Goal: Task Accomplishment & Management: Complete application form

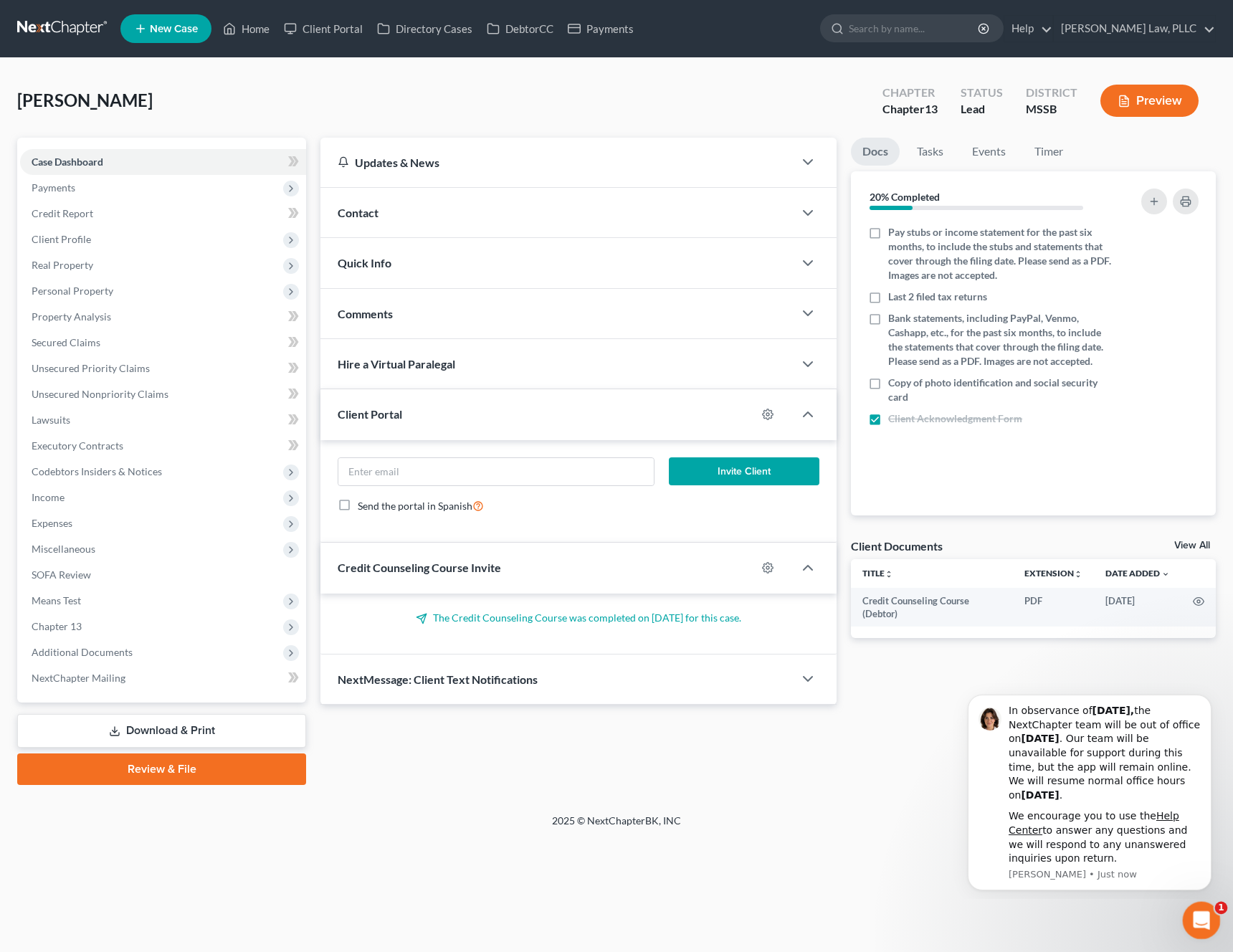
click at [1198, 933] on div "Open Intercom Messenger" at bounding box center [1198, 917] width 47 height 47
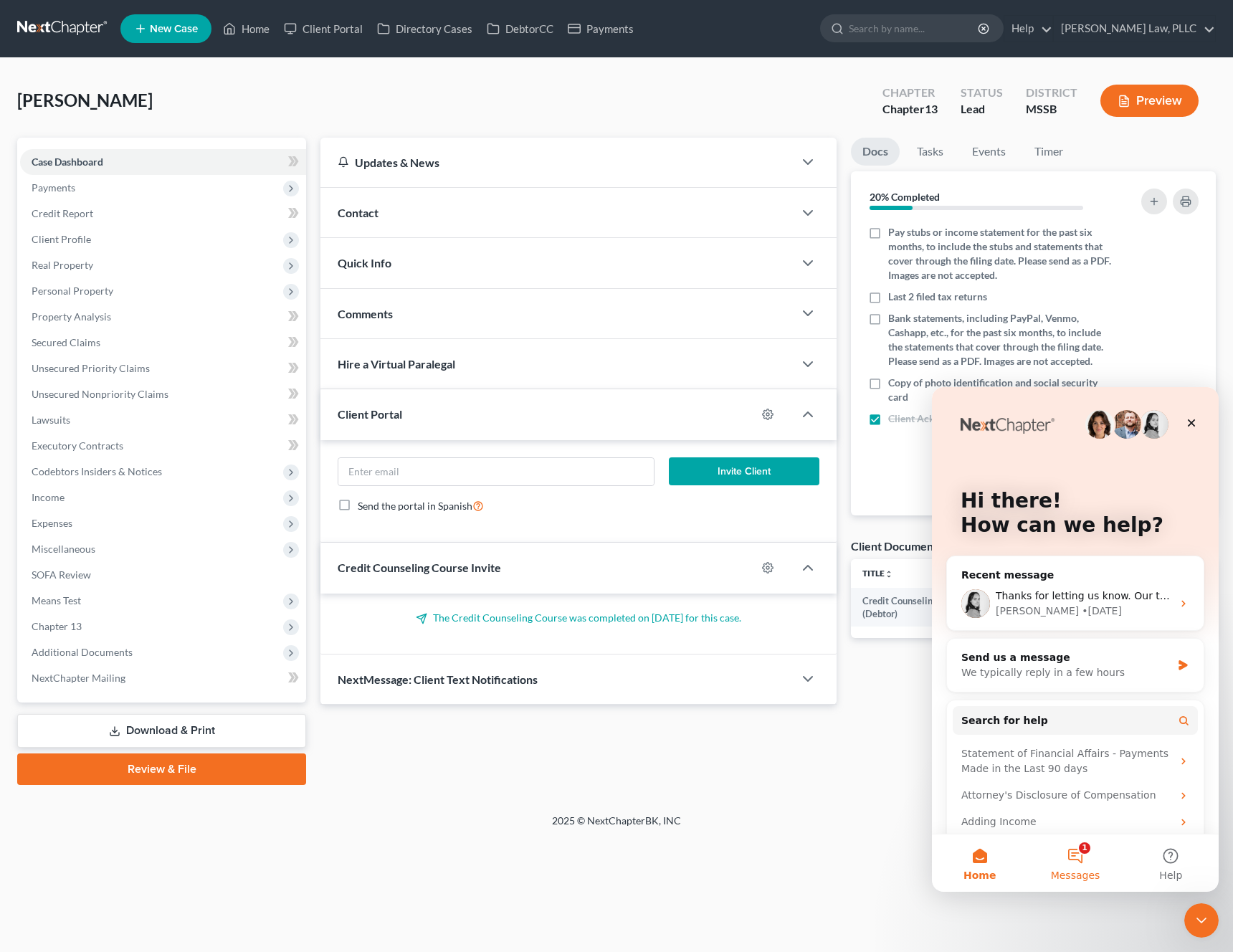
click at [1071, 861] on button "1 Messages" at bounding box center [1074, 862] width 95 height 57
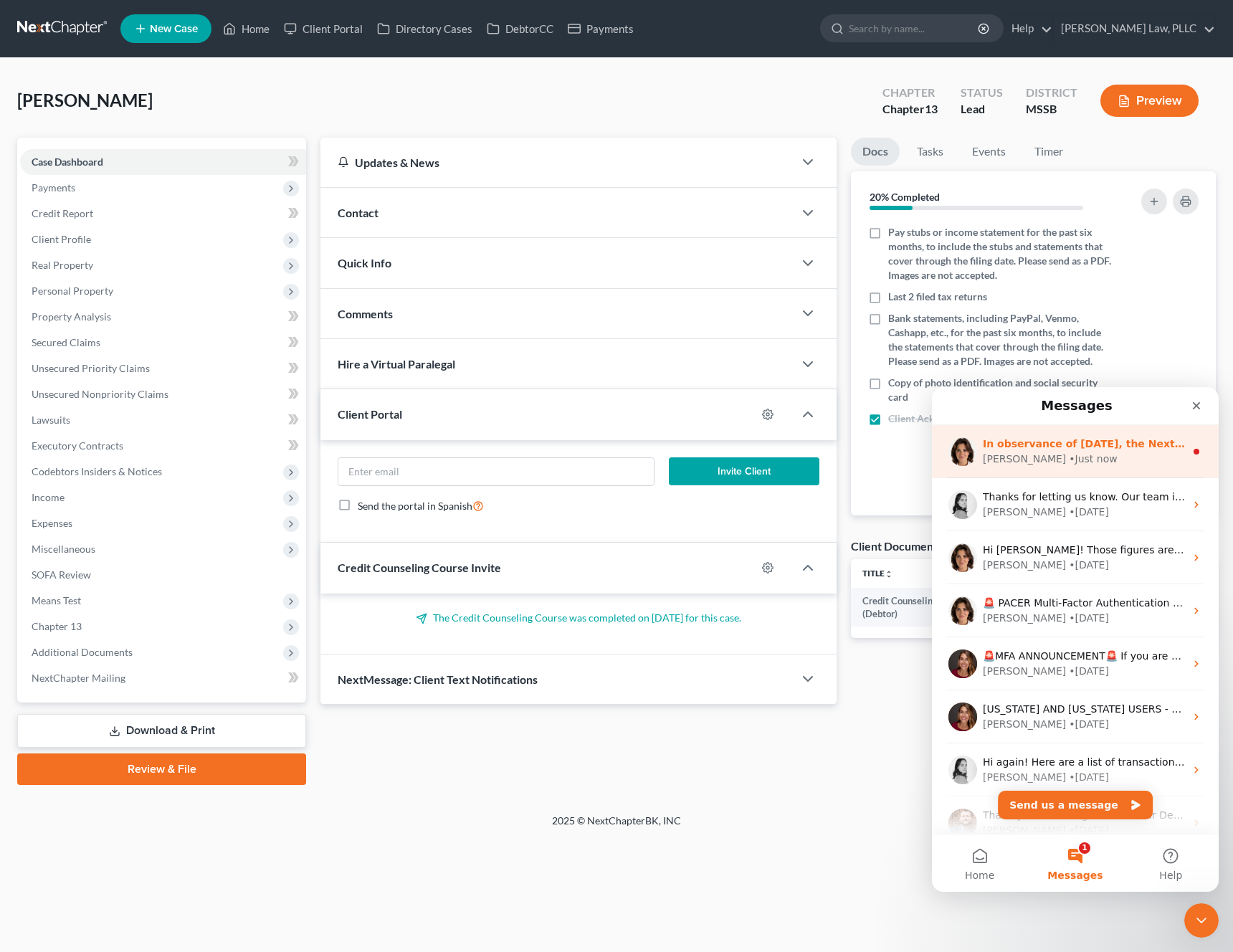
click at [1157, 462] on div "Emma • Just now" at bounding box center [1083, 459] width 202 height 15
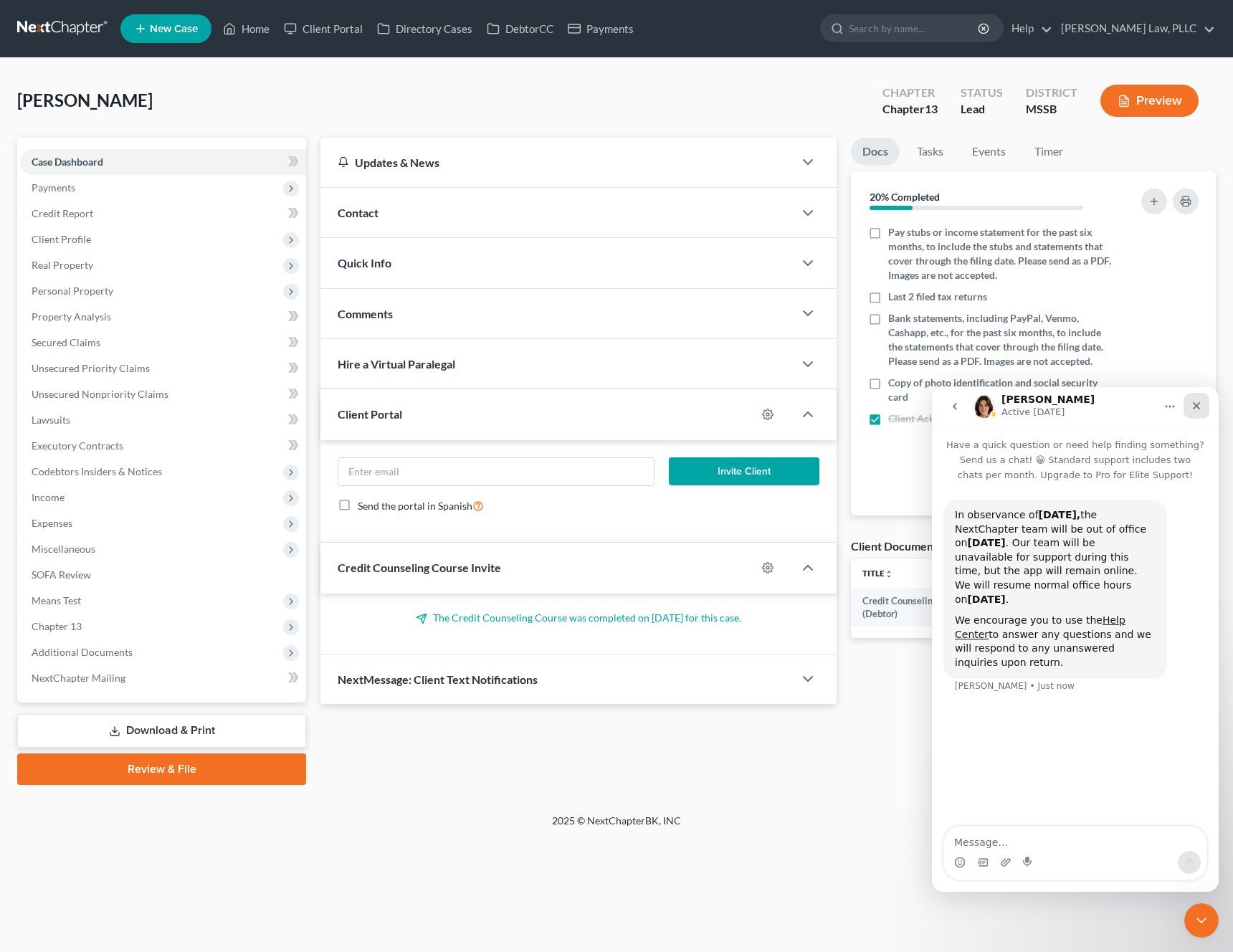
click at [1197, 414] on div "Close" at bounding box center [1196, 406] width 26 height 26
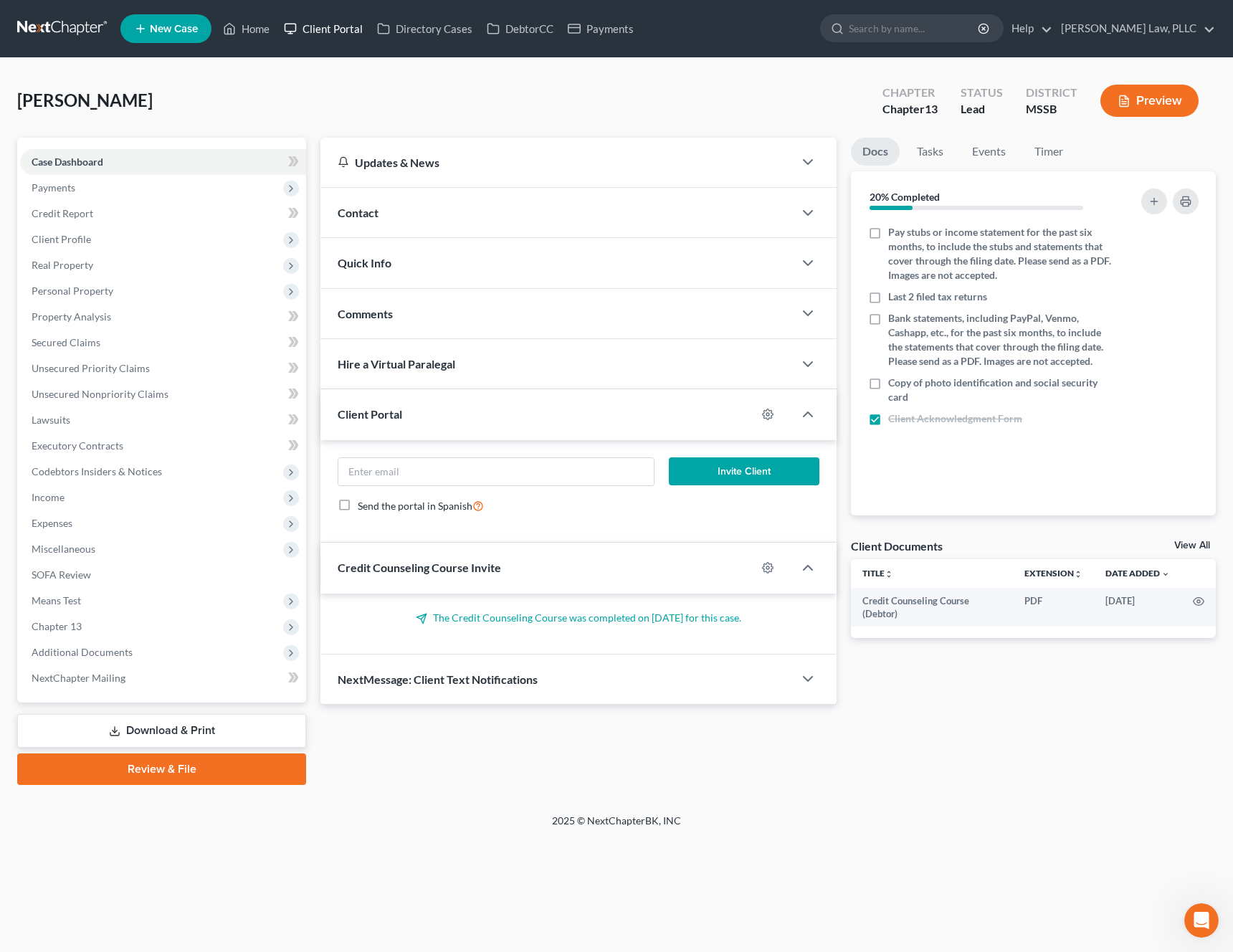
click at [339, 27] on link "Client Portal" at bounding box center [323, 29] width 93 height 26
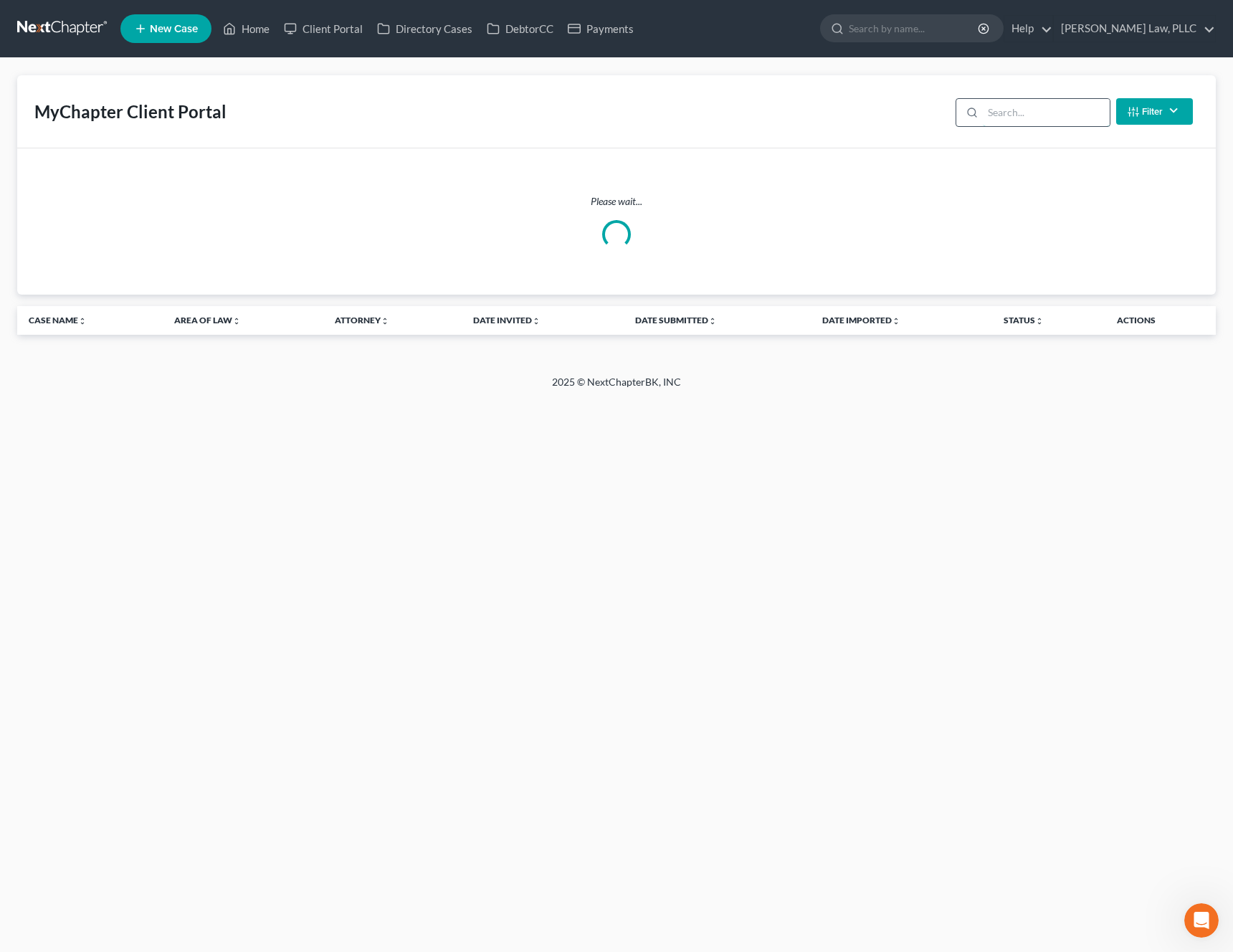
click at [1066, 122] on input "search" at bounding box center [1045, 112] width 127 height 27
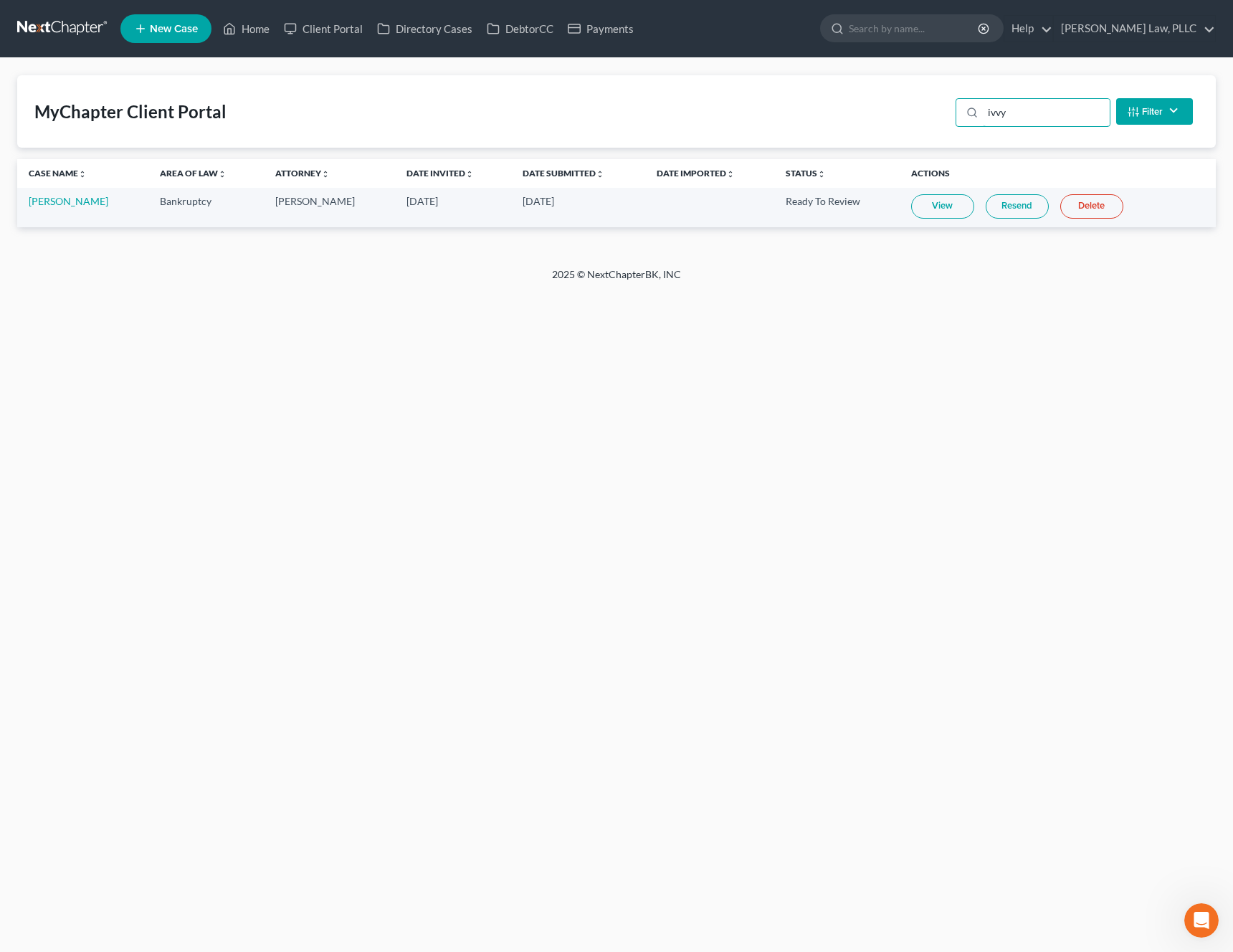
type input "ivvy"
click at [939, 202] on link "View" at bounding box center [942, 206] width 63 height 24
click at [275, 33] on link "Home" at bounding box center [246, 29] width 61 height 26
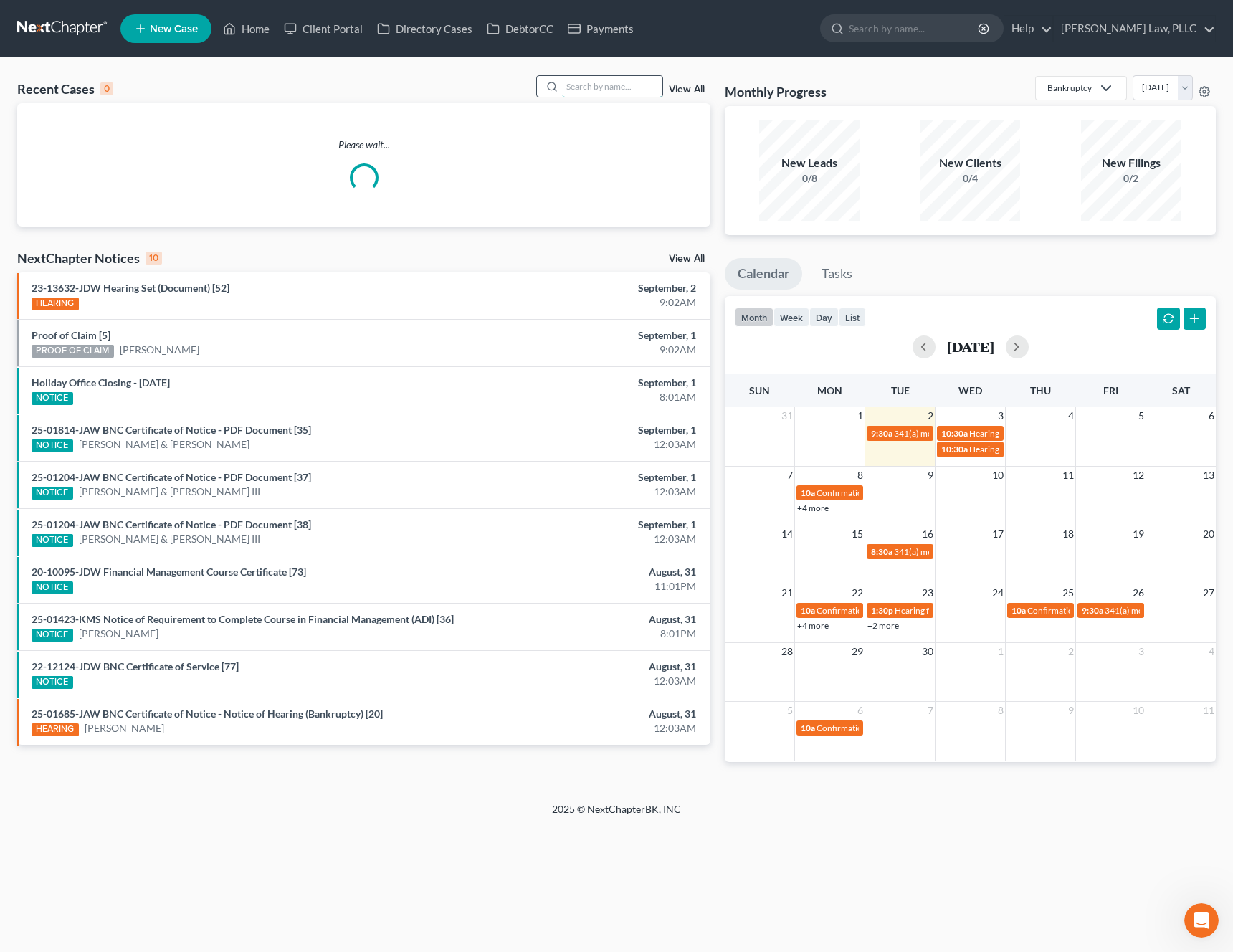
click at [621, 88] on input "search" at bounding box center [612, 86] width 100 height 21
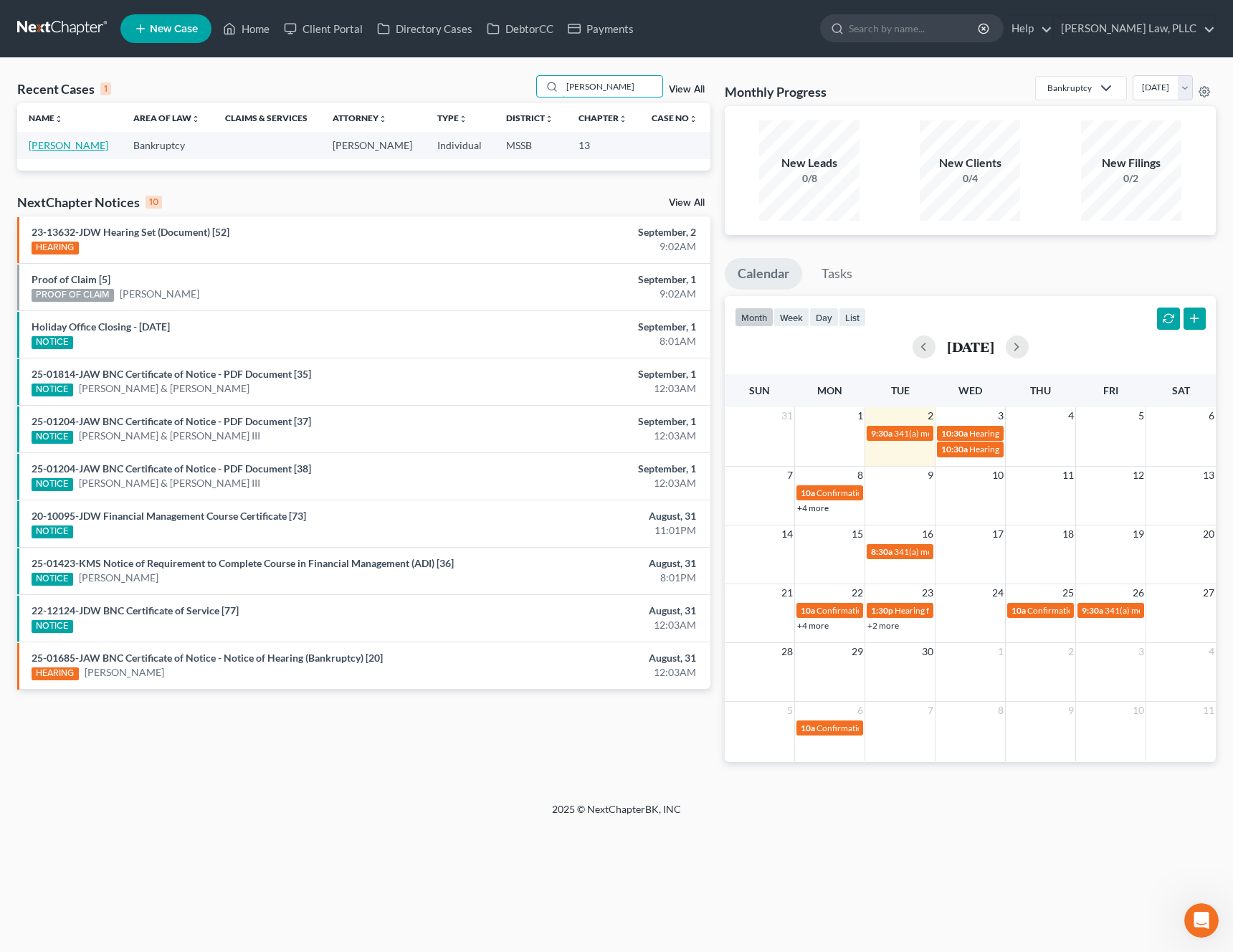
type input "jessica black"
click at [46, 142] on link "[PERSON_NAME]" at bounding box center [69, 145] width 80 height 12
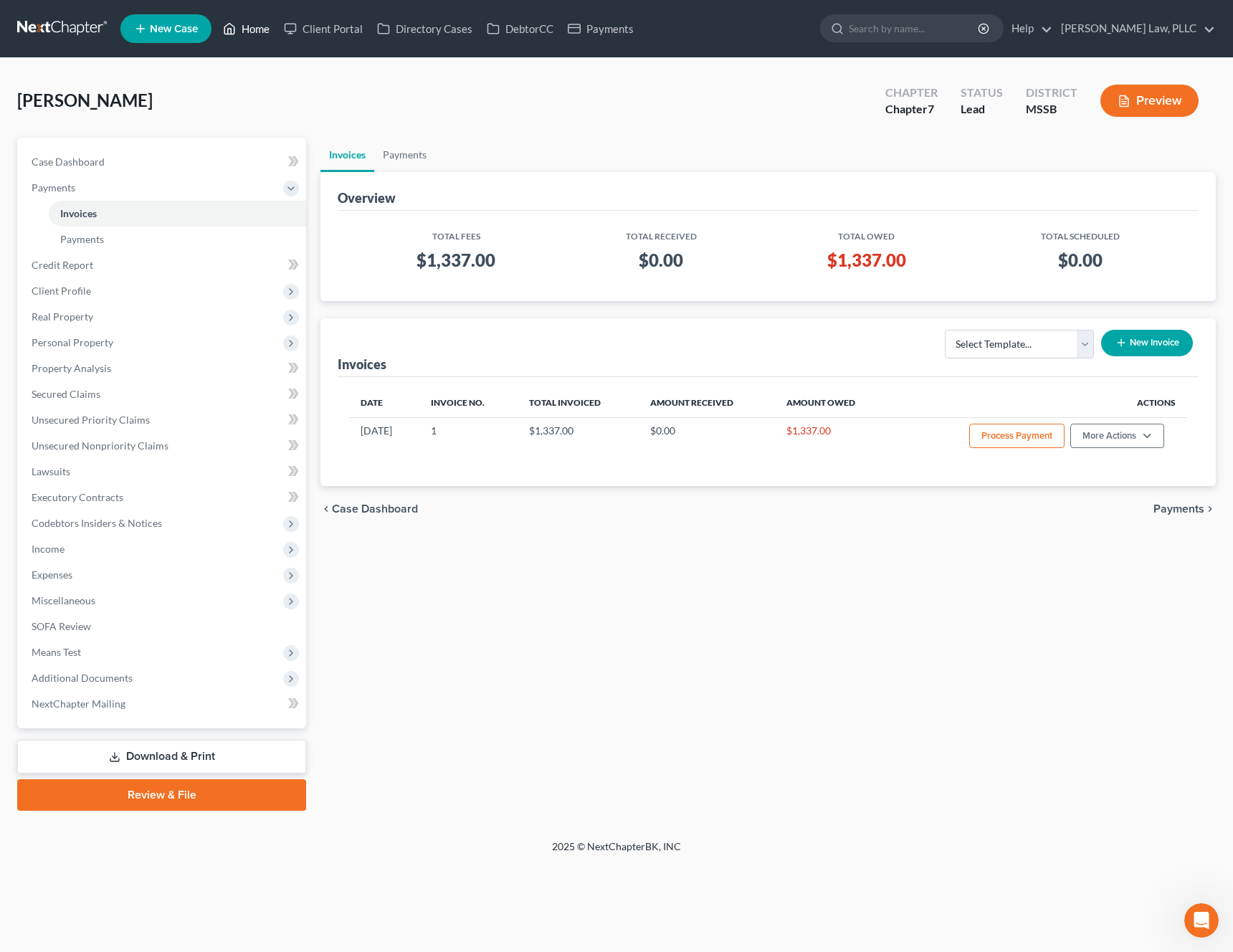
click at [270, 36] on link "Home" at bounding box center [246, 29] width 61 height 26
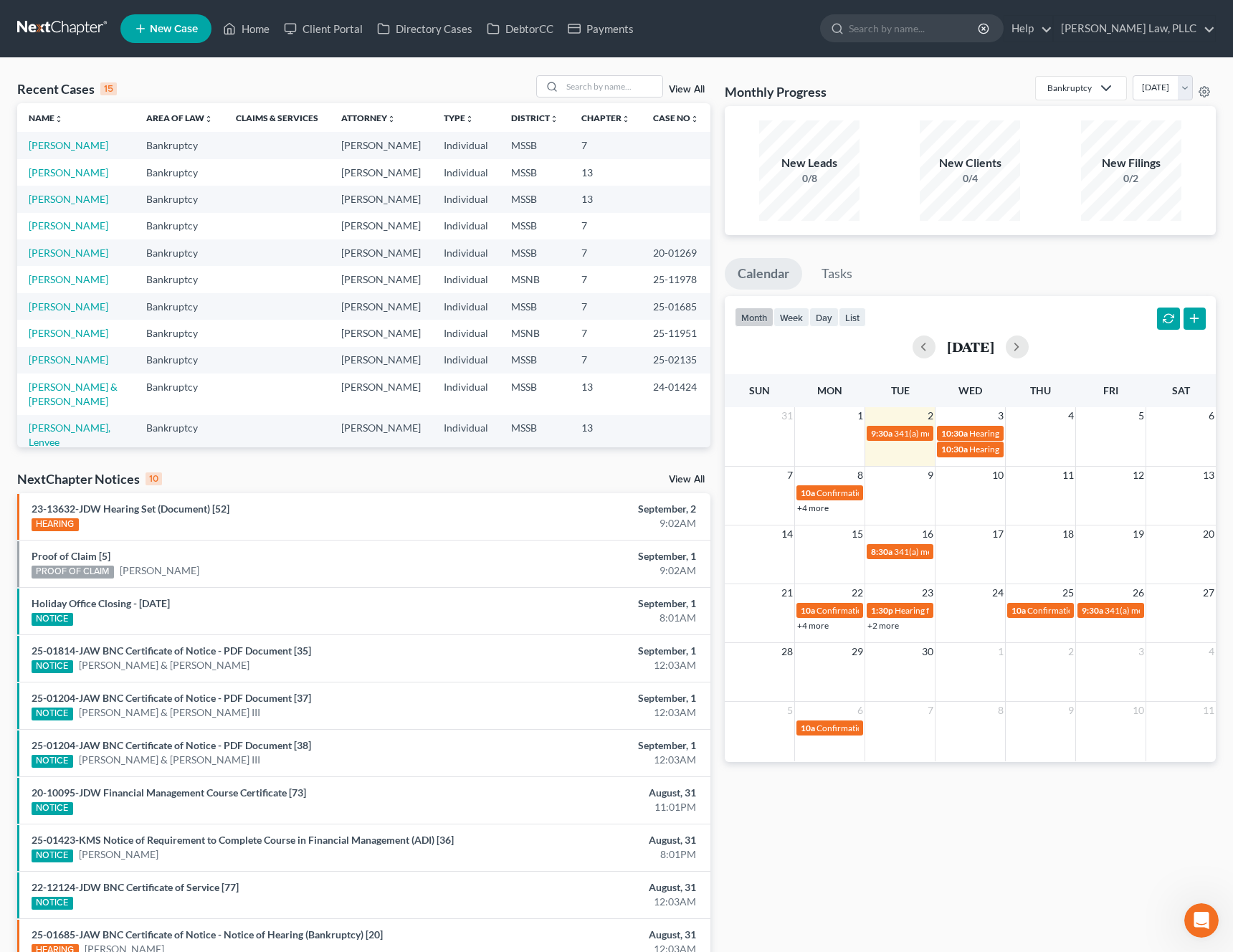
click at [639, 98] on div "Recent Cases 15 View All" at bounding box center [364, 89] width 693 height 28
click at [617, 86] on input "search" at bounding box center [612, 86] width 100 height 21
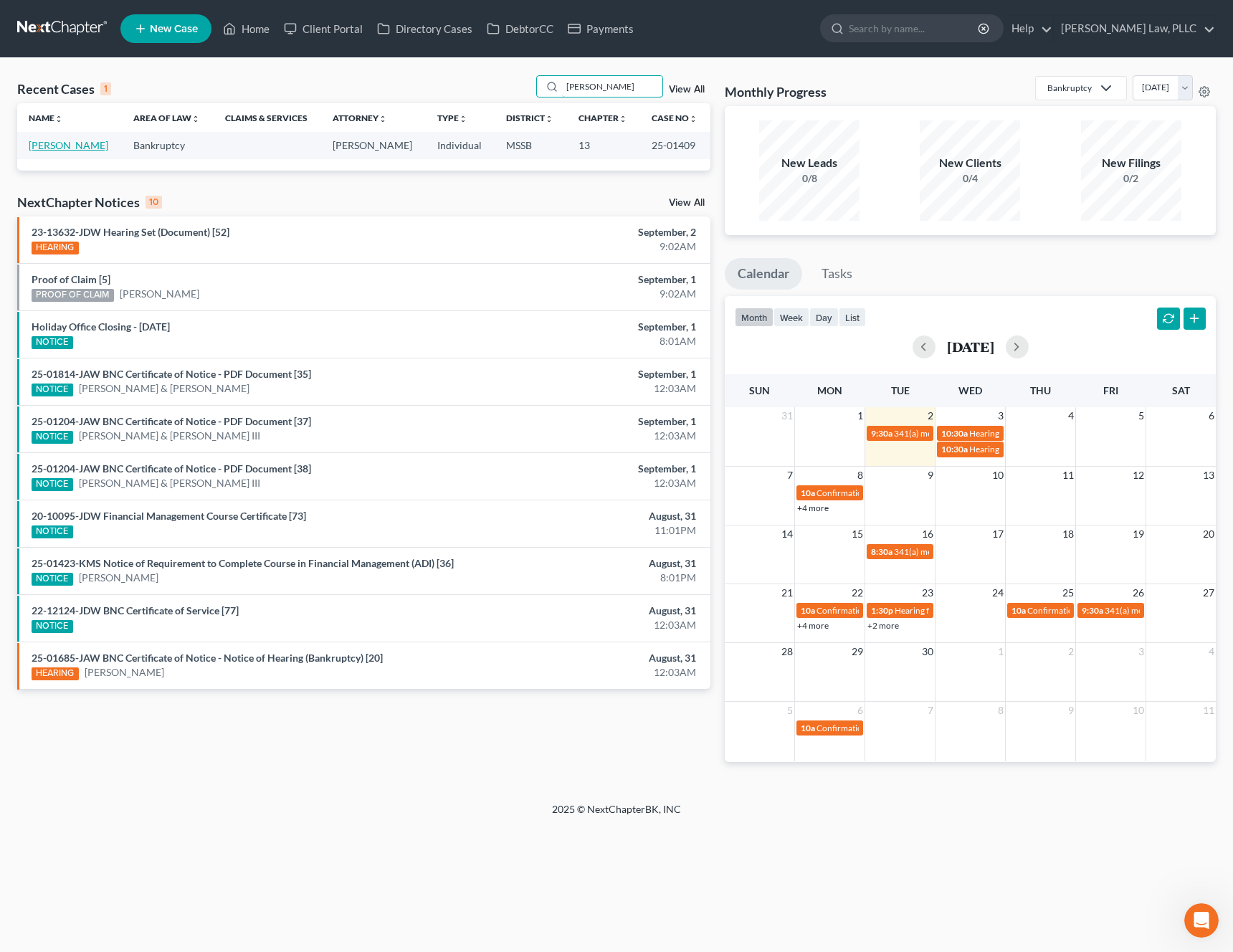
type input "[PERSON_NAME]"
click at [55, 148] on link "[PERSON_NAME]" at bounding box center [69, 145] width 80 height 12
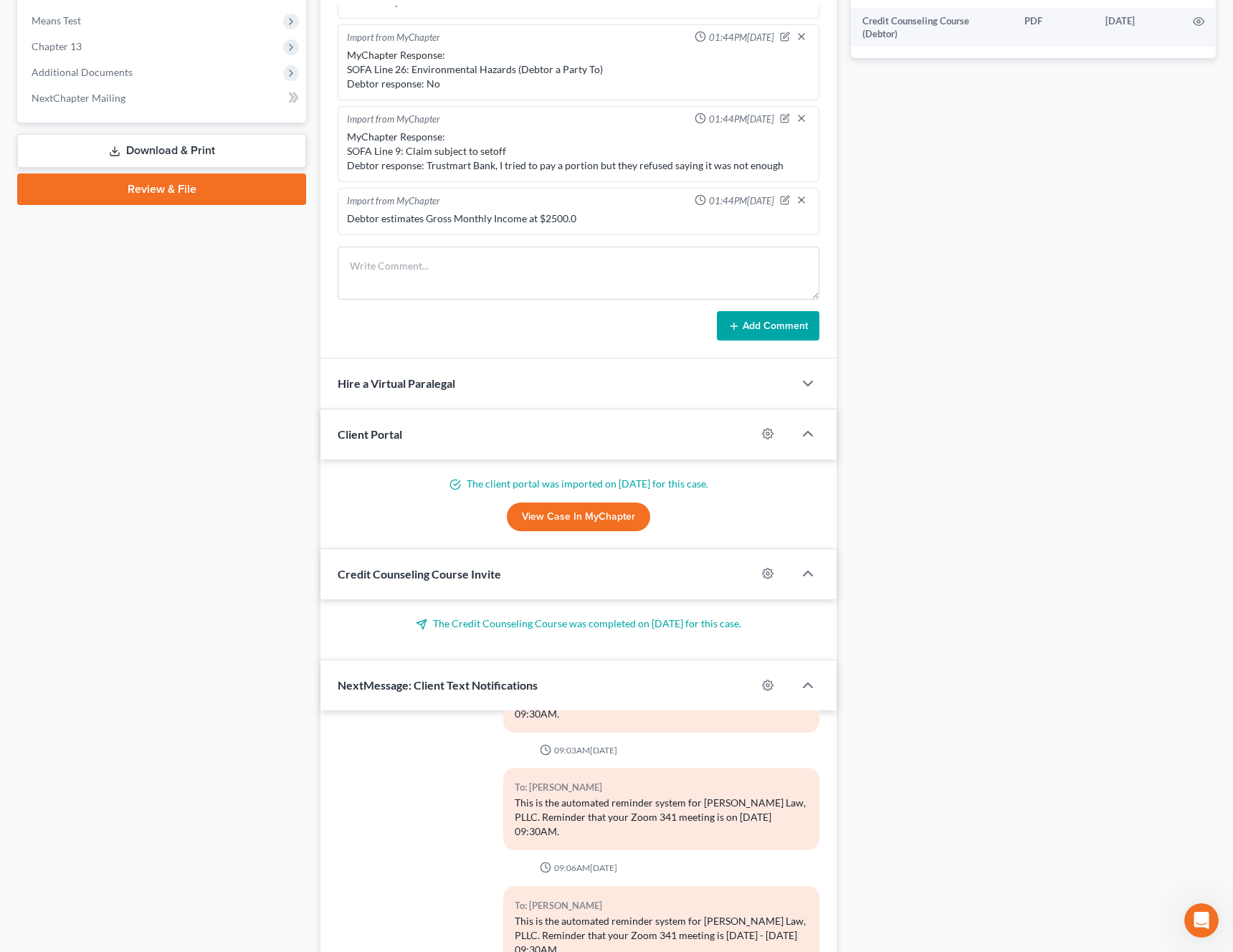
scroll to position [713, 0]
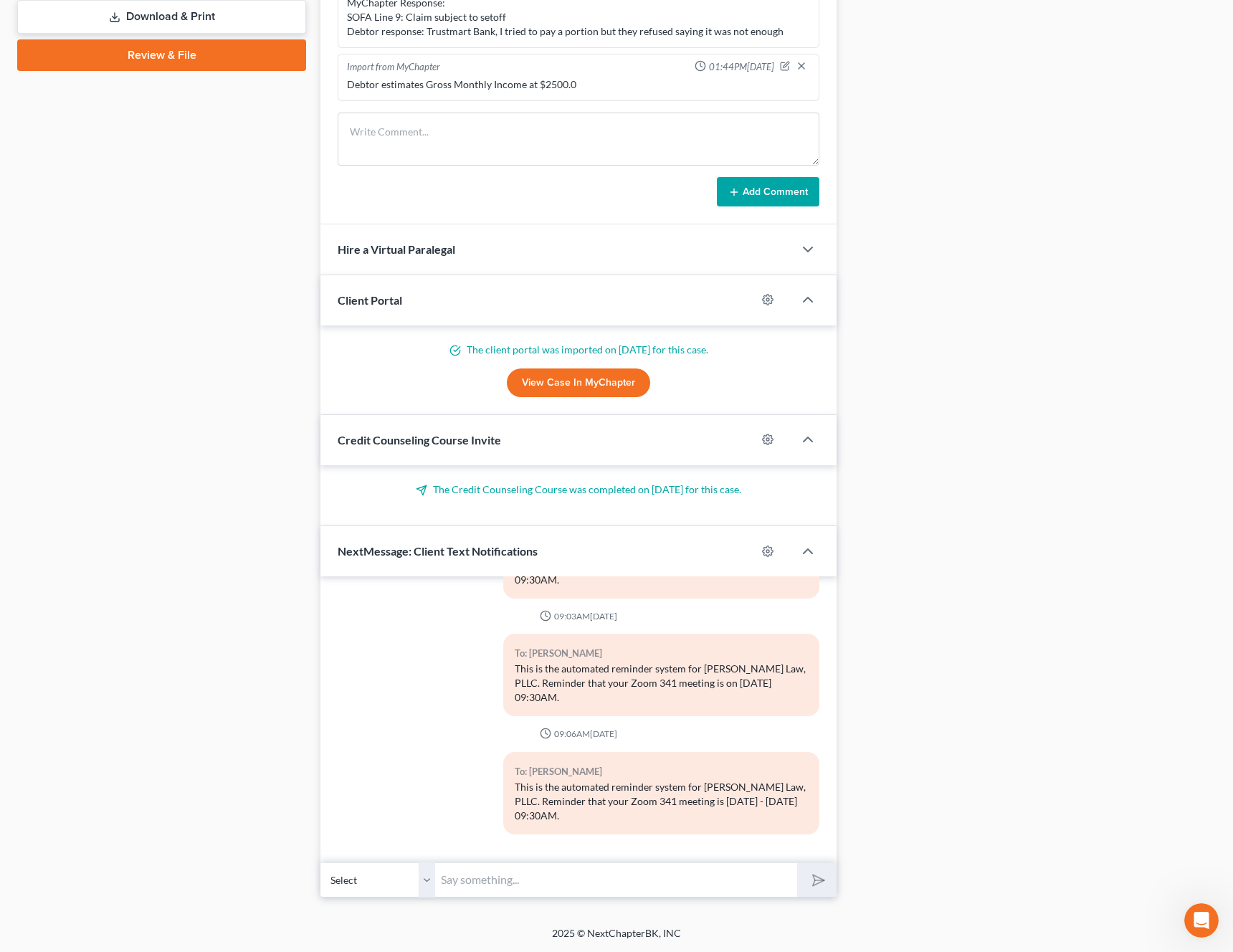
click at [579, 883] on input "text" at bounding box center [616, 879] width 362 height 35
paste input "Meeting ID 374 151 7424 and Passcode 4972880130"
type input "Meeting ID 374 151 7424 and Passcode 4972880130"
click at [823, 878] on icon "submit" at bounding box center [815, 880] width 20 height 20
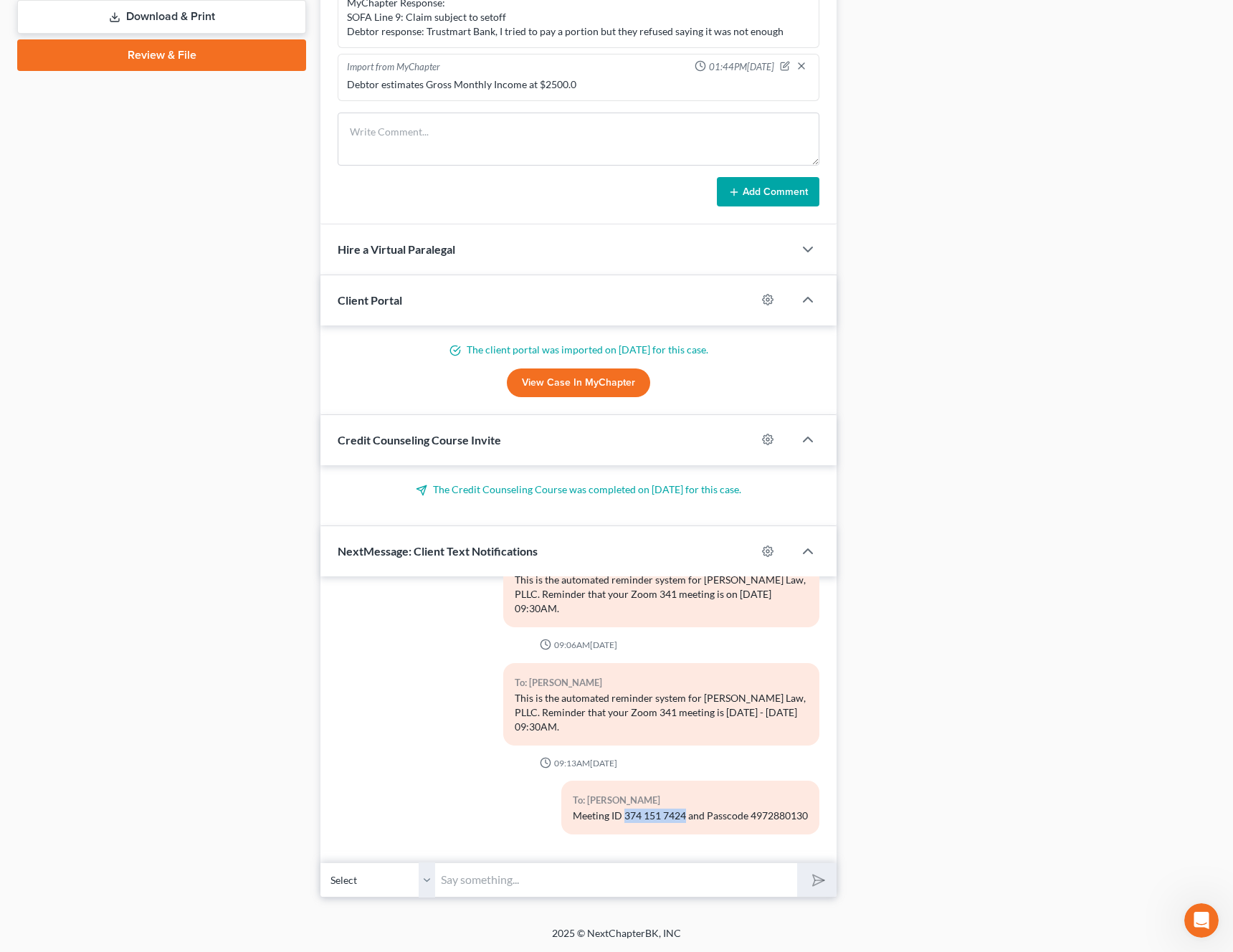
drag, startPoint x: 686, startPoint y: 815, endPoint x: 627, endPoint y: 815, distance: 59.0
click at [627, 815] on div "Meeting ID 374 151 7424 and Passcode 4972880130" at bounding box center [689, 815] width 235 height 14
copy div "374 151 7424"
click at [223, 594] on div "Case Dashboard Payments Invoices Payments Payments Credit Report Client Profile" at bounding box center [161, 160] width 303 height 1473
click at [608, 875] on input "text" at bounding box center [616, 879] width 362 height 35
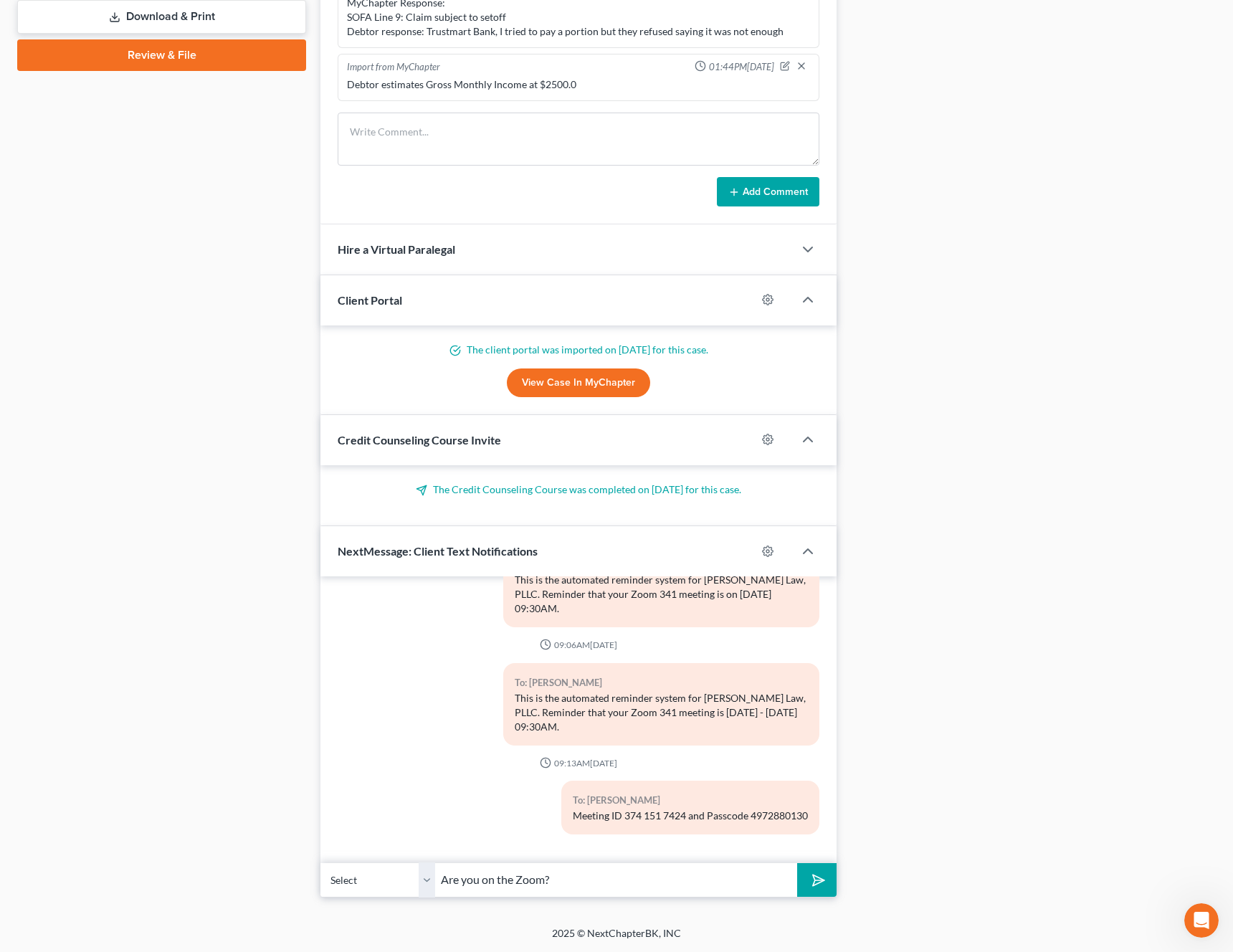
type input "Are you on the Zoom?"
click at [818, 888] on button "submit" at bounding box center [816, 880] width 39 height 34
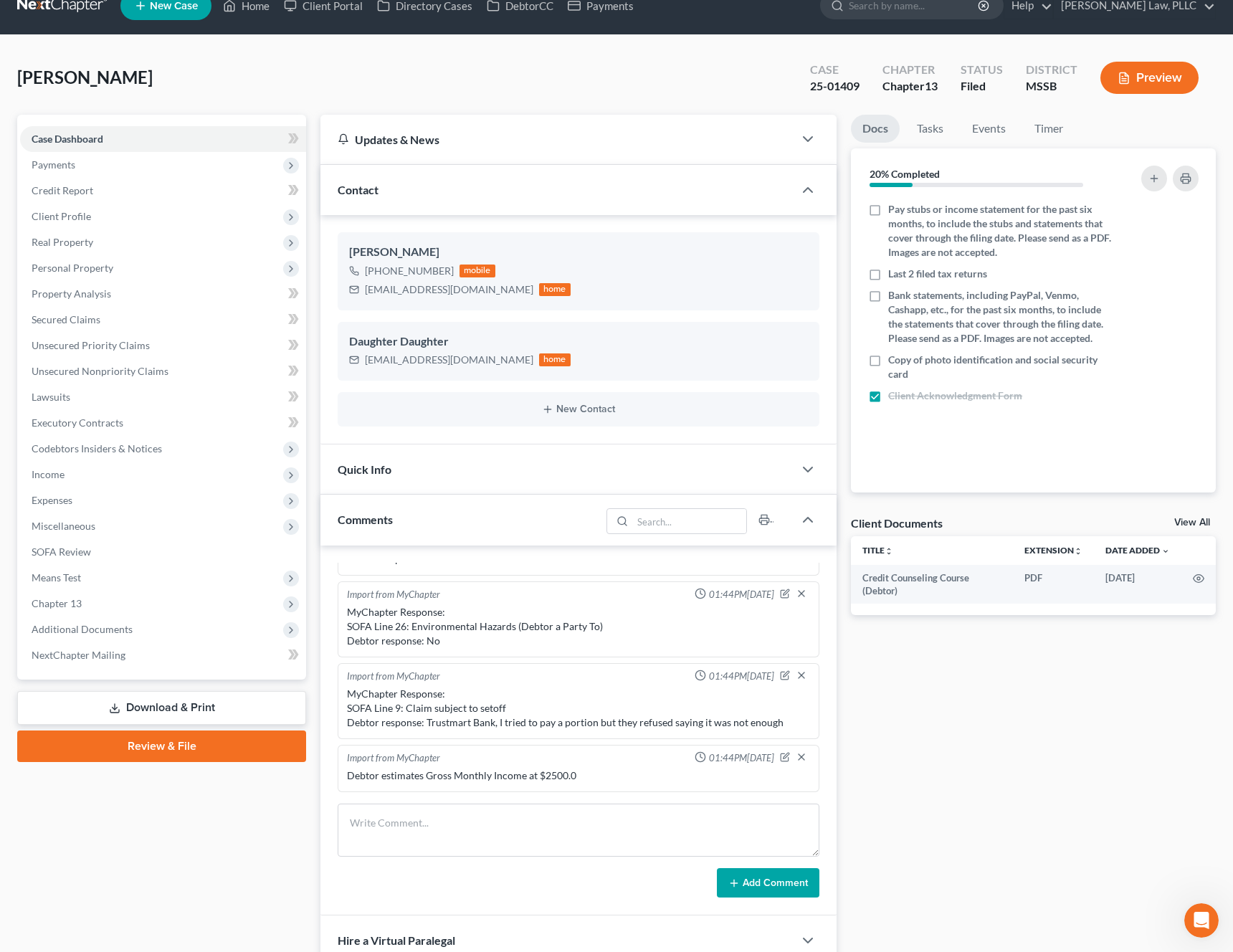
scroll to position [0, 0]
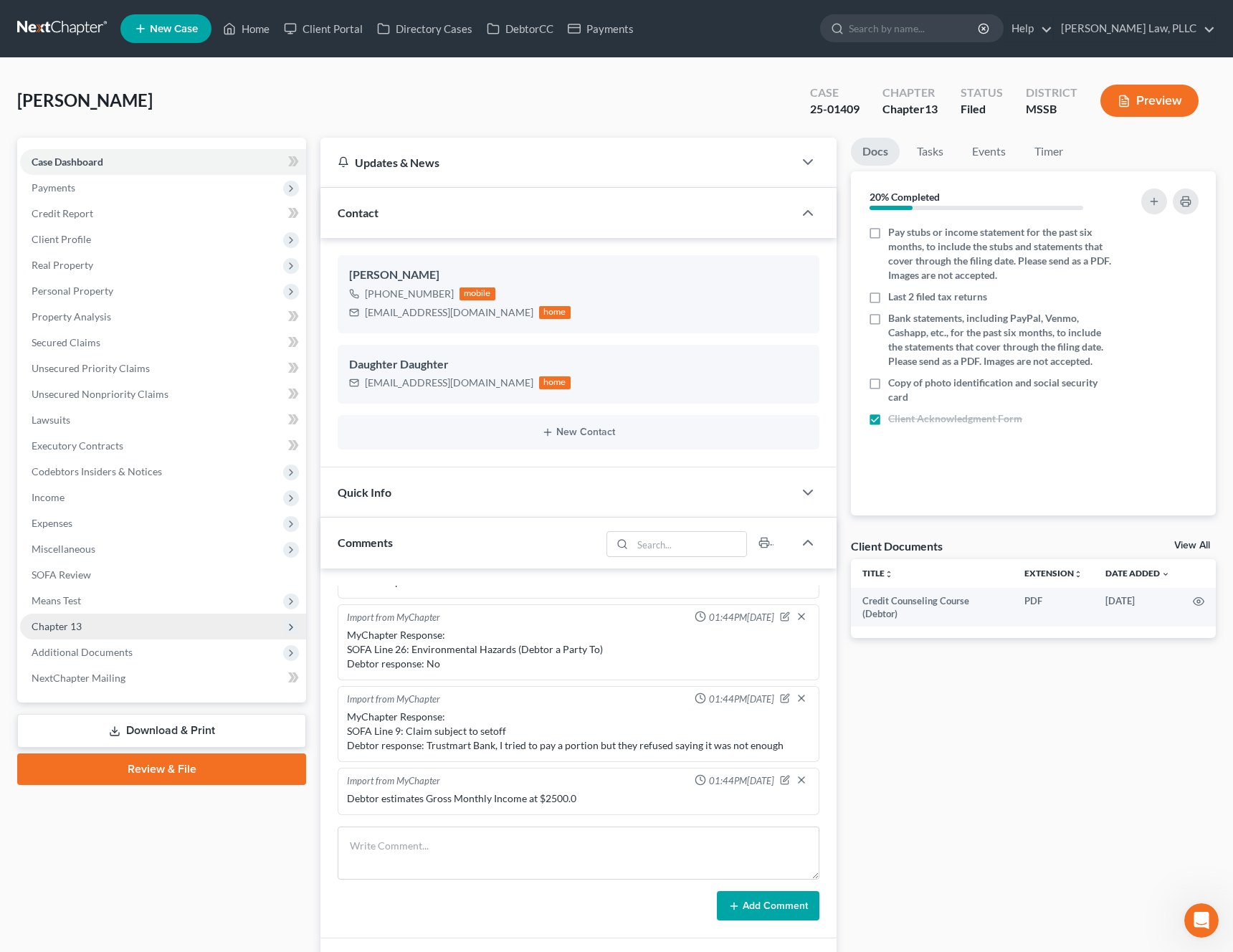
click at [143, 630] on span "Chapter 13" at bounding box center [163, 626] width 286 height 26
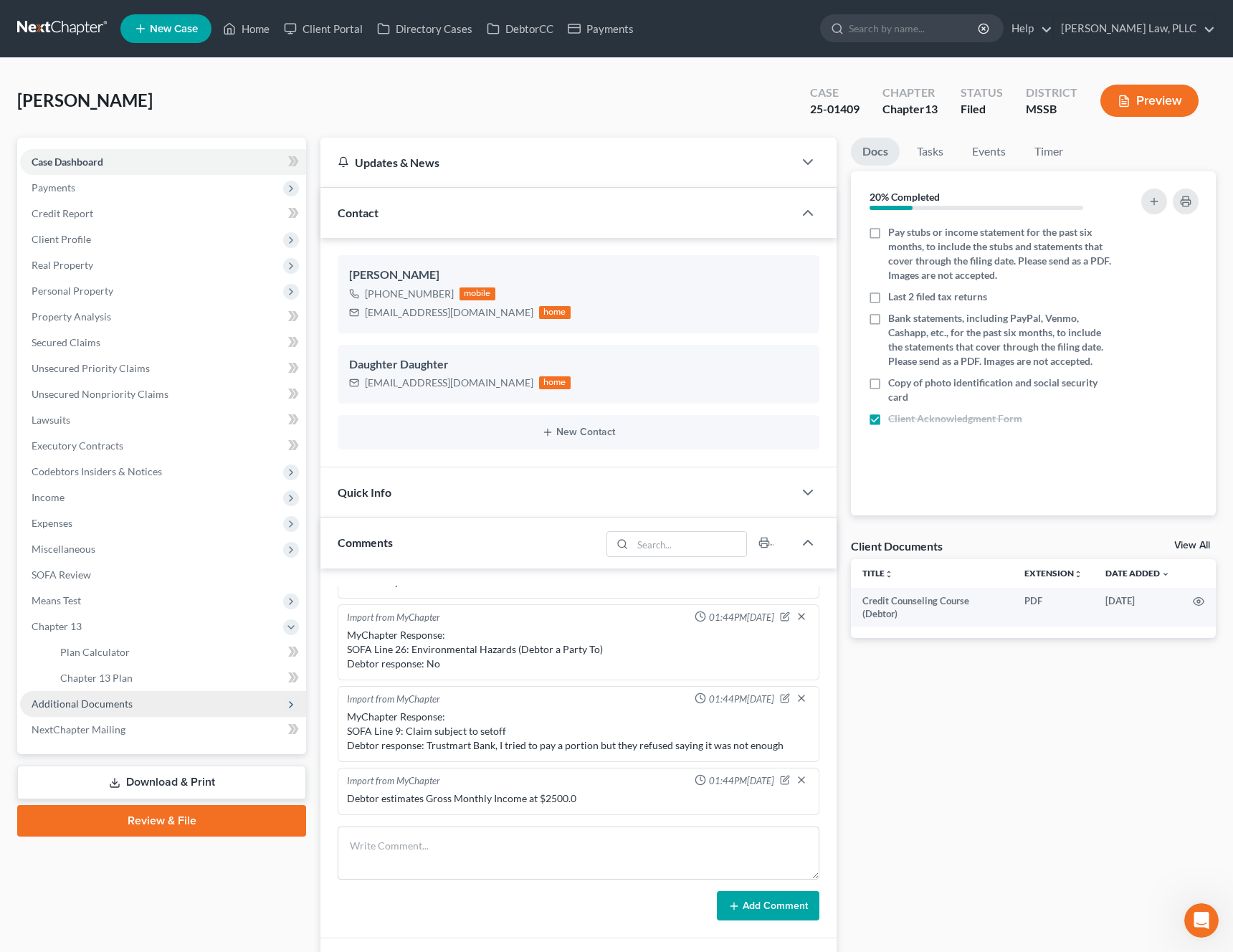
click at [93, 698] on span "Additional Documents" at bounding box center [82, 703] width 101 height 12
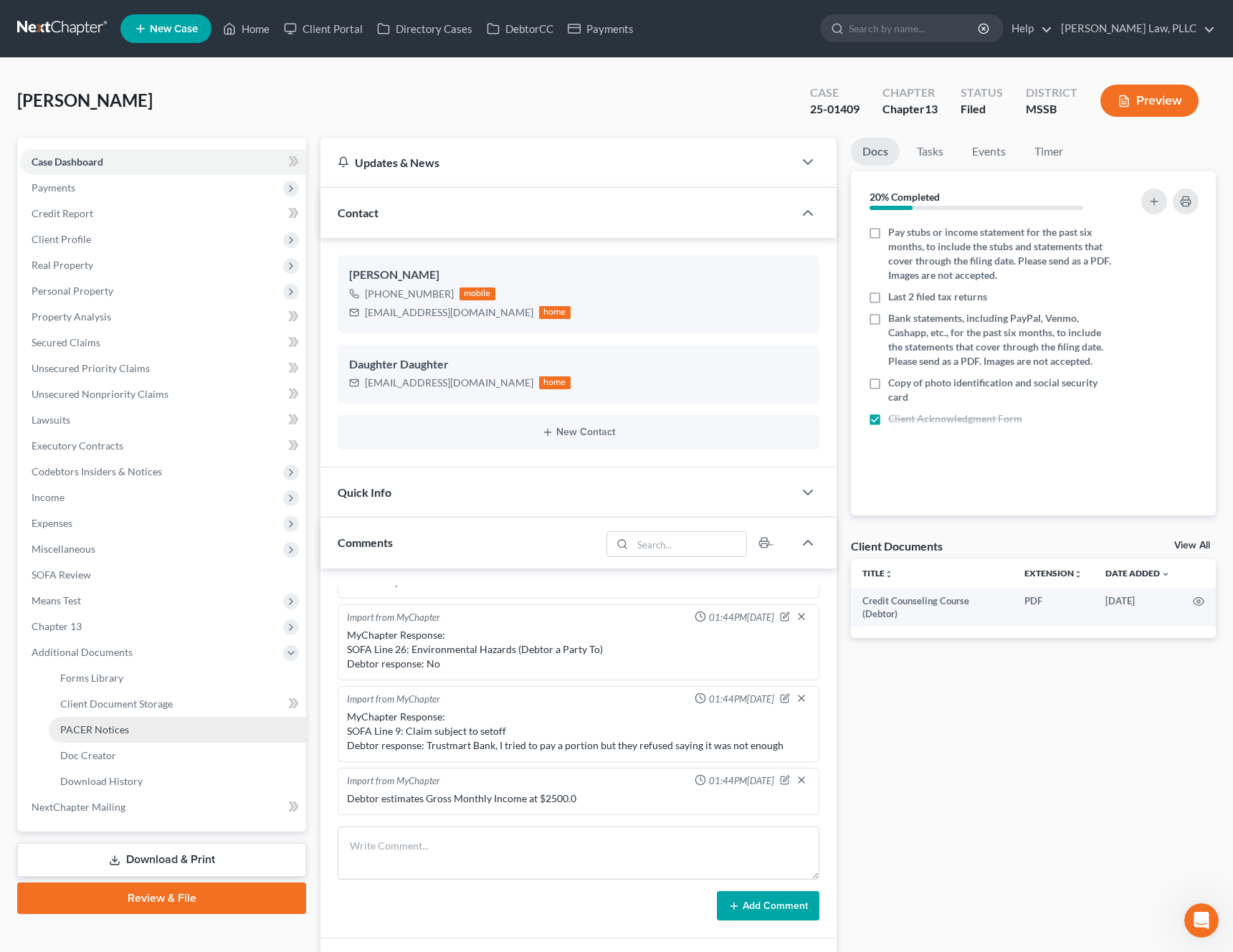
click at [80, 739] on link "PACER Notices" at bounding box center [178, 729] width 258 height 26
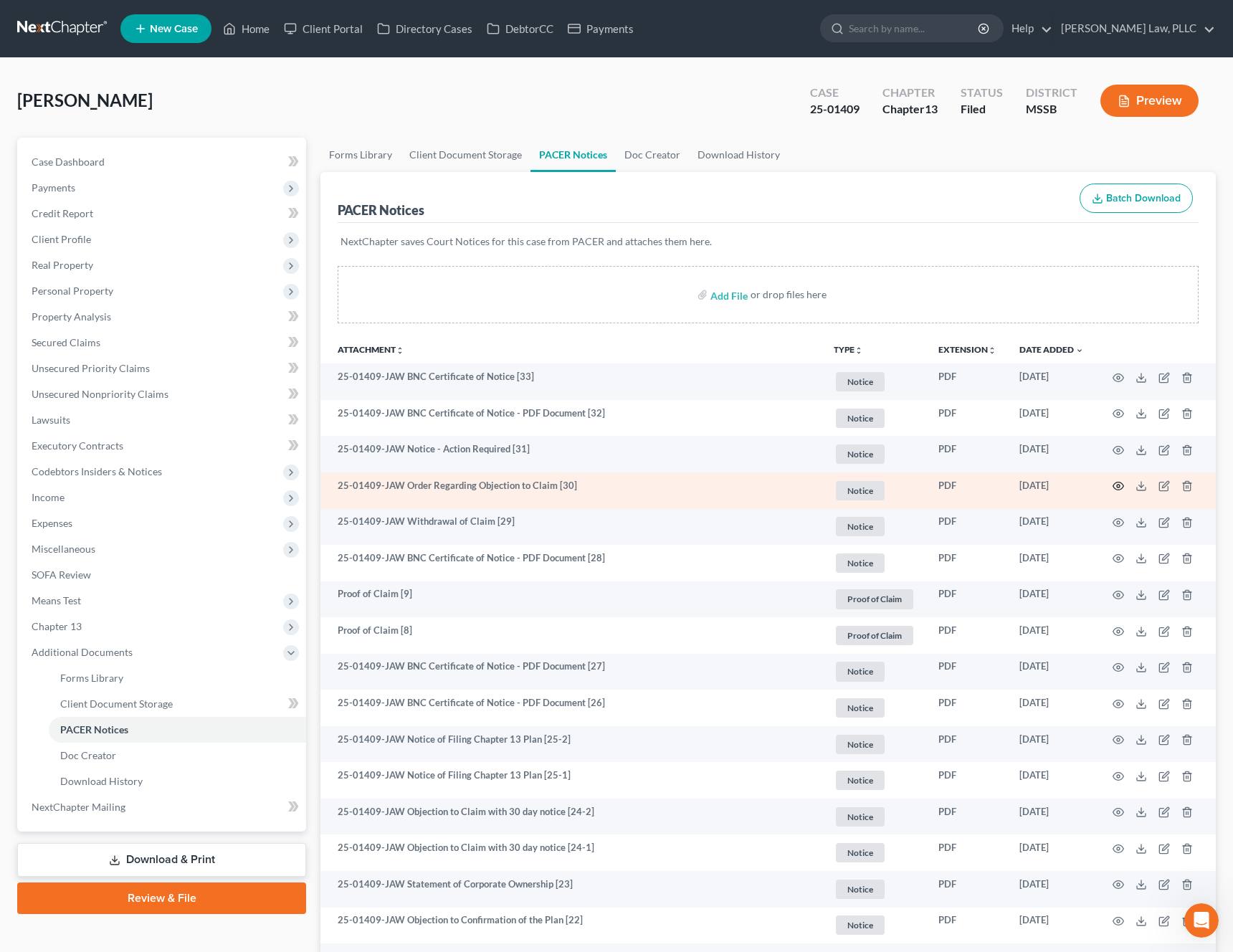
click at [1114, 485] on icon "button" at bounding box center [1117, 485] width 11 height 11
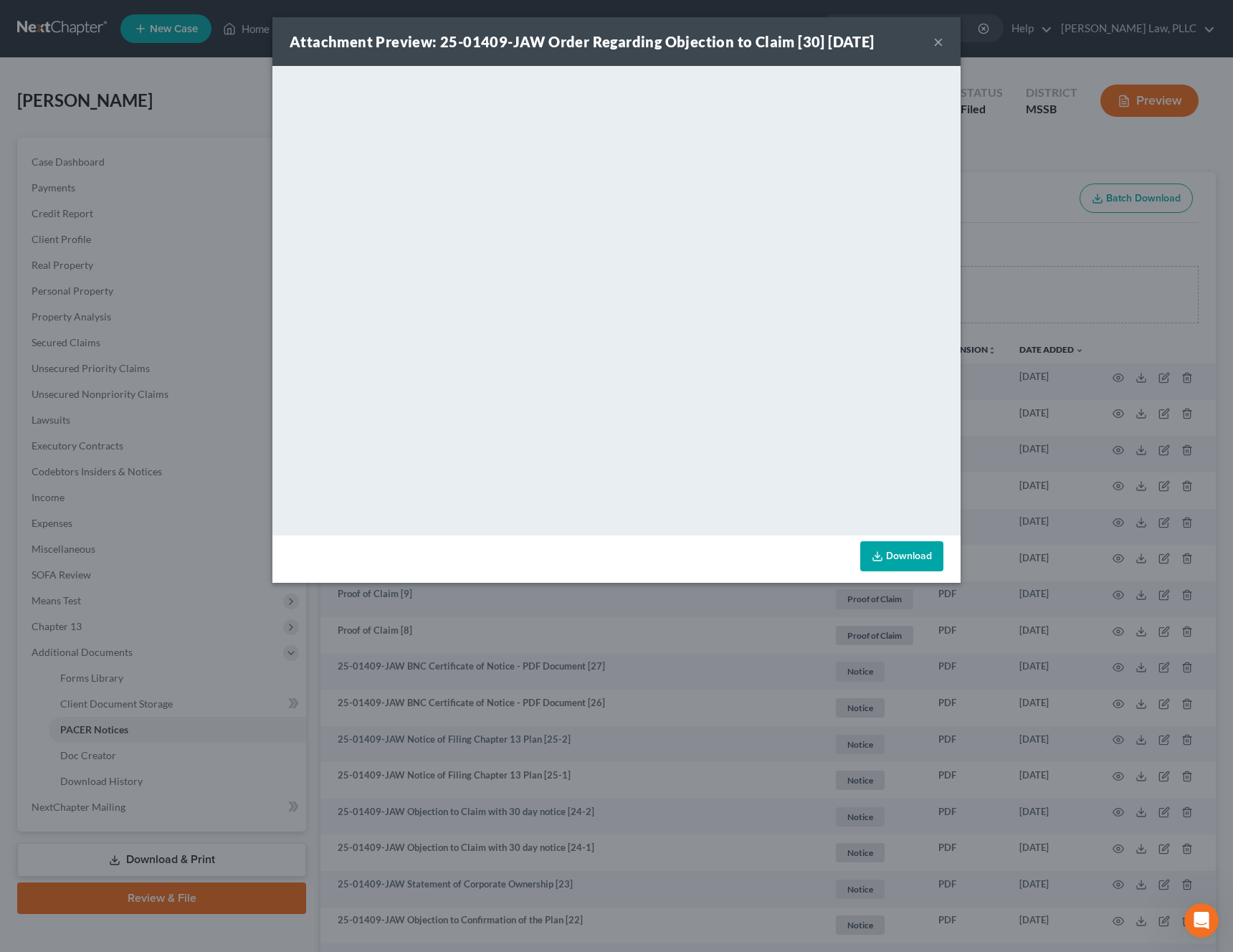
click at [936, 46] on button "×" at bounding box center [938, 41] width 10 height 17
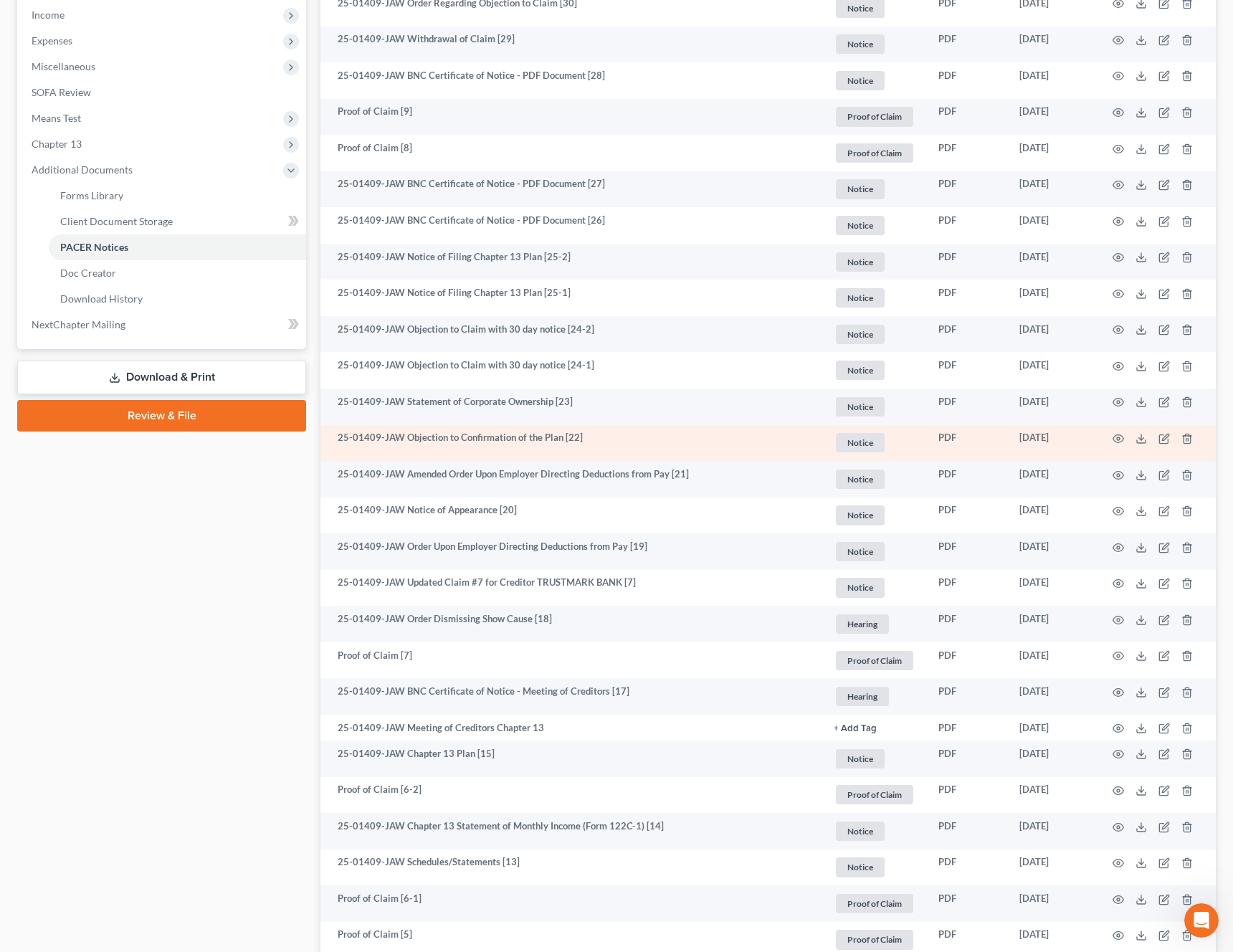
scroll to position [486, 0]
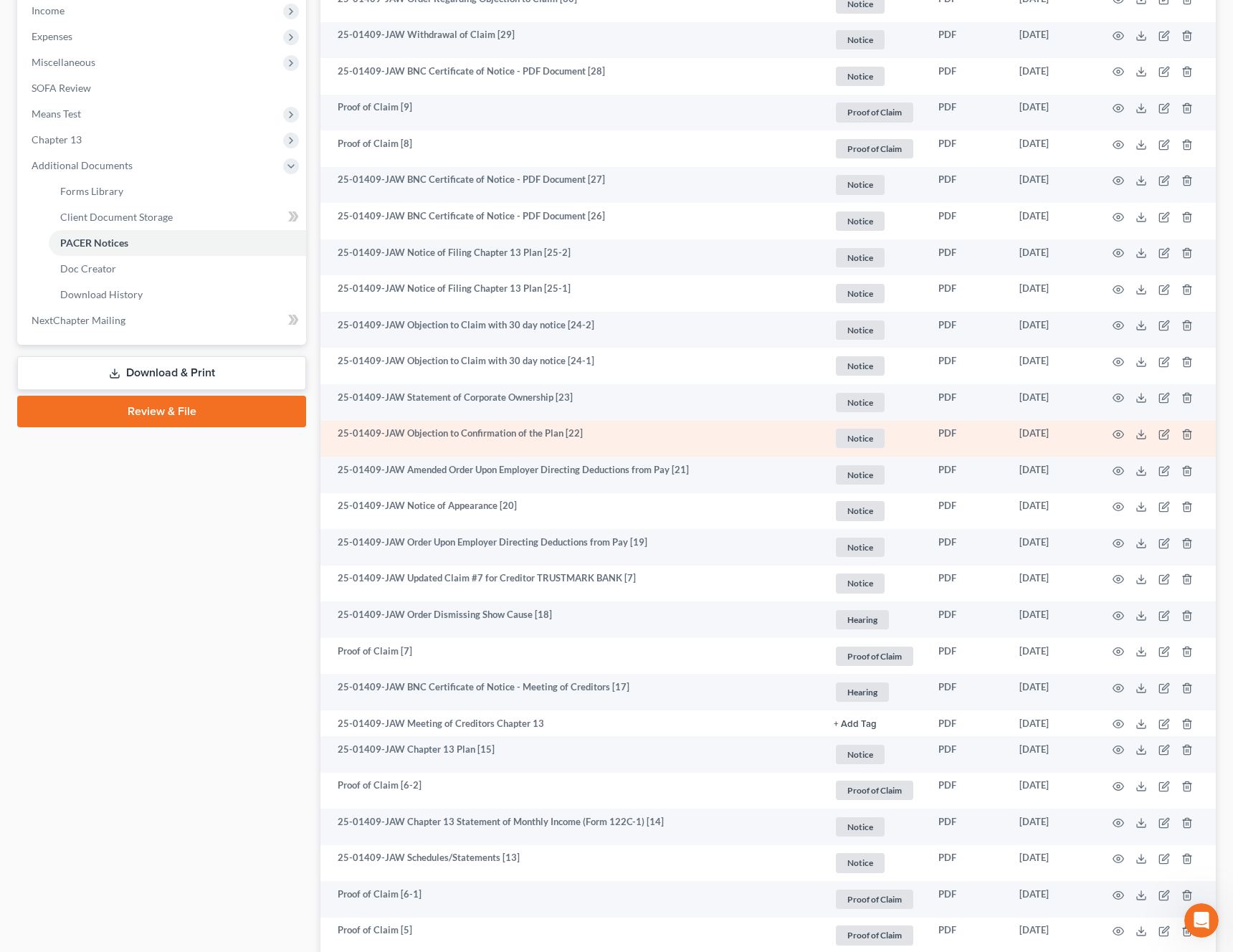
click at [1124, 431] on td at bounding box center [1155, 439] width 121 height 37
click at [1118, 433] on circle "button" at bounding box center [1118, 434] width 3 height 3
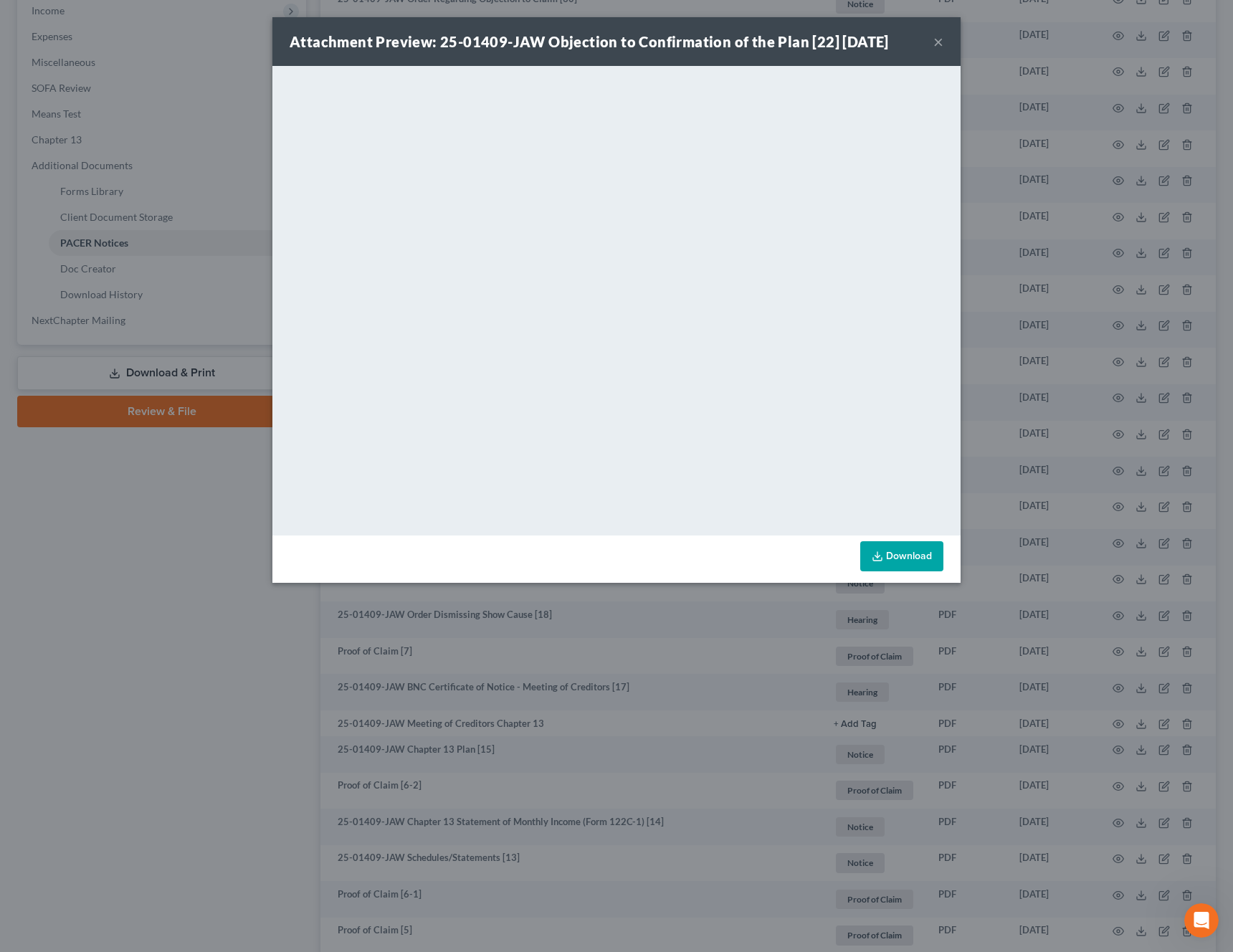
click at [934, 45] on button "×" at bounding box center [938, 41] width 10 height 17
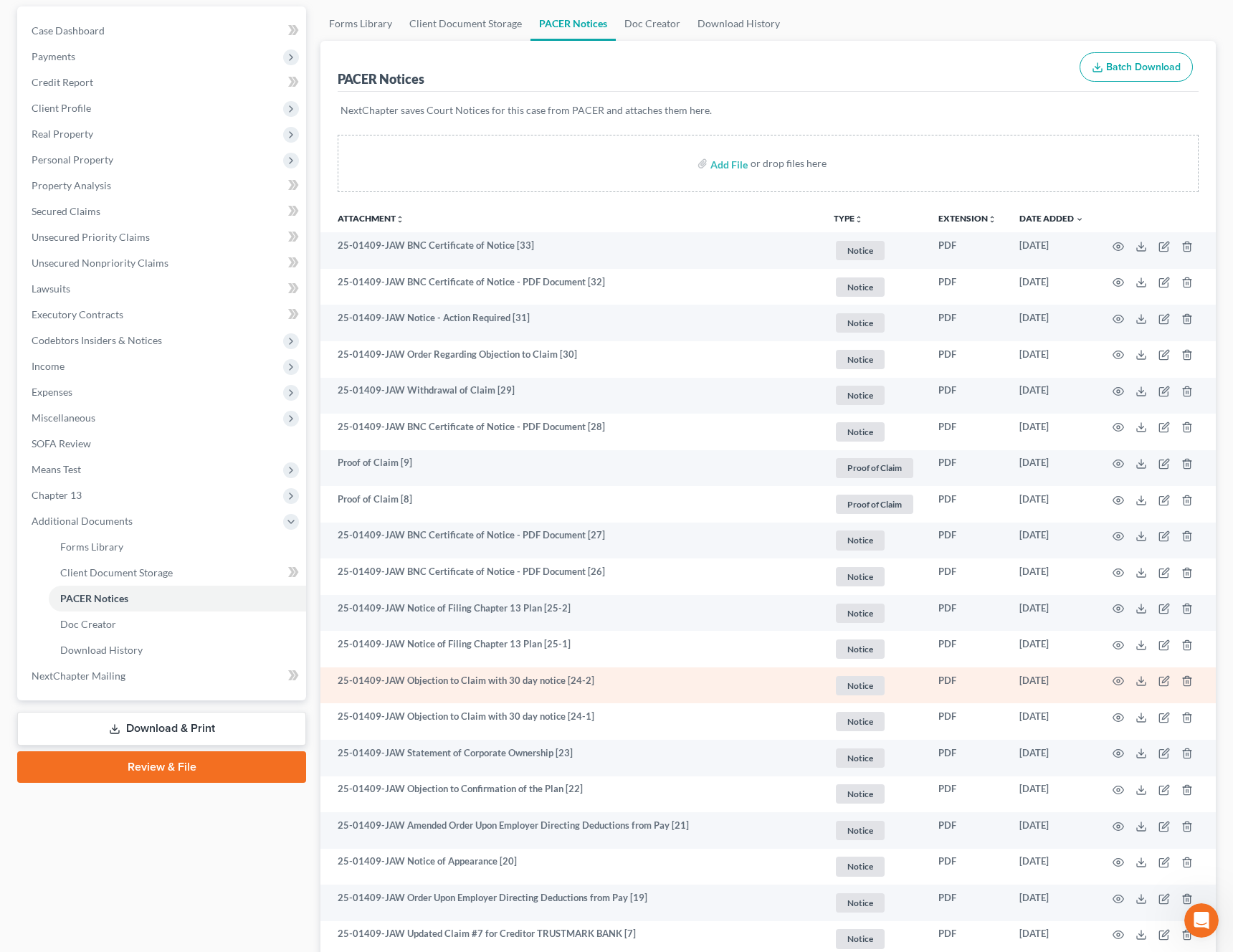
scroll to position [0, 0]
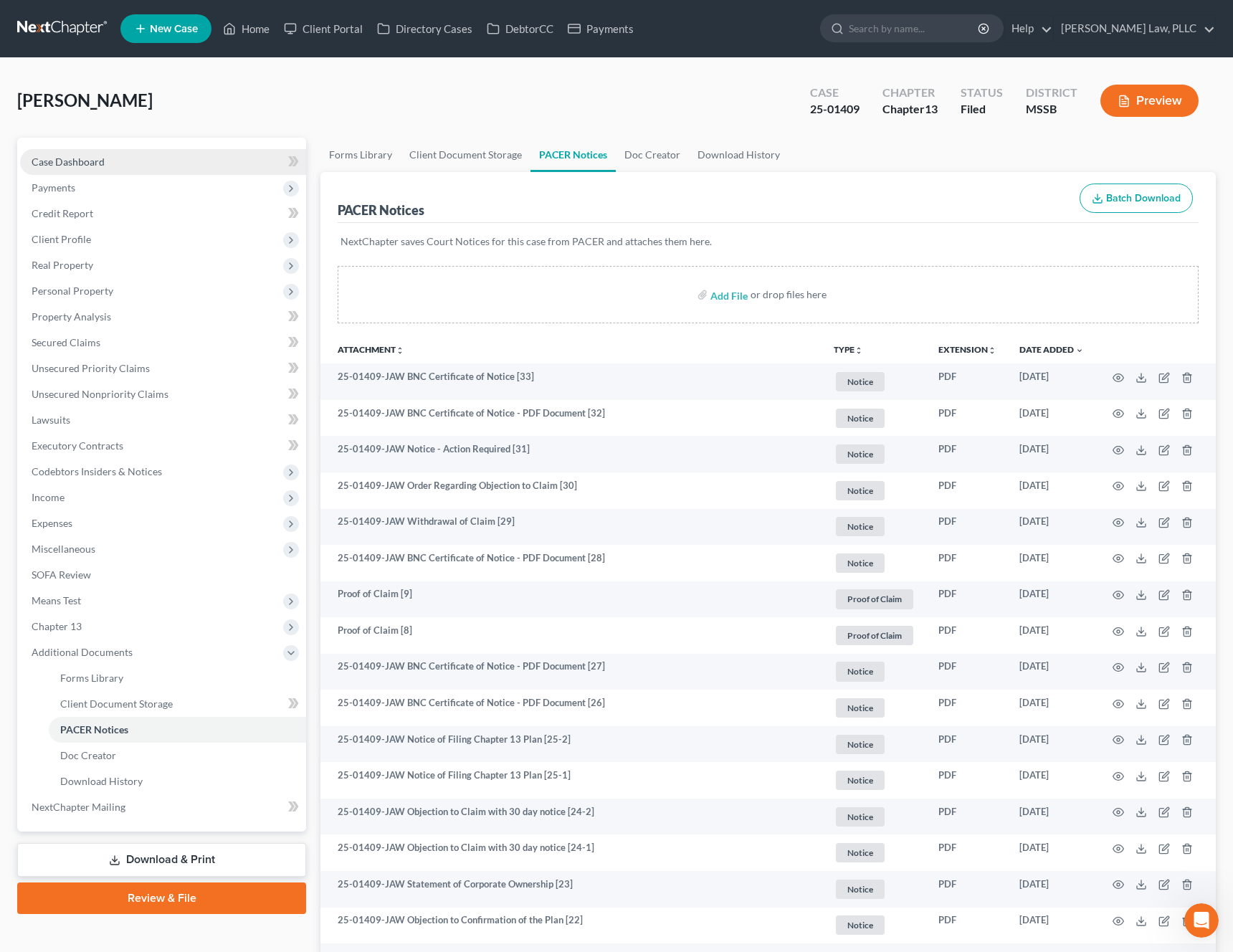
click at [111, 168] on link "Case Dashboard" at bounding box center [163, 162] width 286 height 26
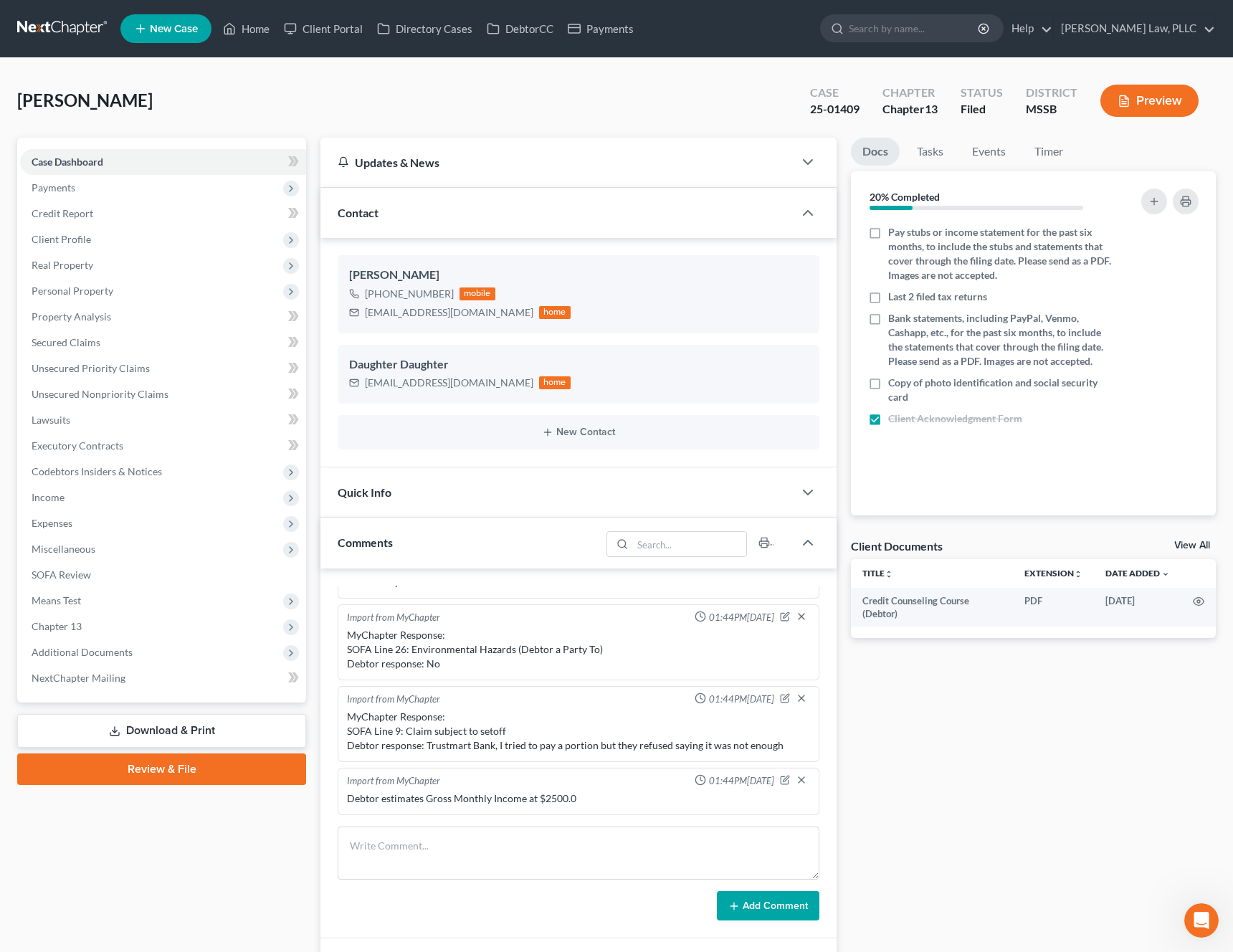
scroll to position [544, 0]
click at [166, 651] on span "Additional Documents" at bounding box center [163, 652] width 286 height 26
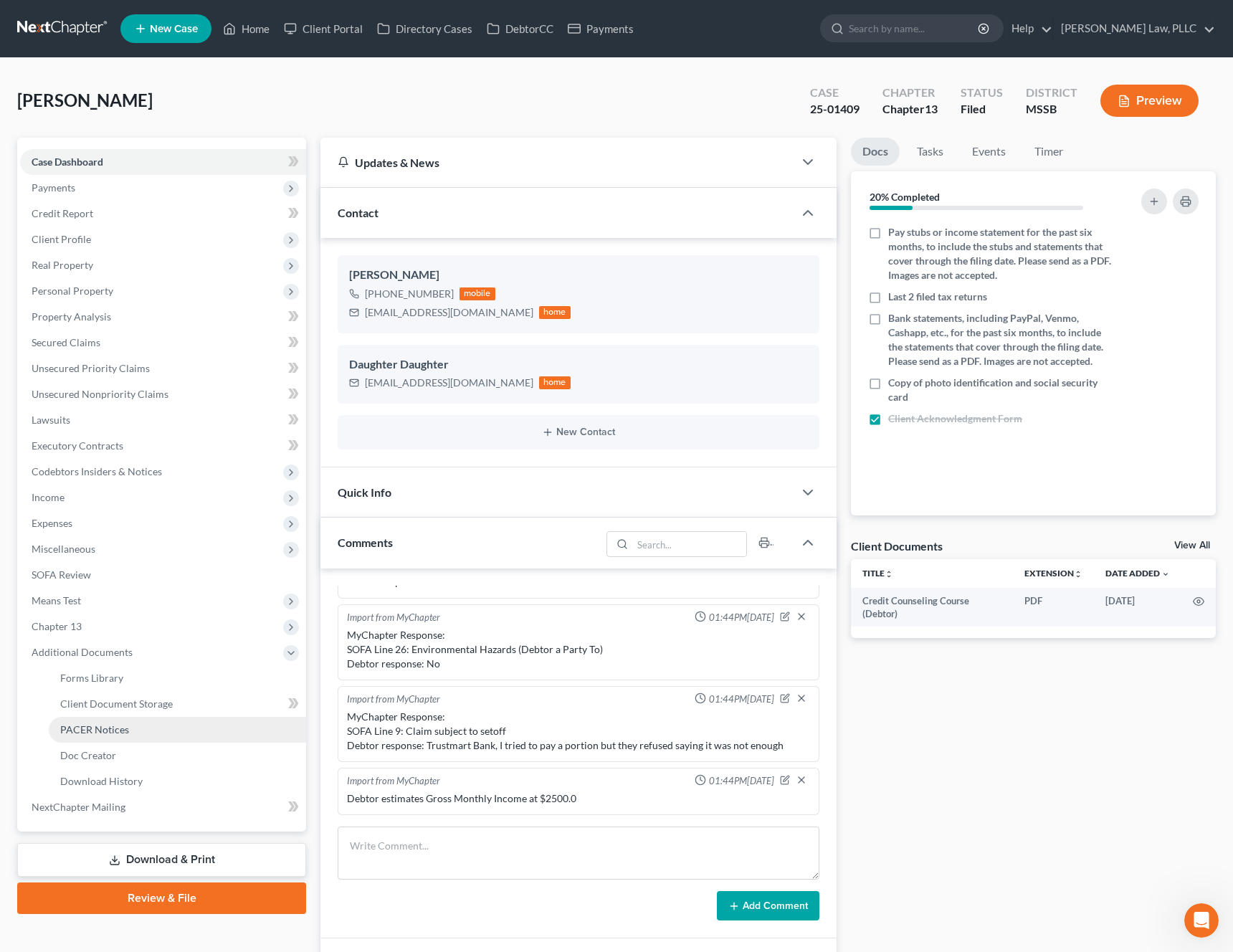
click at [131, 731] on link "PACER Notices" at bounding box center [178, 729] width 258 height 26
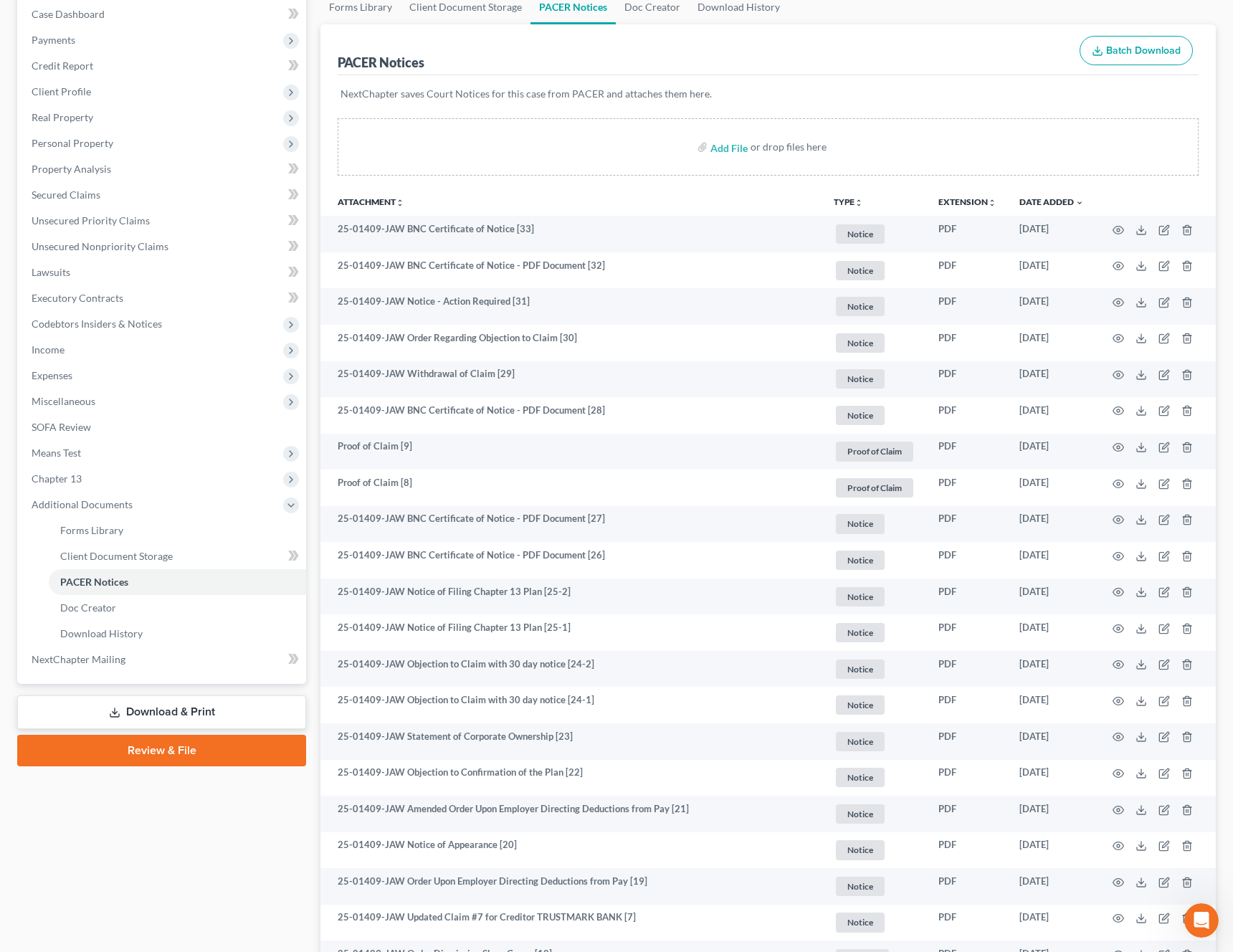
scroll to position [214, 0]
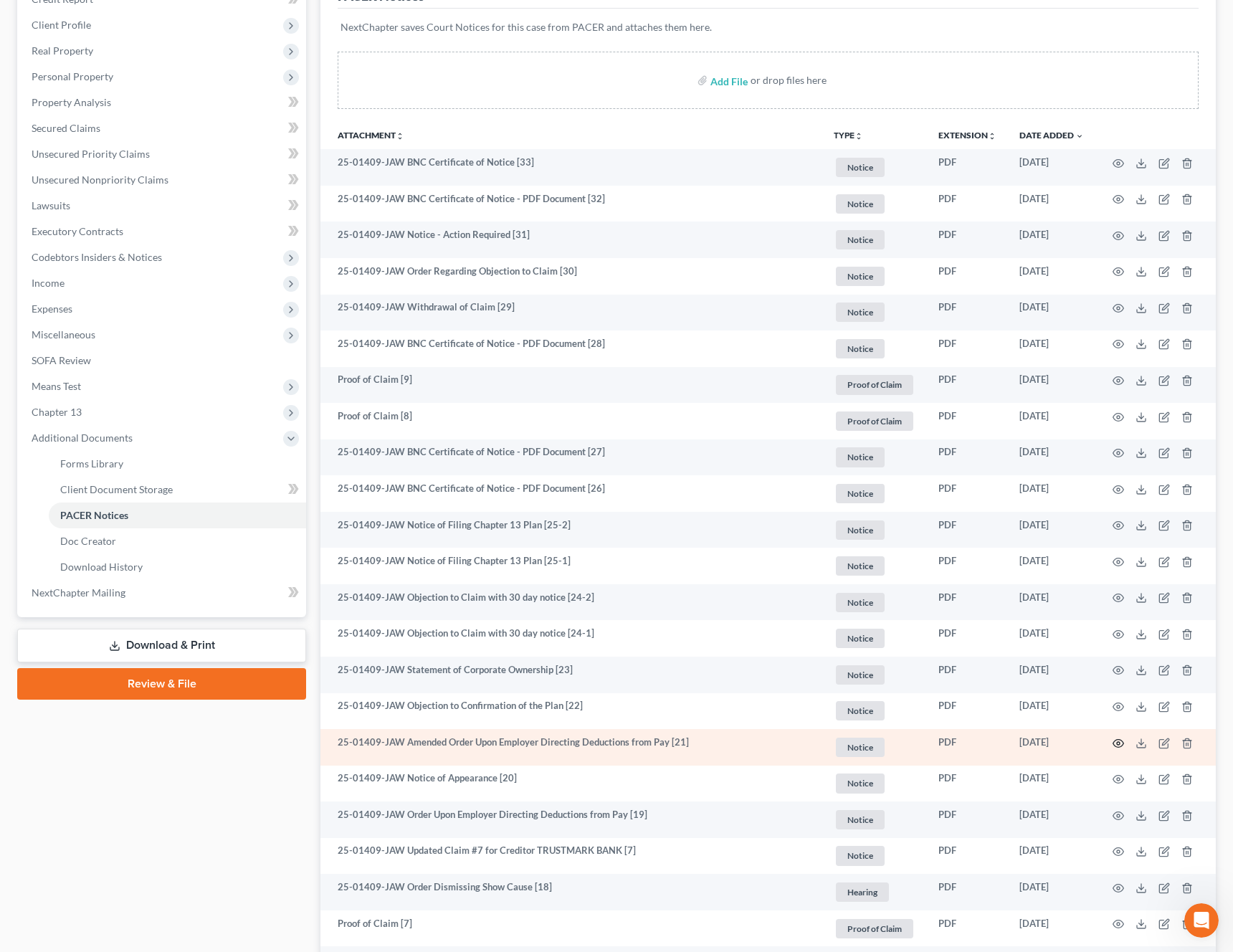
click at [1119, 744] on icon "button" at bounding box center [1117, 742] width 11 height 11
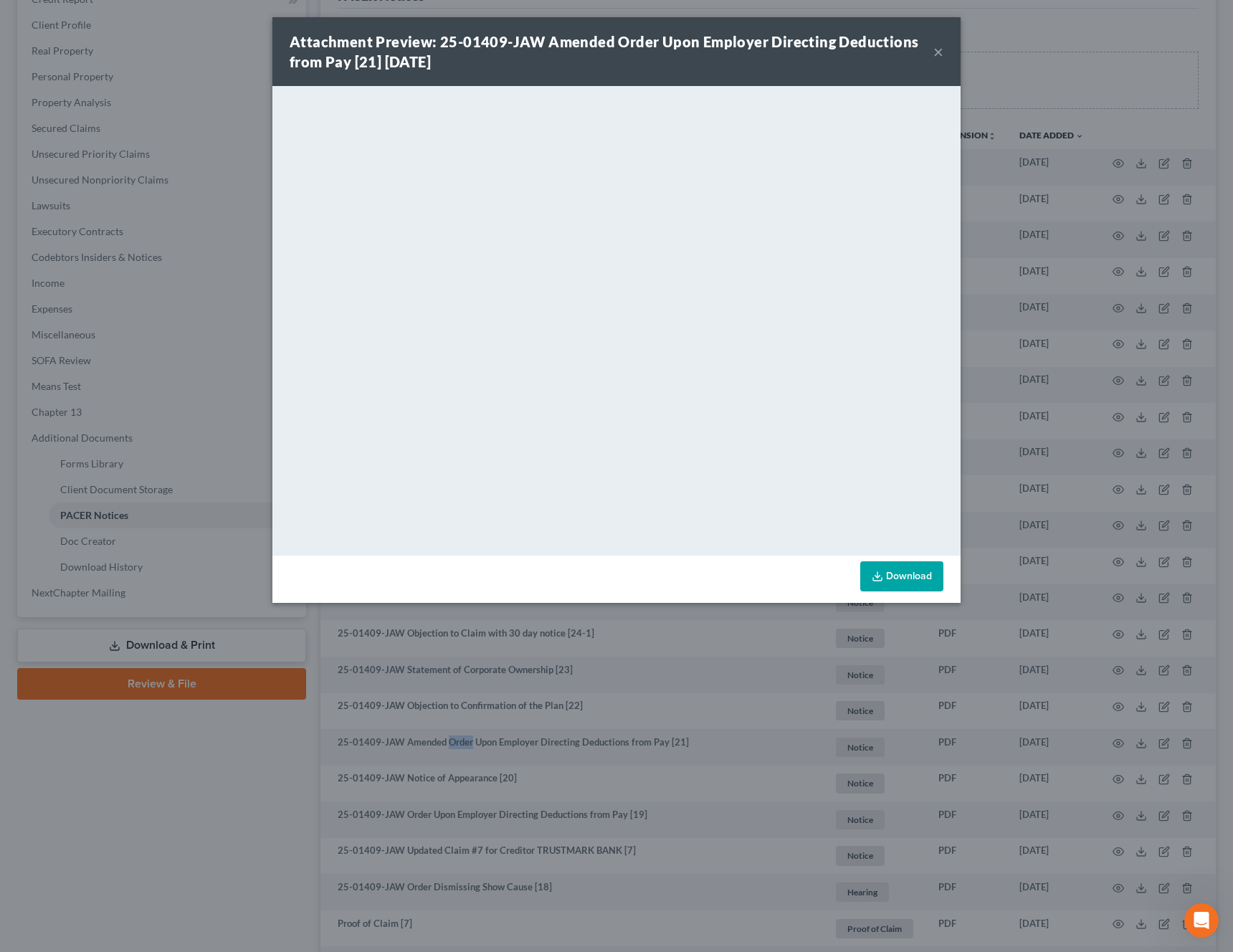
click at [939, 46] on button "×" at bounding box center [938, 51] width 10 height 17
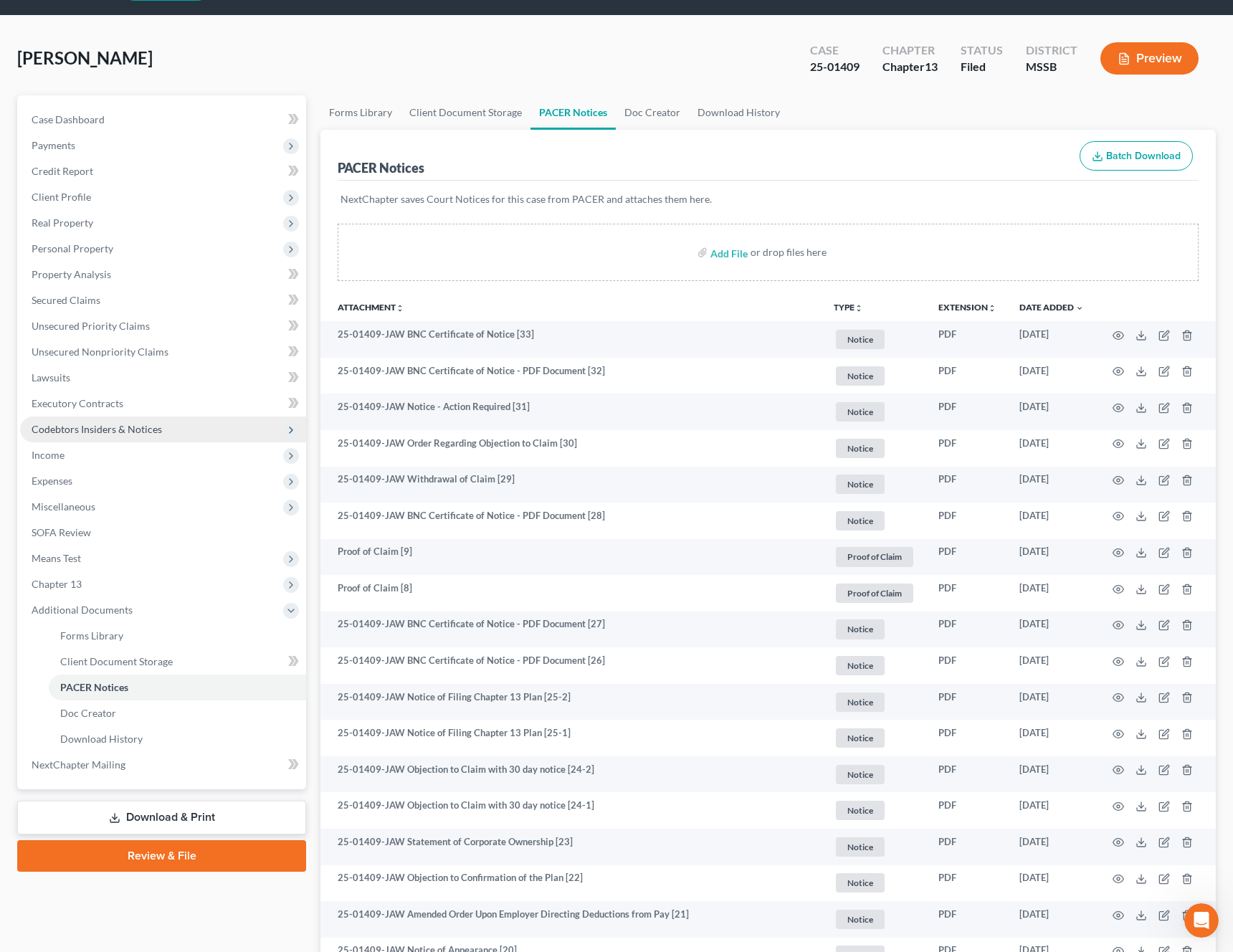
scroll to position [0, 0]
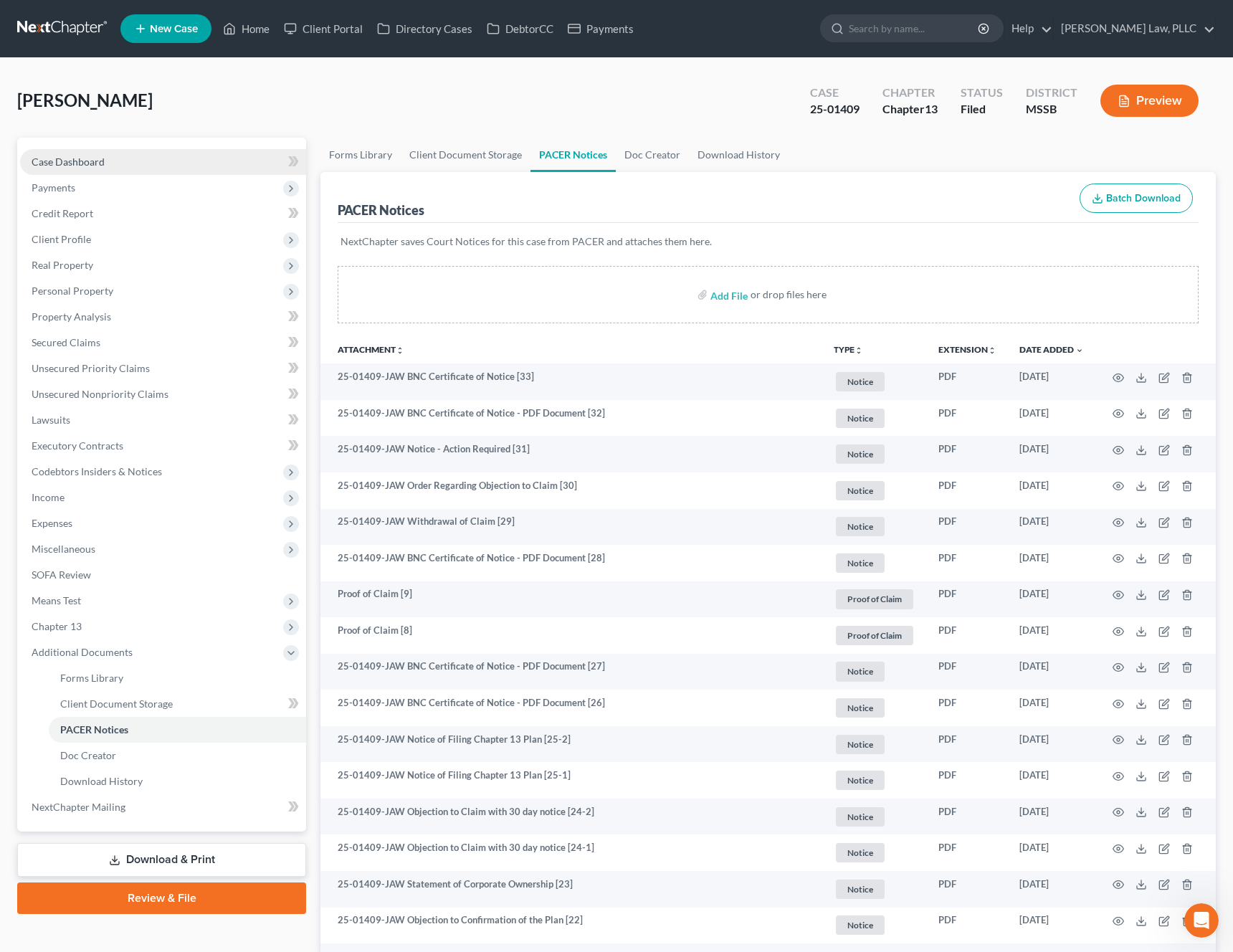
click at [117, 161] on link "Case Dashboard" at bounding box center [163, 162] width 286 height 26
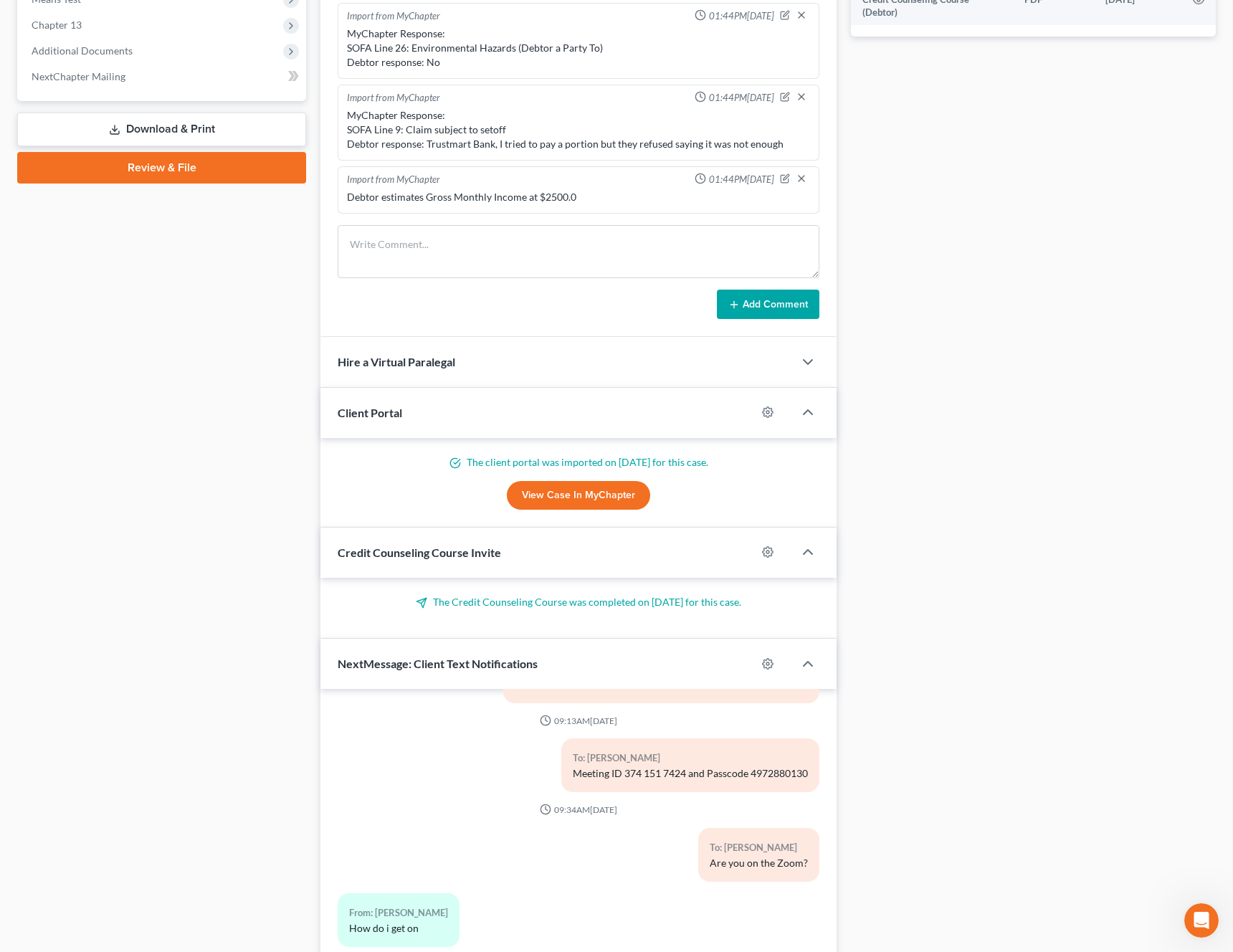
scroll to position [713, 0]
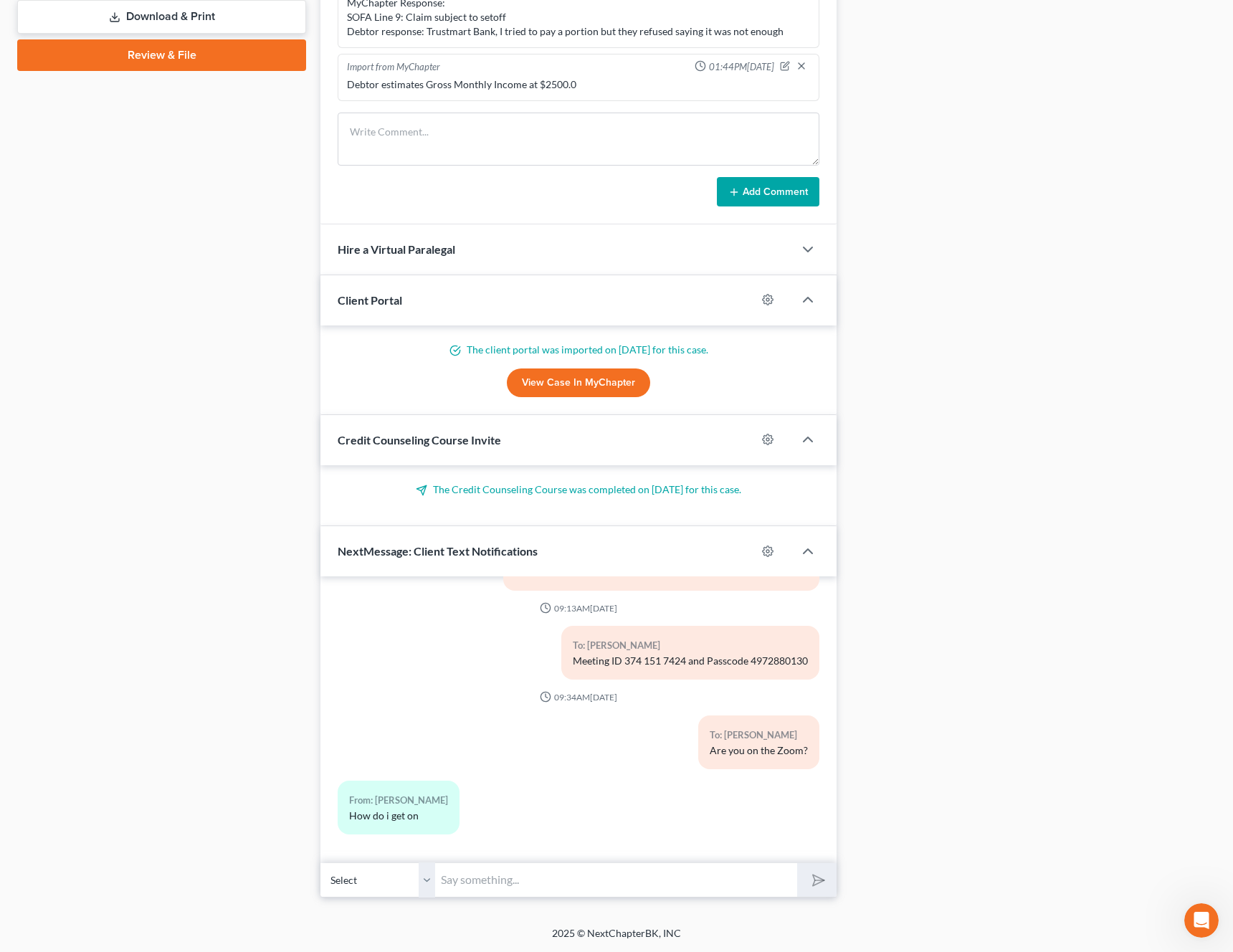
click at [501, 886] on input "text" at bounding box center [616, 879] width 362 height 35
type input "Open the Zoom app and type in that Meeting ID and Passcode"
click at [824, 886] on button "submit" at bounding box center [816, 880] width 39 height 34
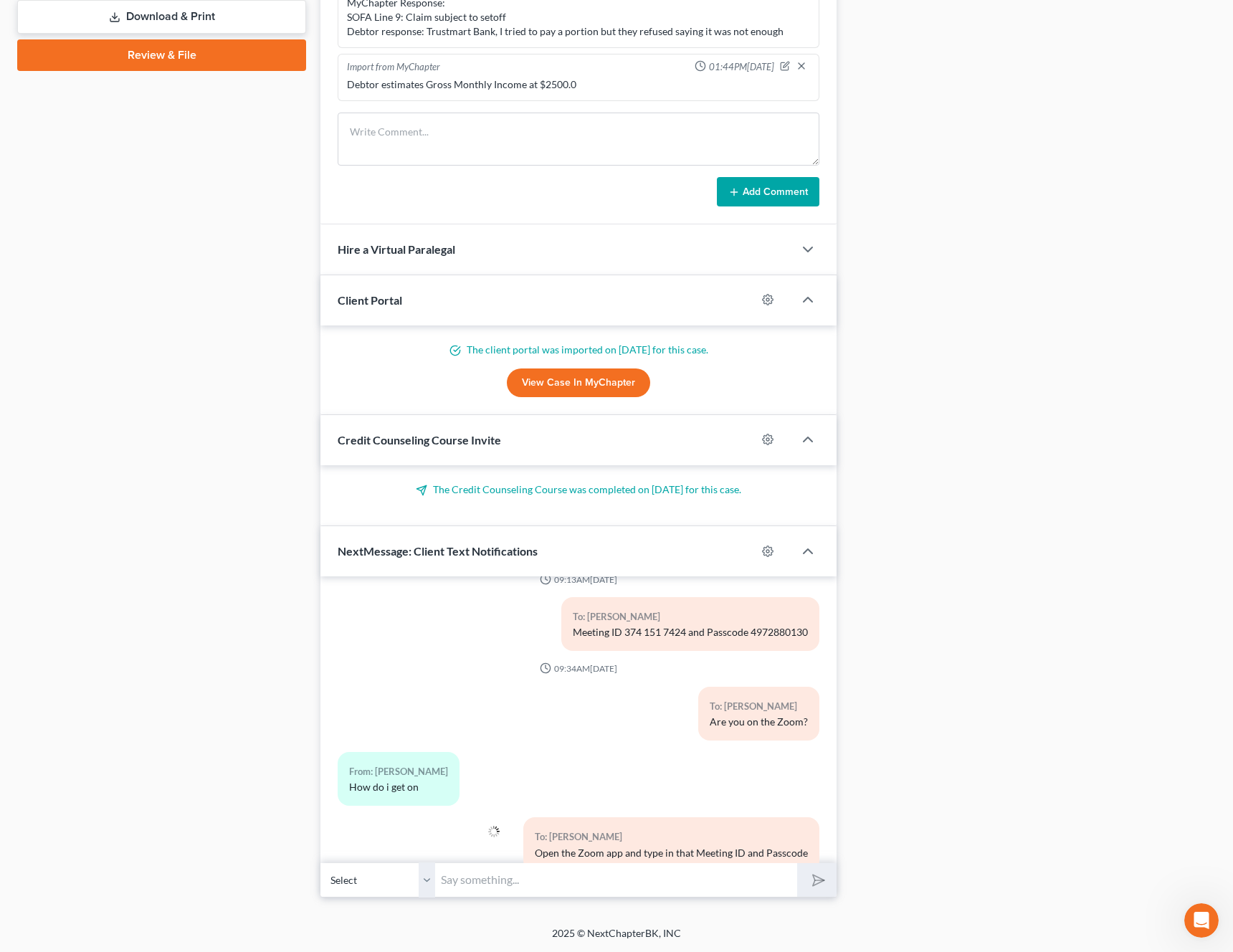
click at [640, 878] on input "text" at bounding box center [616, 879] width 362 height 35
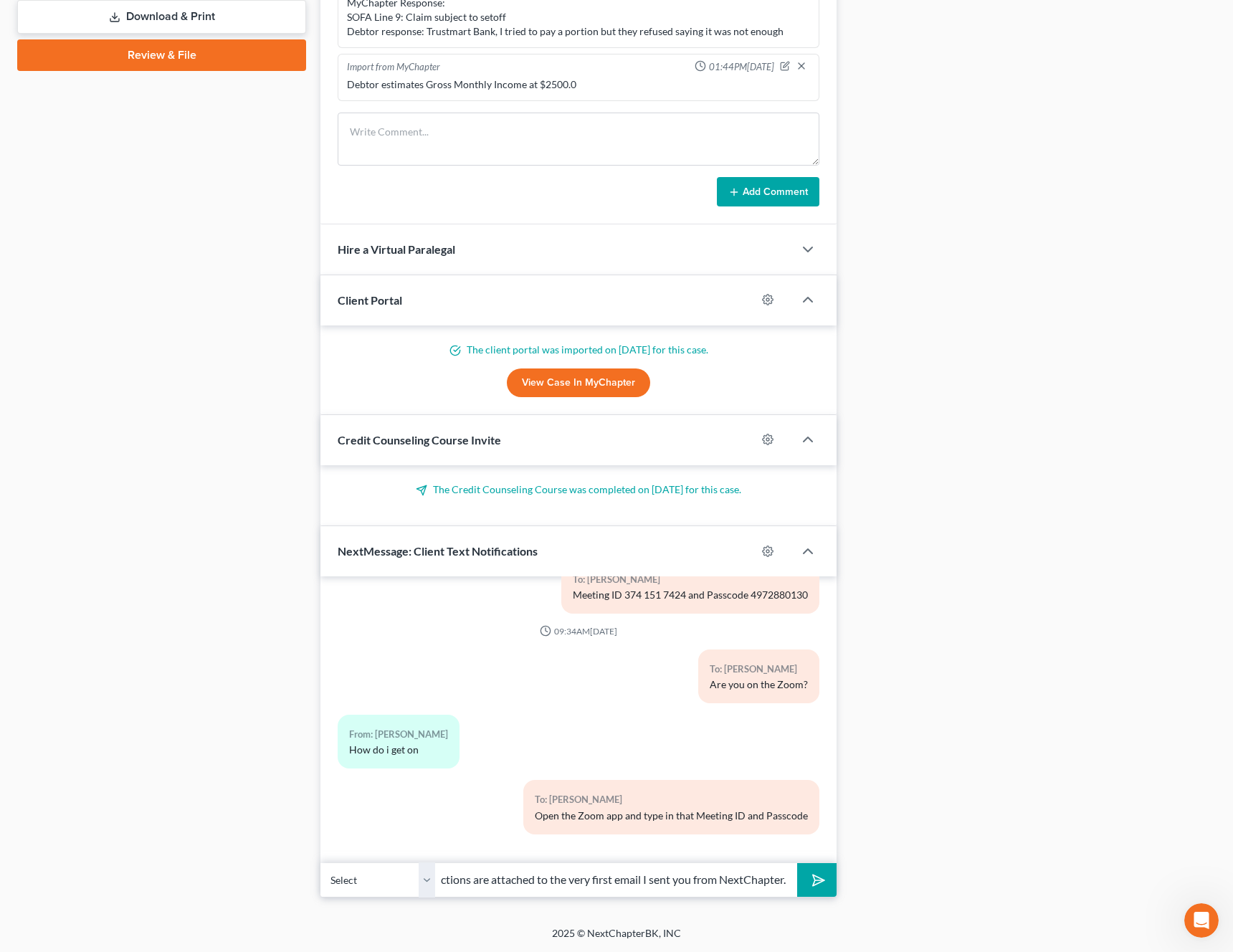
scroll to position [0, 74]
type input "The full instructions are attached to the very first email I sent you from Next…"
click at [821, 879] on polygon "submit" at bounding box center [815, 879] width 17 height 17
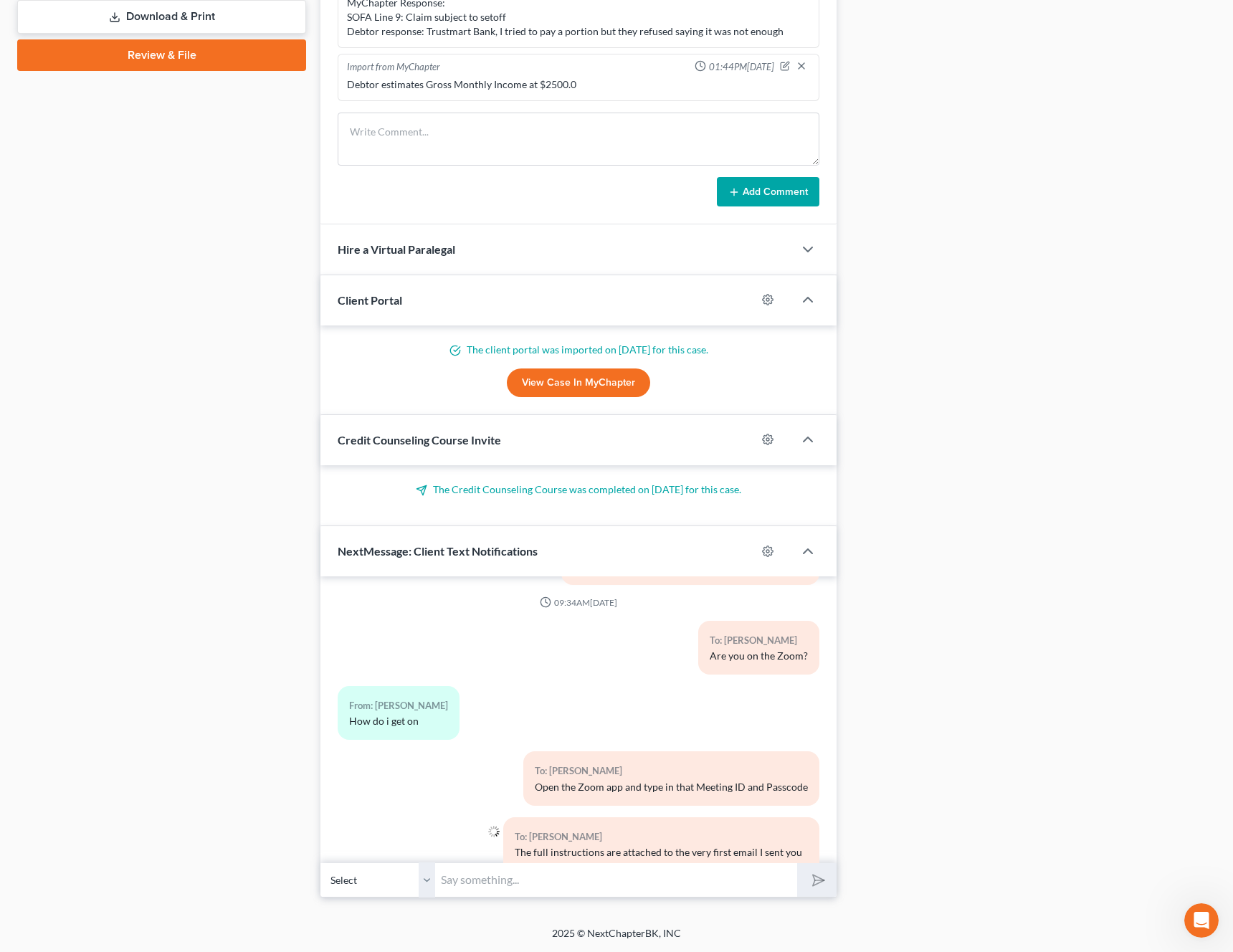
scroll to position [755, 0]
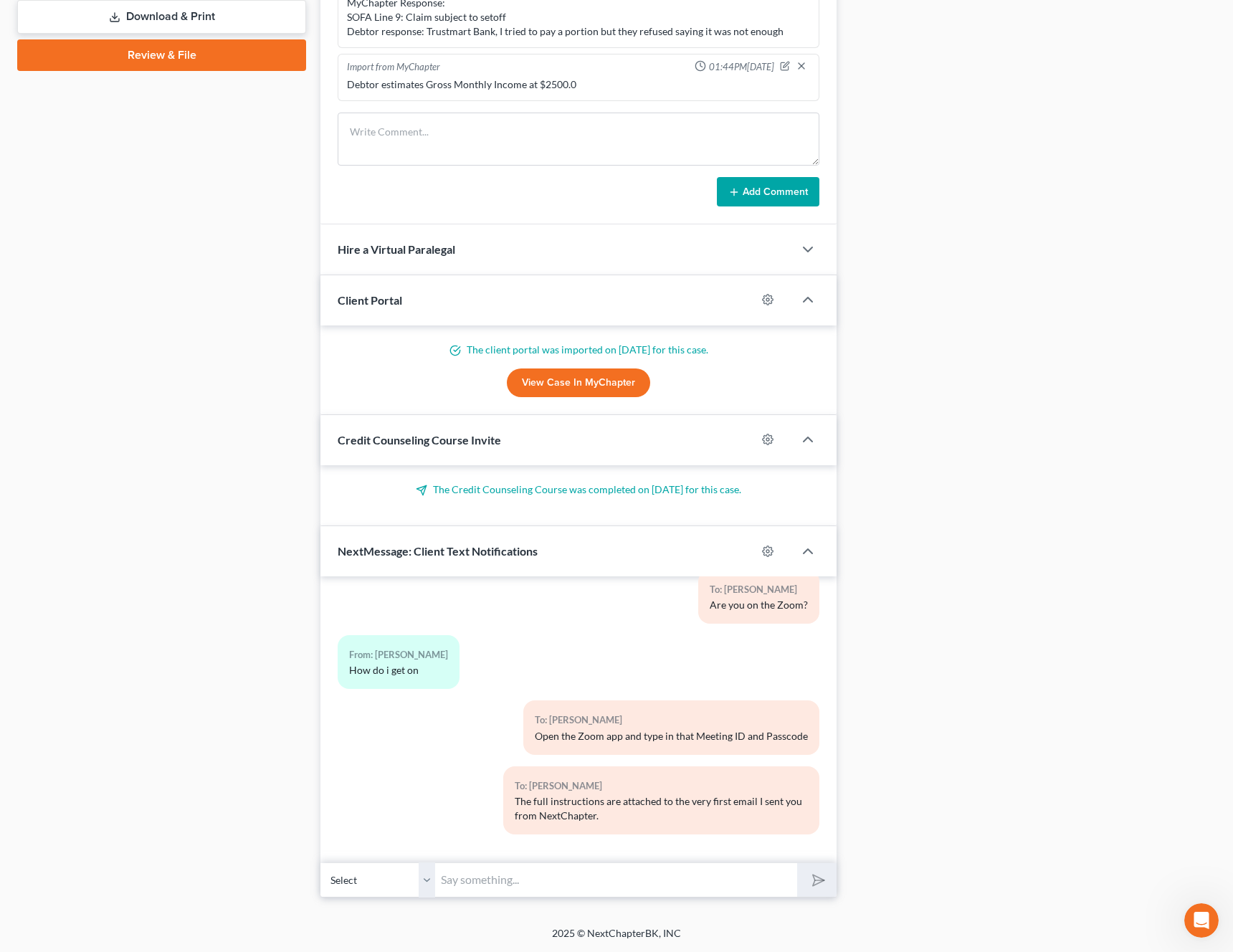
click at [550, 882] on input "text" at bounding box center [616, 879] width 362 height 35
click at [585, 879] on input "Rescheduled to October the 7th" at bounding box center [616, 879] width 362 height 35
click at [689, 882] on input "Rescheduled to October 7th" at bounding box center [616, 879] width 362 height 35
type input "Rescheduled to October 7th so that you can have time to send in the documents r…"
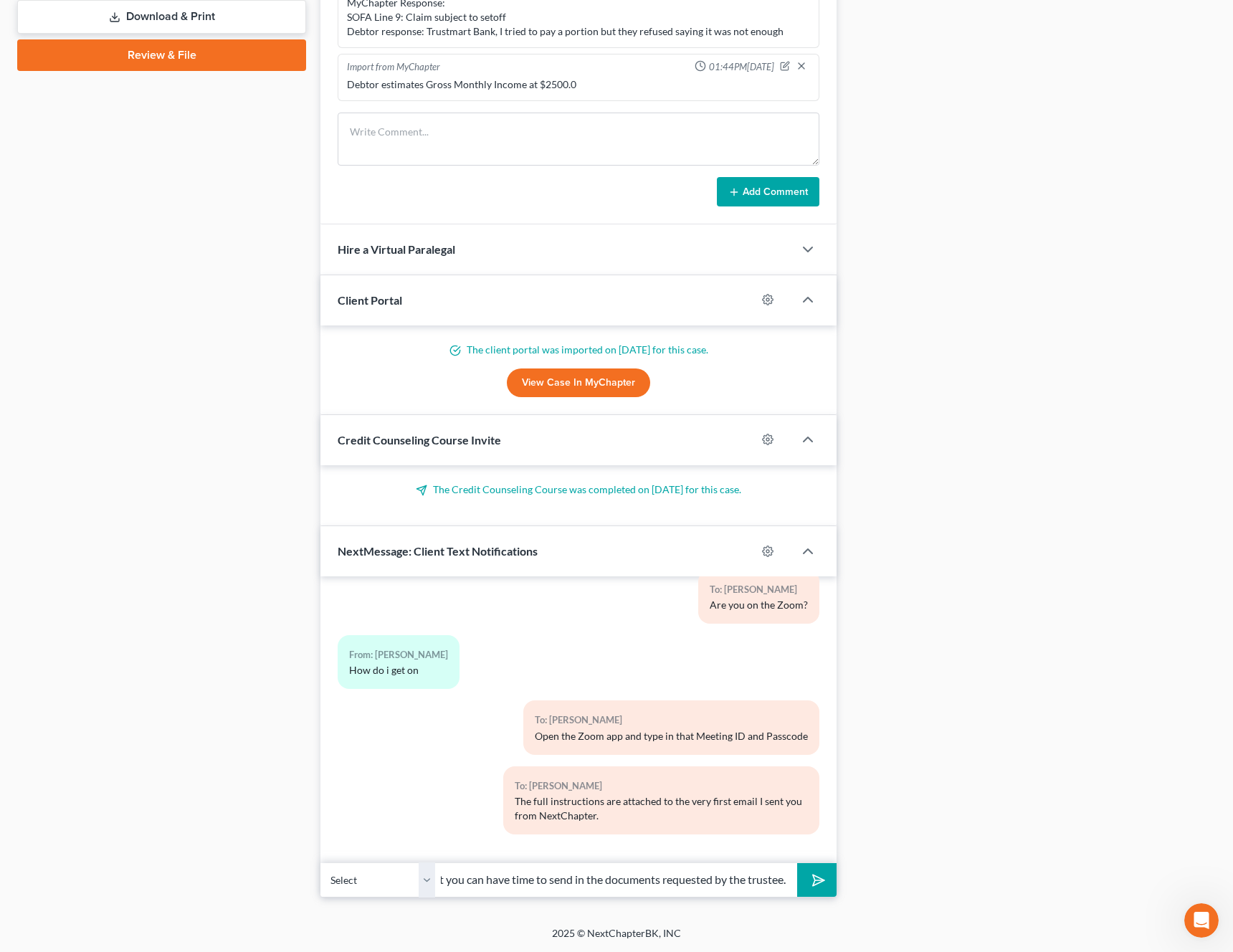
click at [815, 887] on icon "submit" at bounding box center [815, 880] width 20 height 20
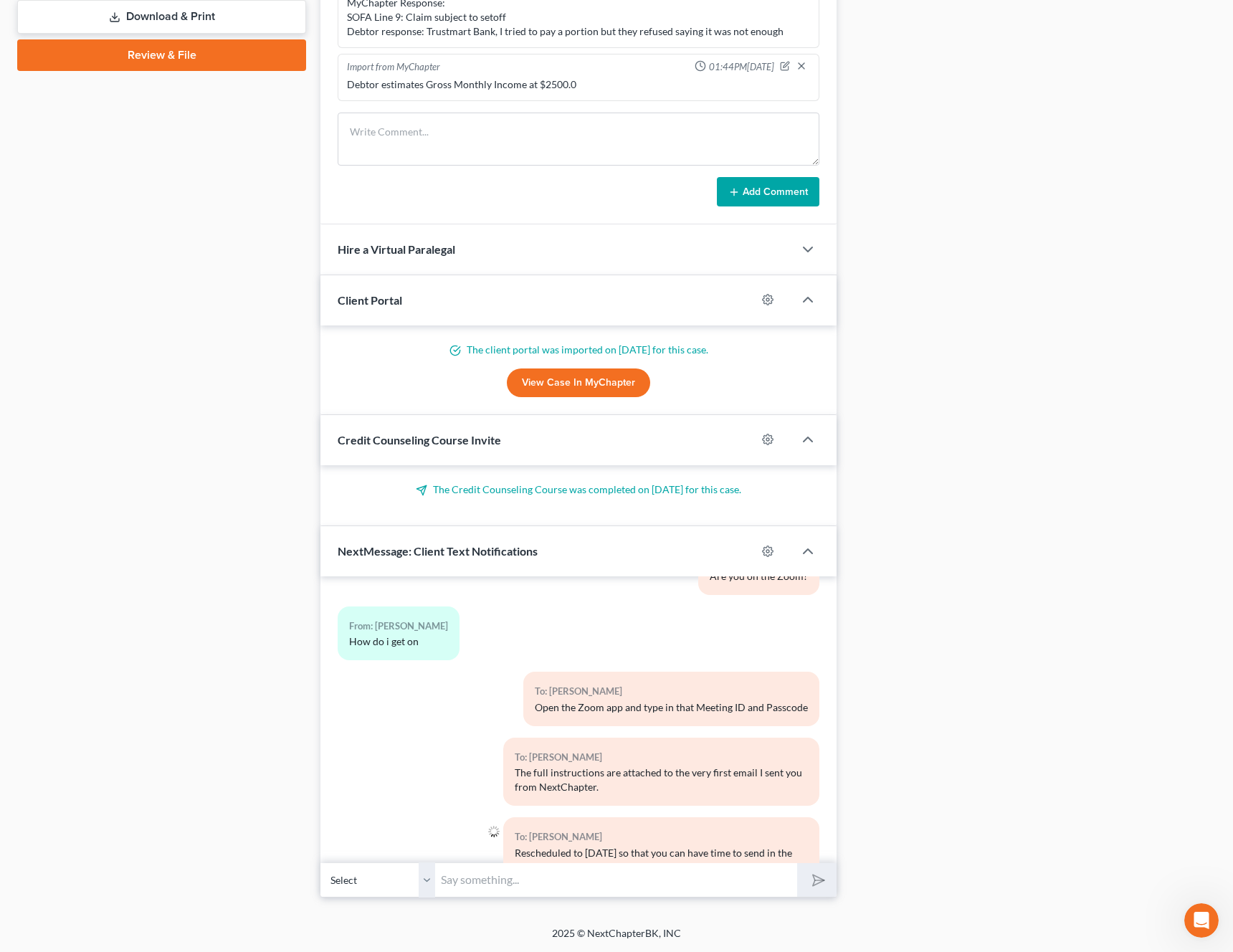
scroll to position [835, 0]
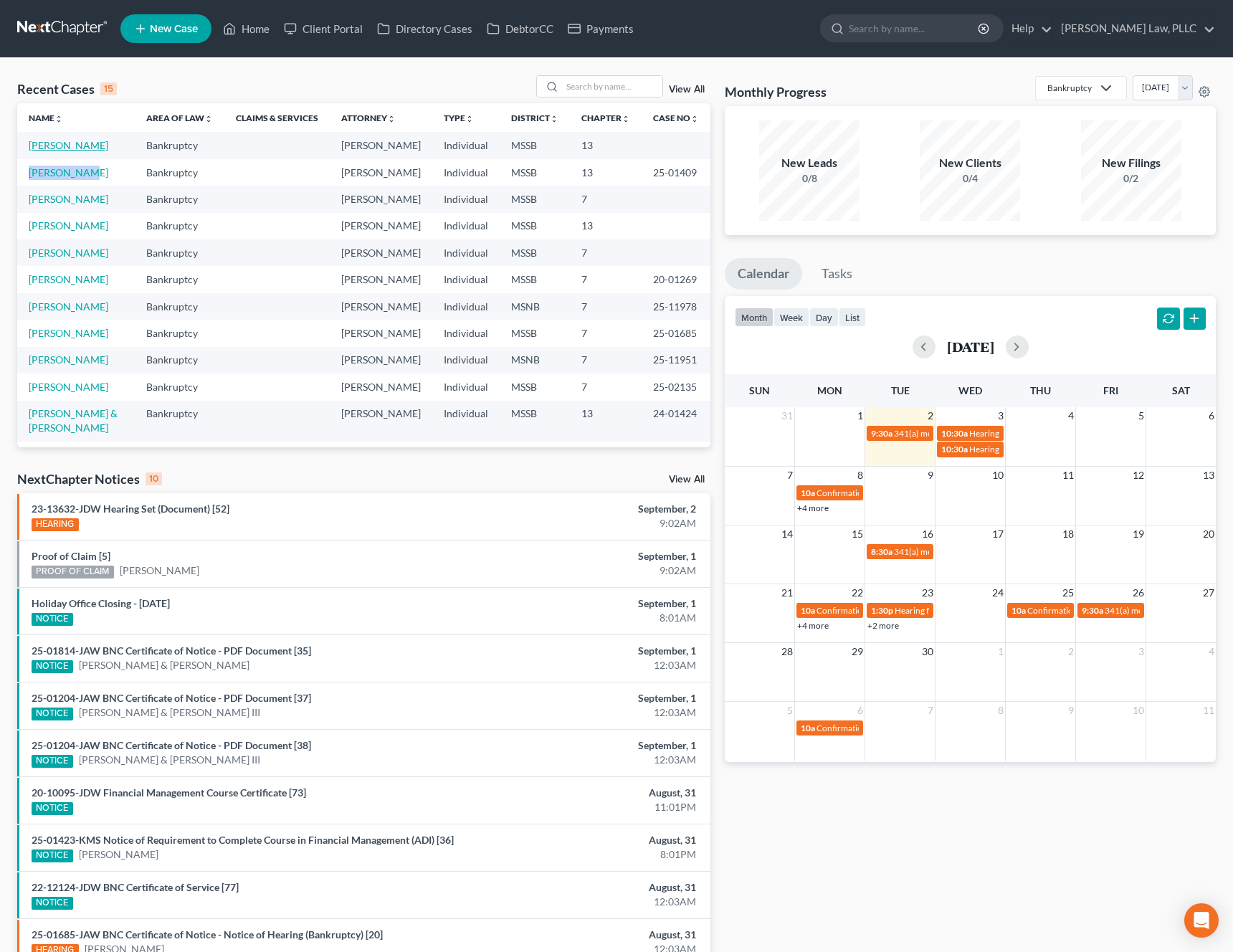
click at [60, 146] on link "[PERSON_NAME]" at bounding box center [69, 145] width 80 height 12
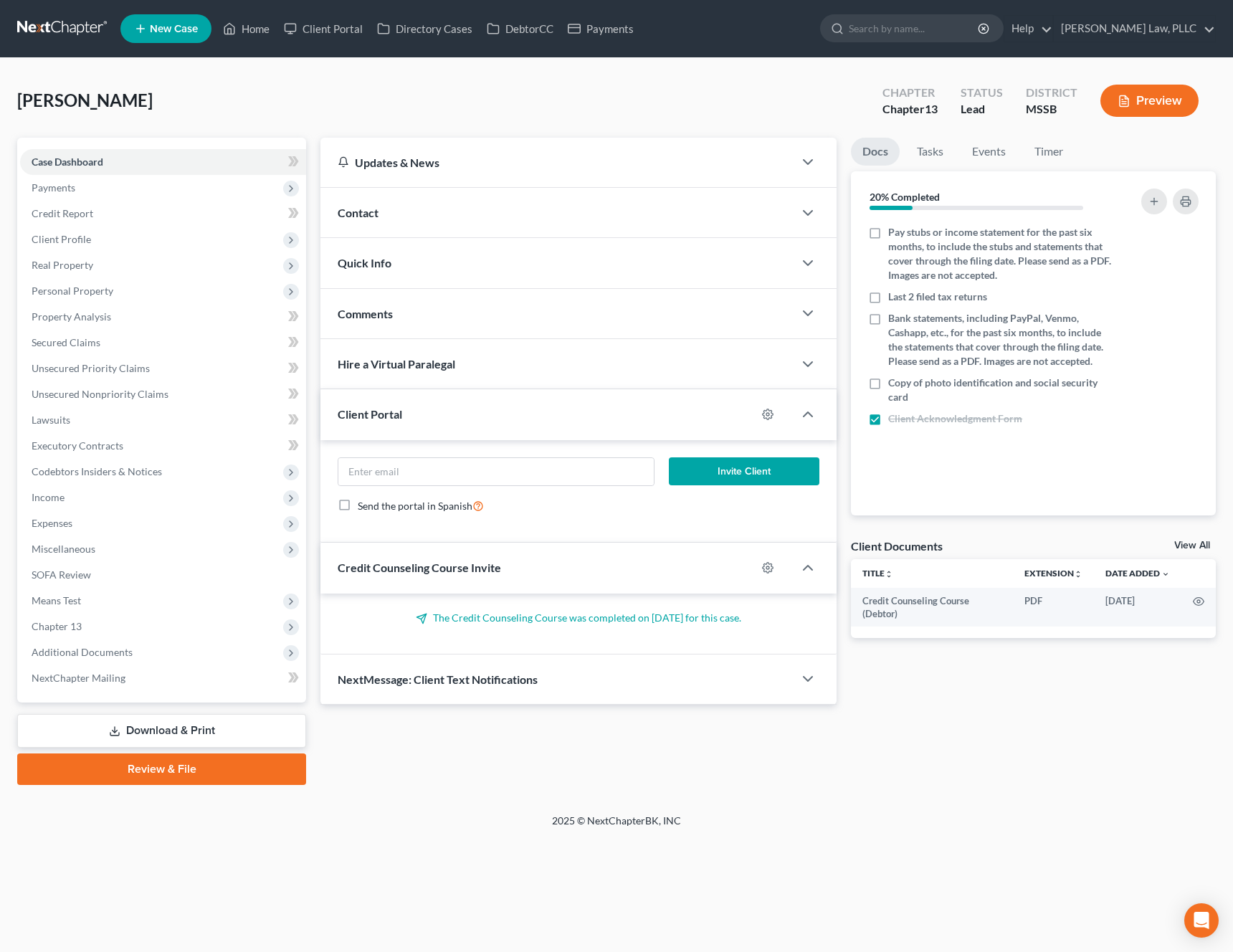
click at [187, 726] on link "Download & Print" at bounding box center [161, 730] width 289 height 34
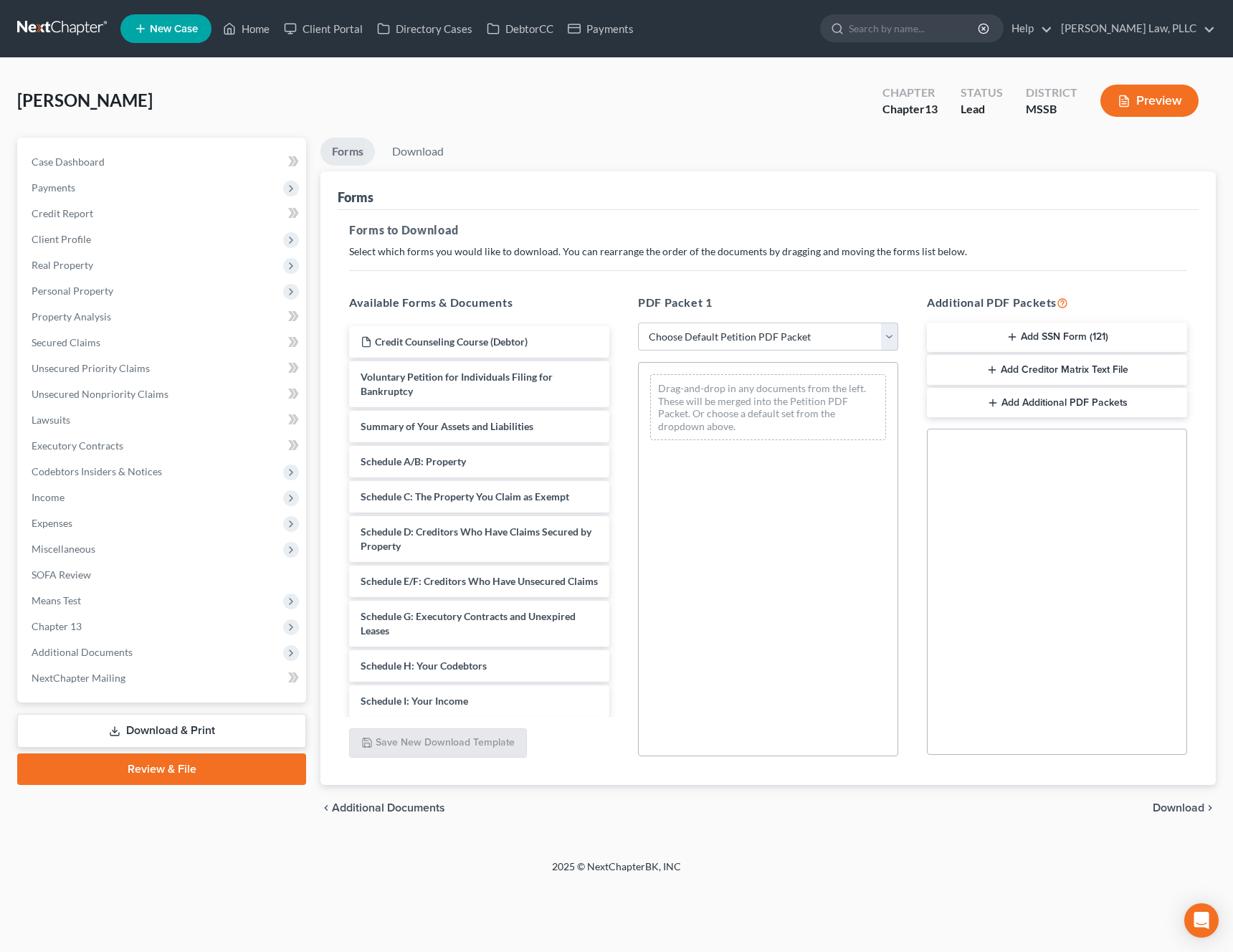
click at [1060, 339] on button "Add SSN Form (121)" at bounding box center [1056, 338] width 260 height 30
click at [1173, 811] on span "Download" at bounding box center [1178, 807] width 52 height 11
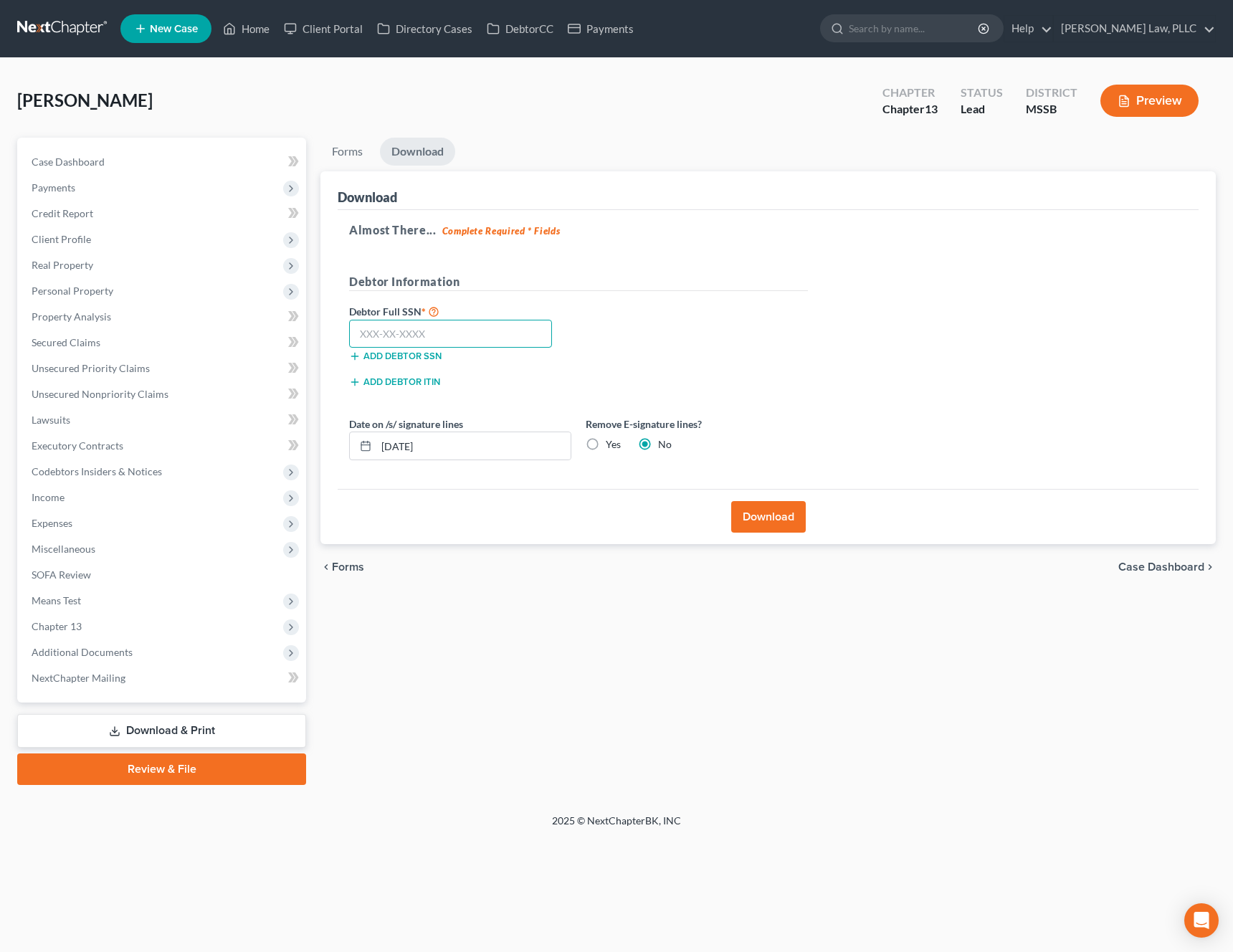
click at [476, 333] on input "text" at bounding box center [450, 334] width 203 height 29
type input "427-65-5387"
click at [385, 430] on label "Date on /s/ signature lines" at bounding box center [406, 424] width 114 height 15
click at [387, 445] on input "09/02/2025" at bounding box center [474, 446] width 194 height 27
click at [540, 448] on input "09/02/2025" at bounding box center [474, 446] width 194 height 27
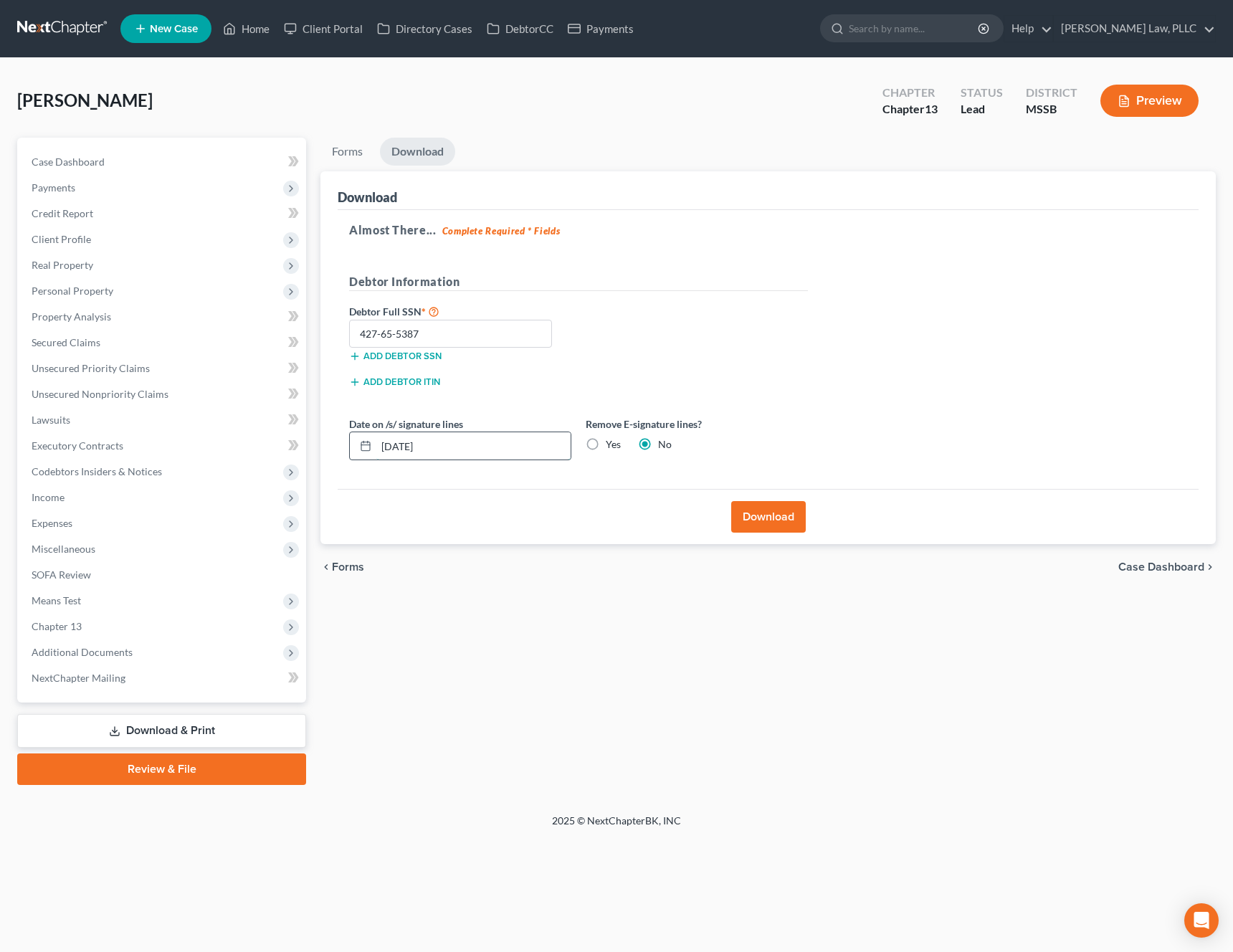
click at [389, 450] on input "09/02/2025" at bounding box center [474, 446] width 194 height 27
drag, startPoint x: 407, startPoint y: 450, endPoint x: 397, endPoint y: 451, distance: 10.0
click at [397, 451] on input "08/02/2025" at bounding box center [474, 446] width 194 height 27
type input "08/30/2025"
click at [481, 488] on div "Download" at bounding box center [767, 515] width 860 height 55
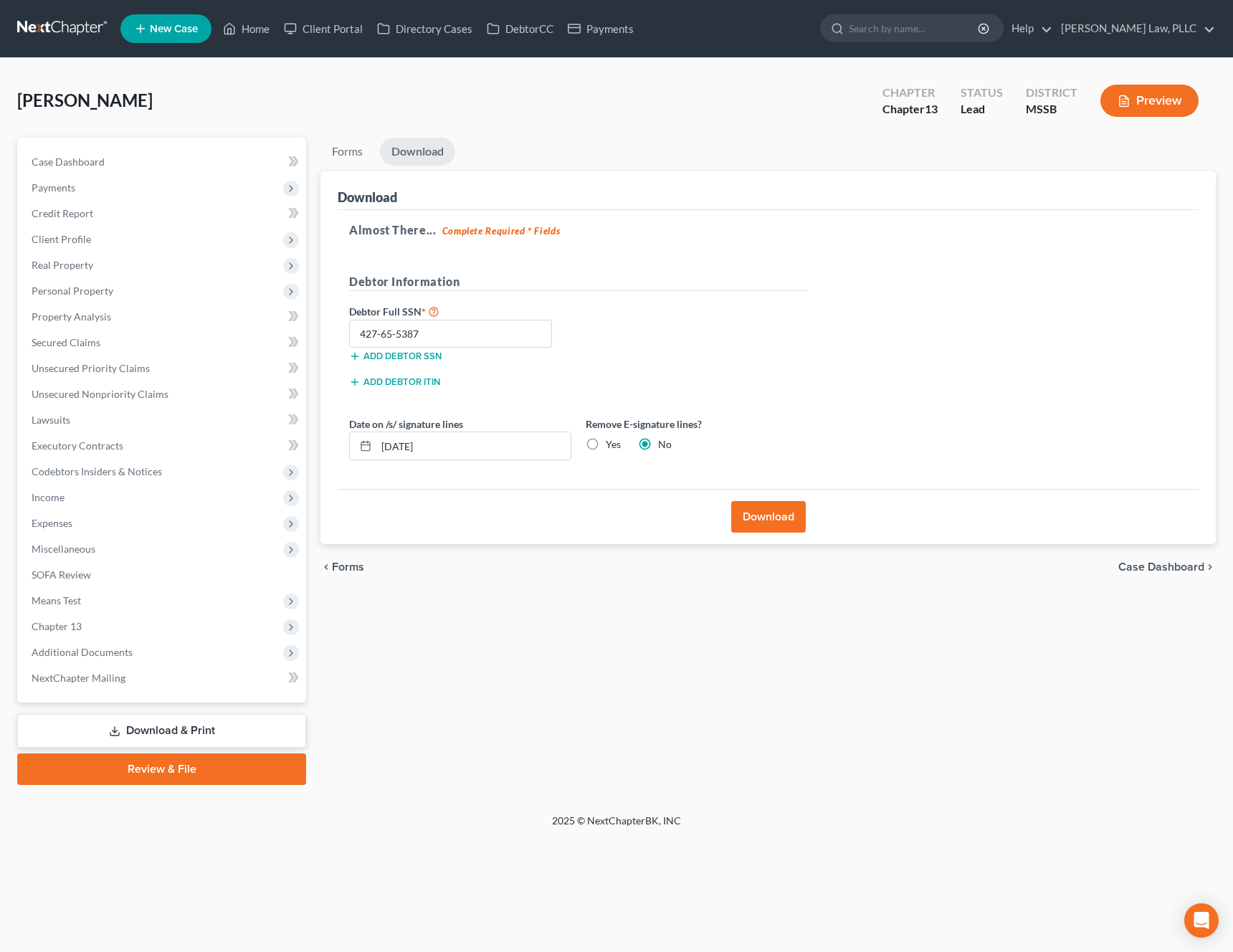
click at [782, 518] on button "Download" at bounding box center [768, 516] width 75 height 32
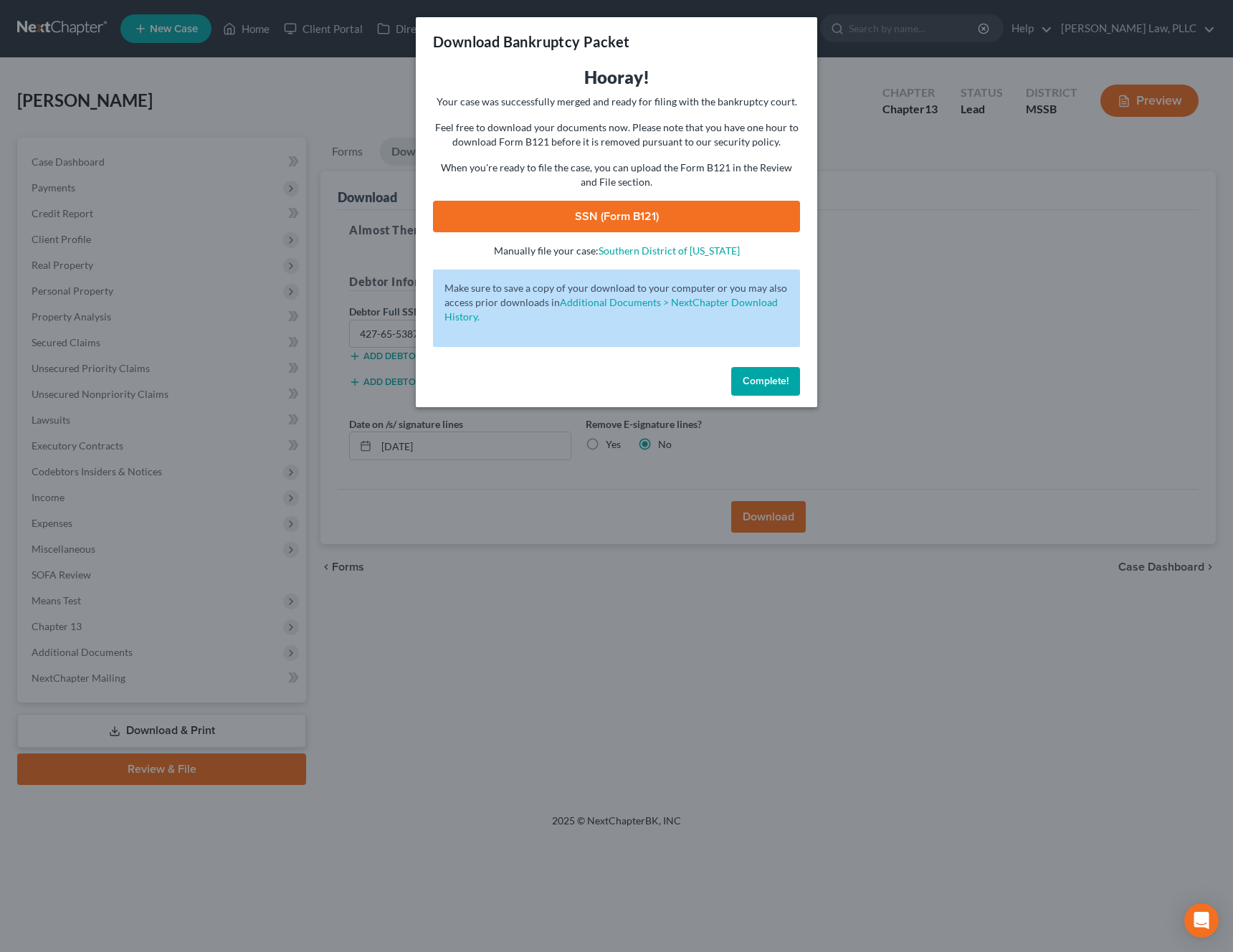
click at [660, 217] on link "SSN (Form B121)" at bounding box center [616, 217] width 367 height 32
click at [755, 384] on span "Complete!" at bounding box center [765, 381] width 46 height 12
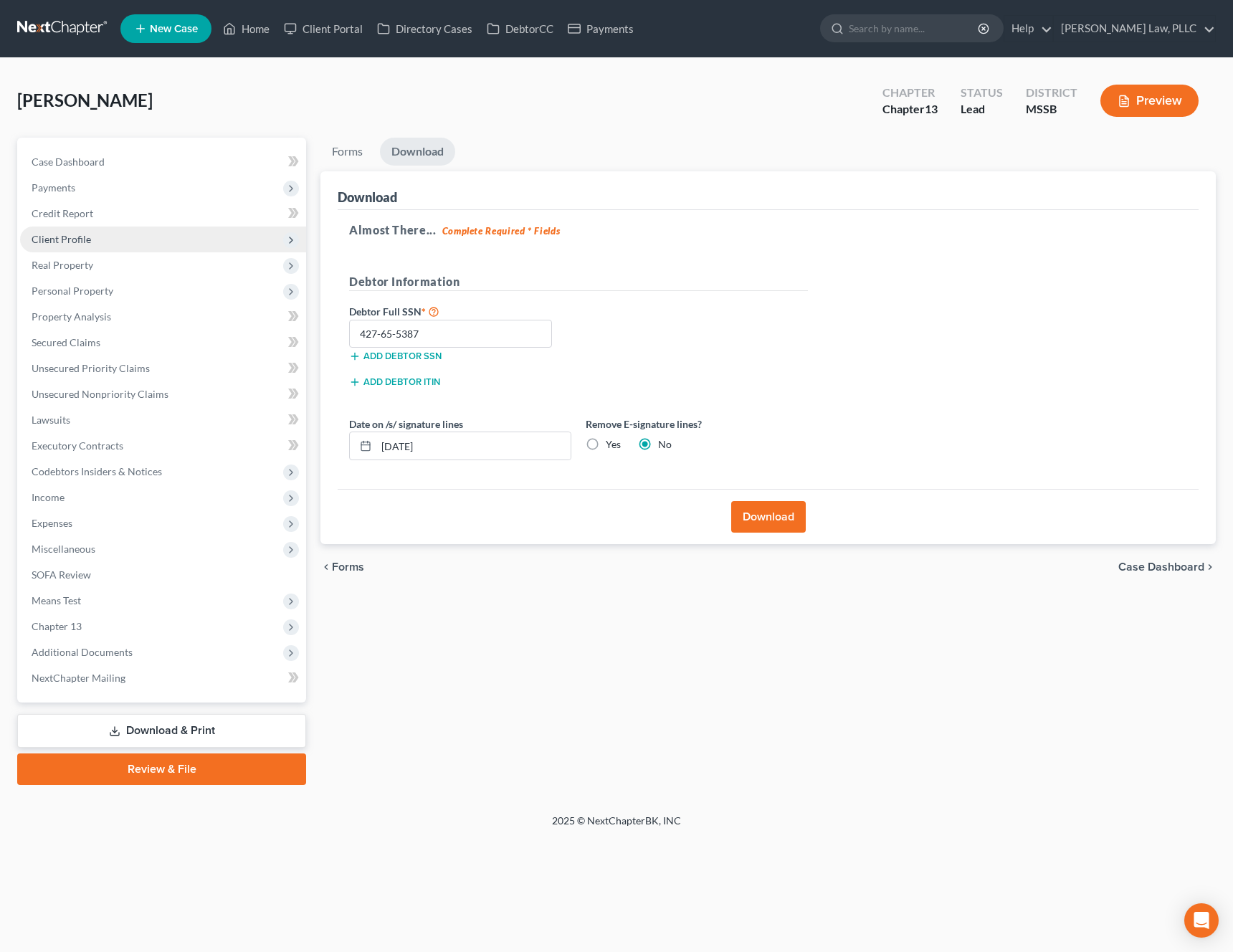
click at [64, 235] on span "Client Profile" at bounding box center [62, 239] width 60 height 12
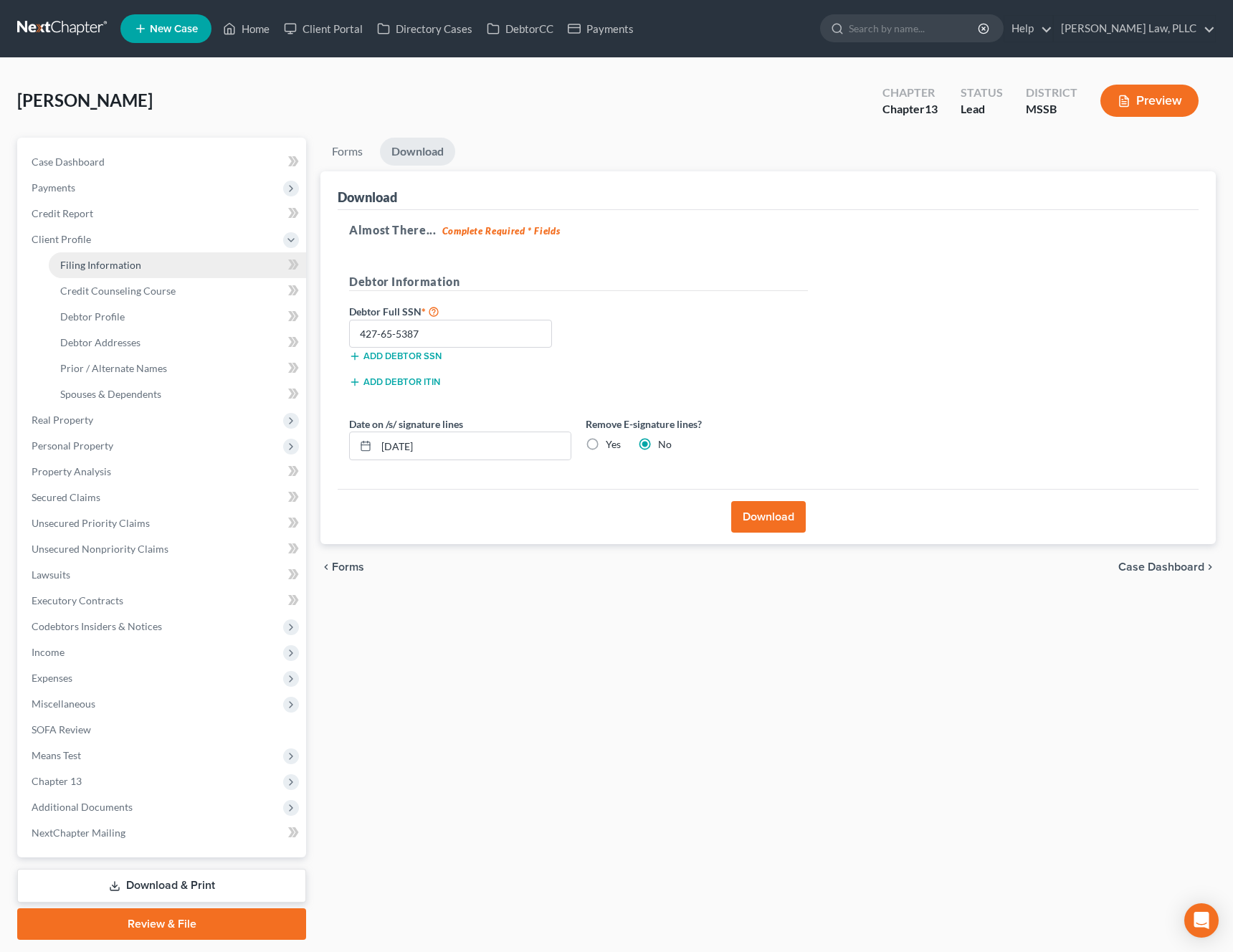
click at [78, 265] on span "Filing Information" at bounding box center [100, 265] width 81 height 12
select select "1"
select select "0"
select select "3"
select select "25"
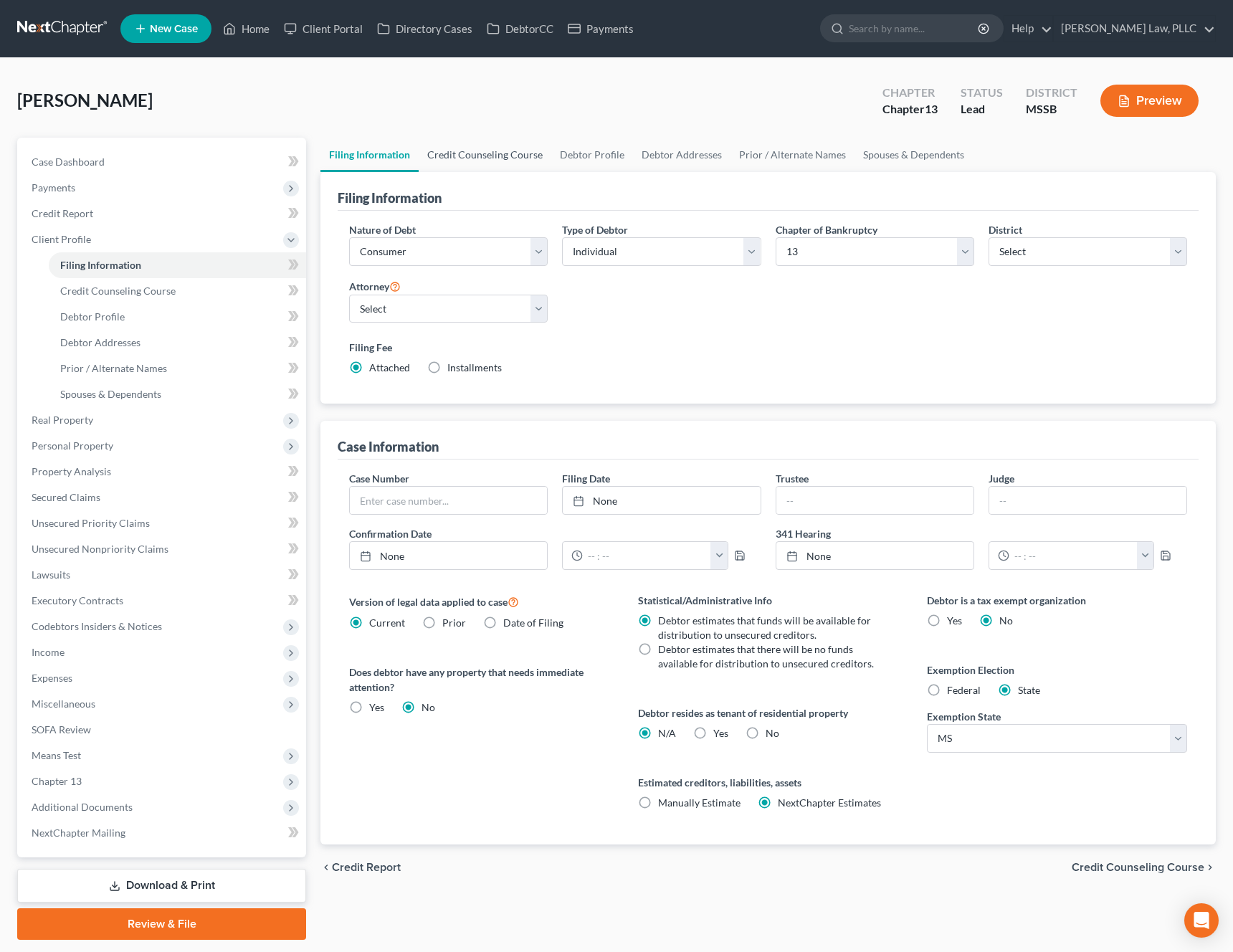
click at [509, 155] on link "Credit Counseling Course" at bounding box center [485, 155] width 133 height 34
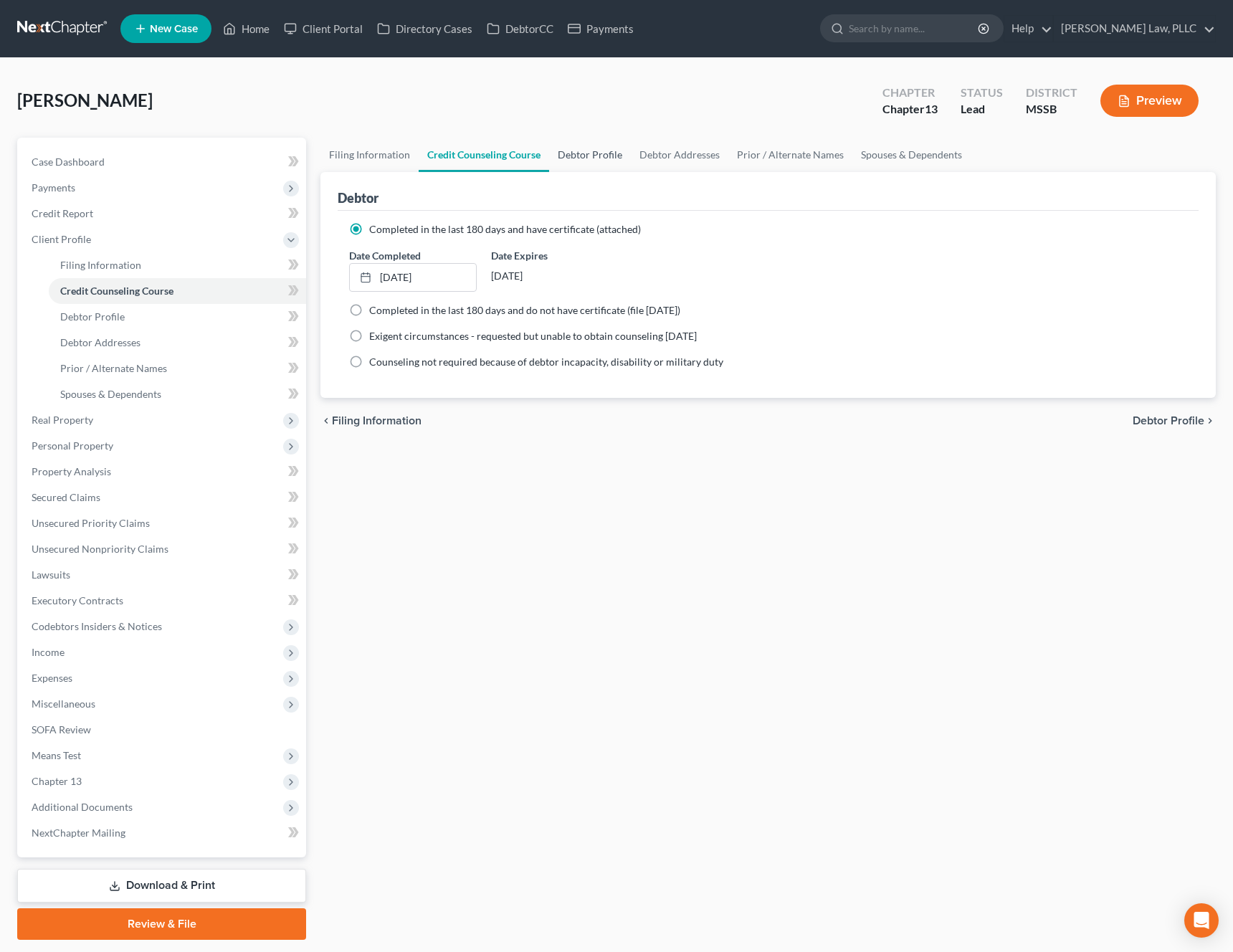
click at [571, 155] on link "Debtor Profile" at bounding box center [590, 155] width 82 height 34
select select "0"
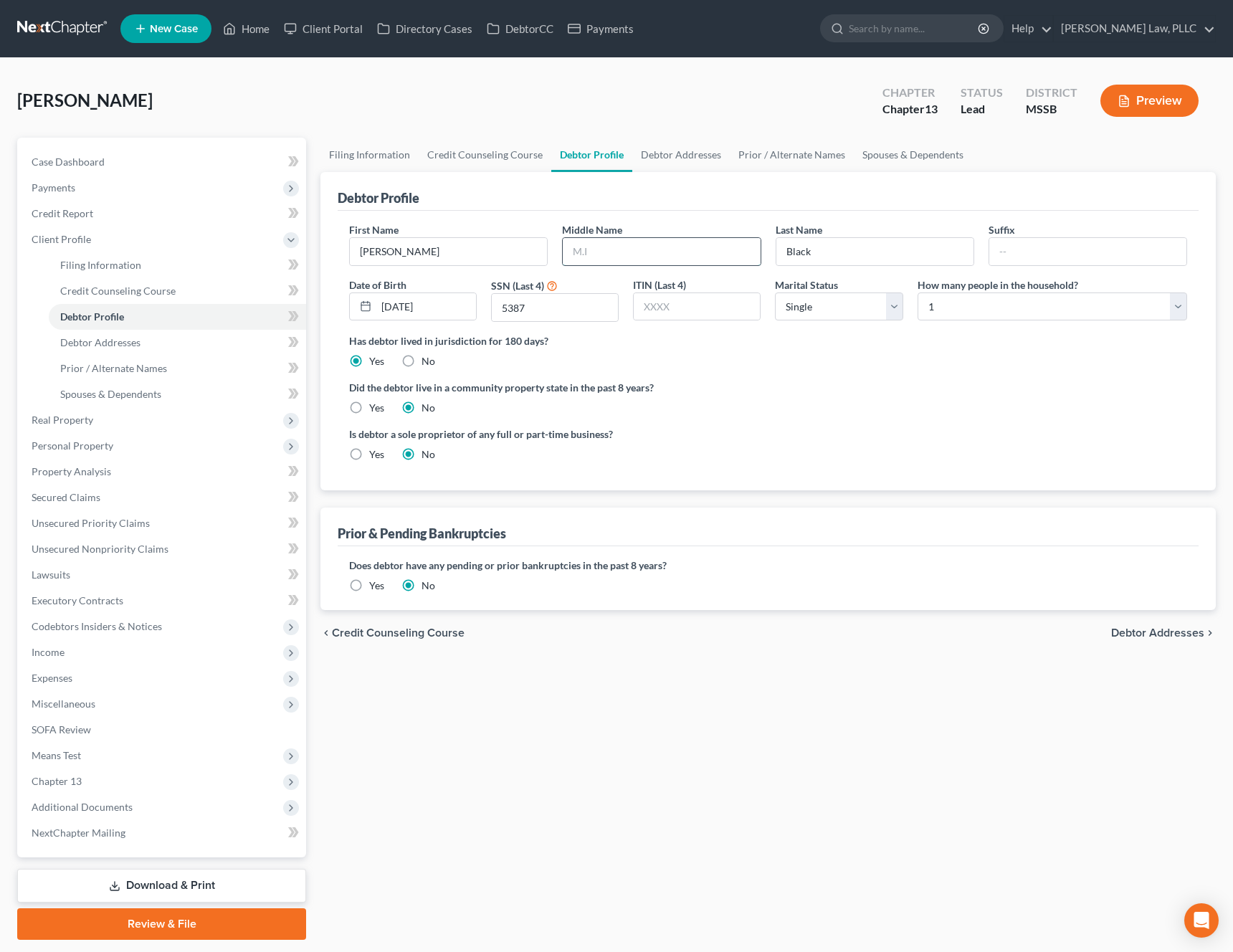
click at [592, 243] on input "text" at bounding box center [660, 251] width 197 height 27
type input "N"
click at [673, 166] on link "Debtor Addresses" at bounding box center [681, 155] width 98 height 34
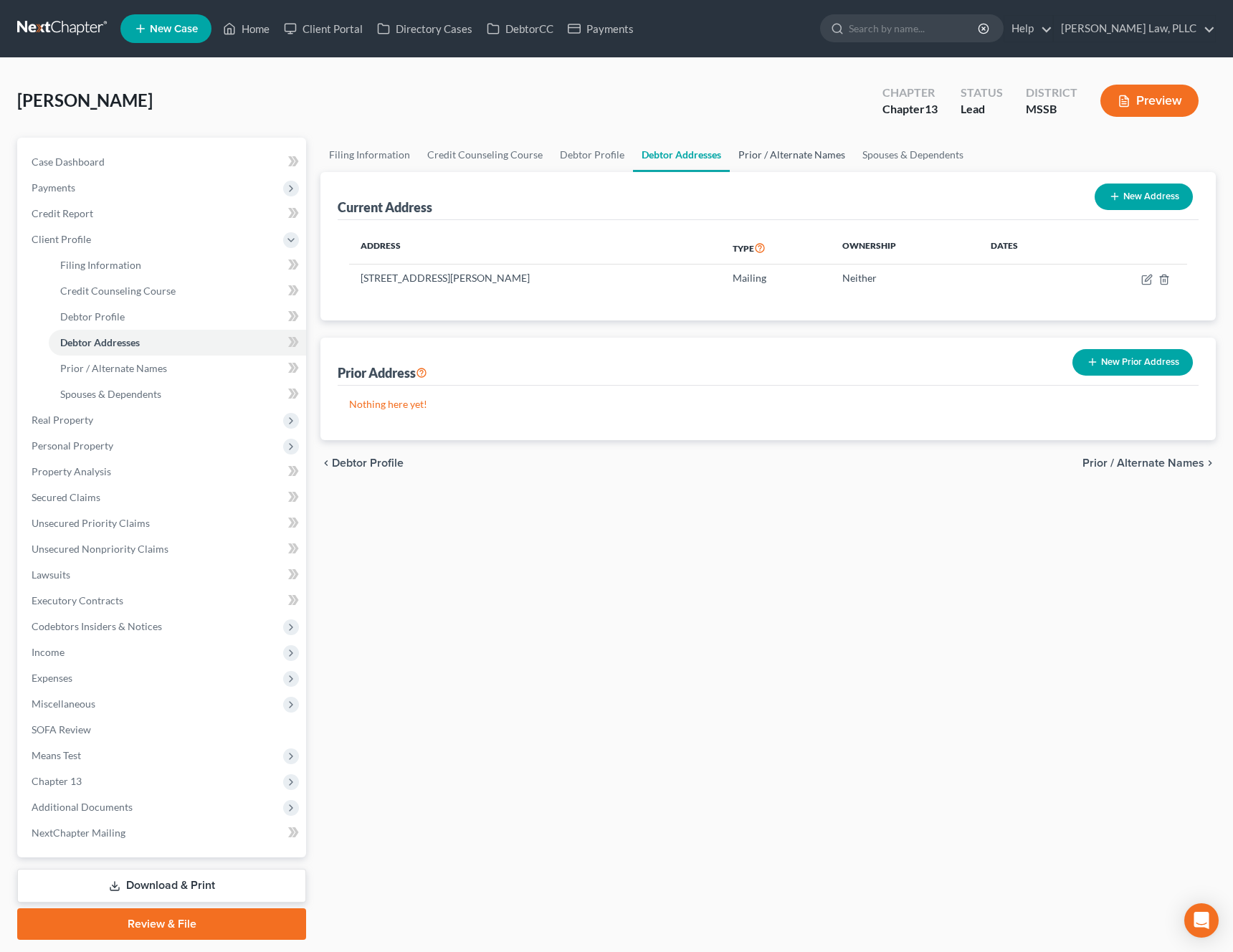
click at [780, 154] on link "Prior / Alternate Names" at bounding box center [791, 155] width 124 height 34
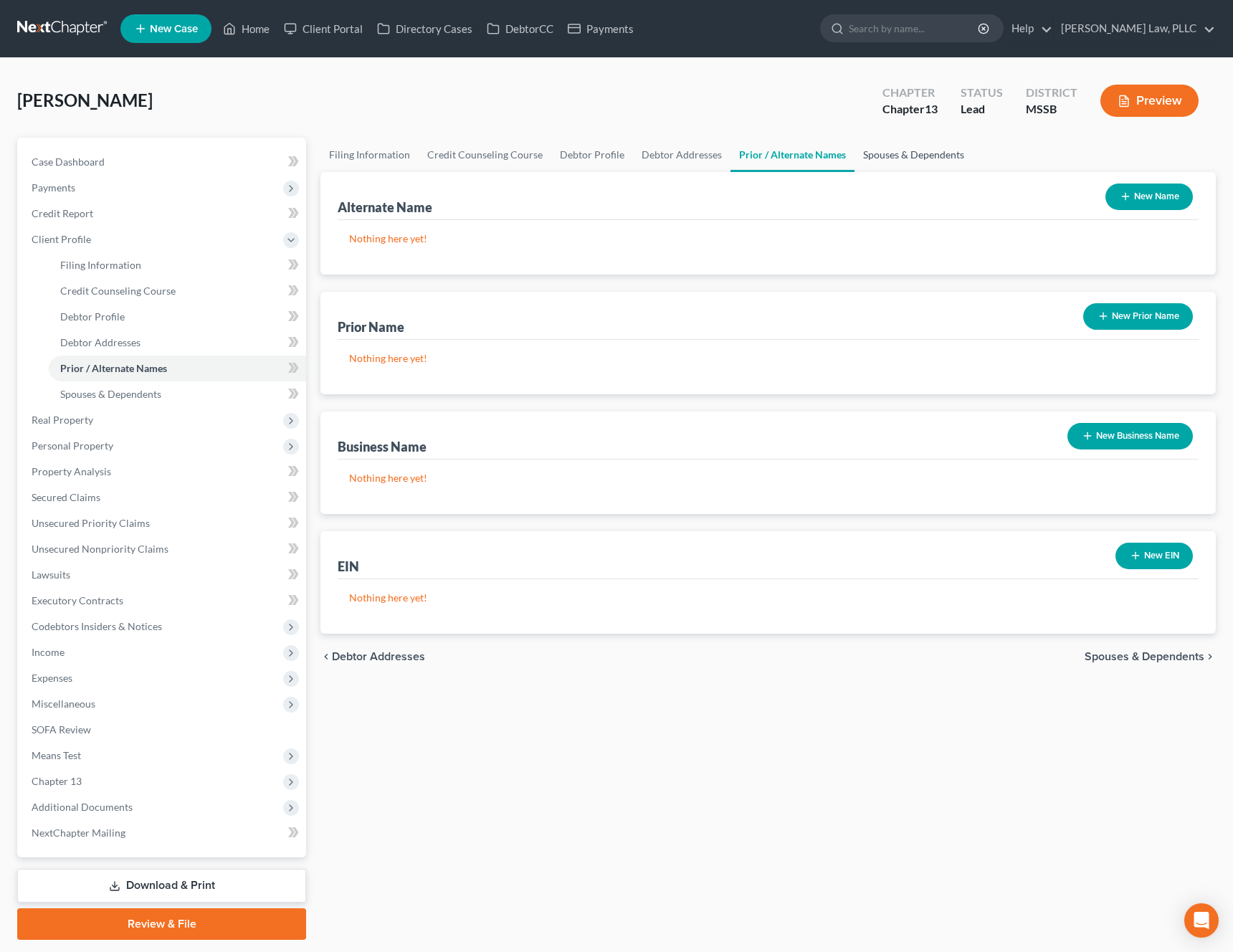
click at [896, 160] on link "Spouses & Dependents" at bounding box center [913, 155] width 118 height 34
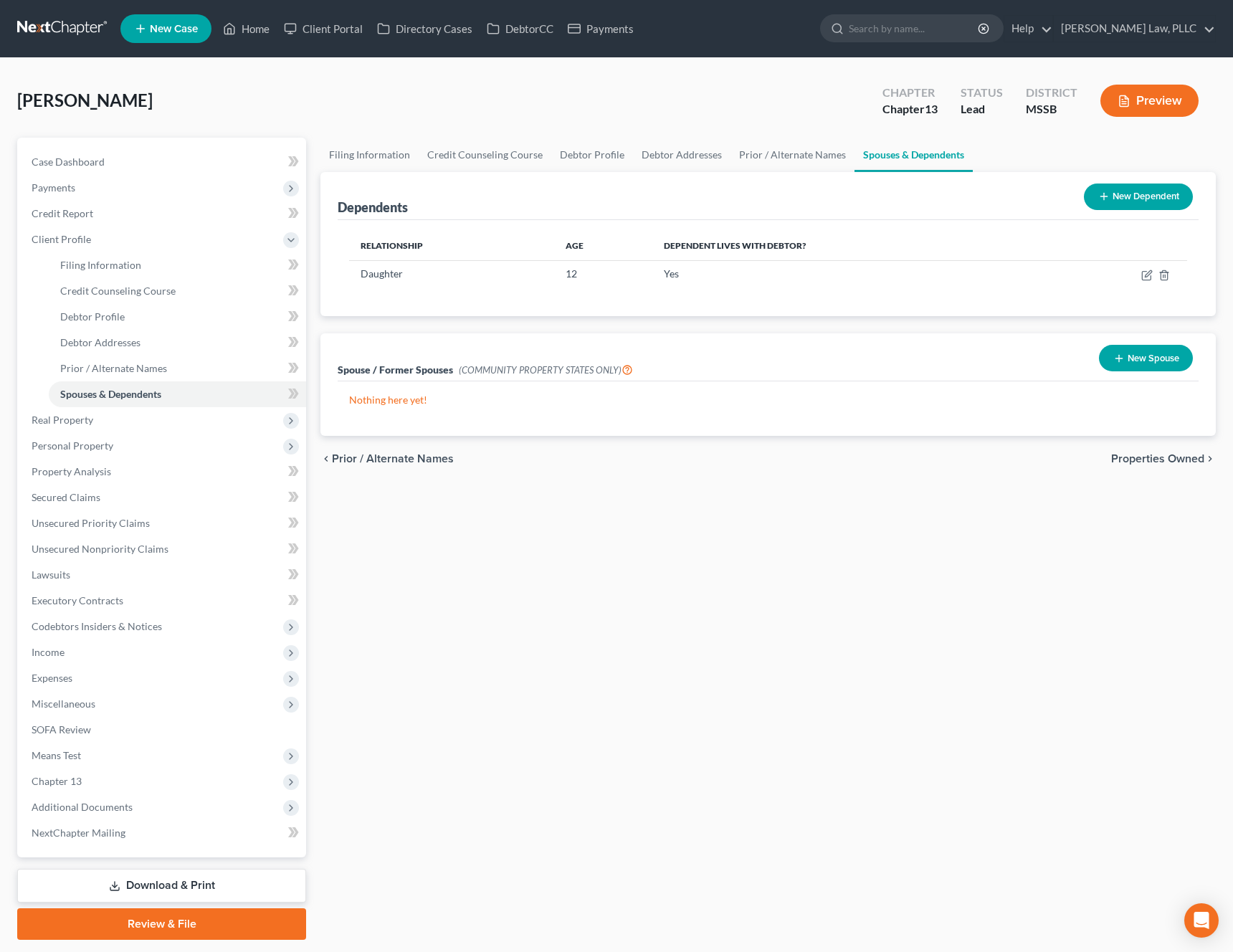
scroll to position [42, 0]
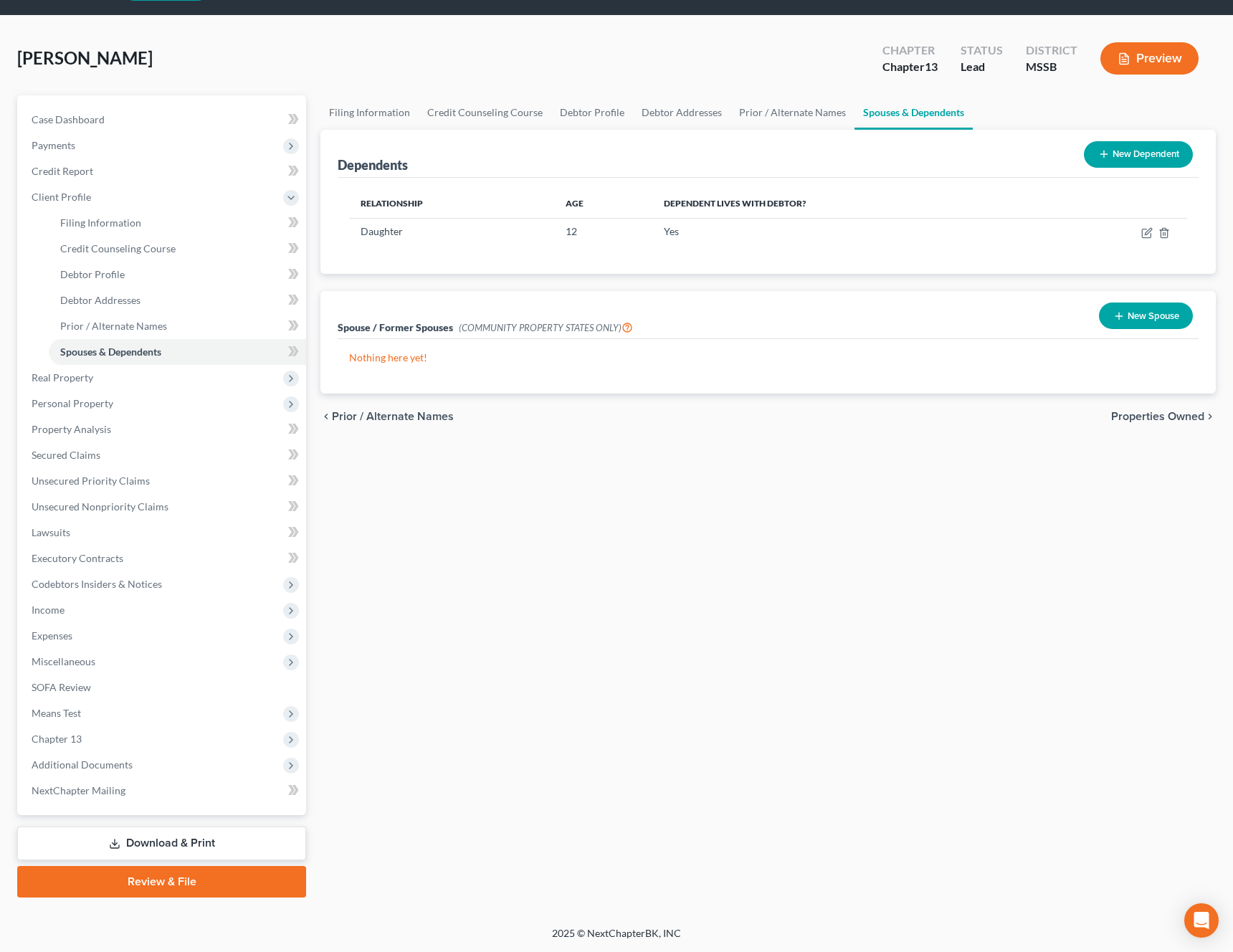
click at [154, 844] on link "Download & Print" at bounding box center [161, 843] width 289 height 34
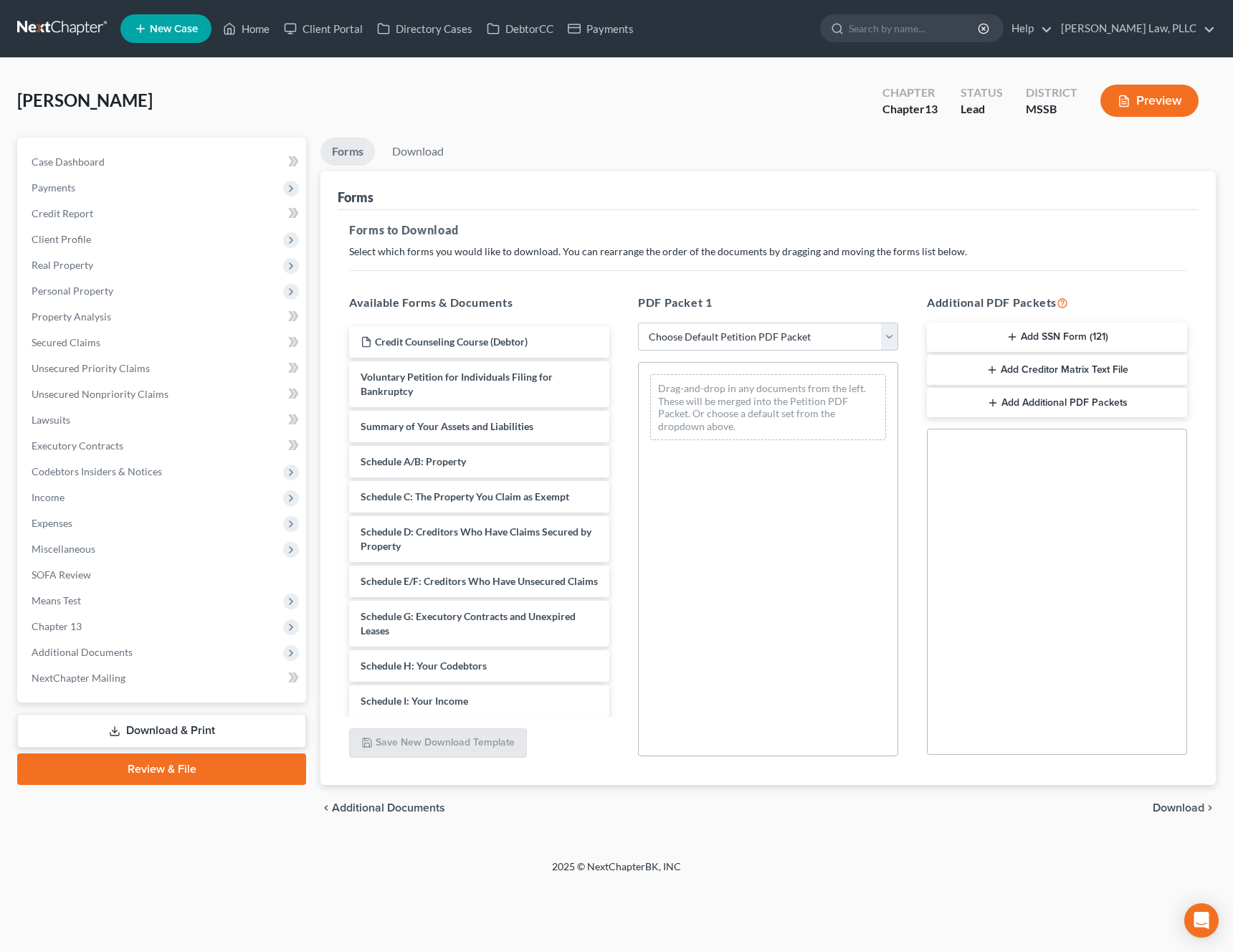
click at [1056, 346] on button "Add SSN Form (121)" at bounding box center [1056, 338] width 260 height 30
click at [1178, 807] on span "Download" at bounding box center [1178, 807] width 52 height 11
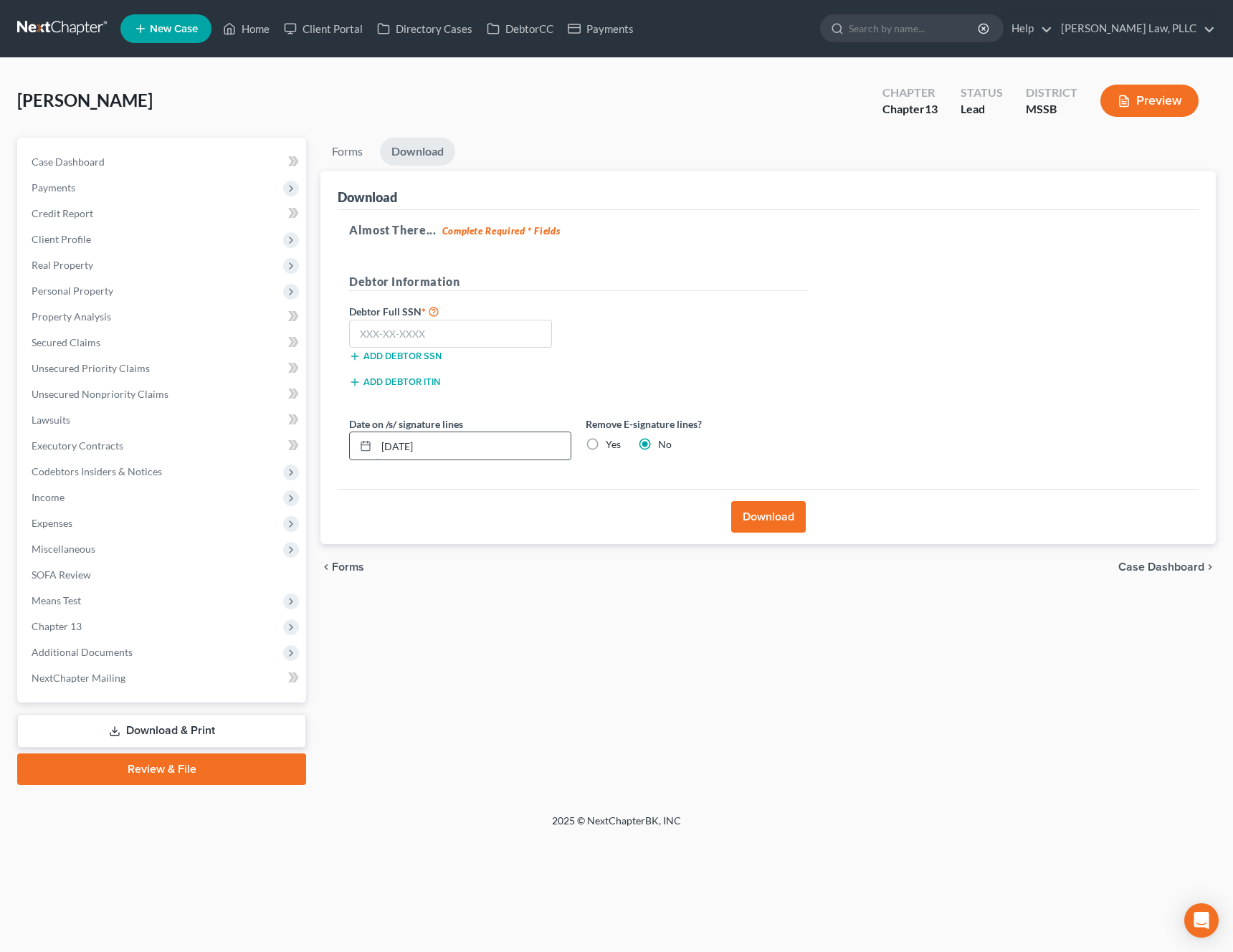
click at [456, 448] on input "09/02/2025" at bounding box center [474, 446] width 194 height 27
type input "08/30/2025"
click at [430, 331] on input "text" at bounding box center [450, 334] width 203 height 29
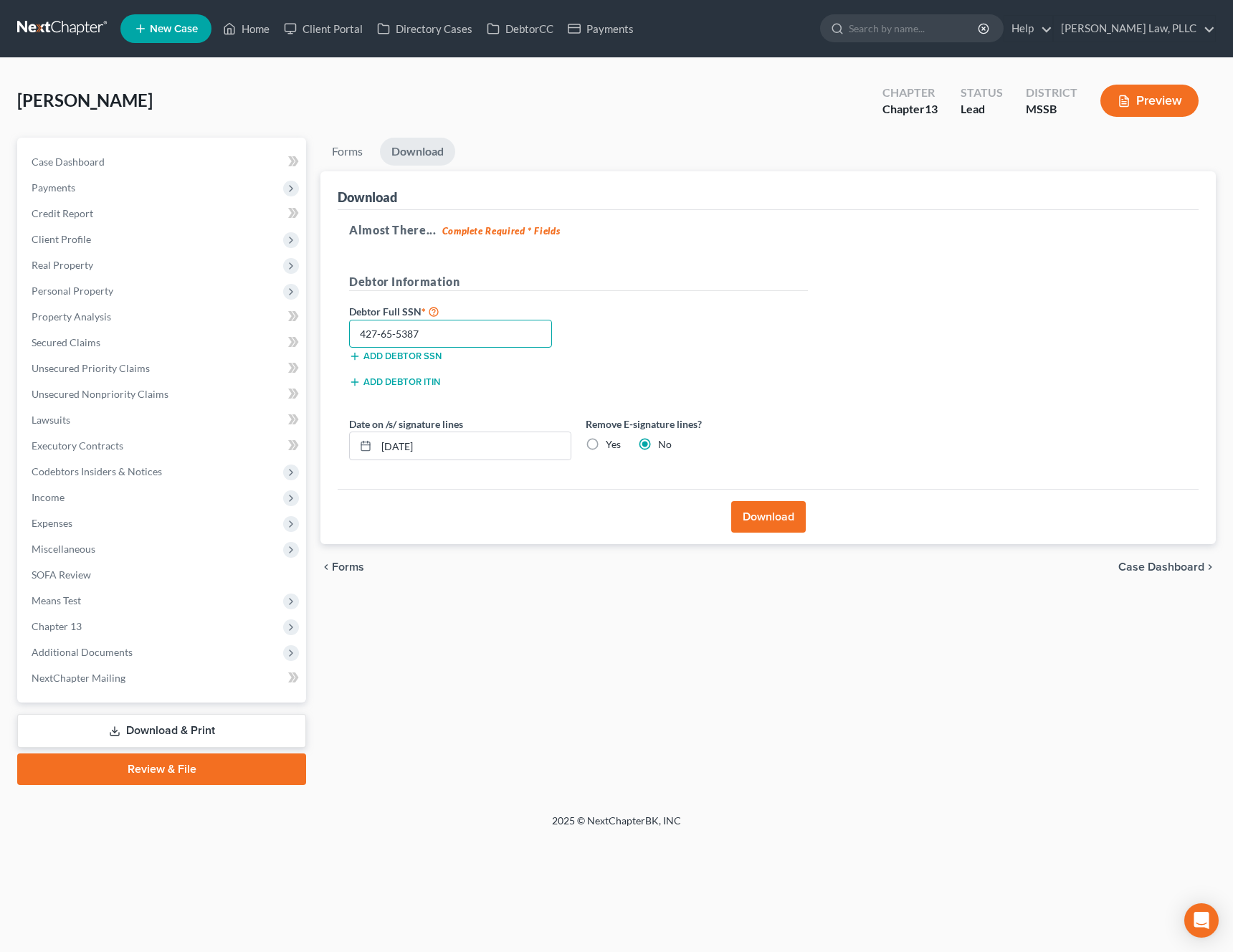
drag, startPoint x: 441, startPoint y: 333, endPoint x: 308, endPoint y: 329, distance: 133.1
click at [308, 329] on div "Petition Navigation Case Dashboard Payments Invoices Payments Payments Credit R…" at bounding box center [616, 462] width 1213 height 647
type input "427-65-5387"
click at [657, 329] on div "Debtor Full SSN * 427-65-5387 Add debtor SSN" at bounding box center [578, 339] width 473 height 72
click at [784, 511] on button "Download" at bounding box center [768, 516] width 75 height 32
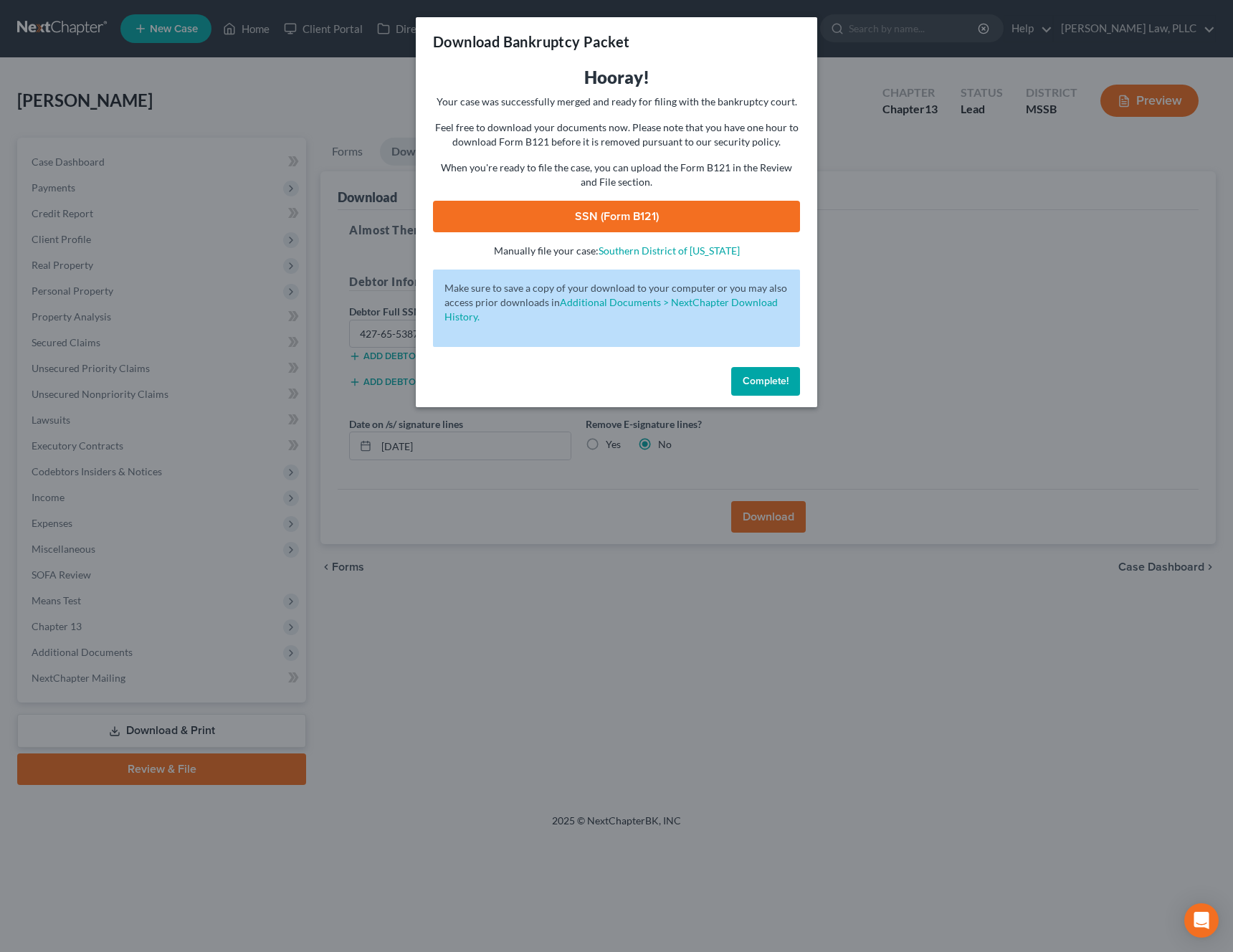
click at [556, 218] on link "SSN (Form B121)" at bounding box center [616, 217] width 367 height 32
click at [769, 396] on div "Complete!" at bounding box center [616, 385] width 402 height 46
click at [769, 384] on span "Complete!" at bounding box center [765, 381] width 46 height 12
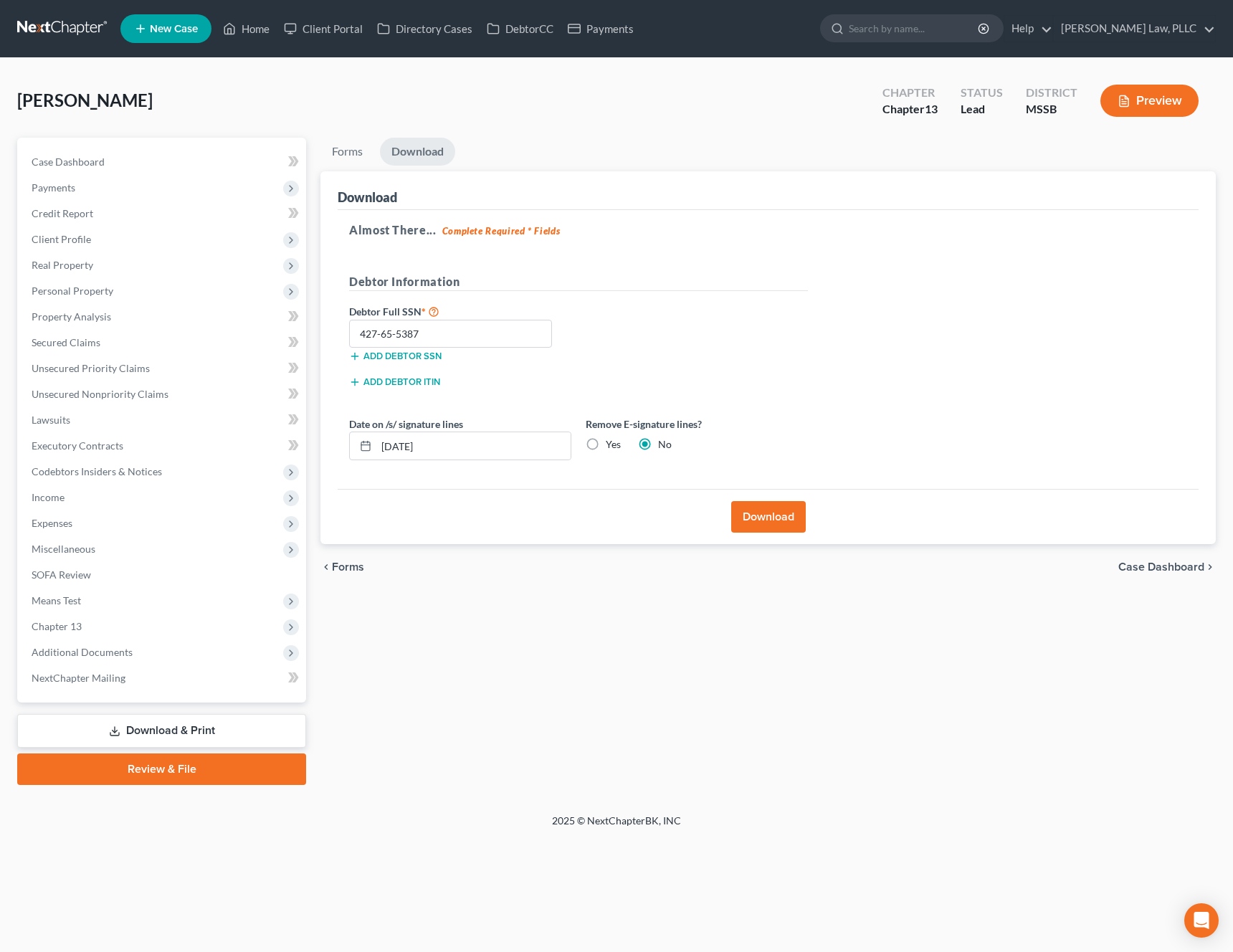
click at [148, 762] on link "Review & File" at bounding box center [161, 769] width 289 height 32
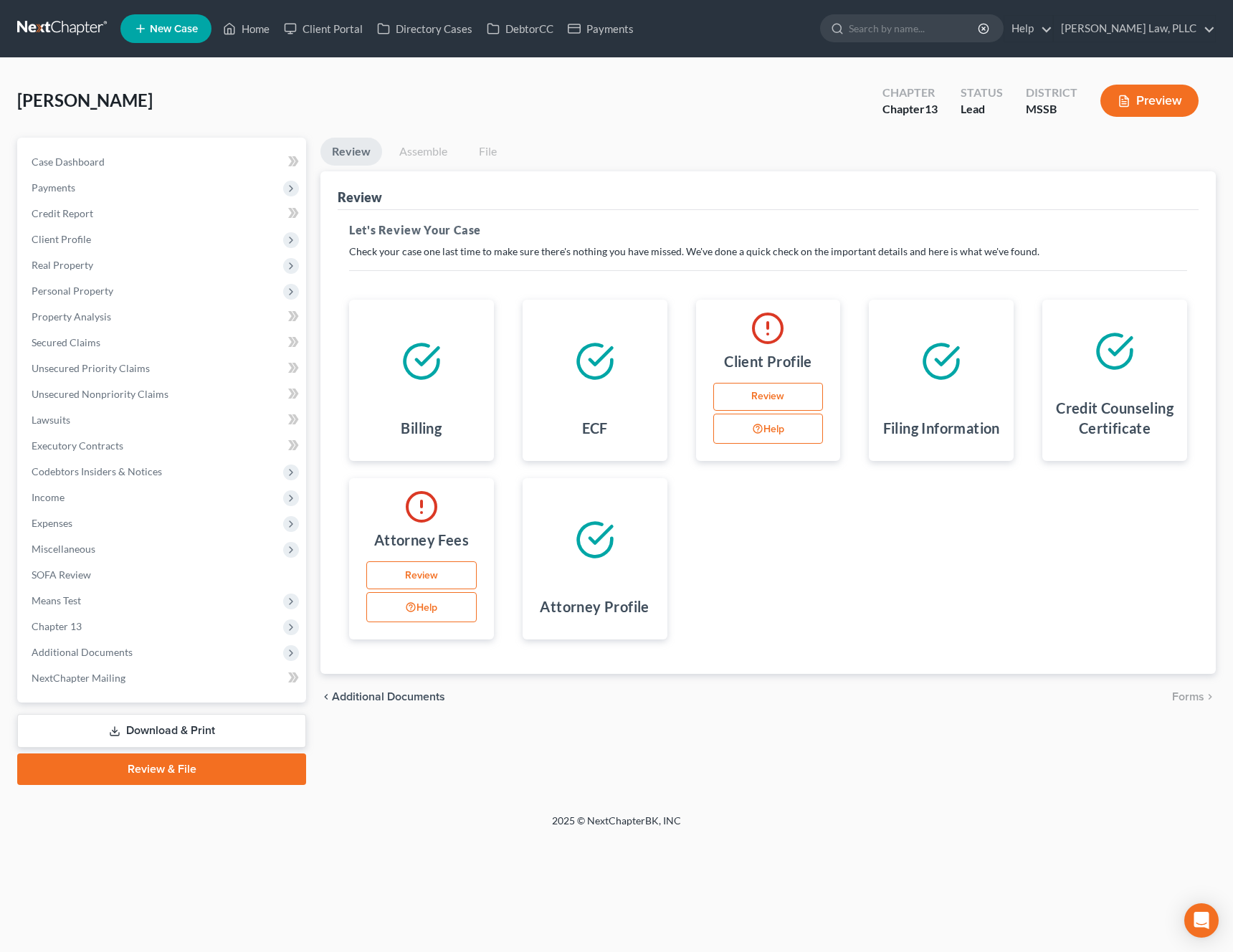
click at [777, 390] on link "Review" at bounding box center [768, 397] width 110 height 29
select select "0"
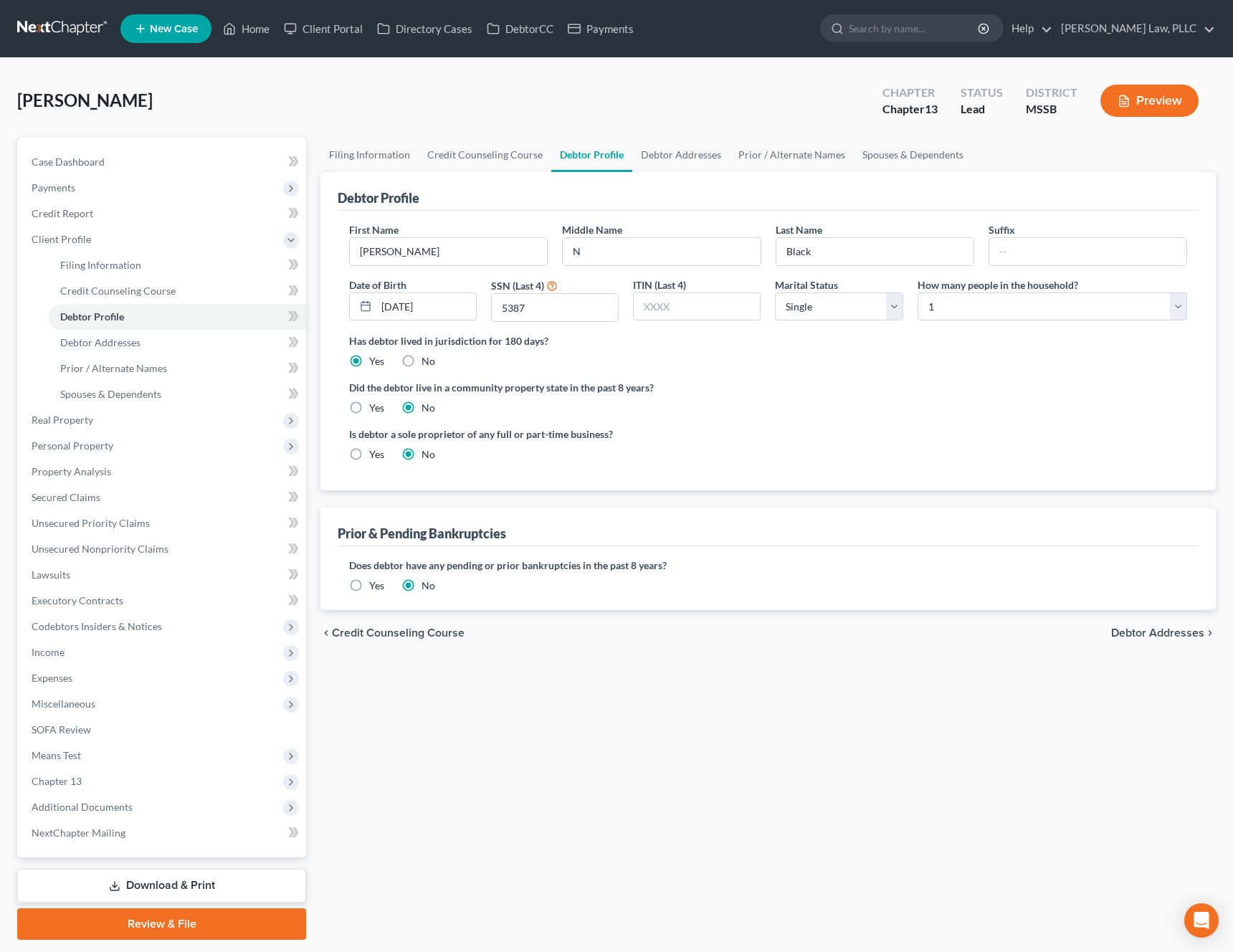
click at [1149, 635] on span "Debtor Addresses" at bounding box center [1157, 632] width 93 height 11
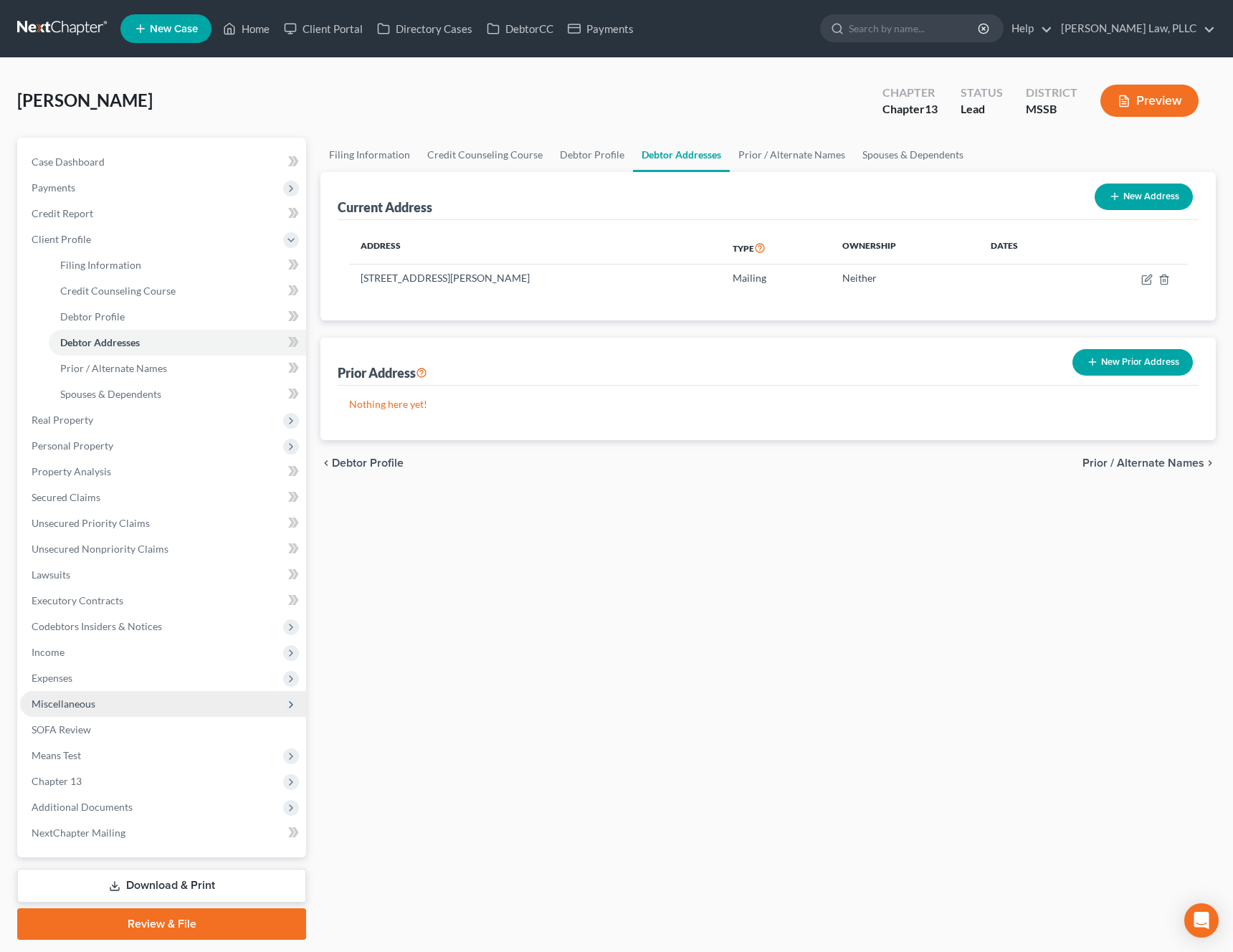
click at [126, 712] on span "Miscellaneous" at bounding box center [163, 703] width 286 height 26
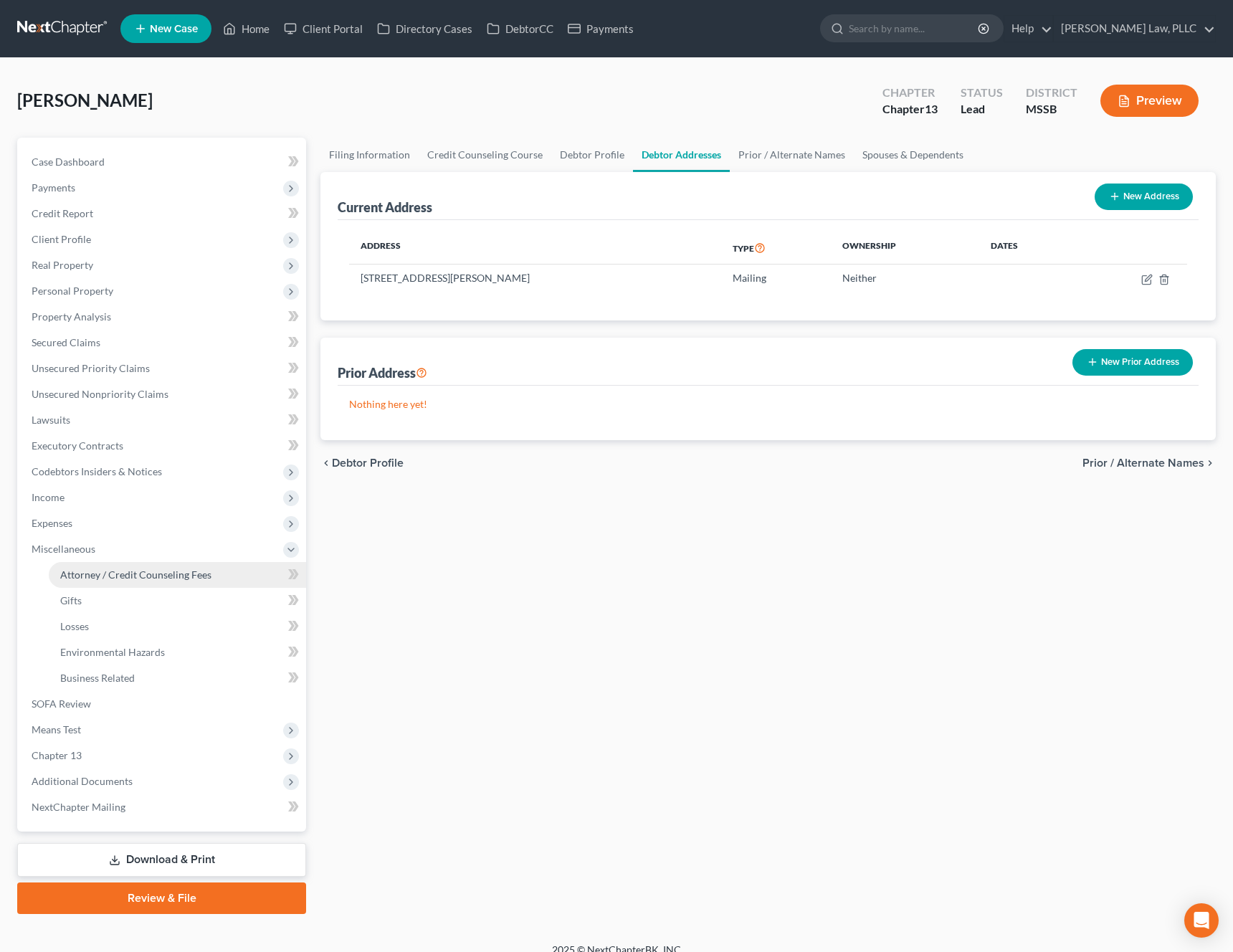
click at [209, 576] on link "Attorney / Credit Counseling Fees" at bounding box center [178, 574] width 258 height 26
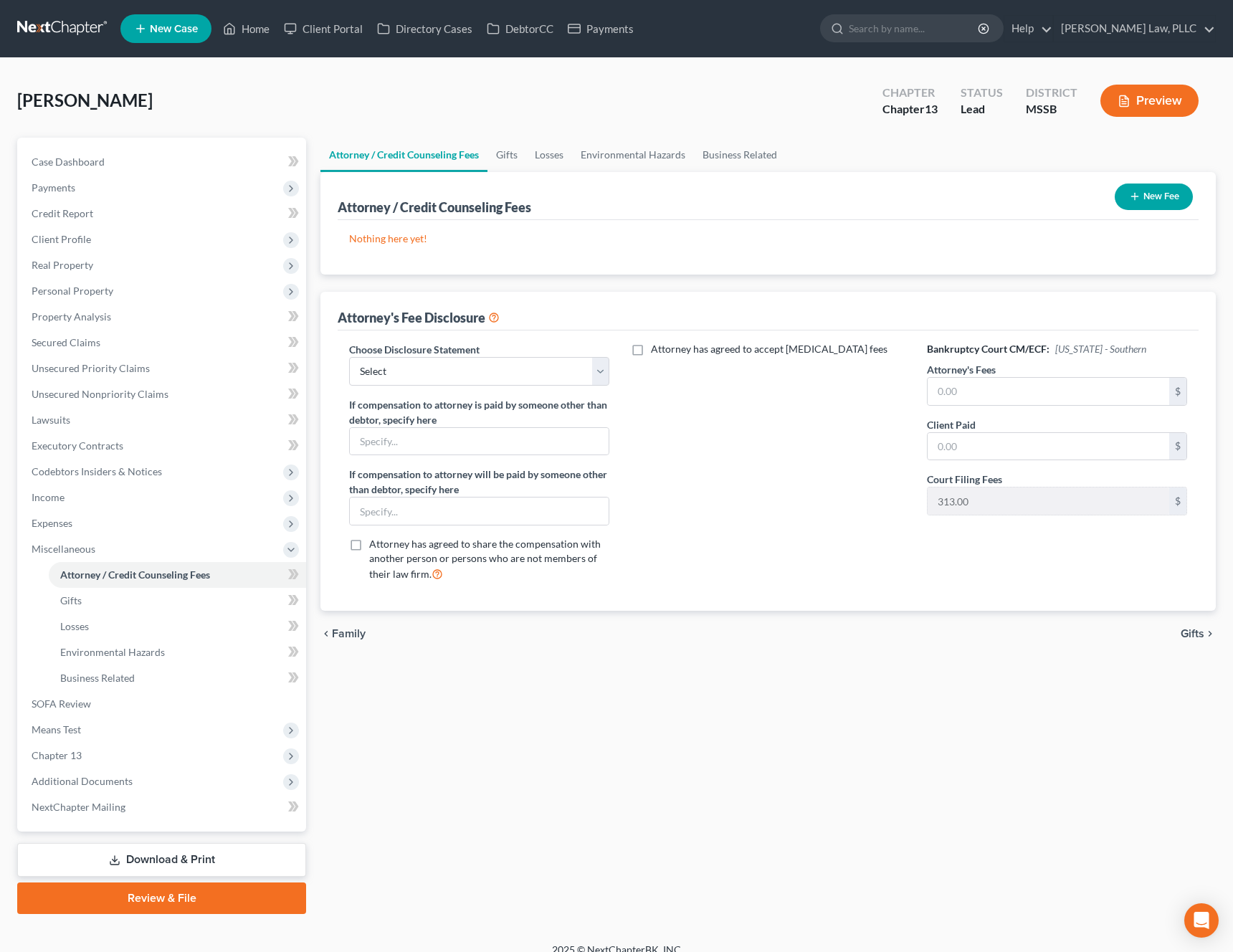
click at [1159, 198] on button "New Fee" at bounding box center [1153, 197] width 78 height 27
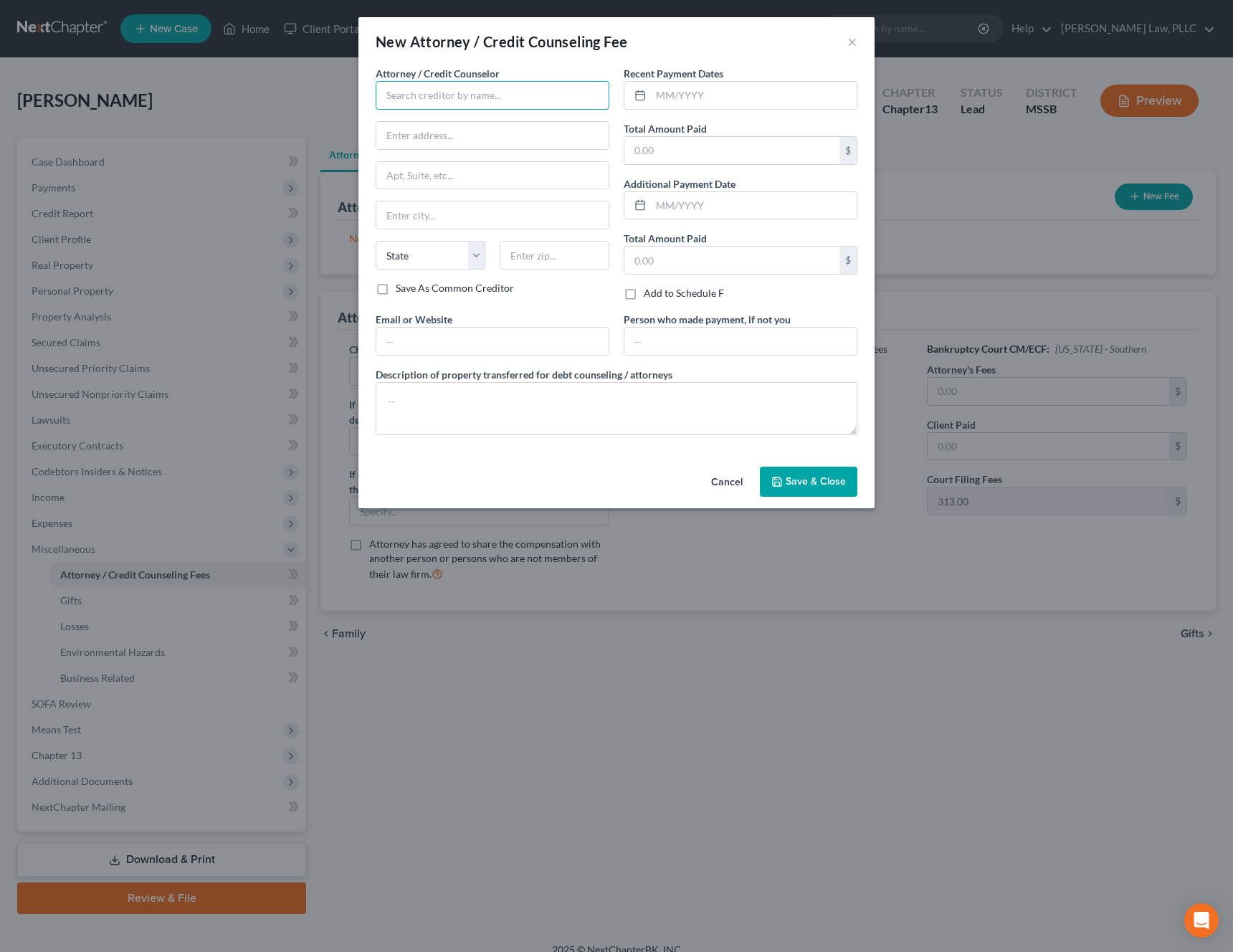
click at [542, 93] on input "text" at bounding box center [493, 95] width 234 height 29
click at [438, 116] on div "[PERSON_NAME] Law, PLLC" at bounding box center [461, 120] width 149 height 14
type input "[PERSON_NAME] Law, PLLC"
type input "986 Madison Ave."
type input "Madison"
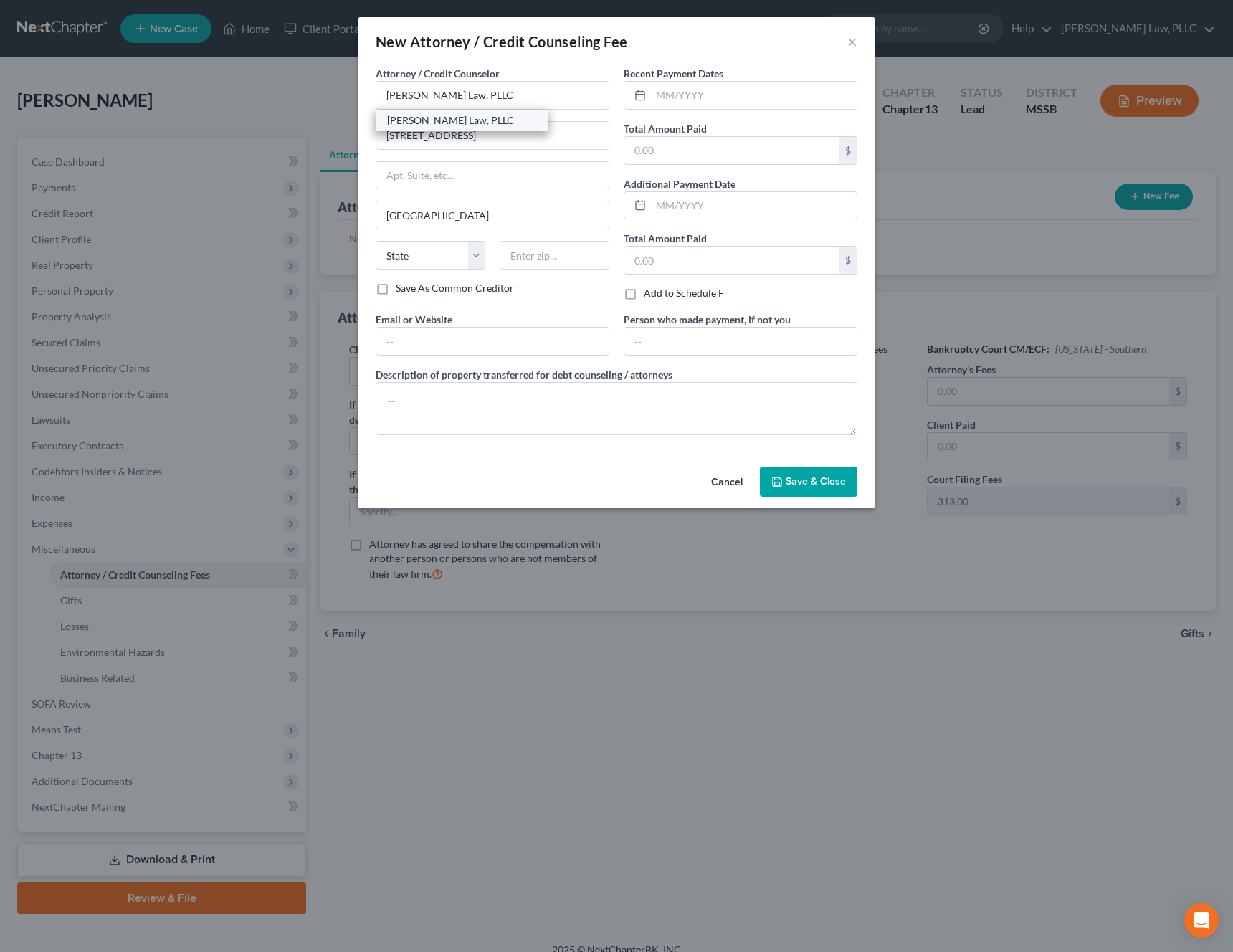
select select "25"
type input "39110"
click at [694, 146] on input "text" at bounding box center [731, 150] width 215 height 27
type input "1,312"
click at [806, 487] on button "Save & Close" at bounding box center [808, 481] width 98 height 30
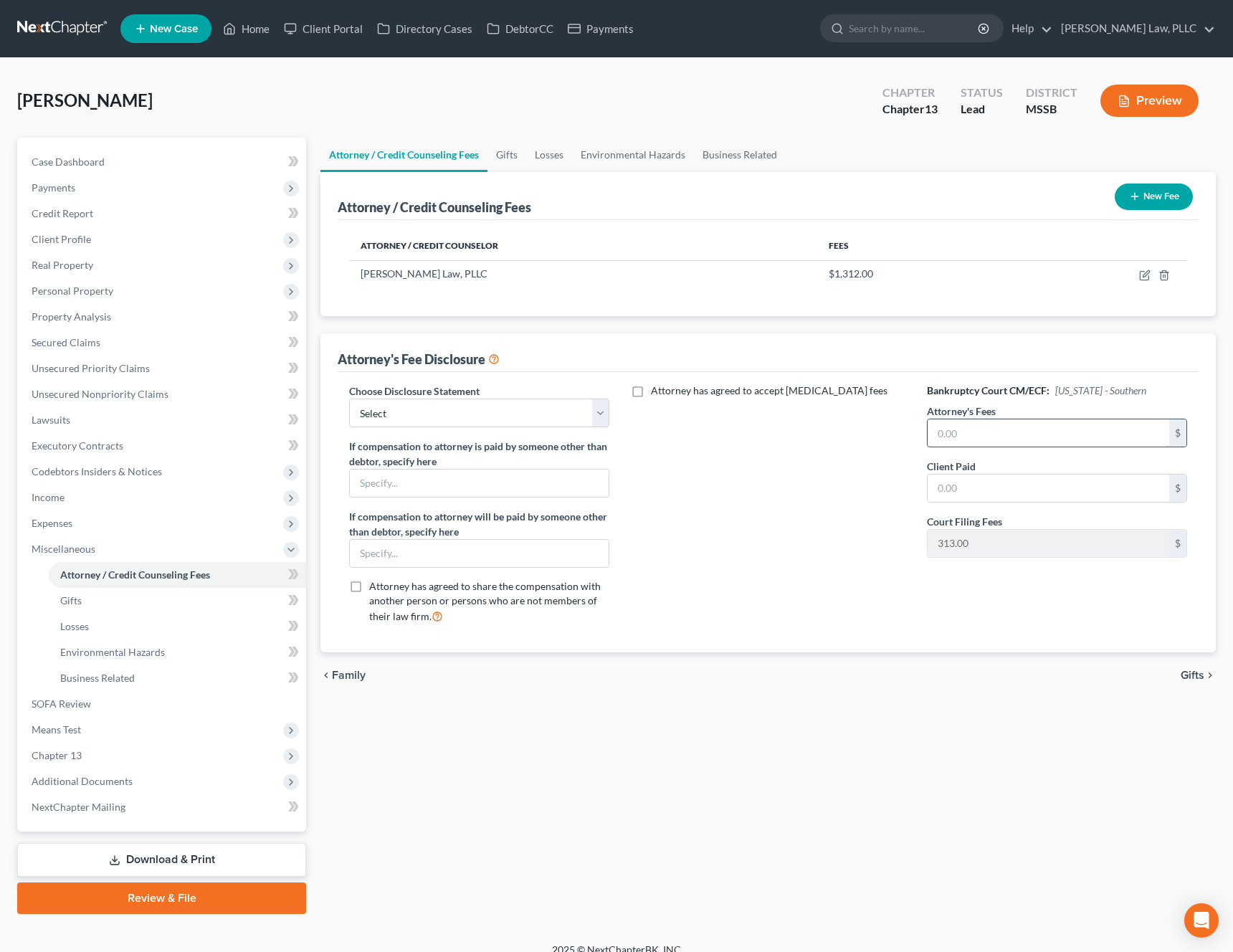
click at [937, 443] on input "text" at bounding box center [1048, 433] width 242 height 27
type input "4,600"
click at [577, 415] on select "Select Randall R. Saxton" at bounding box center [479, 413] width 260 height 29
select select "0"
click at [349, 399] on select "Select Randall R. Saxton" at bounding box center [479, 413] width 260 height 29
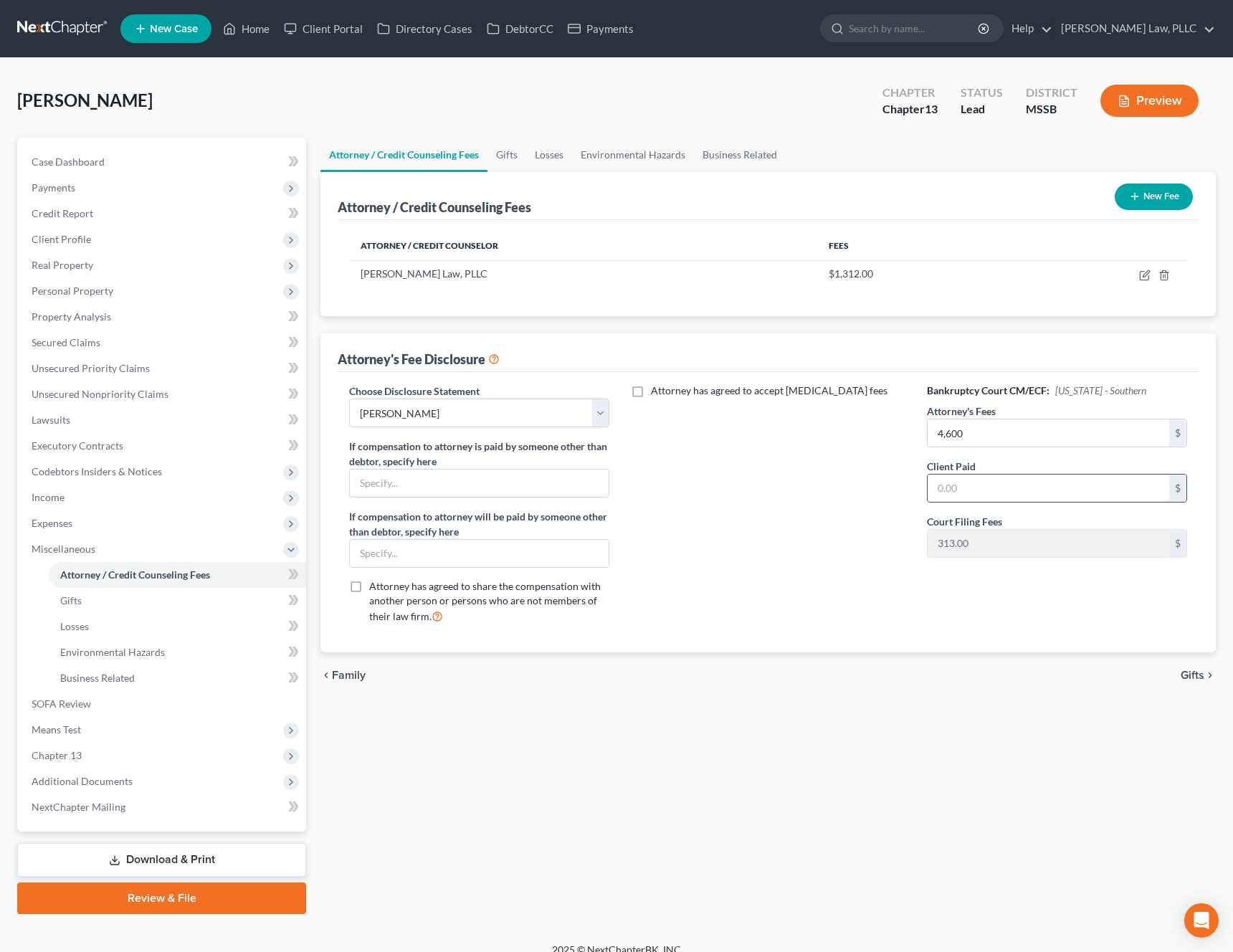
click at [978, 493] on input "text" at bounding box center [1048, 487] width 242 height 27
type input "999"
click at [835, 632] on div "Attorney has agreed to accept retainer fees" at bounding box center [767, 509] width 289 height 252
click at [1195, 679] on span "Gifts" at bounding box center [1192, 674] width 24 height 11
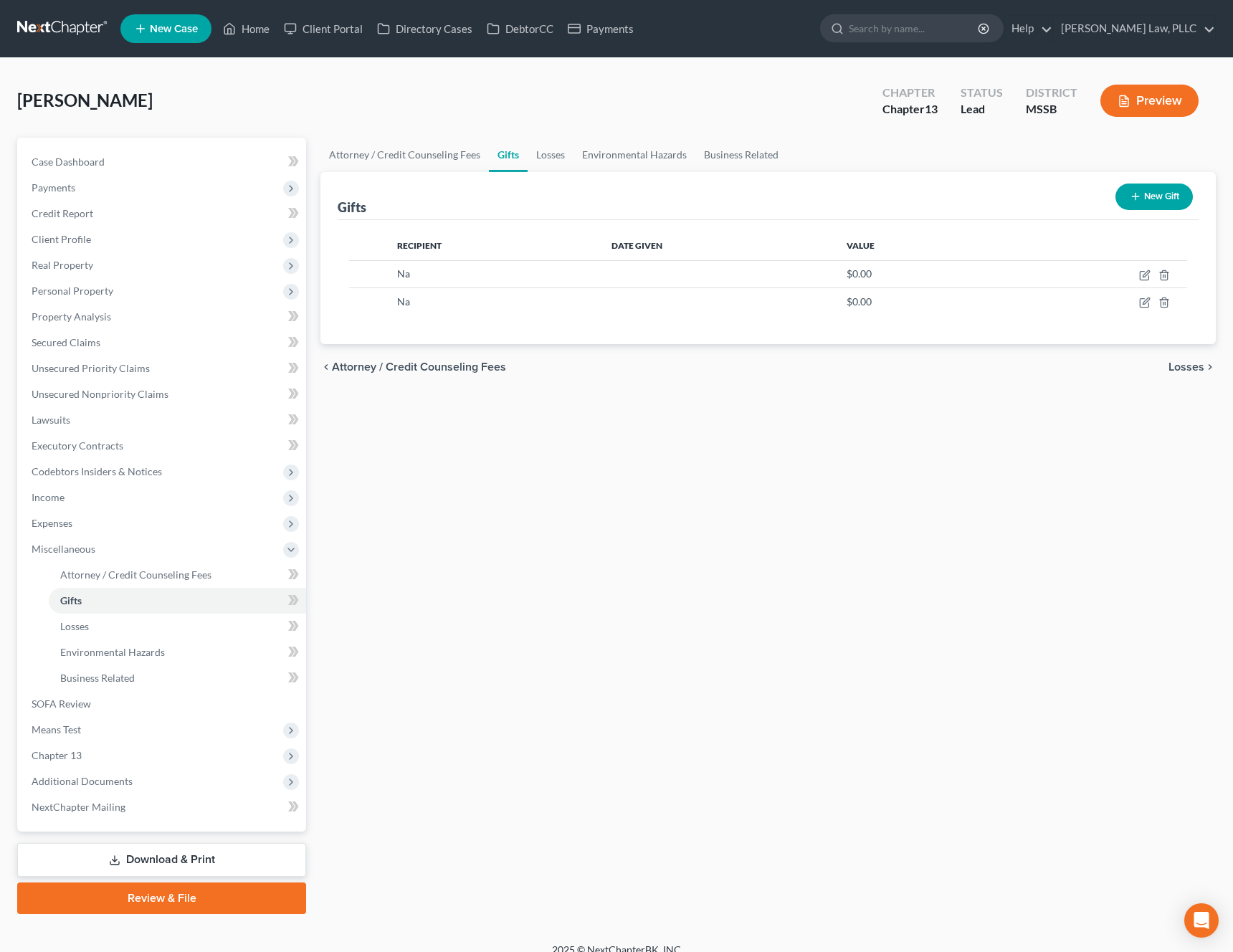
click at [163, 893] on link "Review & File" at bounding box center [161, 898] width 289 height 32
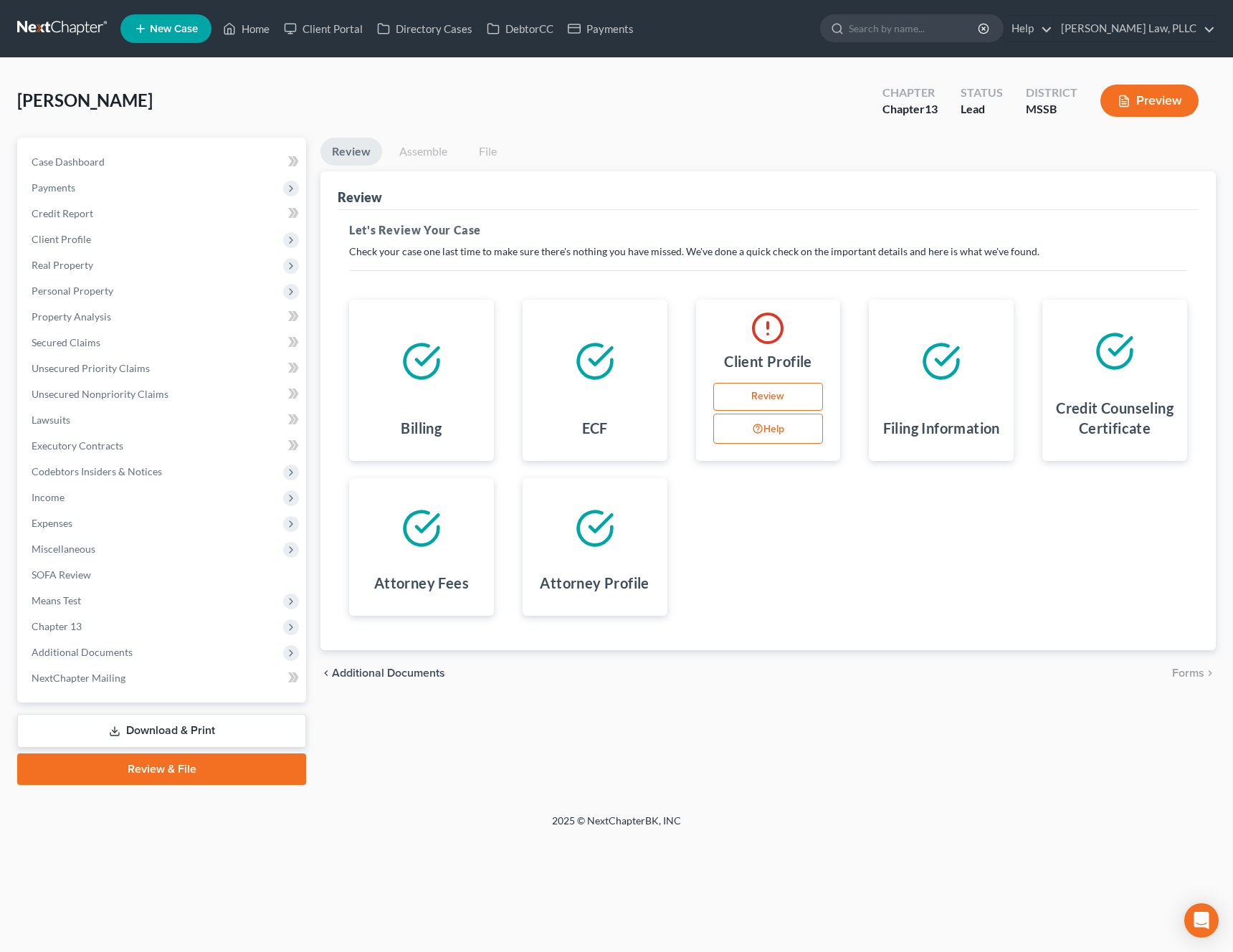
click at [780, 402] on link "Review" at bounding box center [768, 397] width 110 height 29
select select "0"
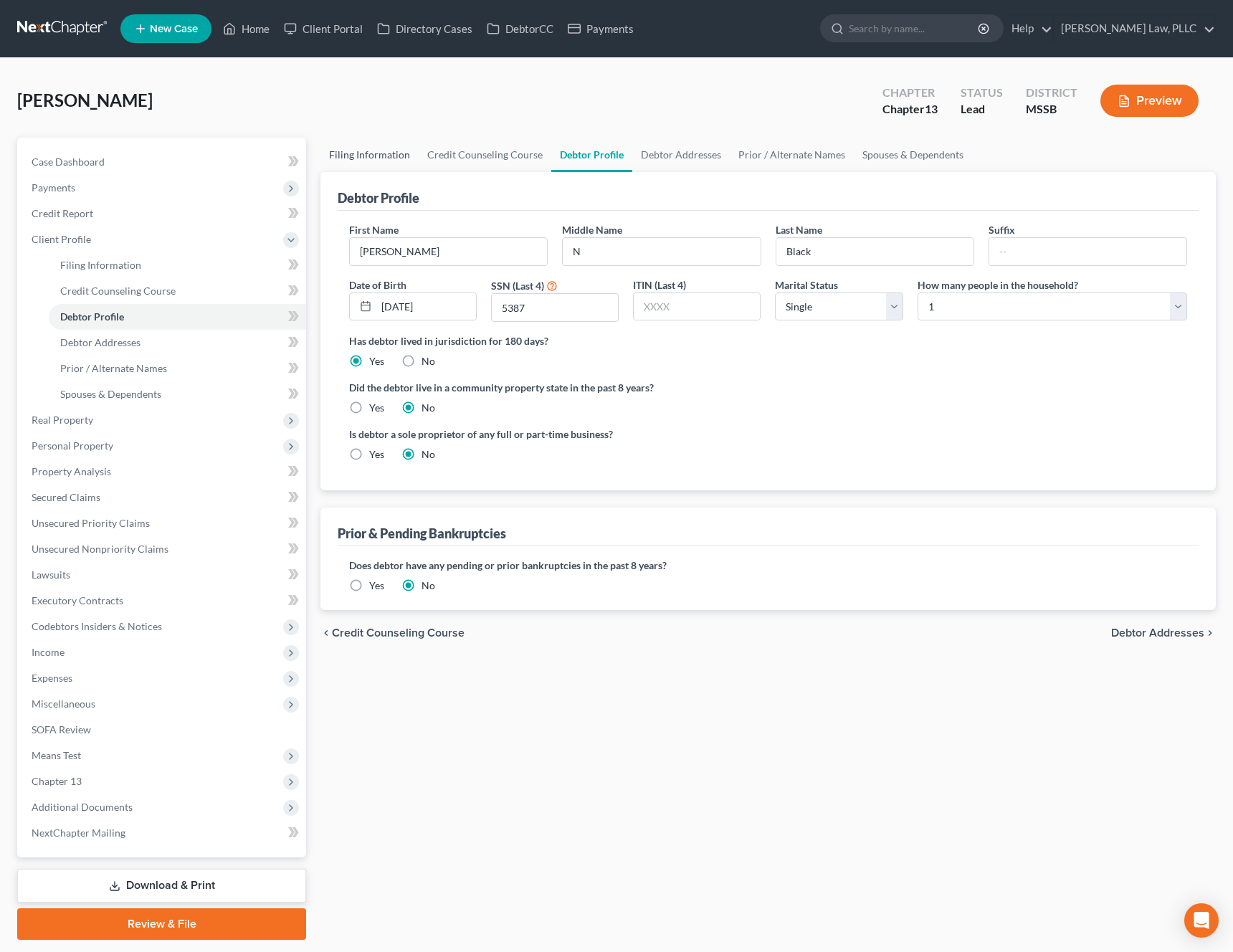
click at [381, 162] on link "Filing Information" at bounding box center [370, 155] width 98 height 34
select select "1"
select select "0"
select select "3"
select select "44"
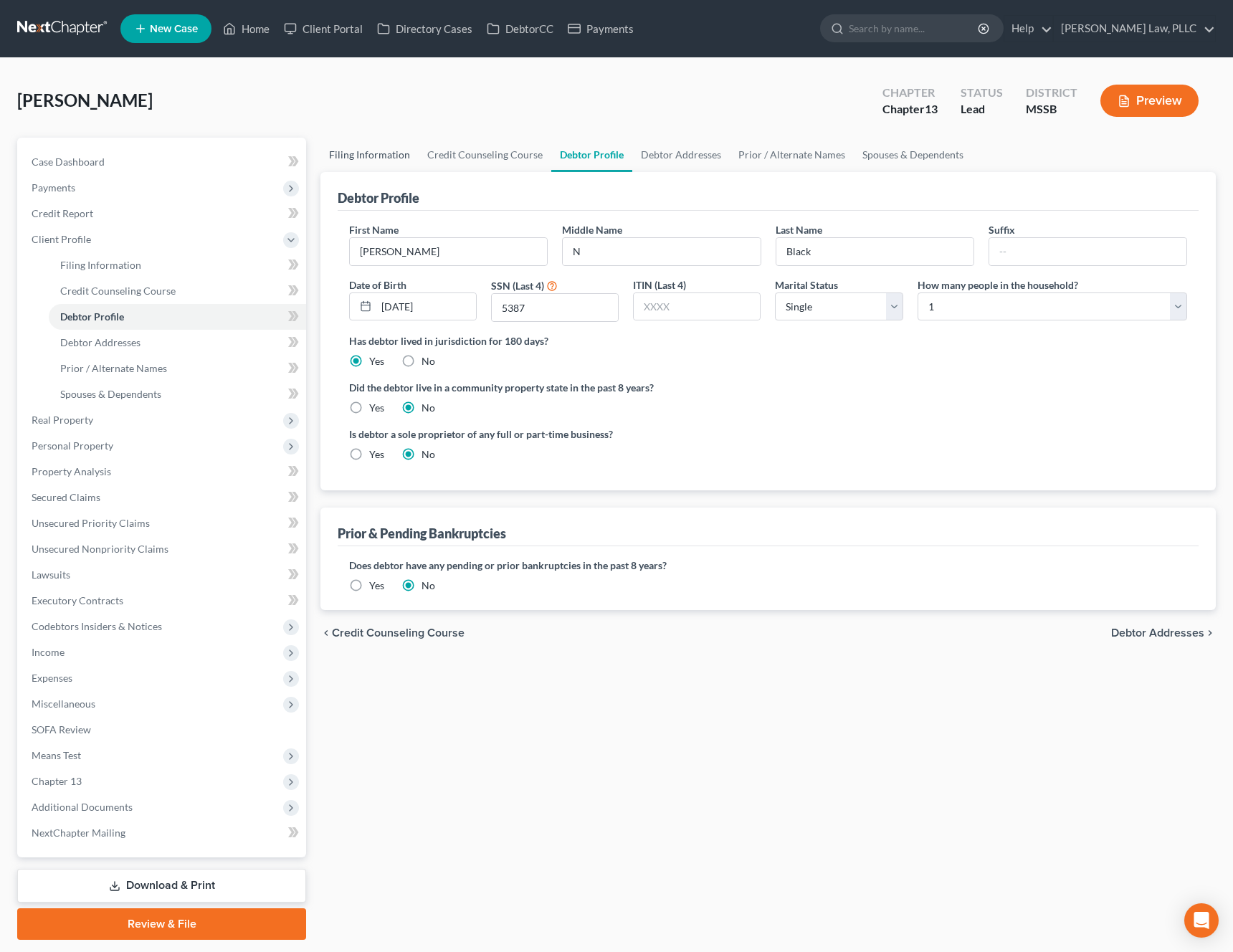
select select "0"
select select "25"
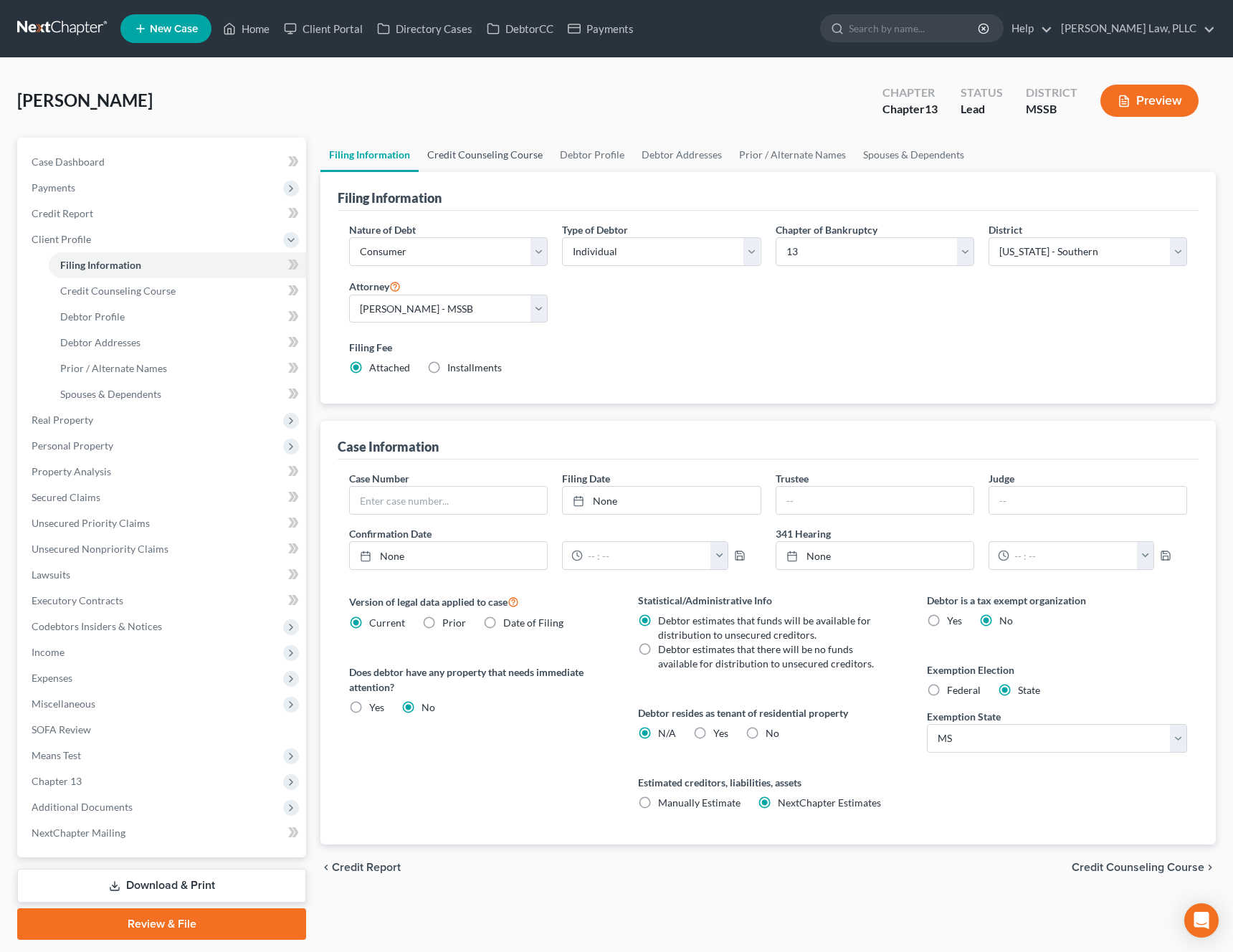
click at [459, 159] on link "Credit Counseling Course" at bounding box center [485, 155] width 133 height 34
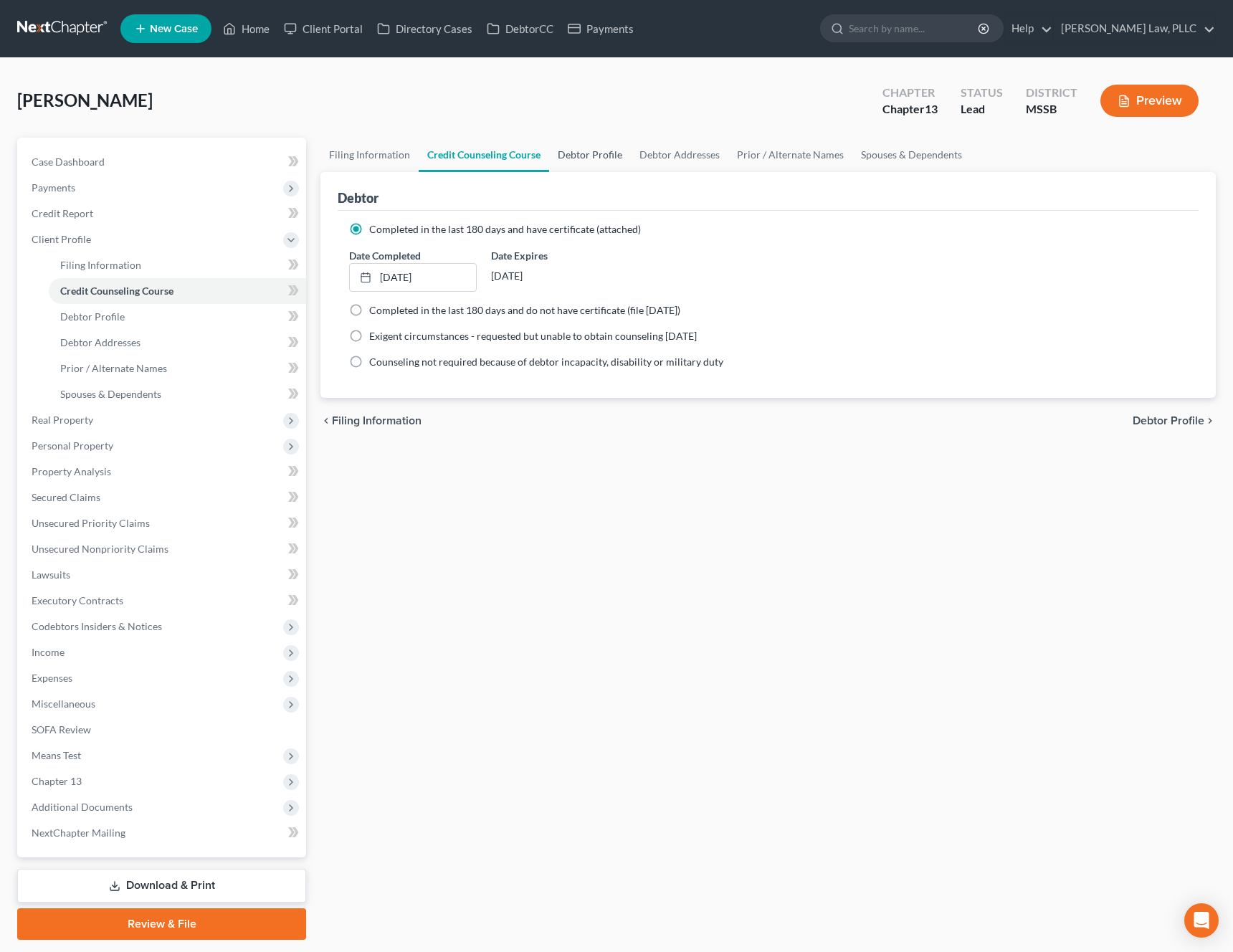
click at [593, 154] on link "Debtor Profile" at bounding box center [590, 155] width 82 height 34
select select "0"
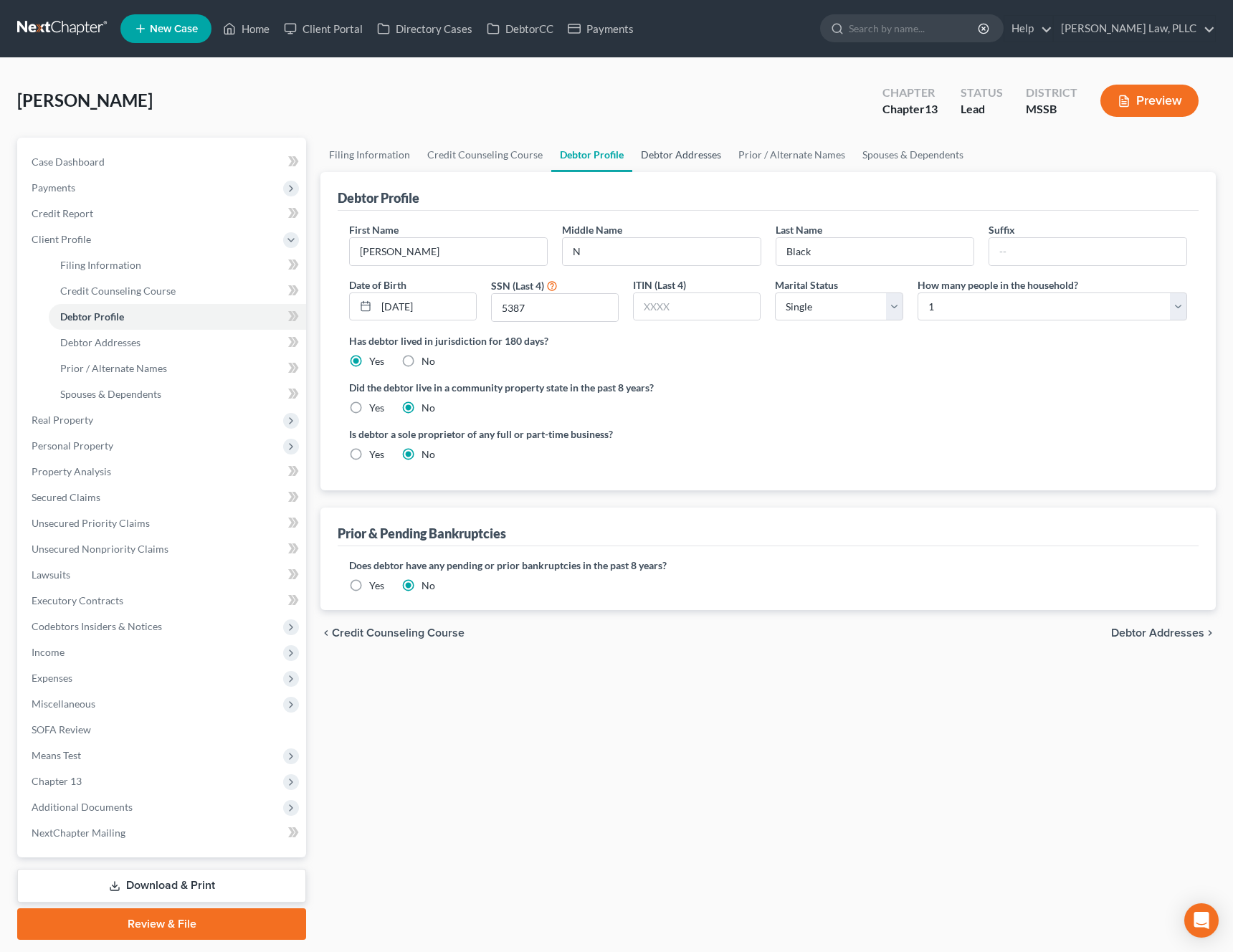
click at [683, 154] on link "Debtor Addresses" at bounding box center [681, 155] width 98 height 34
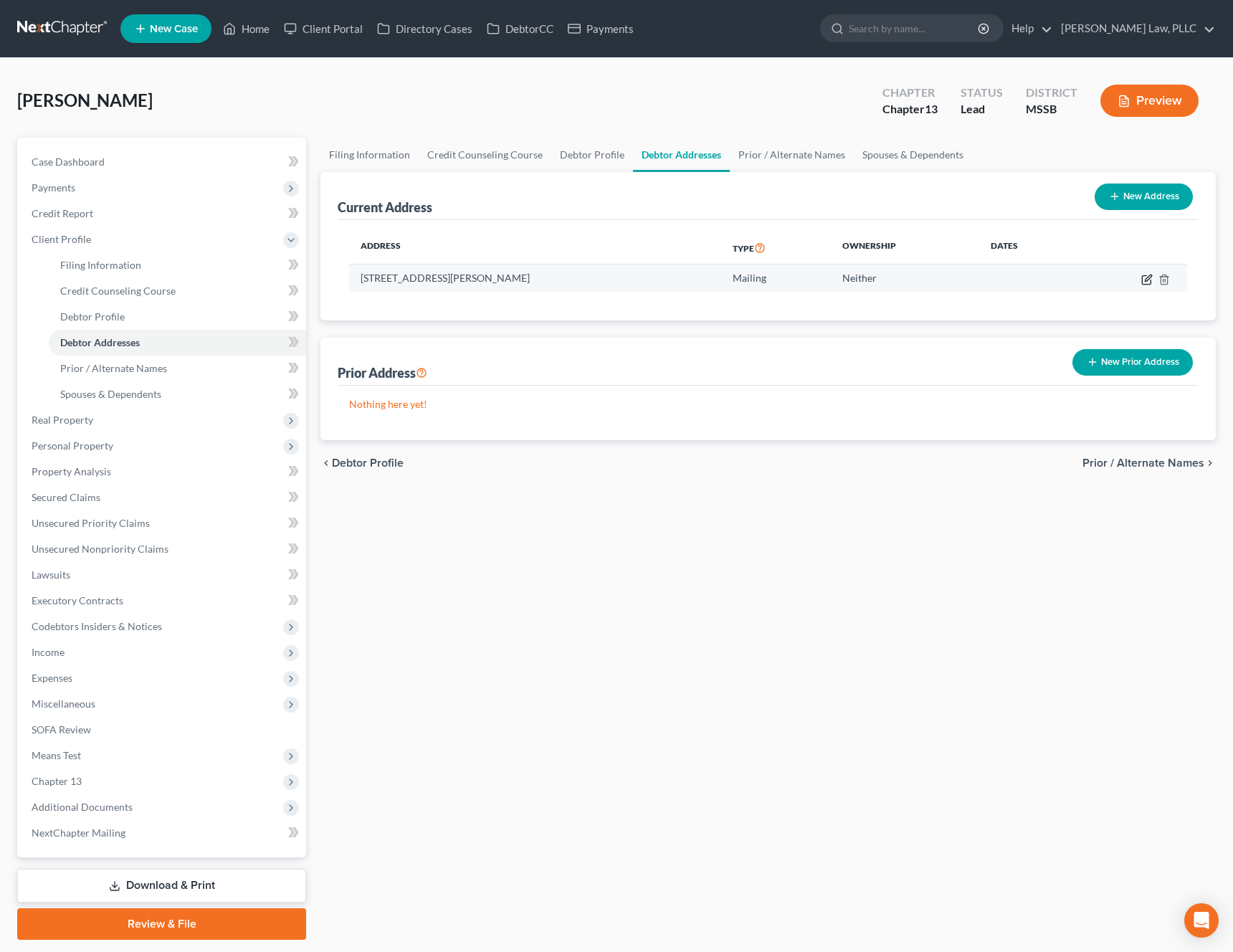
click at [1149, 280] on icon "button" at bounding box center [1146, 279] width 11 height 11
select select "25"
select select "1"
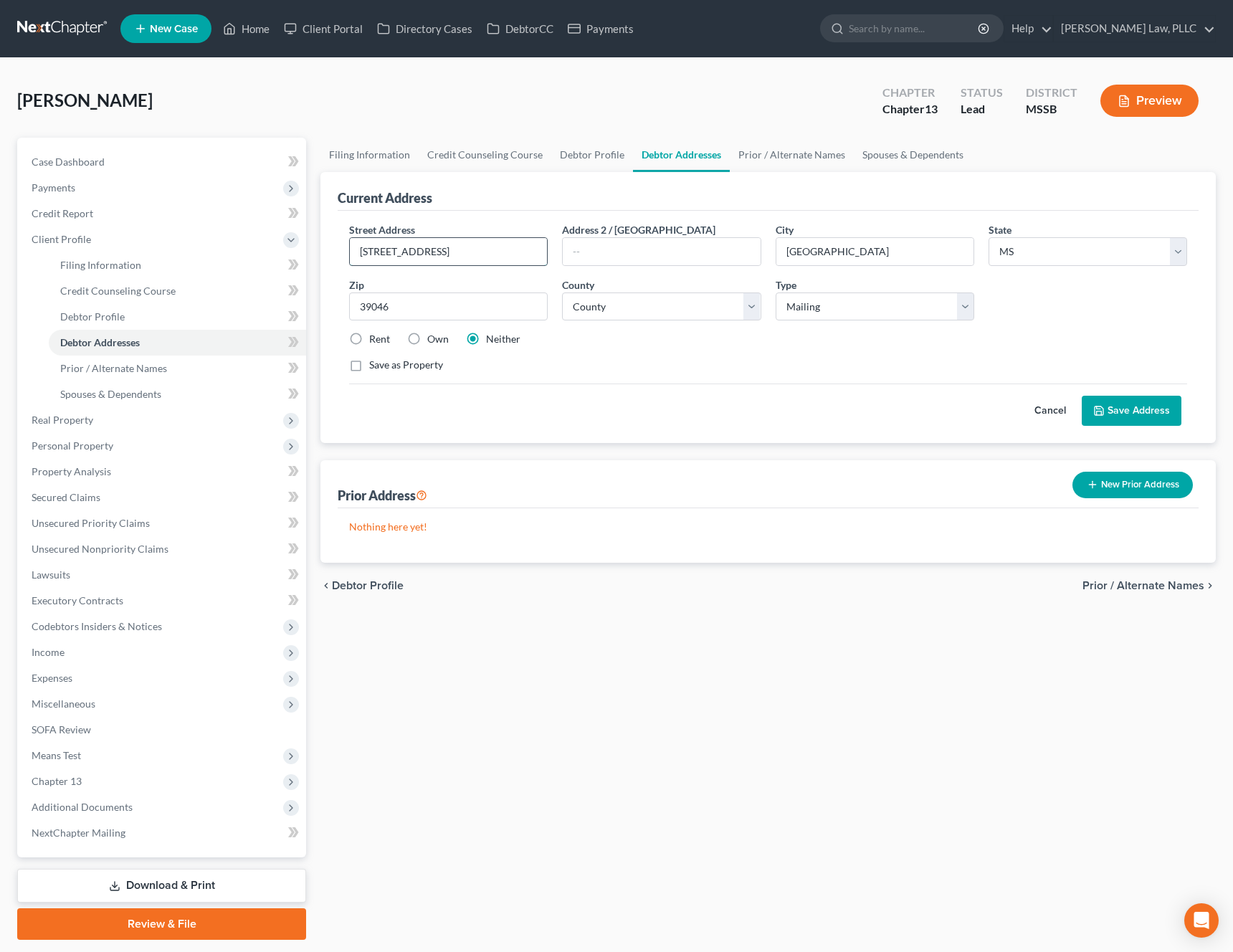
click at [532, 247] on input "1066 Willow Ave Canton Ms" at bounding box center [448, 251] width 197 height 27
type input "1066 Willow Ave"
click at [628, 314] on select "County Adams County Alcorn County Amite County Attala County Benton County Boli…" at bounding box center [660, 307] width 199 height 29
select select "44"
click at [562, 293] on select "County Adams County Alcorn County Amite County Attala County Benton County Boli…" at bounding box center [660, 307] width 199 height 29
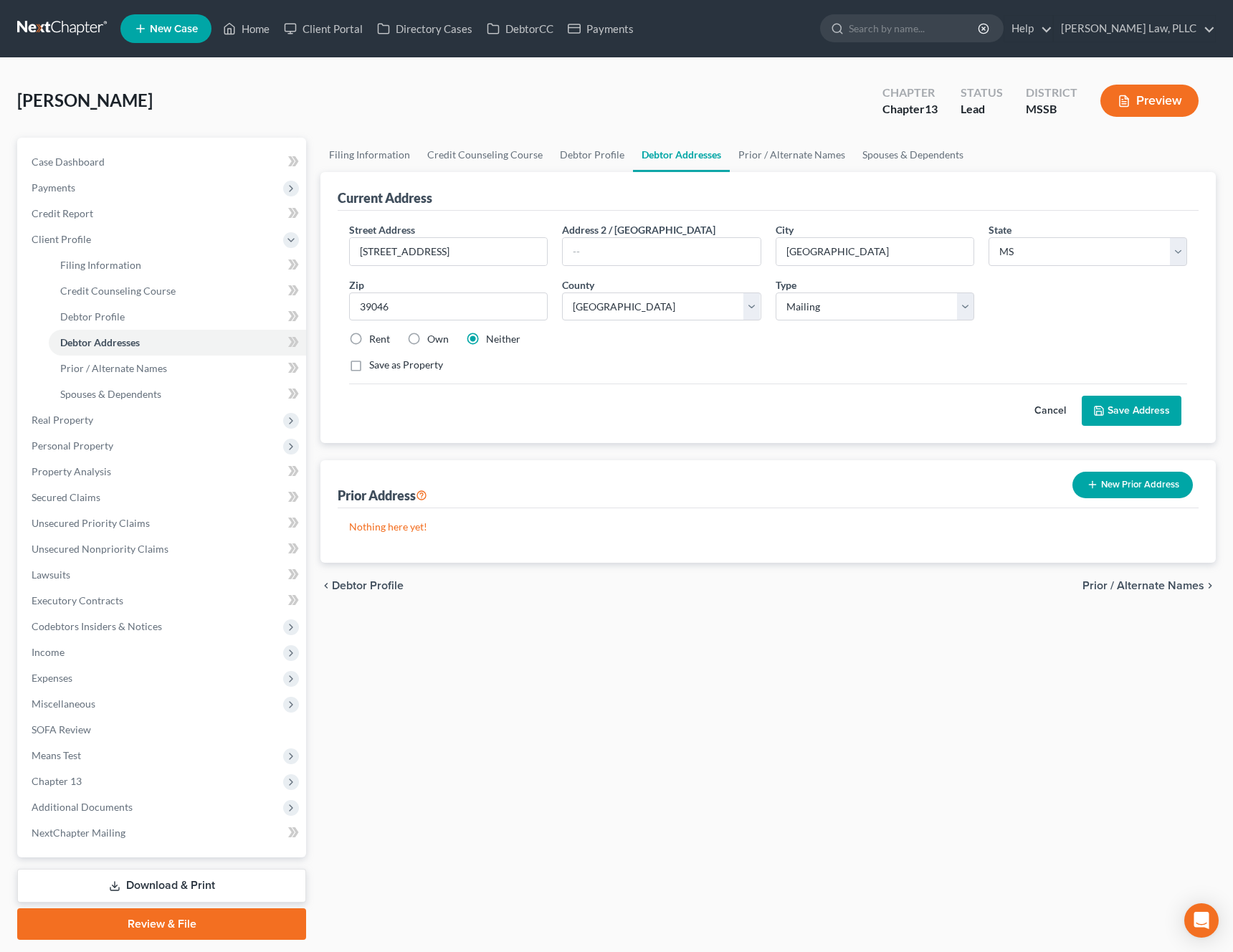
click at [1147, 410] on button "Save Address" at bounding box center [1131, 411] width 100 height 30
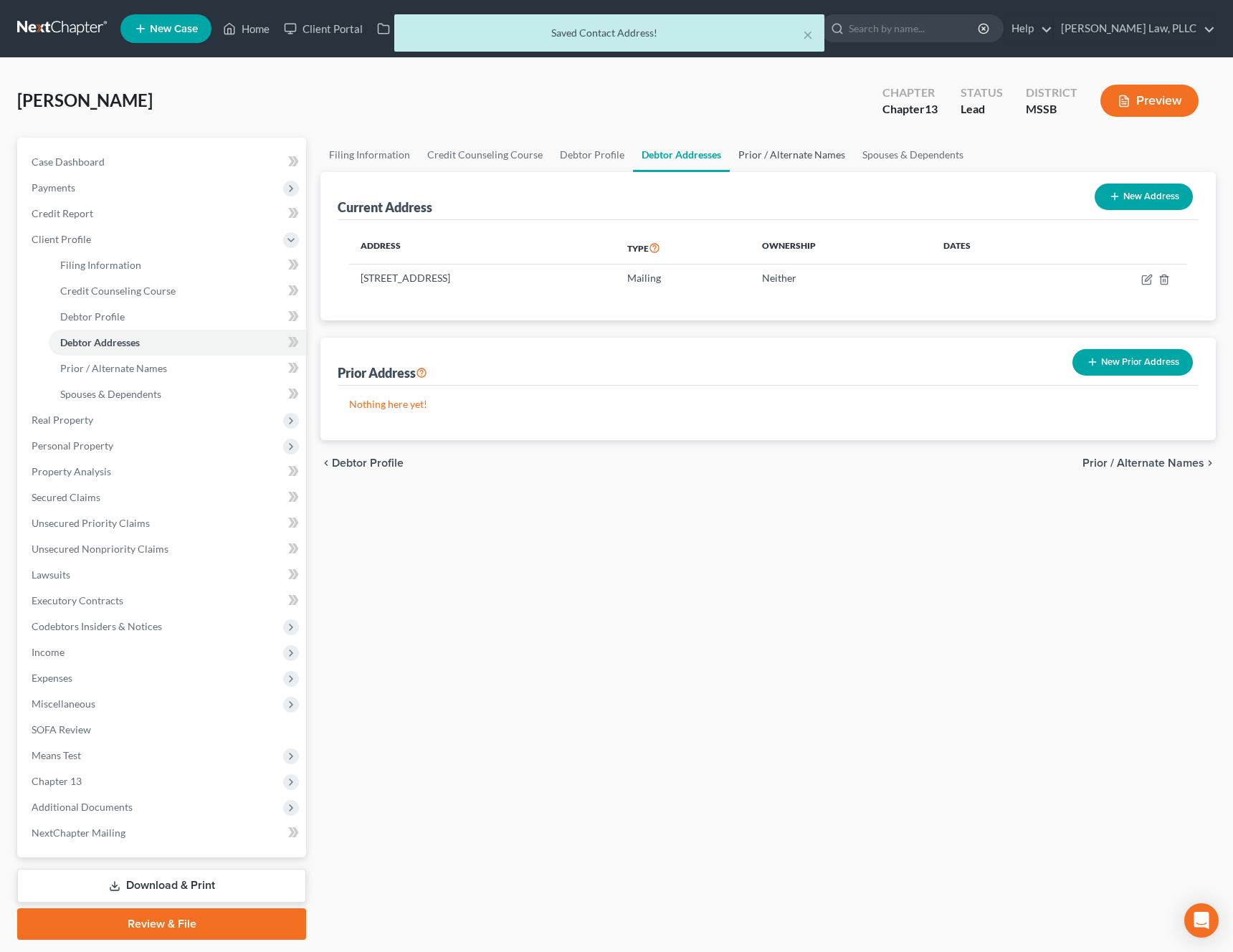
click at [789, 159] on link "Prior / Alternate Names" at bounding box center [791, 155] width 124 height 34
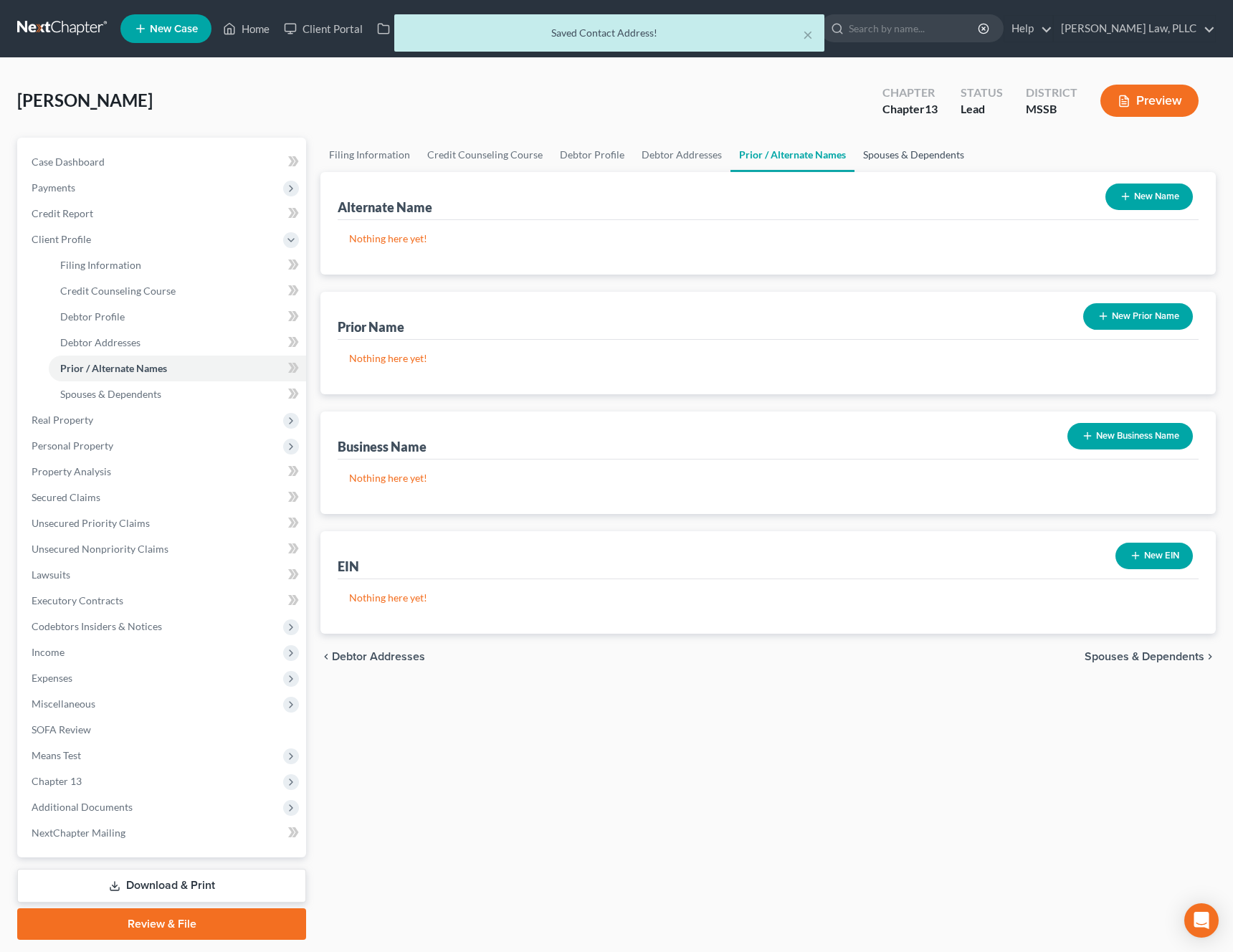
click at [854, 159] on link "Spouses & Dependents" at bounding box center [913, 155] width 118 height 34
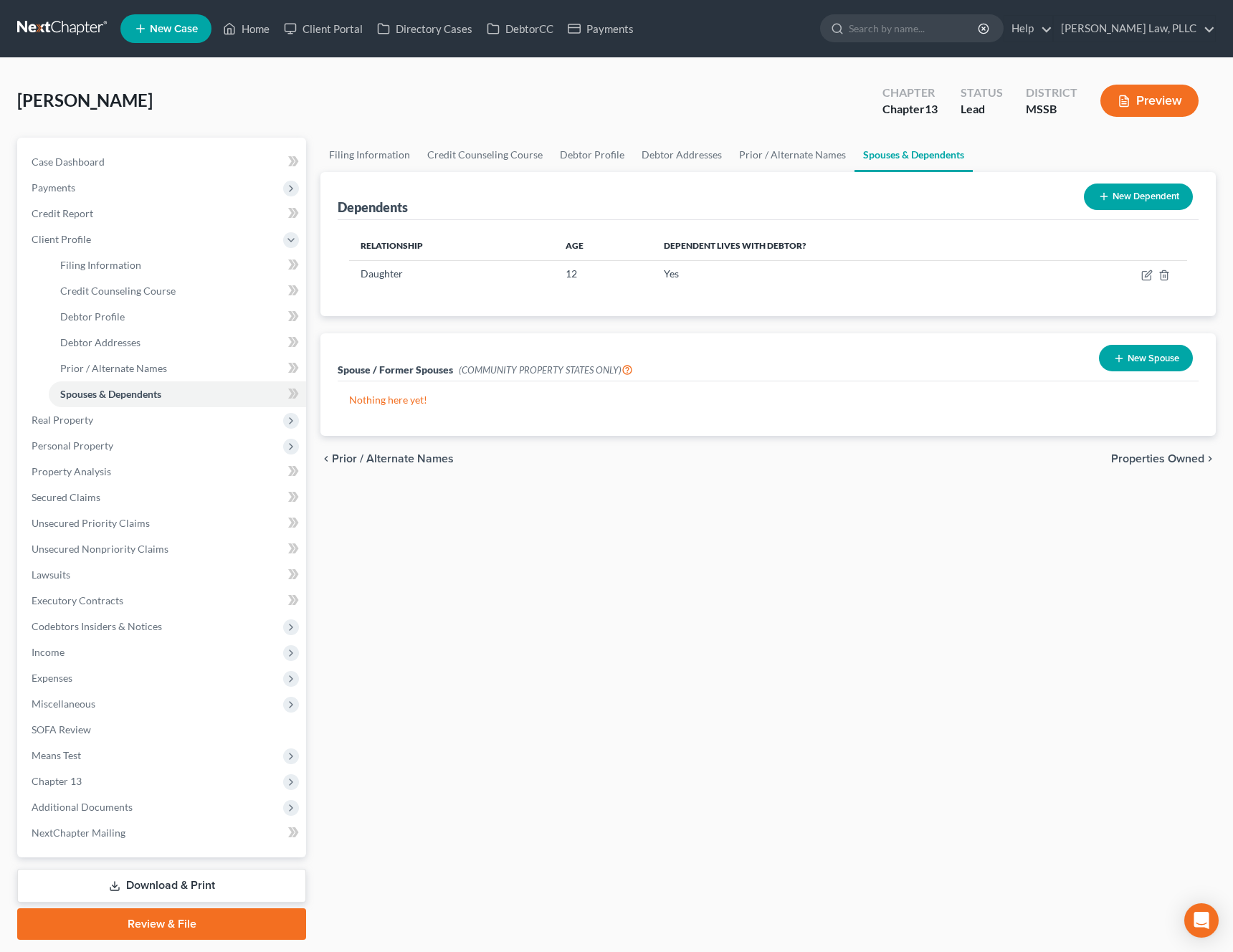
click at [1170, 461] on span "Properties Owned" at bounding box center [1157, 458] width 93 height 11
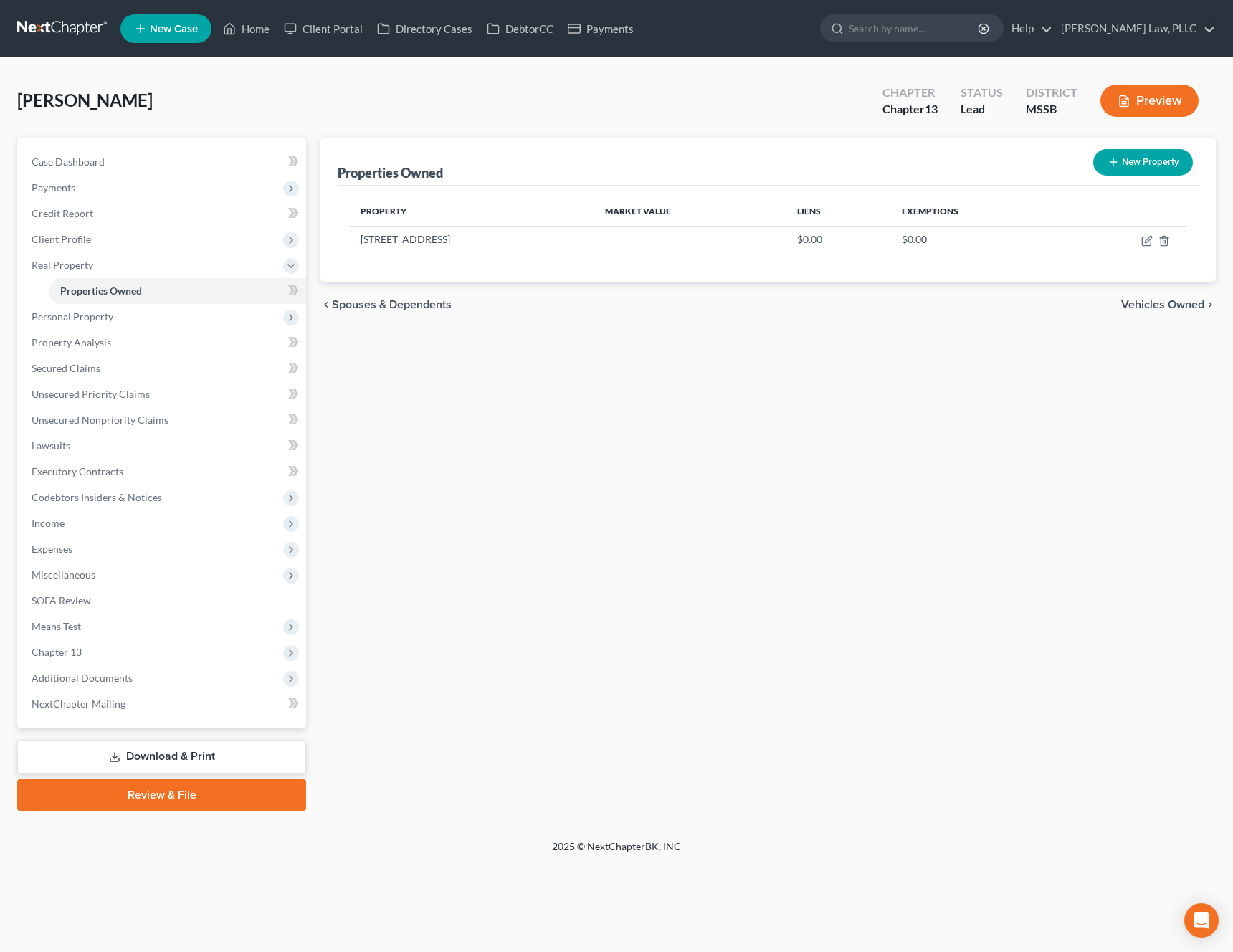
click at [165, 794] on link "Review & File" at bounding box center [161, 795] width 289 height 32
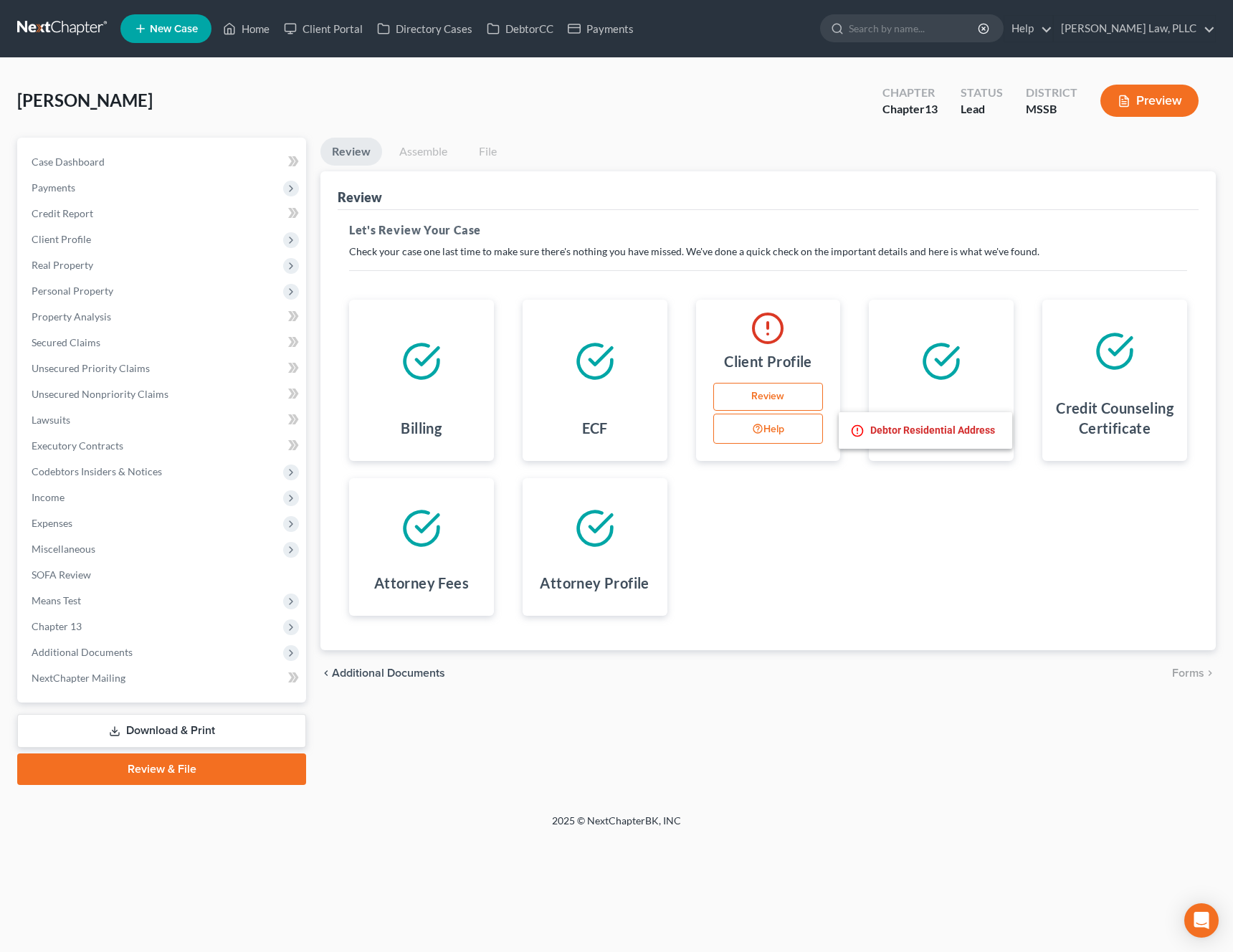
click at [787, 435] on button "Help" at bounding box center [768, 429] width 110 height 30
click at [771, 398] on link "Review" at bounding box center [768, 397] width 110 height 29
select select "0"
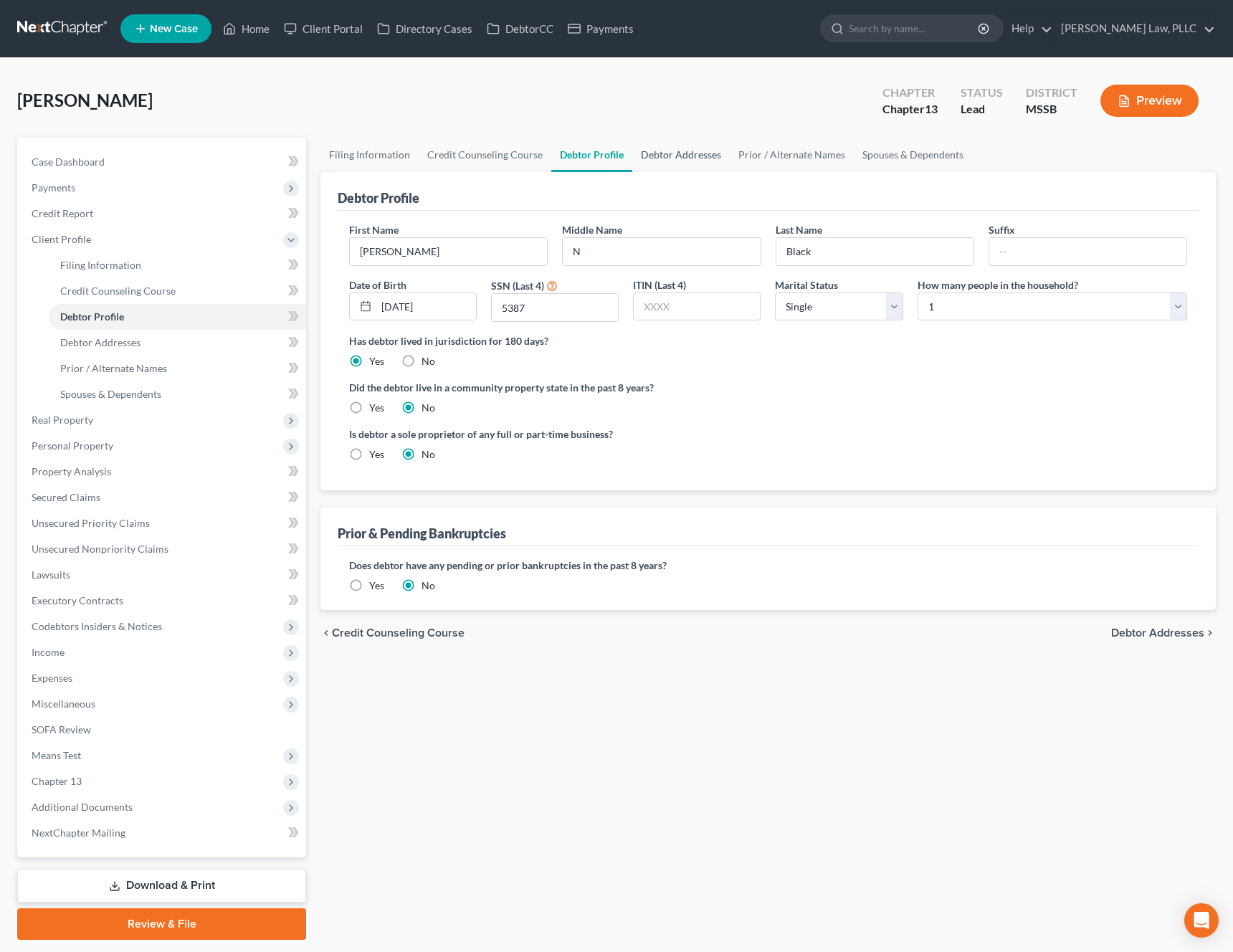
click at [691, 159] on link "Debtor Addresses" at bounding box center [681, 155] width 98 height 34
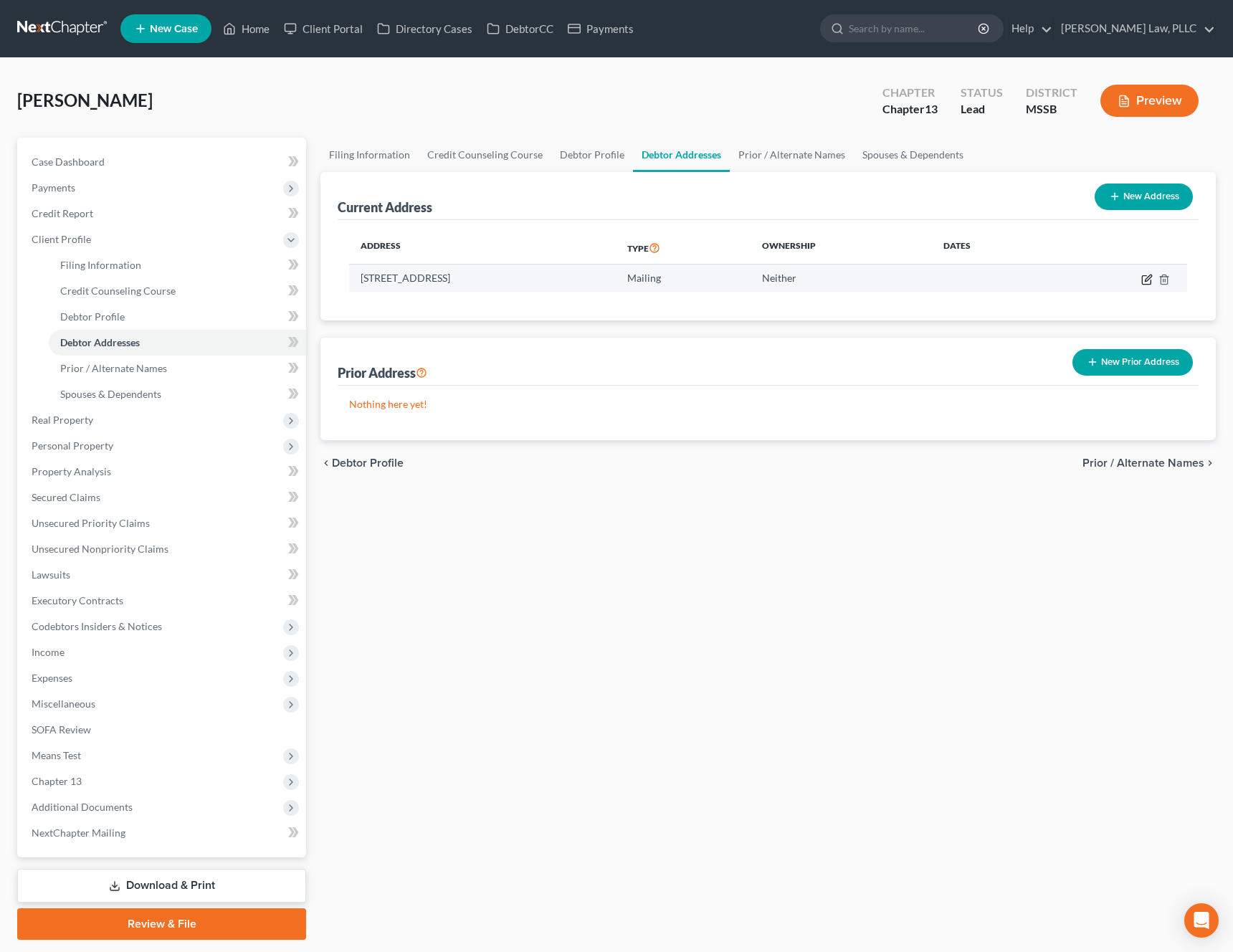
click at [1146, 283] on icon "button" at bounding box center [1146, 279] width 11 height 11
select select "25"
select select "44"
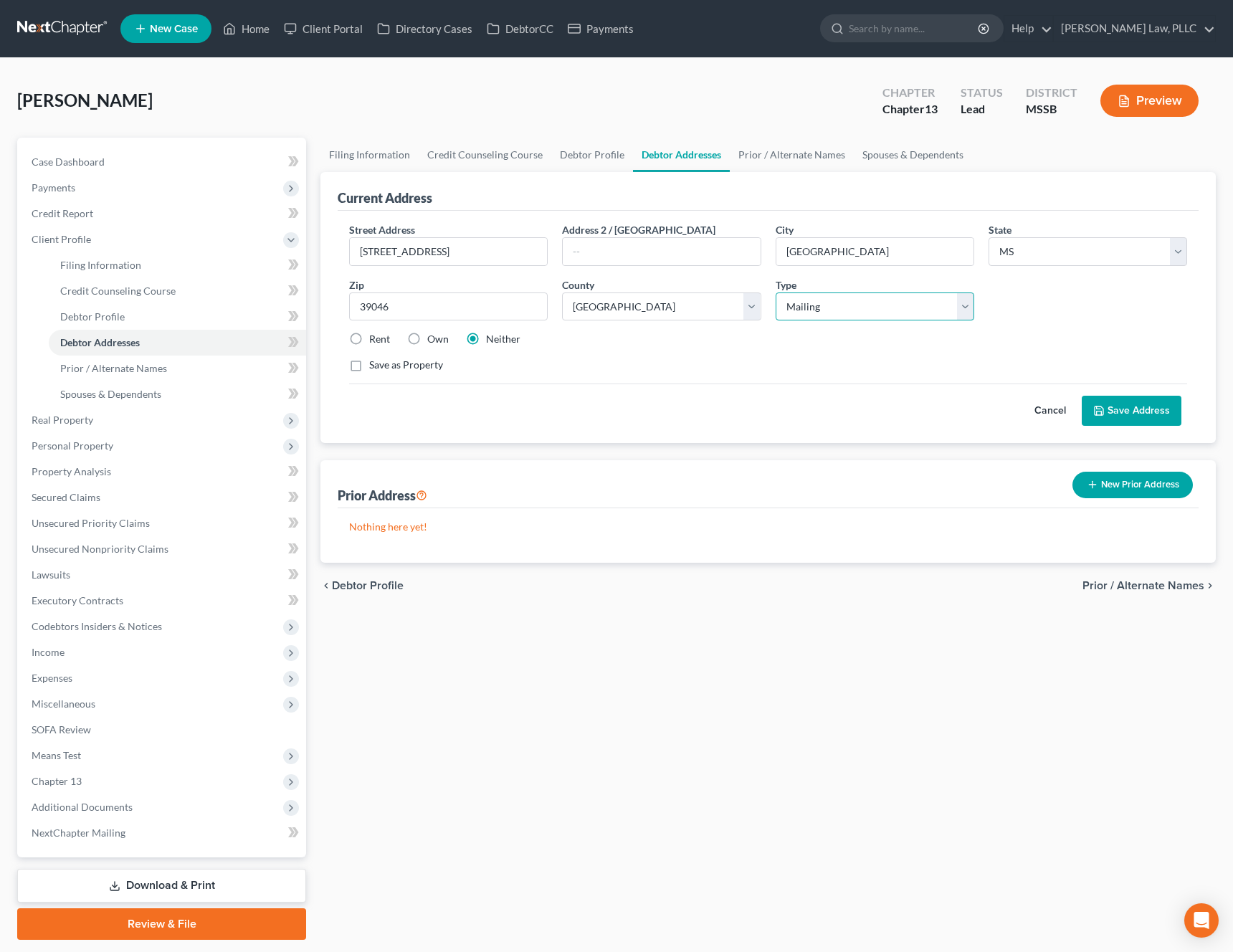
click at [784, 312] on select "Select Residential Mailing Rental Business" at bounding box center [874, 307] width 199 height 29
select select "0"
click at [775, 293] on select "Select Residential Mailing Rental Business" at bounding box center [874, 307] width 199 height 29
click at [1130, 418] on button "Save Address" at bounding box center [1131, 411] width 100 height 30
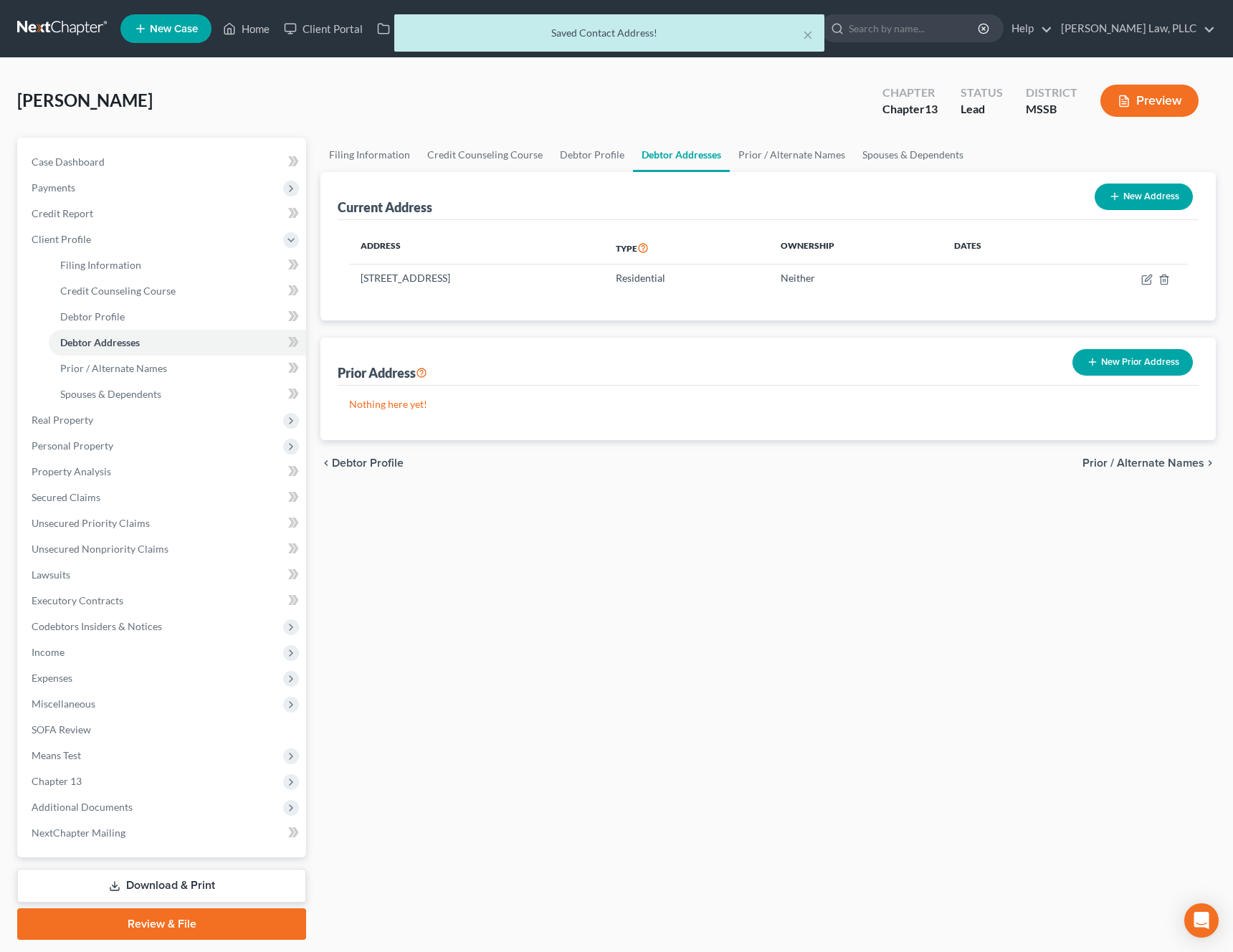
click at [147, 920] on link "Review & File" at bounding box center [161, 924] width 289 height 32
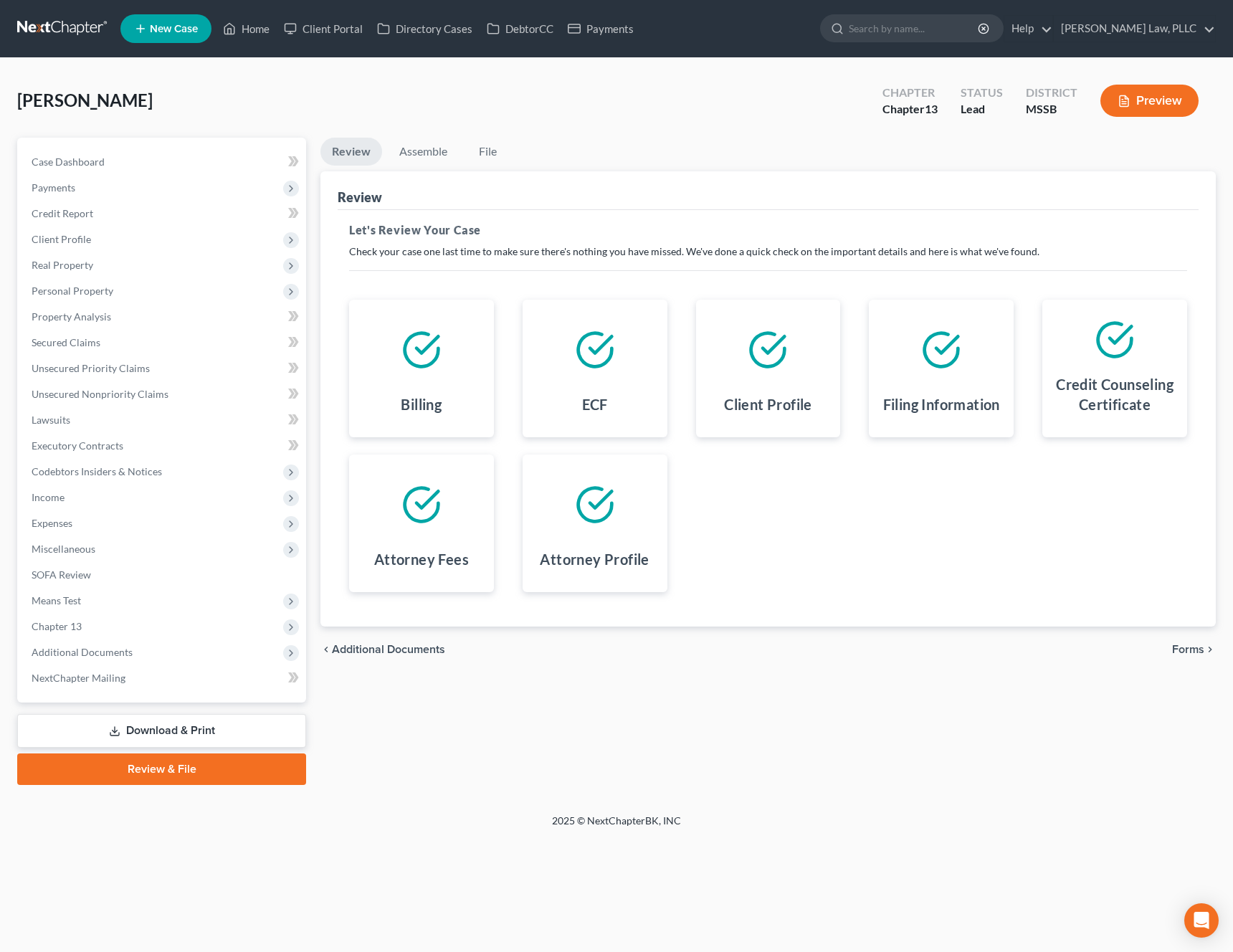
click at [1197, 651] on span "Forms" at bounding box center [1188, 648] width 32 height 11
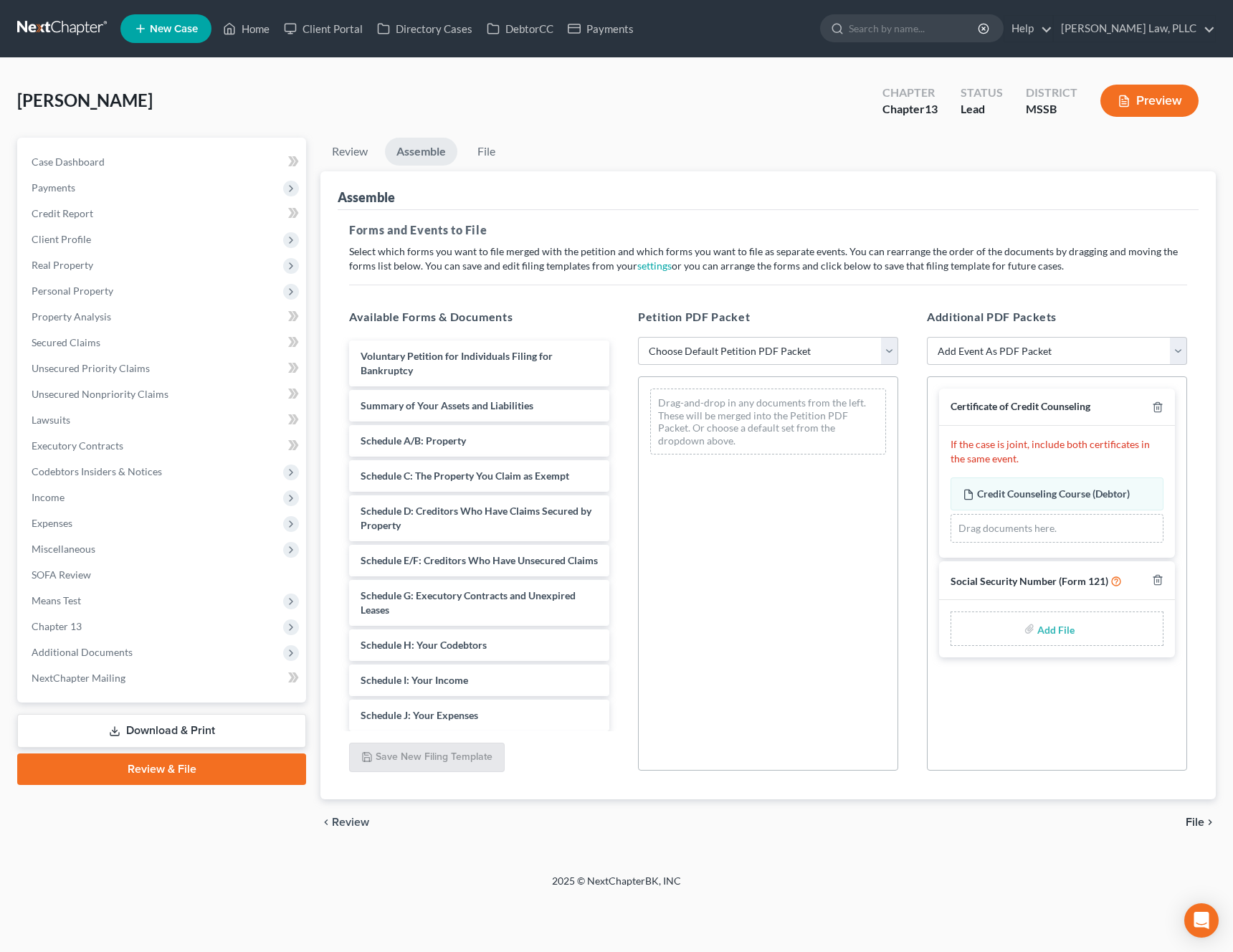
click at [1058, 634] on input "file" at bounding box center [1054, 628] width 34 height 26
type input "C:\fakepath\97777850-2a3d-4b0a-b1a5-aedff67eba24.pdf"
click at [802, 356] on select "Choose Default Petition PDF Packet Emergency Filing (Voluntary Petition and Cre…" at bounding box center [767, 351] width 260 height 29
click at [223, 296] on span "Personal Property" at bounding box center [163, 291] width 286 height 26
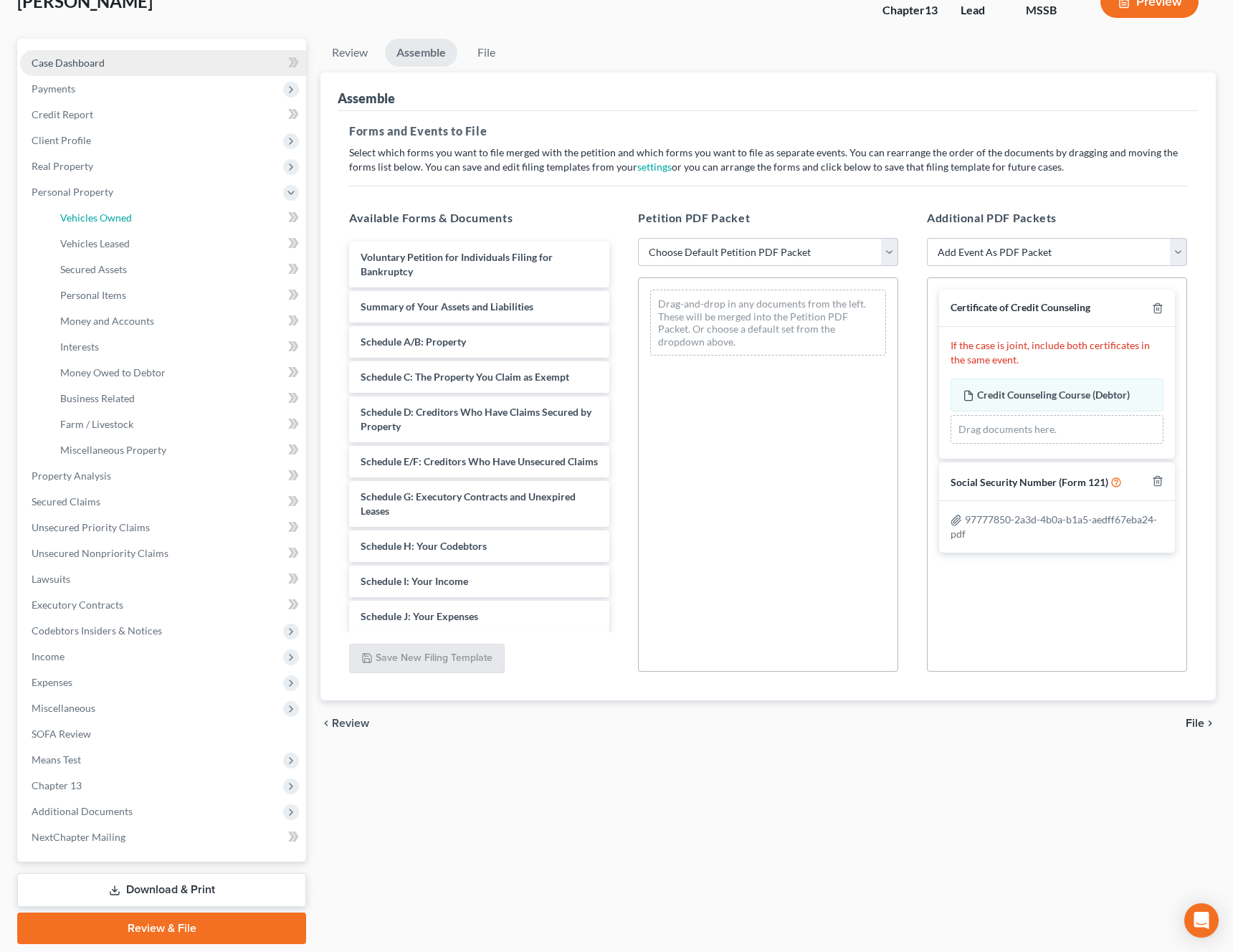
scroll to position [146, 0]
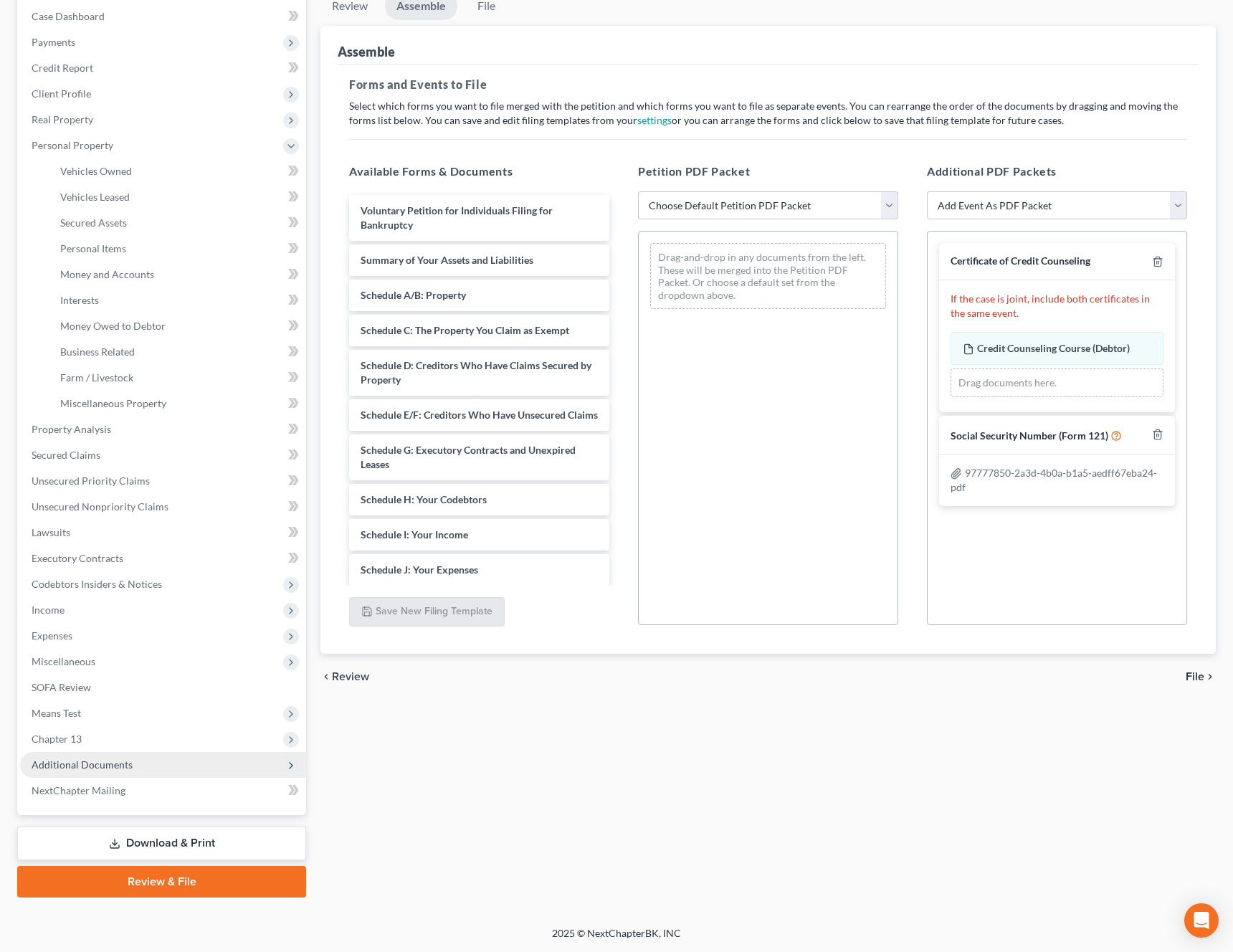
click at [75, 765] on span "Additional Documents" at bounding box center [82, 764] width 101 height 12
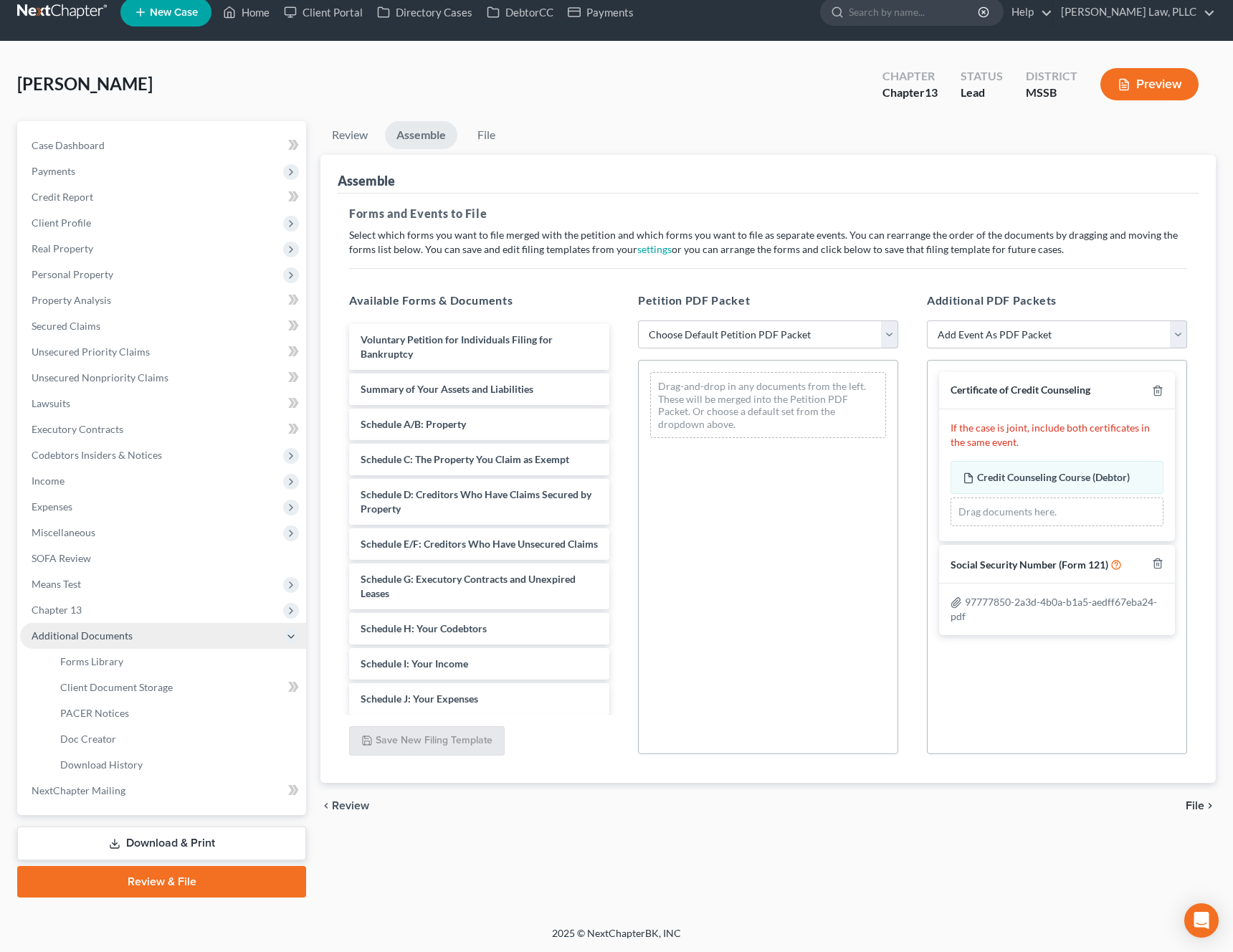
scroll to position [16, 0]
click at [128, 689] on span "Client Document Storage" at bounding box center [116, 686] width 113 height 12
select select "4"
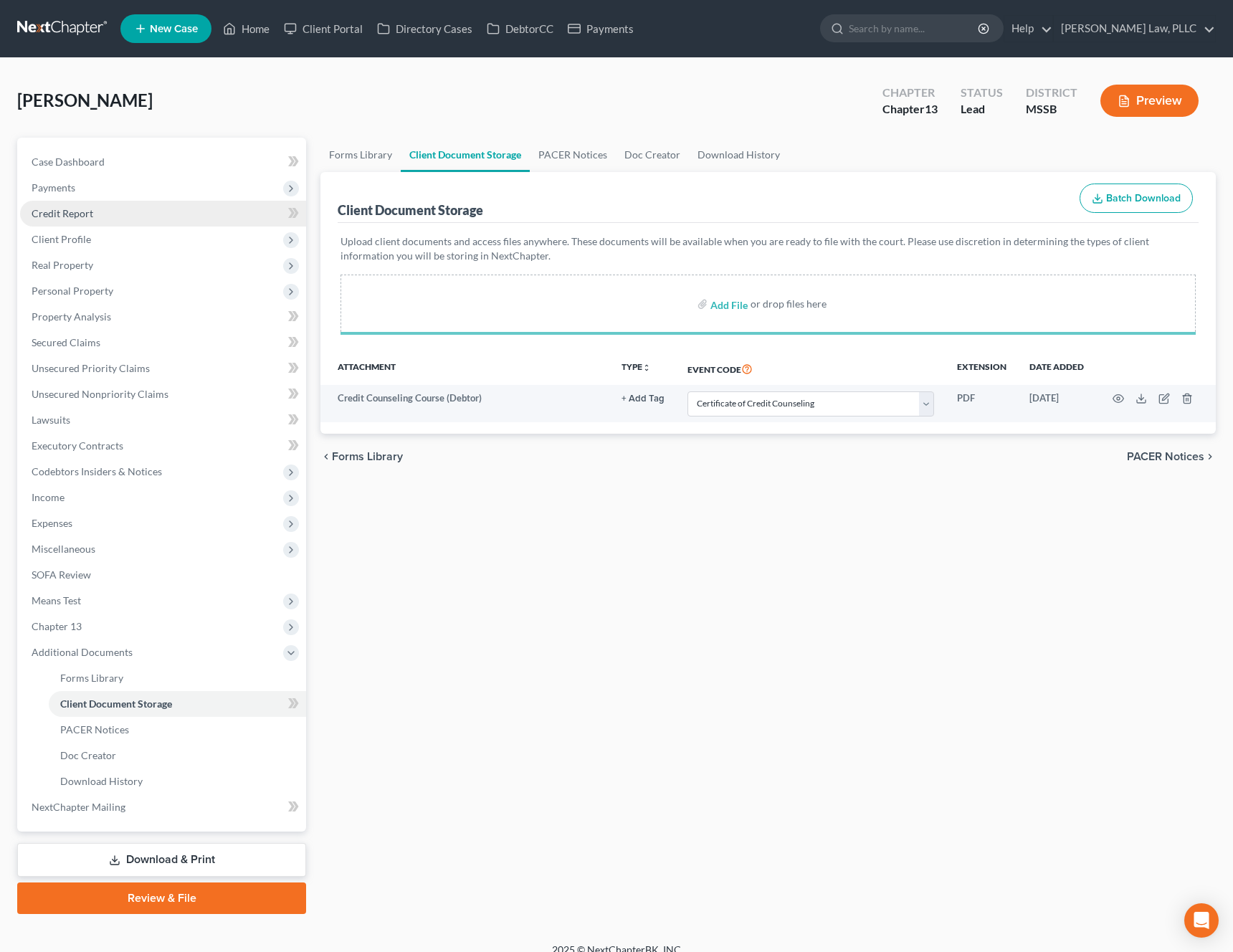
select select "4"
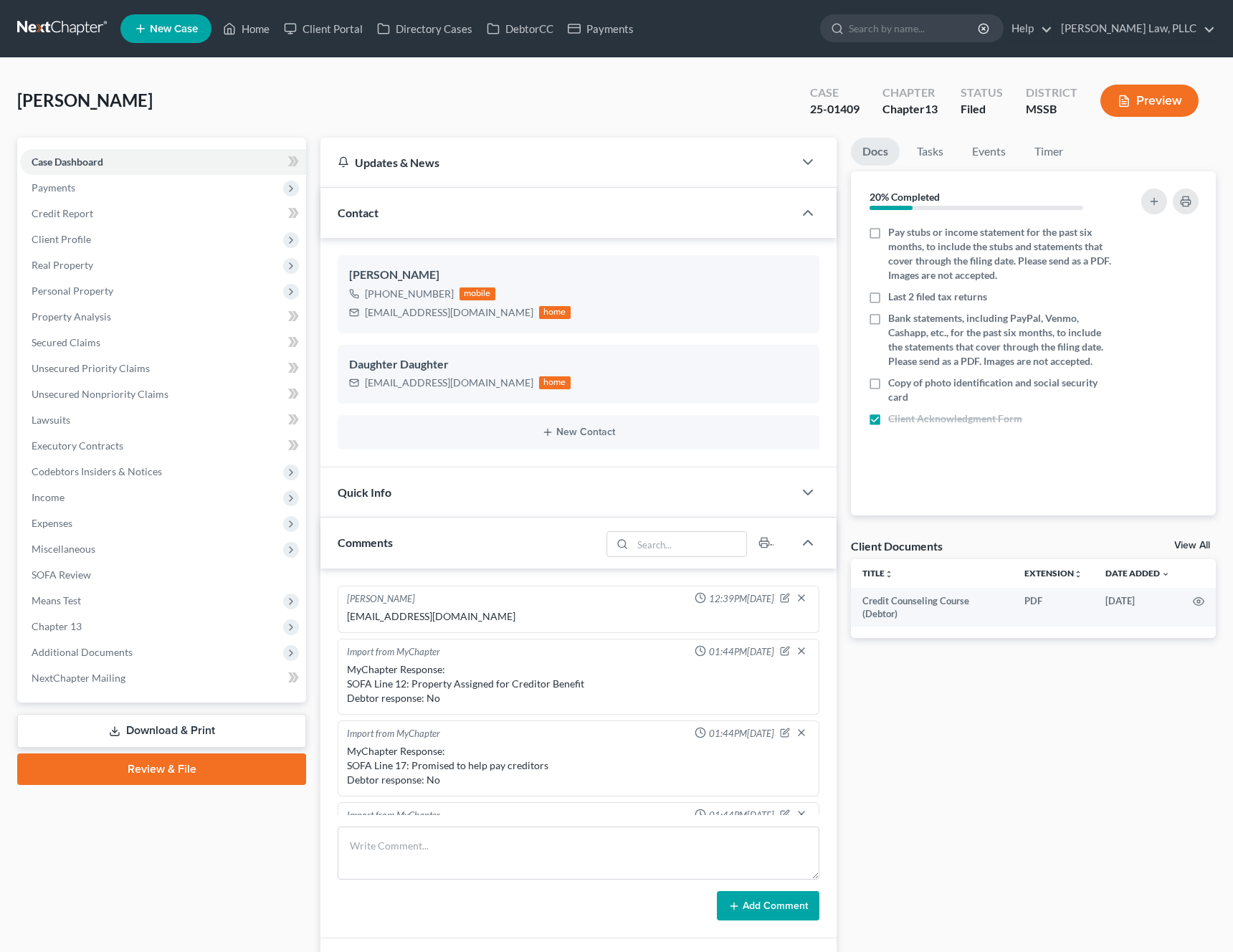
select select "0"
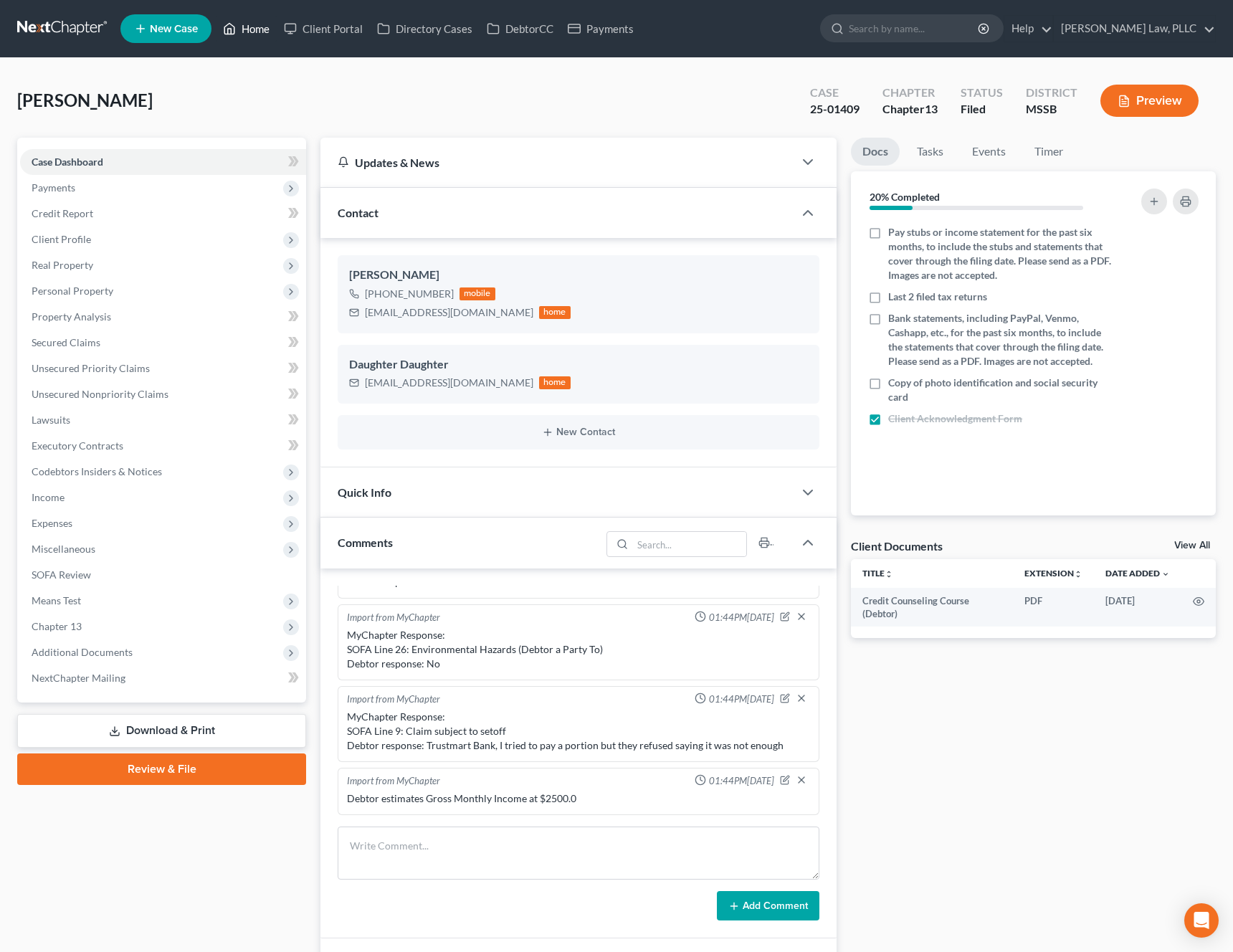
click at [257, 27] on link "Home" at bounding box center [246, 29] width 61 height 26
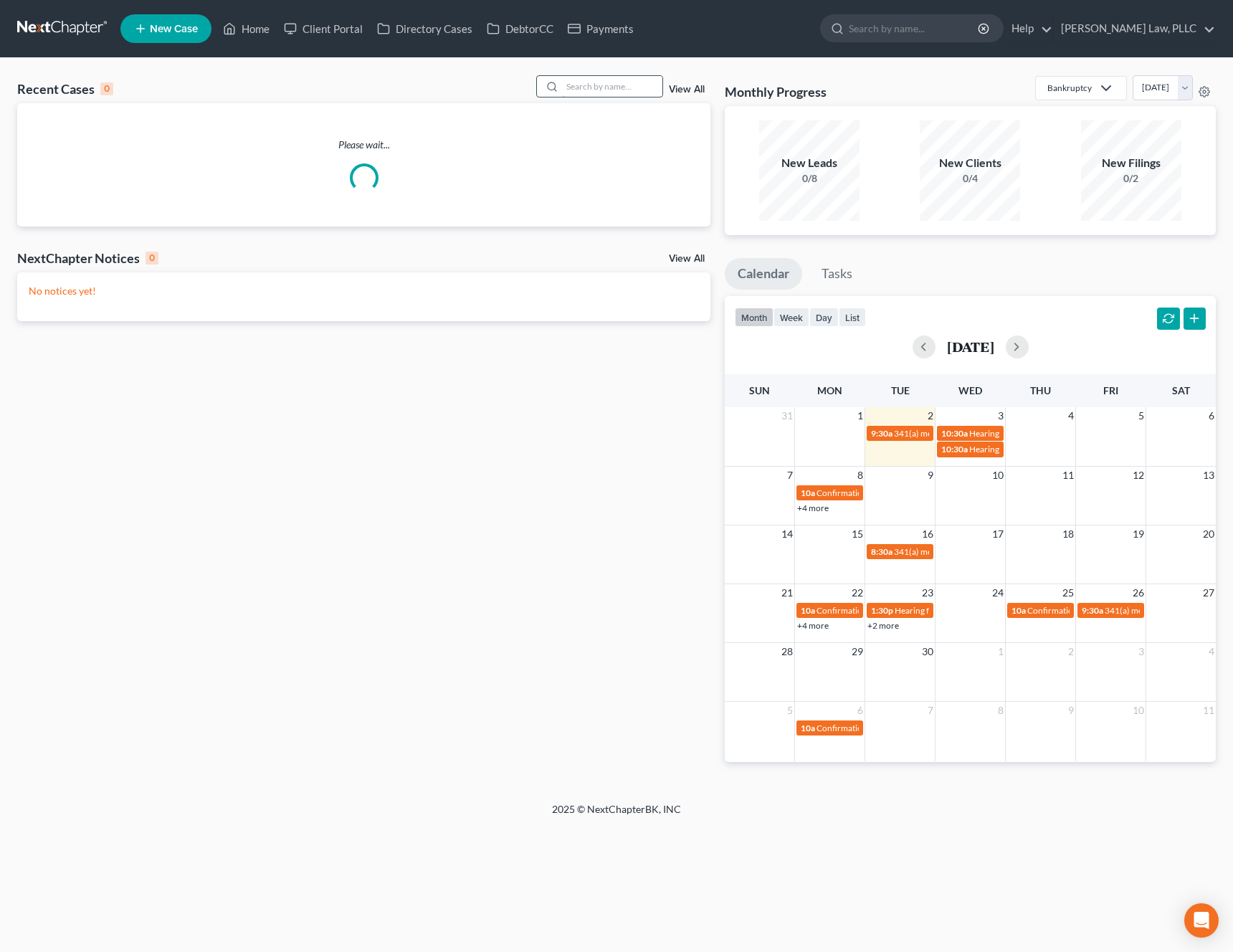
click at [619, 89] on input "search" at bounding box center [612, 86] width 100 height 21
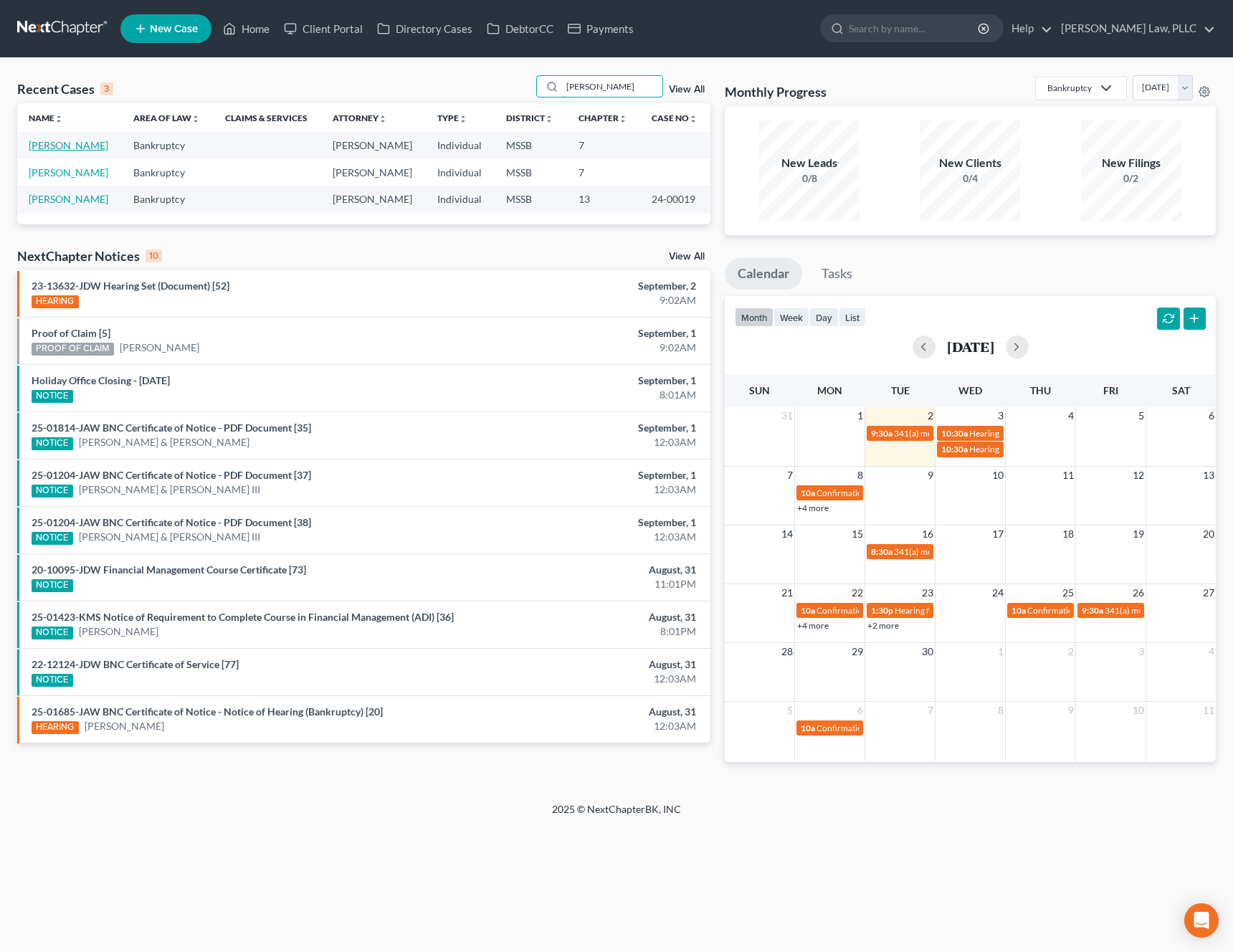
type input "baker"
click at [62, 144] on link "Baker, Theresa" at bounding box center [69, 145] width 80 height 12
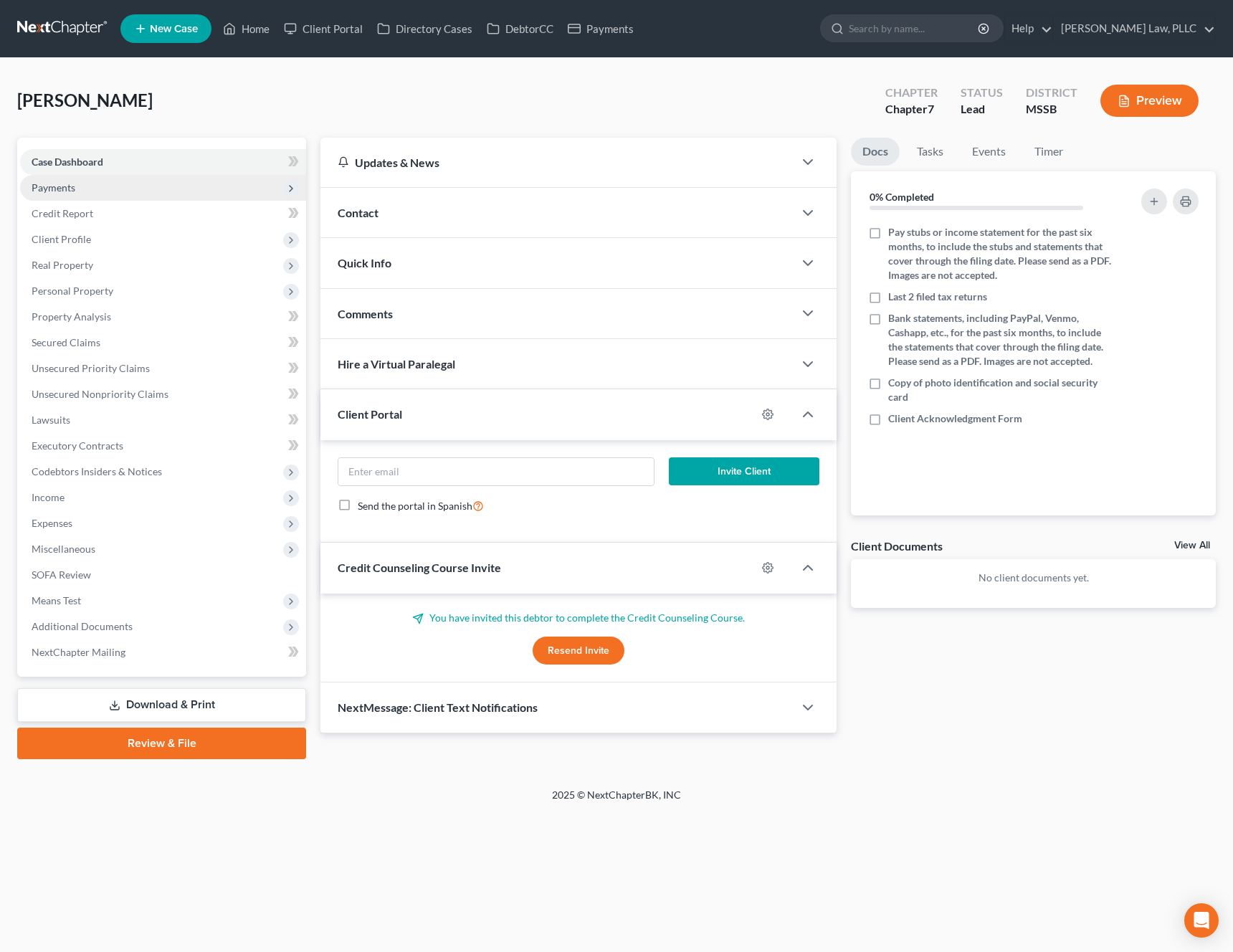
click at [50, 190] on span "Payments" at bounding box center [54, 187] width 44 height 12
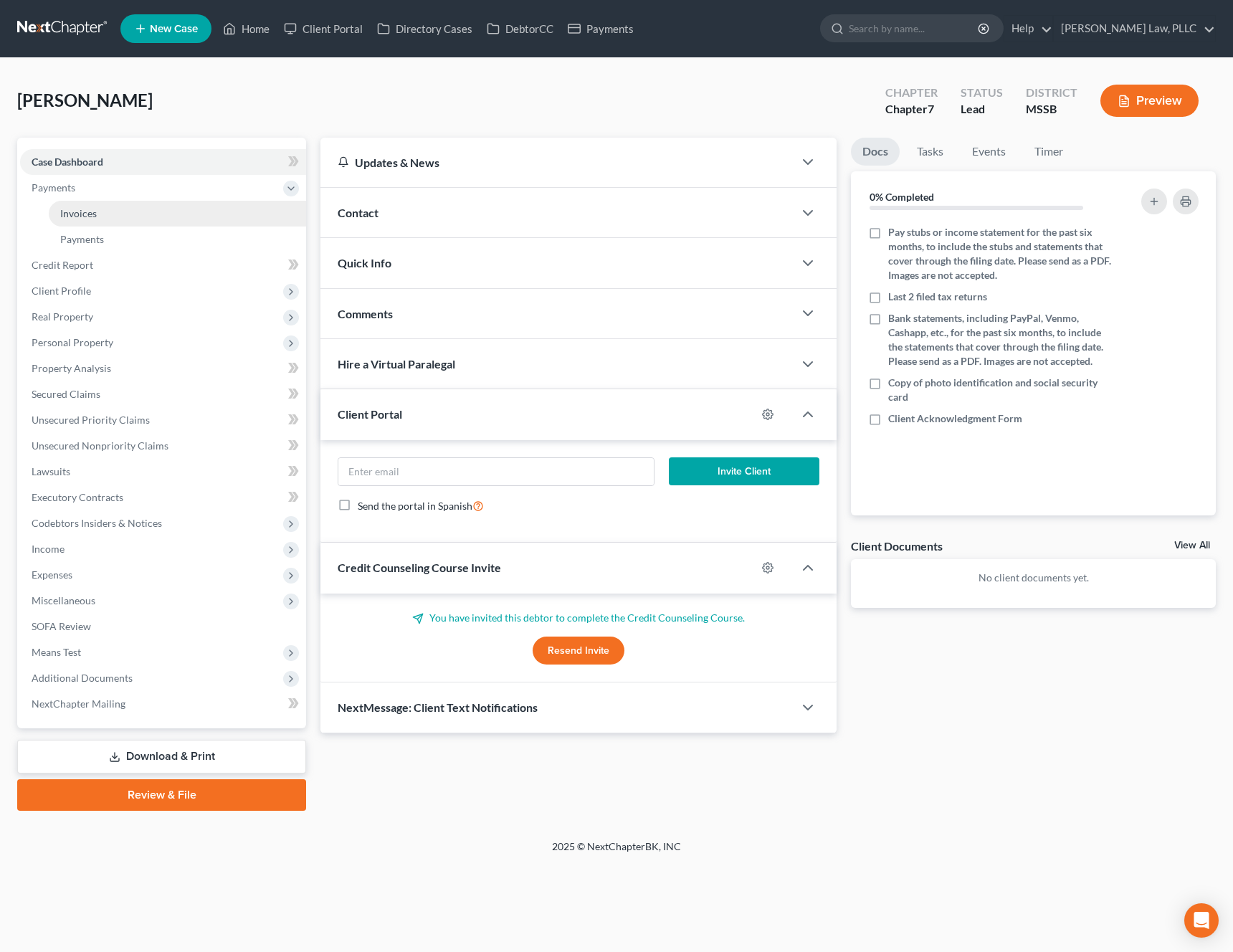
click at [59, 215] on link "Invoices" at bounding box center [178, 214] width 258 height 26
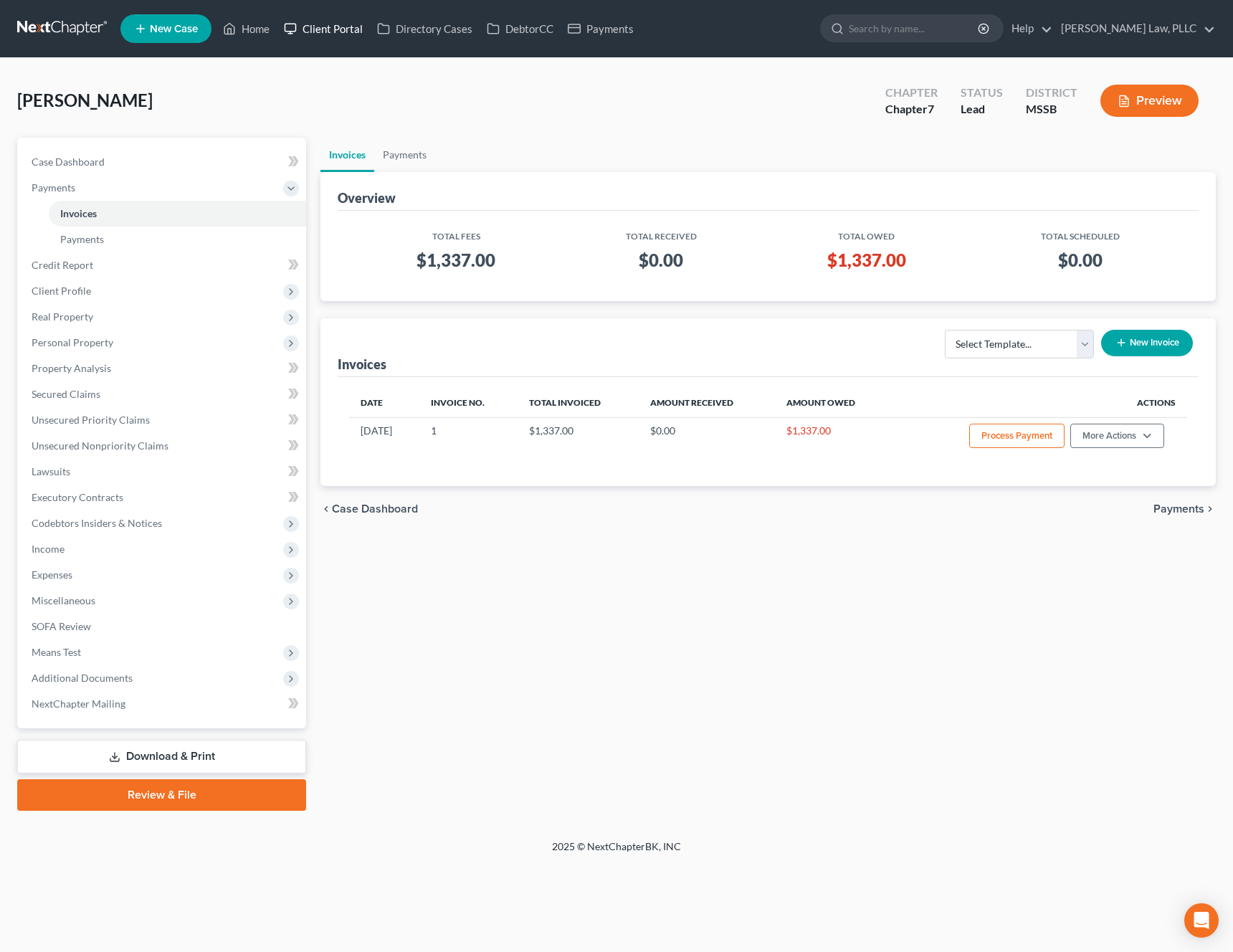
click at [327, 31] on link "Client Portal" at bounding box center [323, 29] width 93 height 26
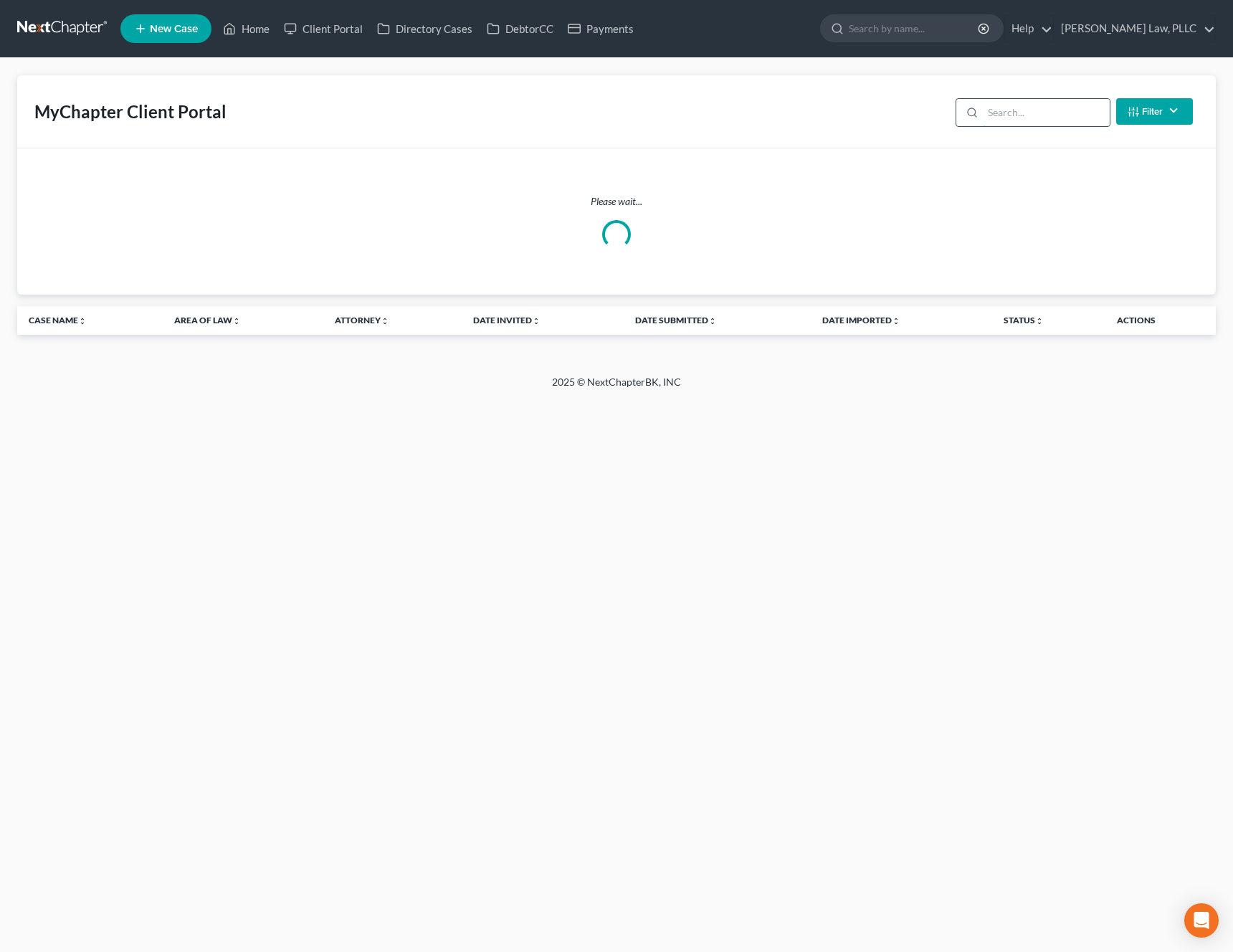
click at [1060, 120] on input "search" at bounding box center [1045, 112] width 127 height 27
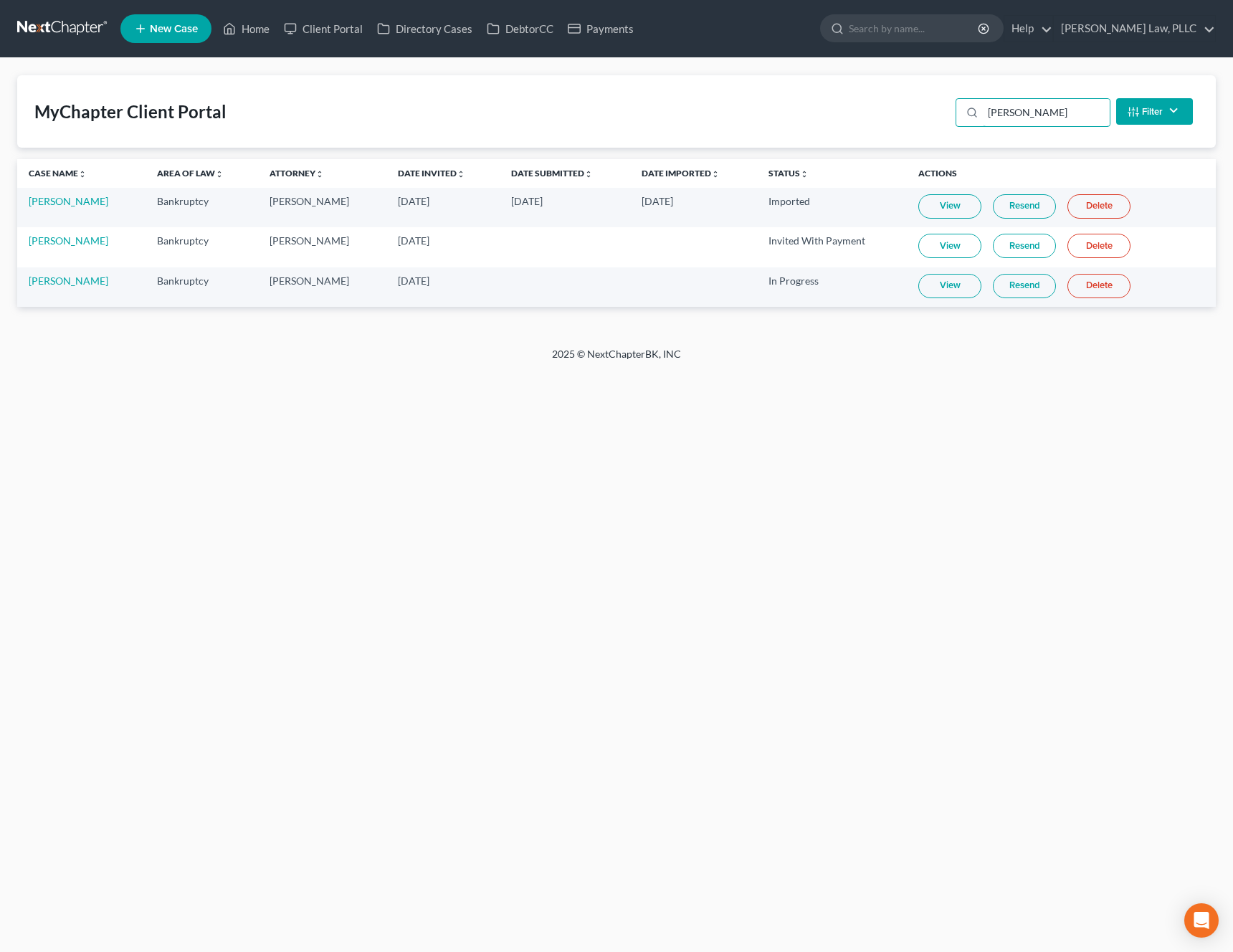
type input "baker"
click at [1101, 247] on link "Delete" at bounding box center [1098, 246] width 63 height 24
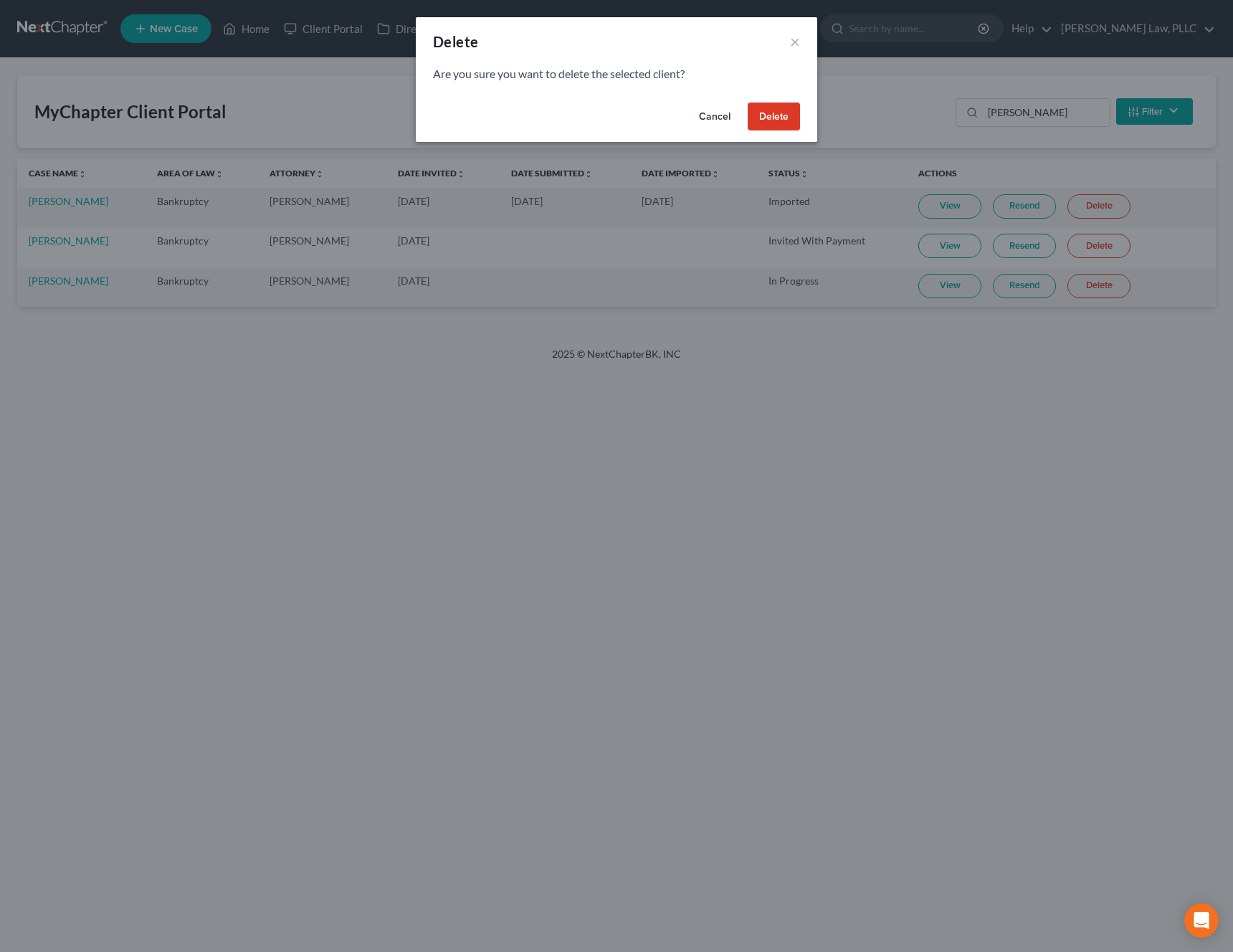
click at [764, 113] on button "Delete" at bounding box center [773, 117] width 52 height 29
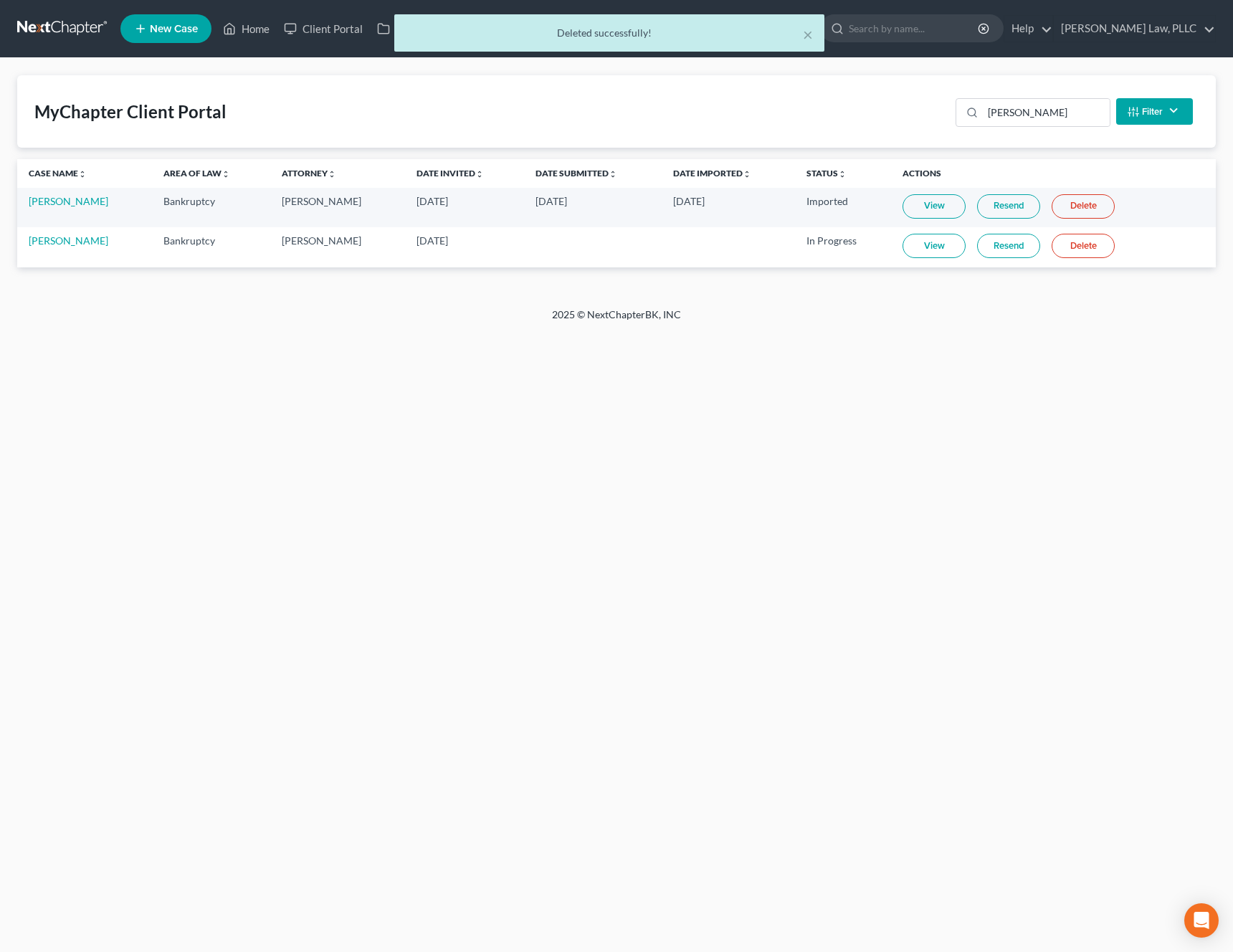
click at [912, 243] on link "View" at bounding box center [933, 246] width 63 height 24
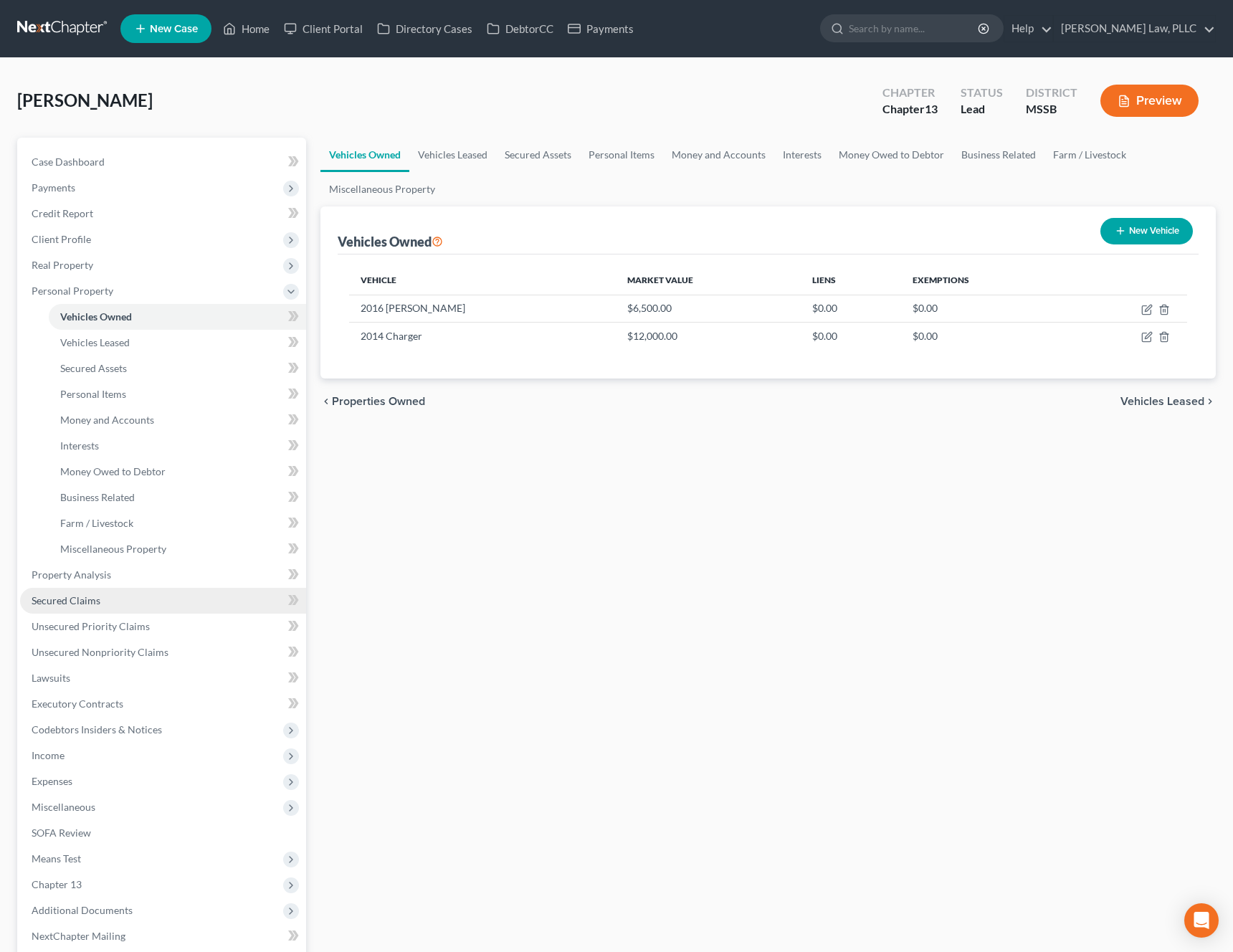
click at [115, 598] on link "Secured Claims" at bounding box center [163, 600] width 286 height 26
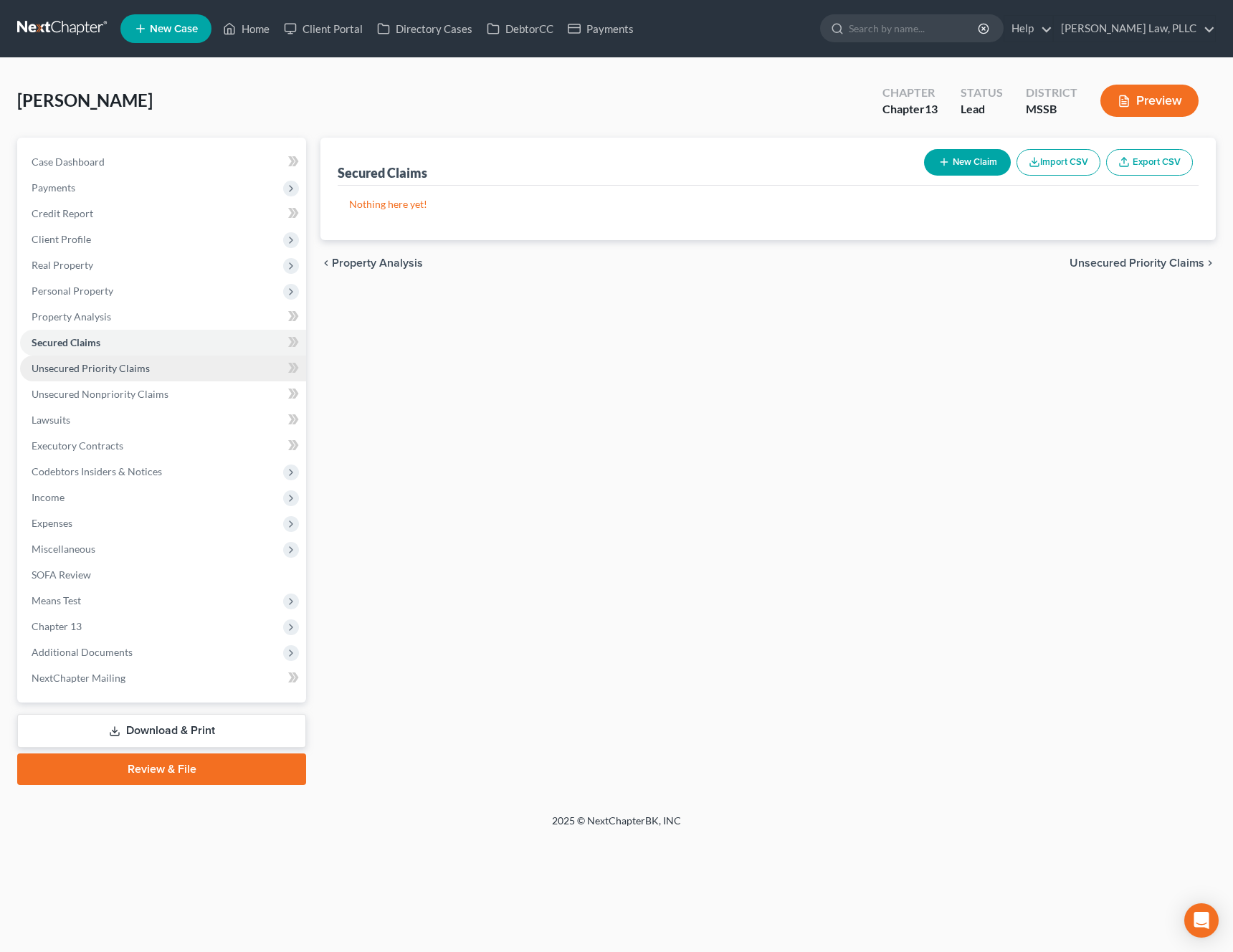
click at [178, 367] on link "Unsecured Priority Claims" at bounding box center [163, 369] width 286 height 26
click at [158, 389] on span "Unsecured Nonpriority Claims" at bounding box center [100, 394] width 137 height 12
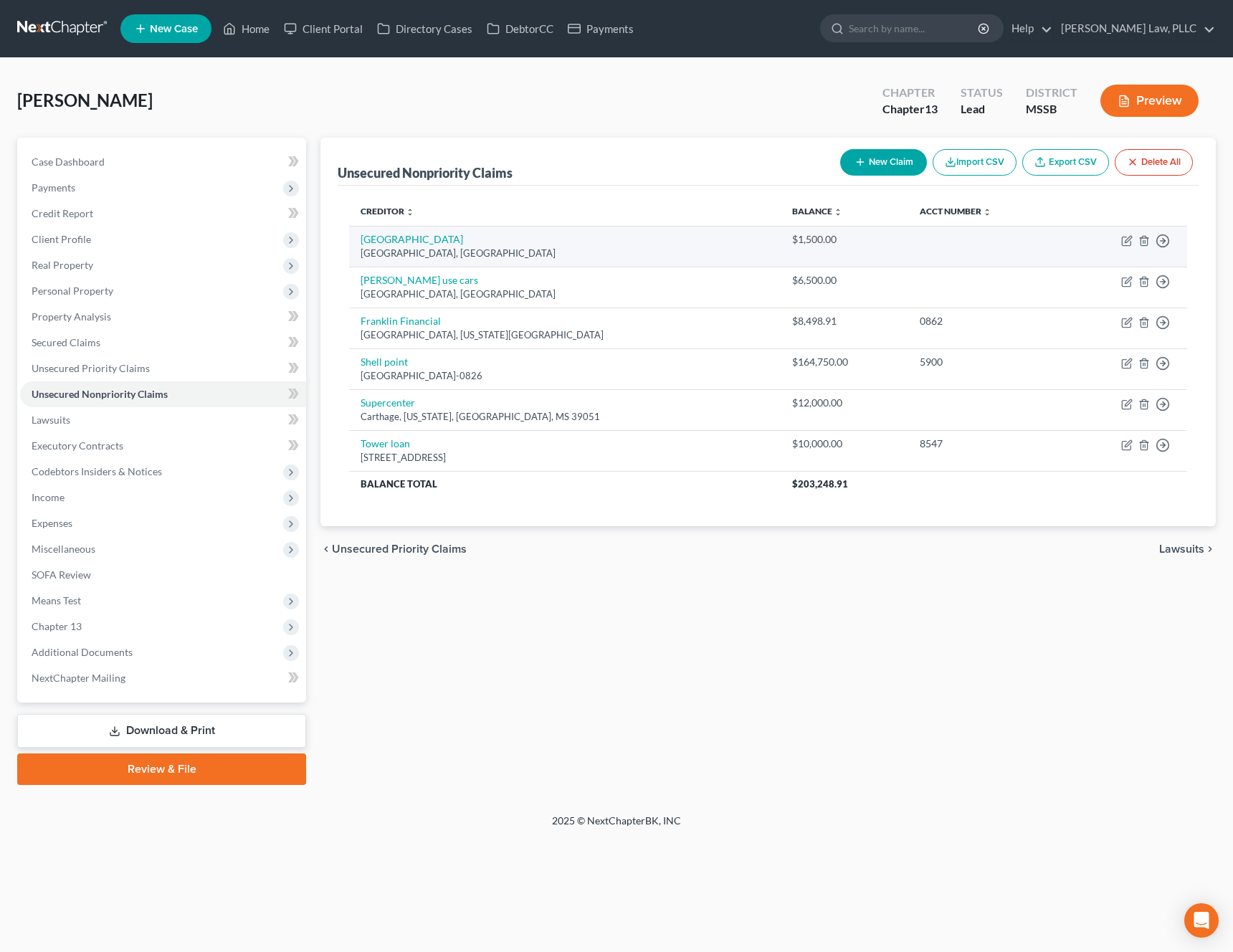
click at [1126, 247] on td "Move to D Move to E Move to G Move to Notice Only" at bounding box center [1124, 246] width 126 height 41
click at [1126, 242] on icon "button" at bounding box center [1126, 240] width 11 height 11
select select "25"
select select "1"
select select "0"
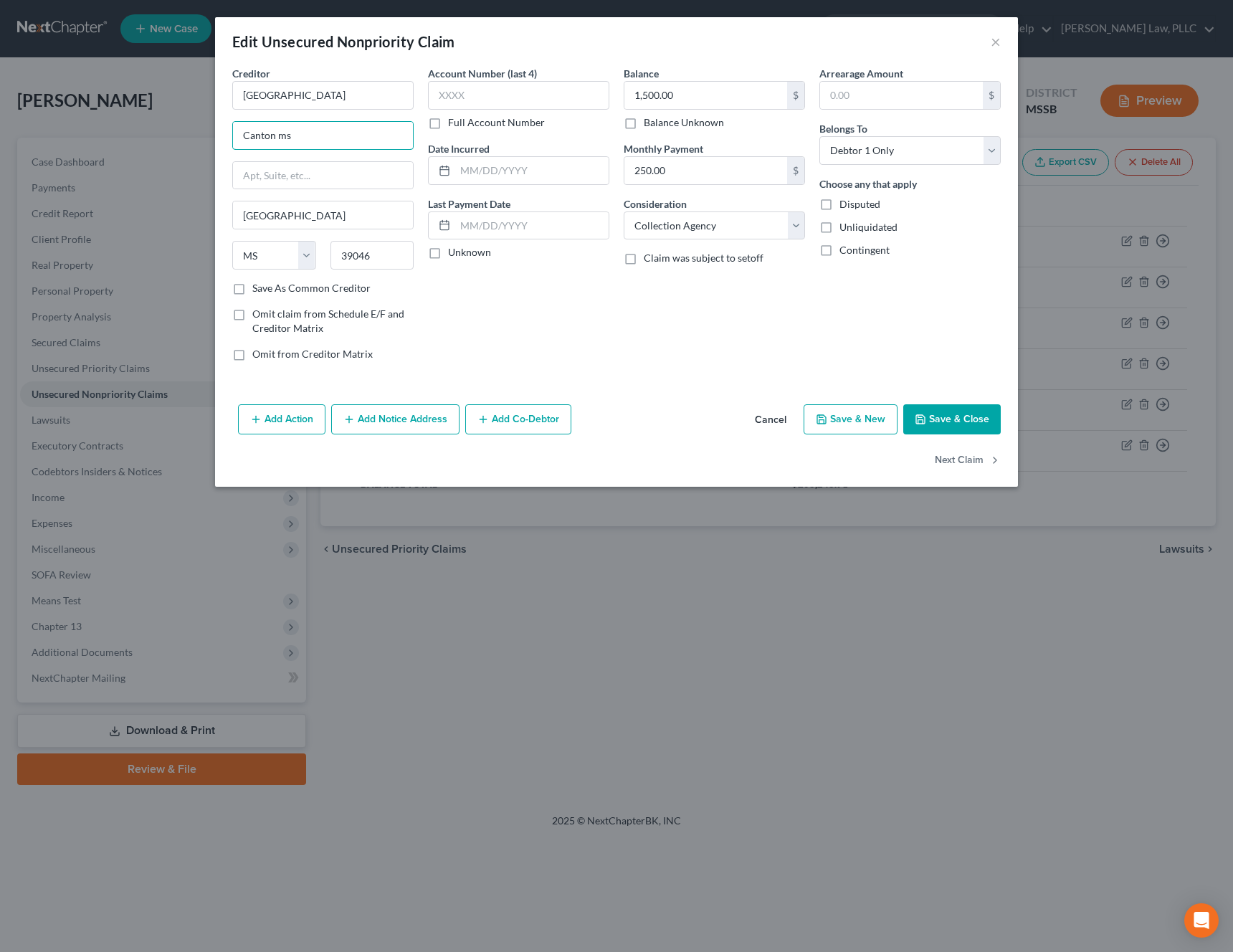
drag, startPoint x: 311, startPoint y: 133, endPoint x: 210, endPoint y: 132, distance: 101.0
click at [210, 132] on div "Edit Unsecured Nonpriority Claim × Creditor * [GEOGRAPHIC_DATA] [GEOGRAPHIC_DAT…" at bounding box center [616, 476] width 1233 height 952
paste input "1 [PERSON_NAME] Dr"
type input "1 [PERSON_NAME] Dr"
click at [333, 285] on label "Save As Common Creditor" at bounding box center [311, 288] width 118 height 14
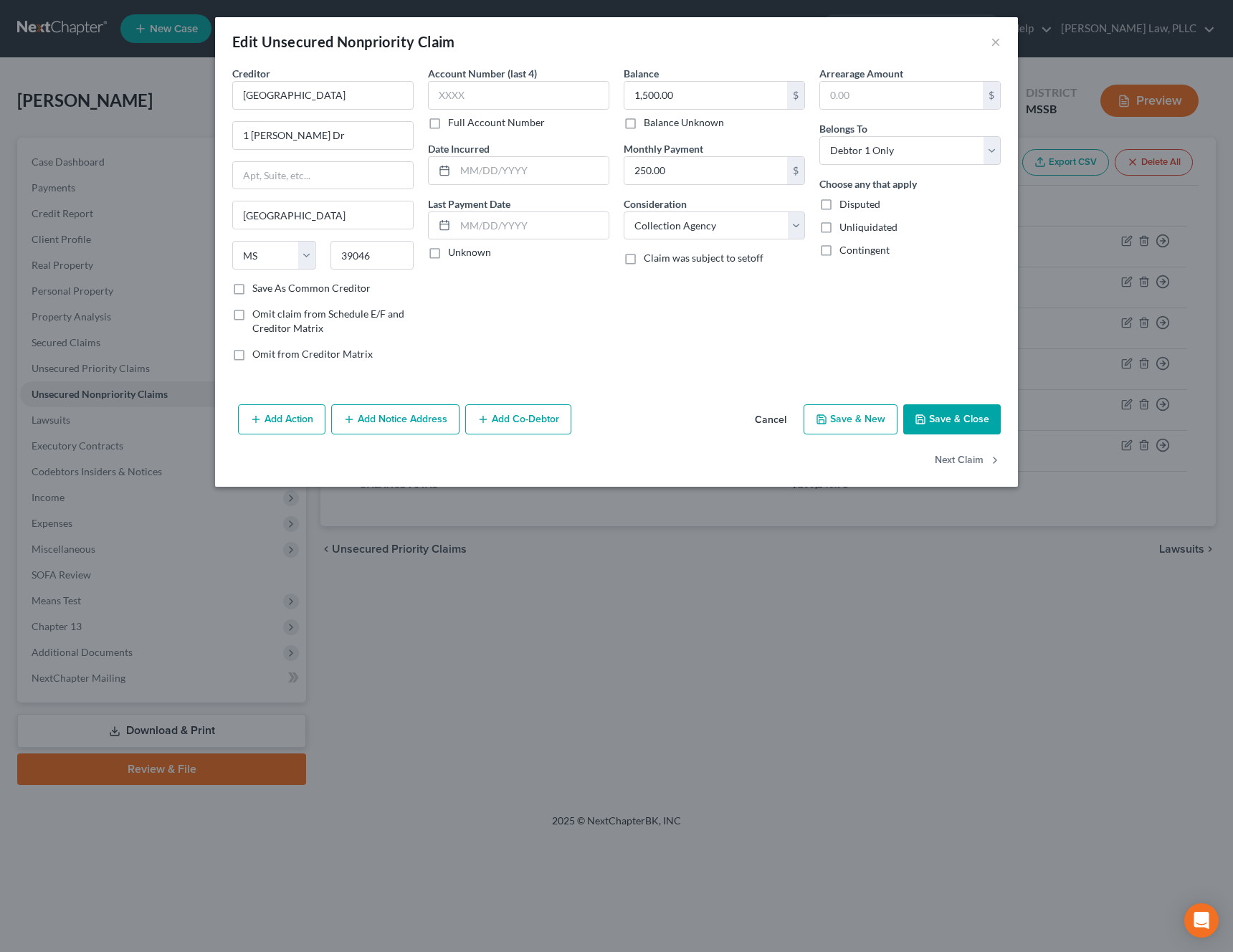
click at [268, 285] on input "Save As Common Creditor" at bounding box center [262, 285] width 9 height 9
click at [987, 425] on button "Save & Close" at bounding box center [952, 420] width 98 height 30
checkbox input "false"
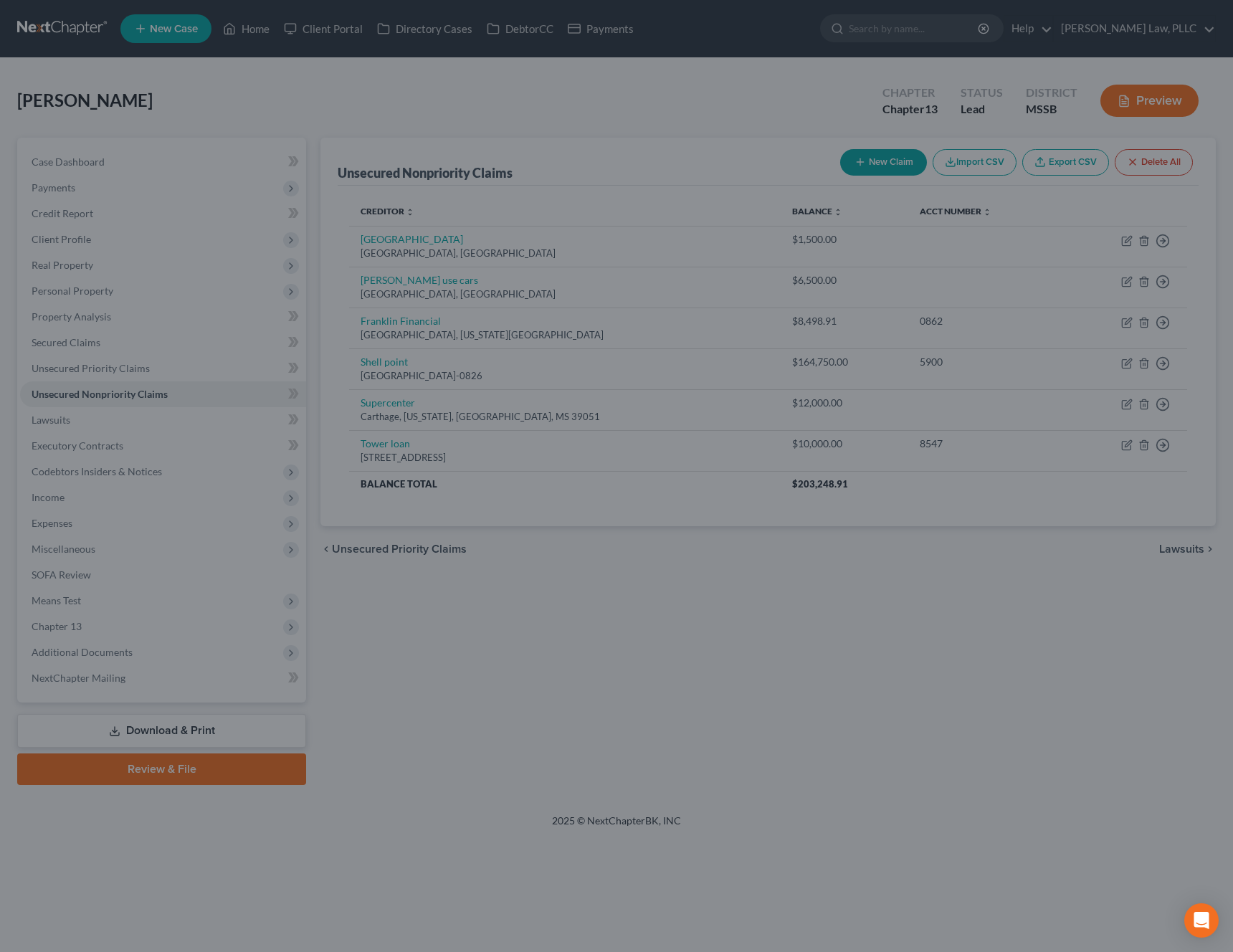
type input "0"
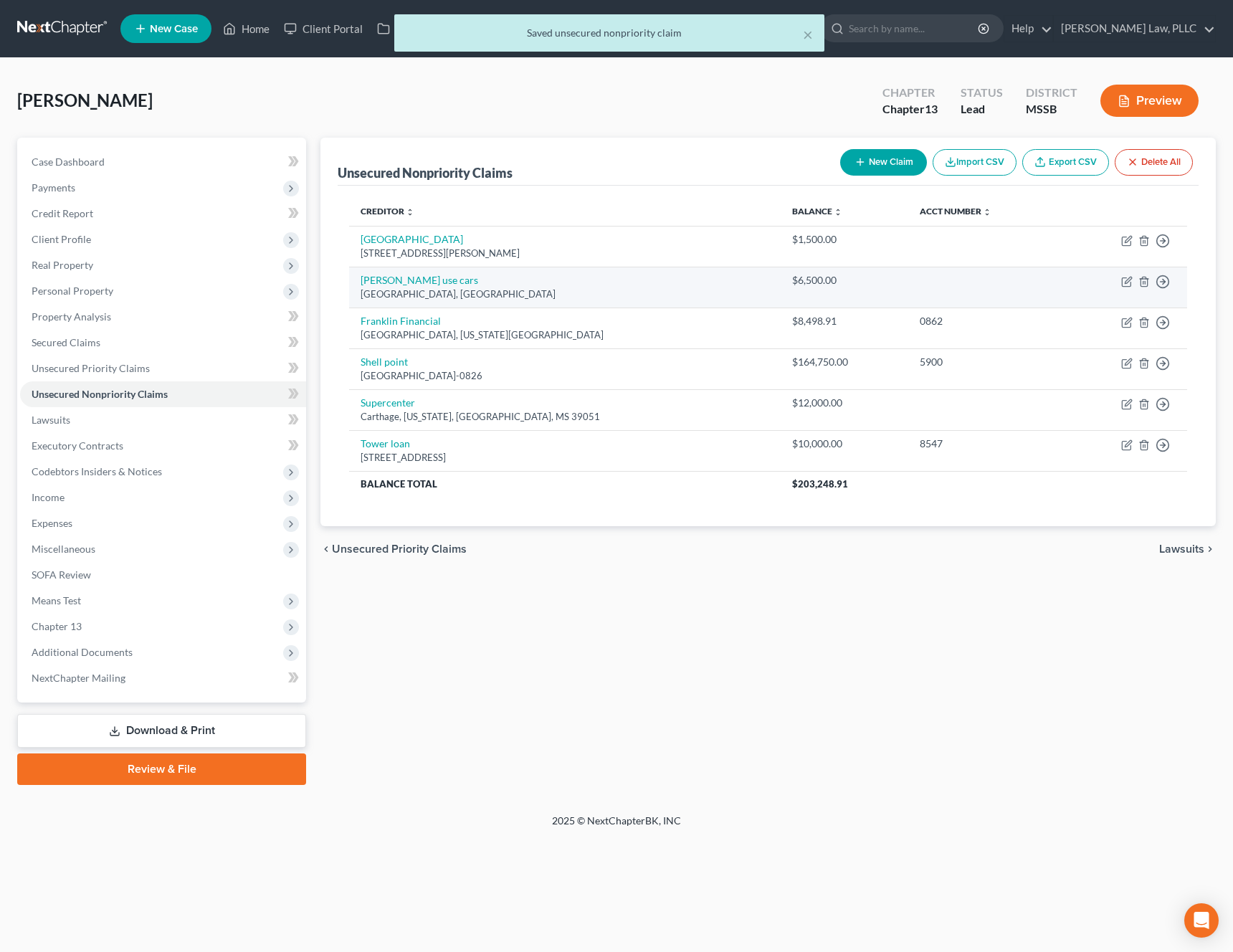
click at [1135, 282] on td "Move to D Move to E Move to G Move to Notice Only" at bounding box center [1124, 287] width 126 height 41
click at [1127, 282] on icon "button" at bounding box center [1127, 280] width 6 height 6
select select "25"
select select "6"
select select "0"
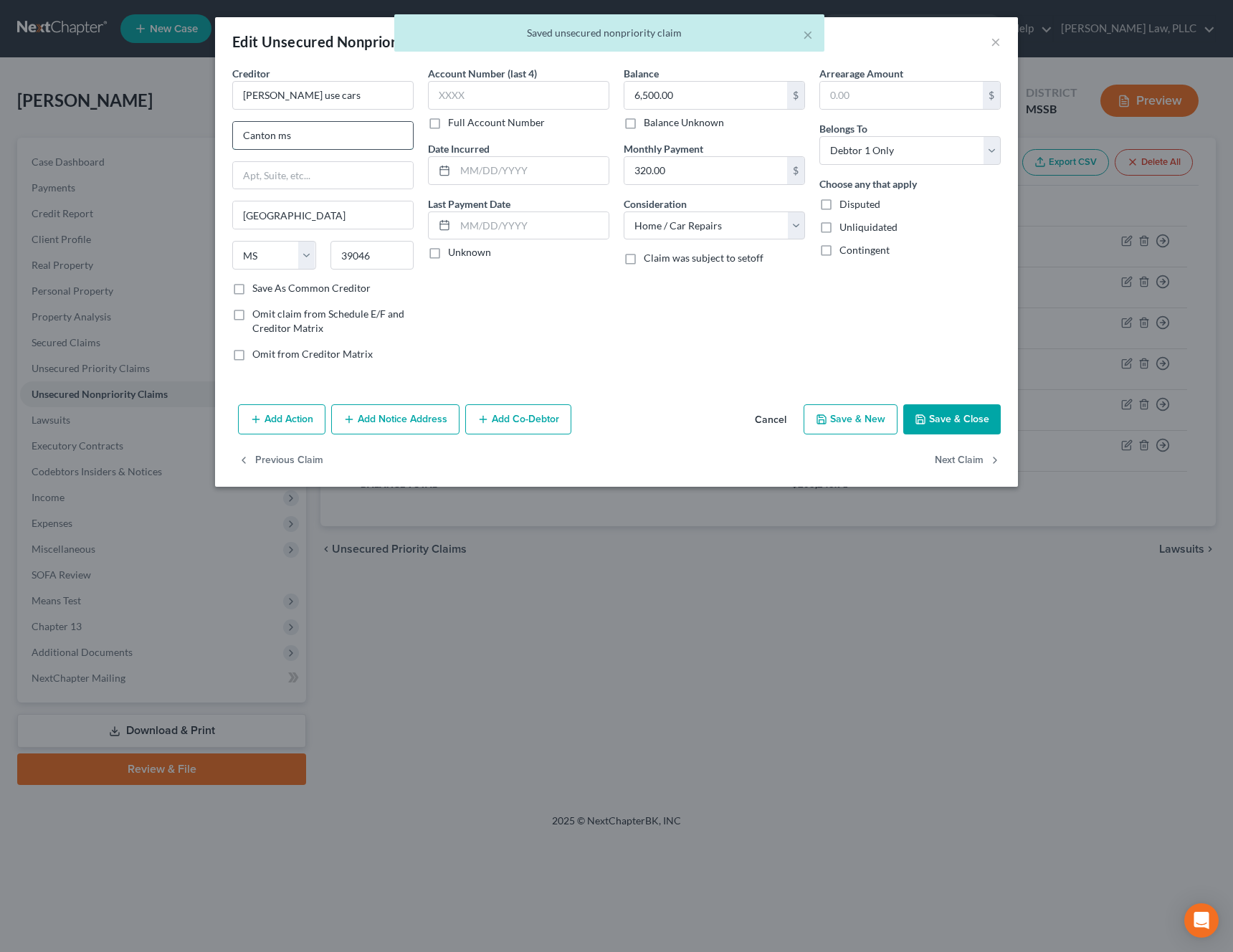
click at [323, 132] on input "Canton ms" at bounding box center [323, 135] width 180 height 27
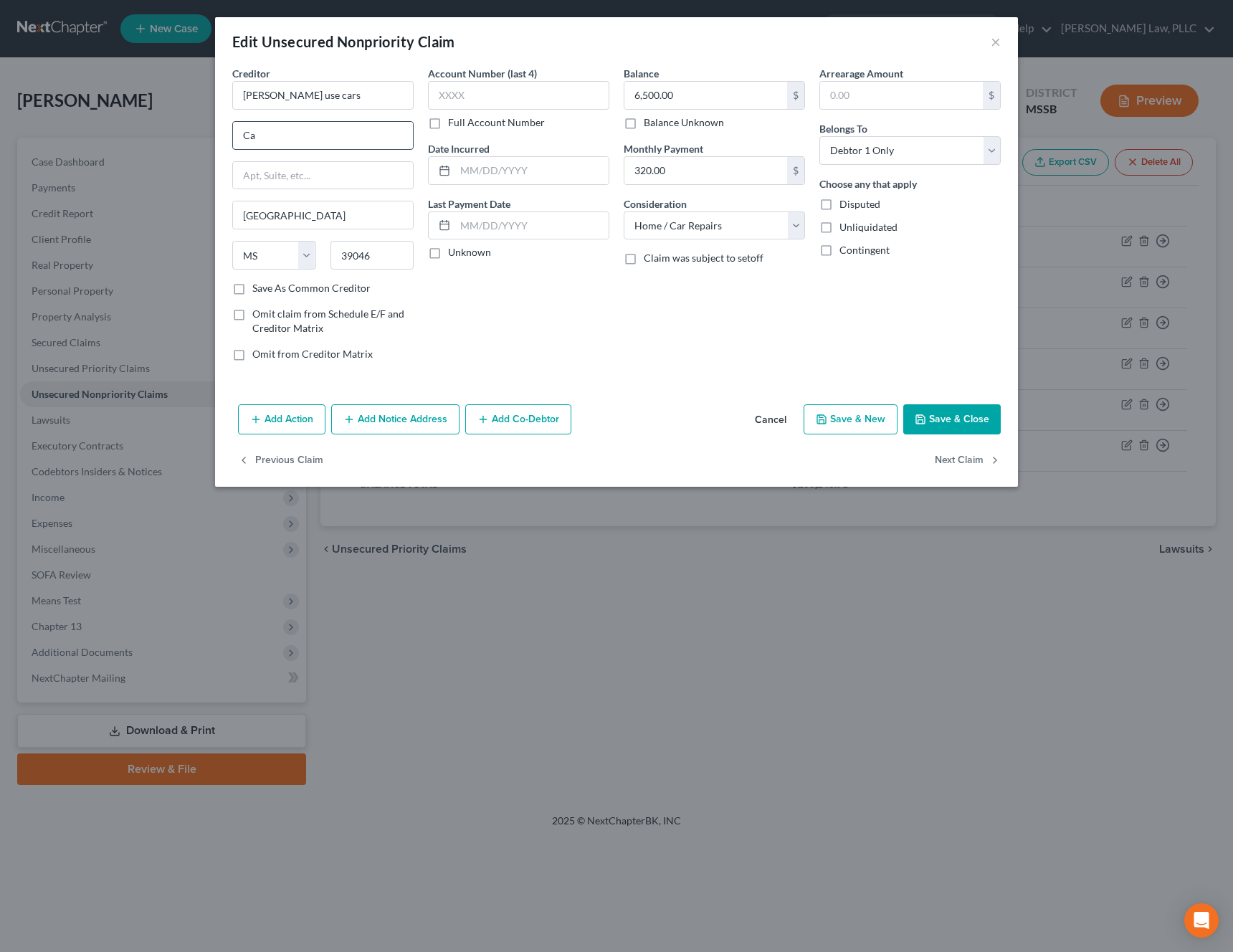
type input "C"
click at [370, 104] on input "[PERSON_NAME] use cars" at bounding box center [322, 95] width 181 height 29
type input "[PERSON_NAME] Used Cars"
click at [336, 142] on input "text" at bounding box center [323, 135] width 180 height 27
paste input "[STREET_ADDRESS]"
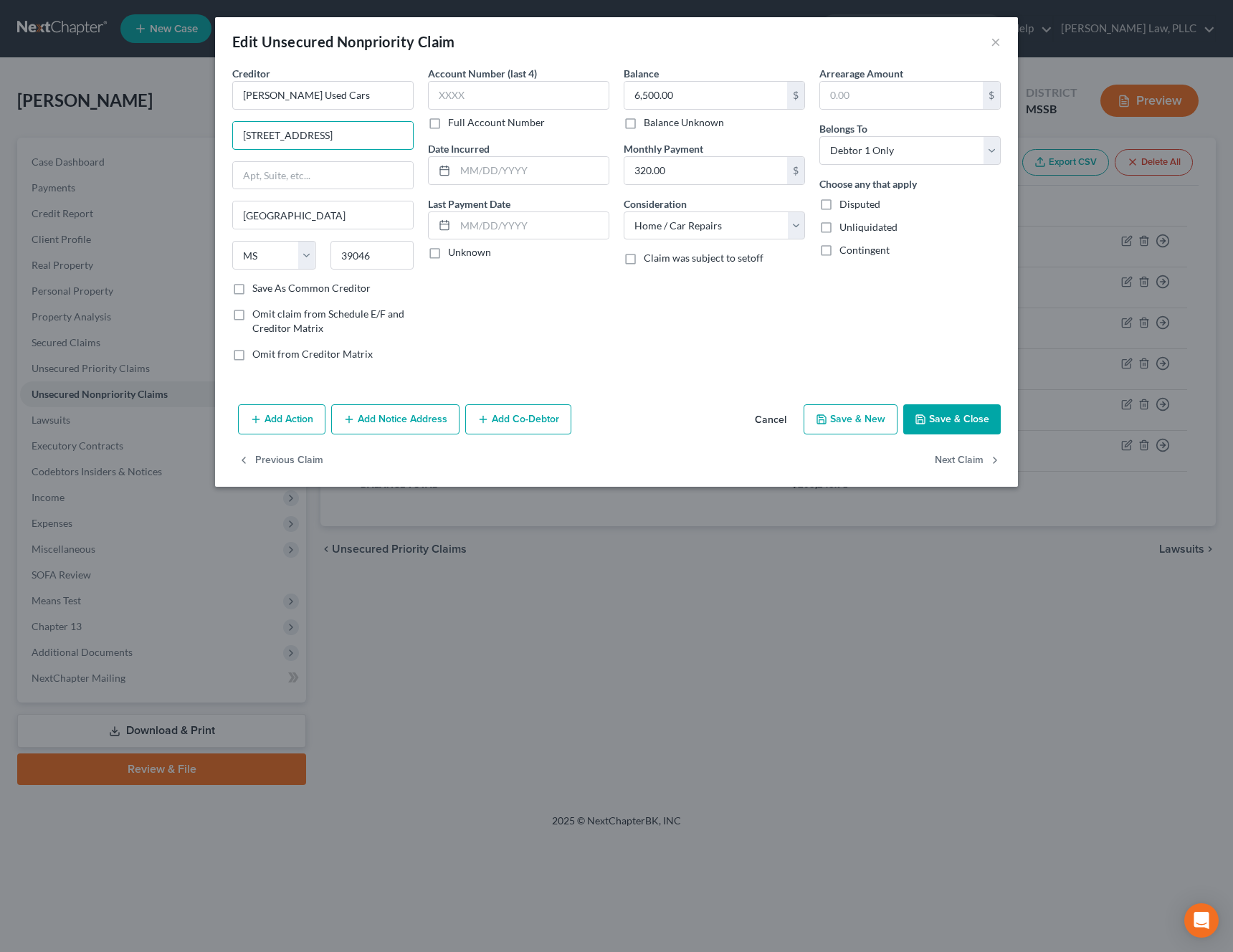
type input "[STREET_ADDRESS]"
click at [308, 288] on label "Save As Common Creditor" at bounding box center [311, 288] width 118 height 14
click at [268, 288] on input "Save As Common Creditor" at bounding box center [262, 285] width 9 height 9
click at [965, 420] on button "Save & Close" at bounding box center [952, 420] width 98 height 30
checkbox input "false"
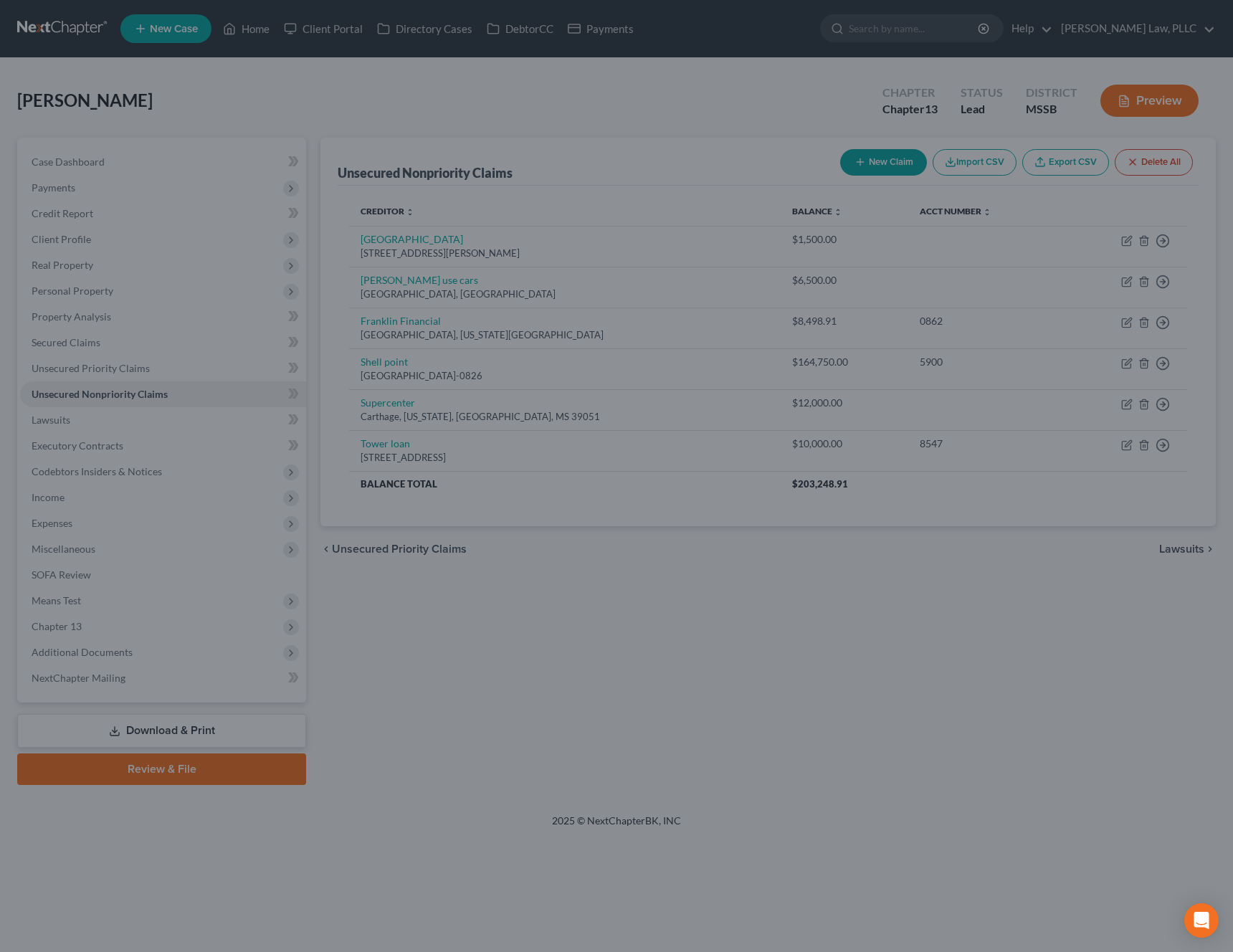
type input "0"
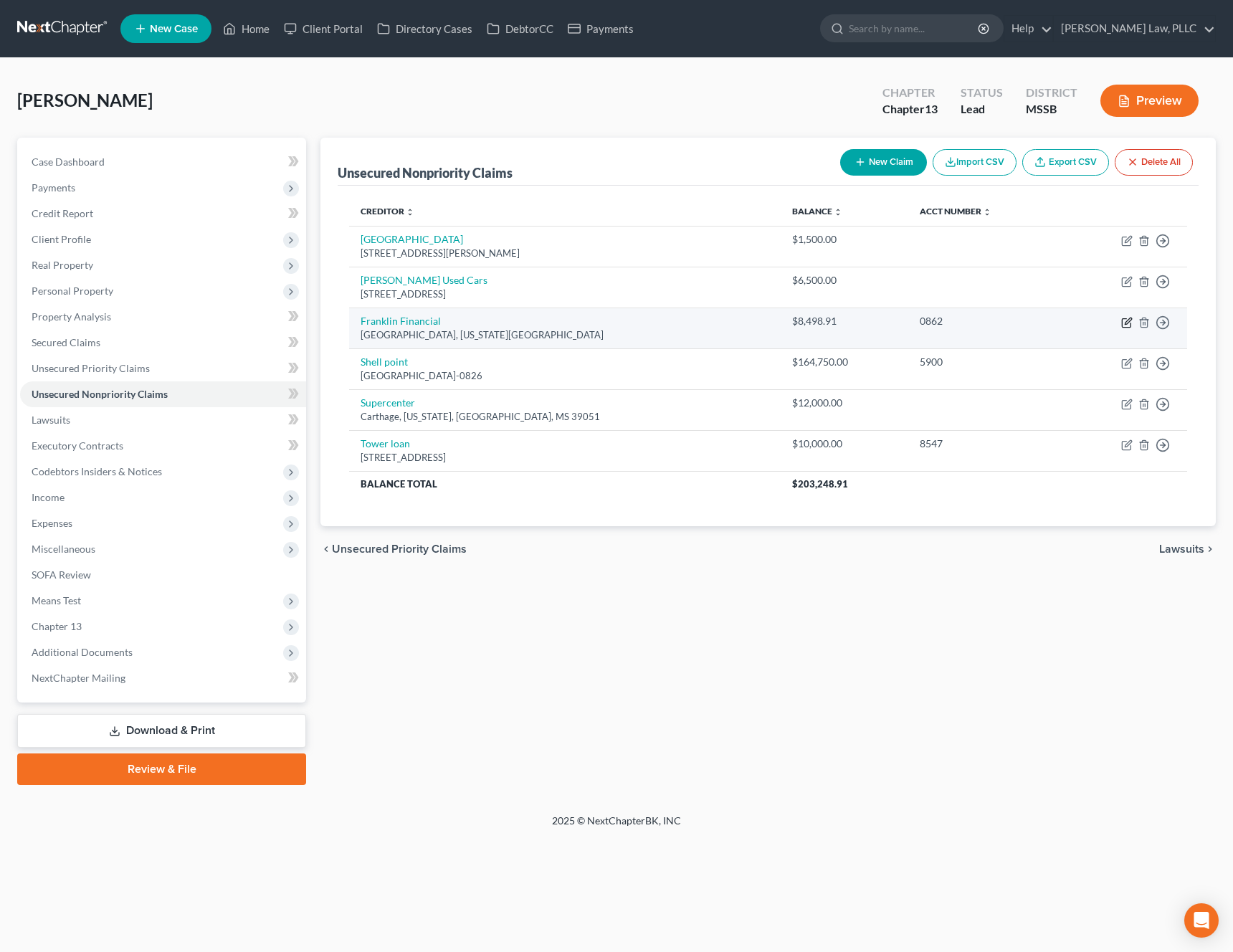
click at [1124, 323] on icon "button" at bounding box center [1126, 322] width 11 height 11
select select "25"
select select "2"
select select "0"
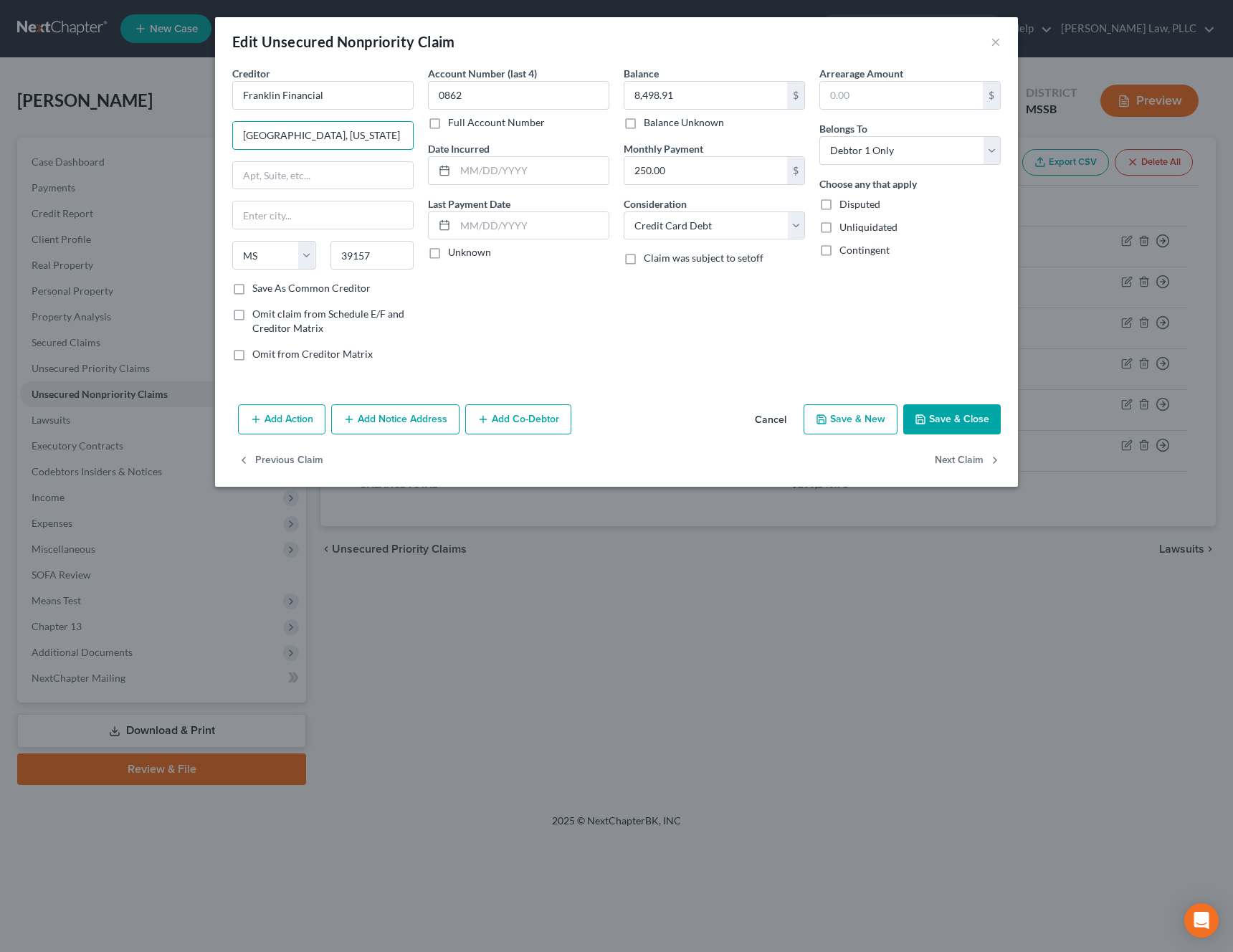
drag, startPoint x: 365, startPoint y: 132, endPoint x: 174, endPoint y: 131, distance: 191.0
click at [174, 131] on div "Edit Unsecured Nonpriority Claim × Creditor * [GEOGRAPHIC_DATA], [US_STATE] Sta…" at bounding box center [616, 476] width 1233 height 952
paste input "398 Highway 51"
type input "398 Highway 51"
click at [277, 221] on input "text" at bounding box center [323, 215] width 180 height 27
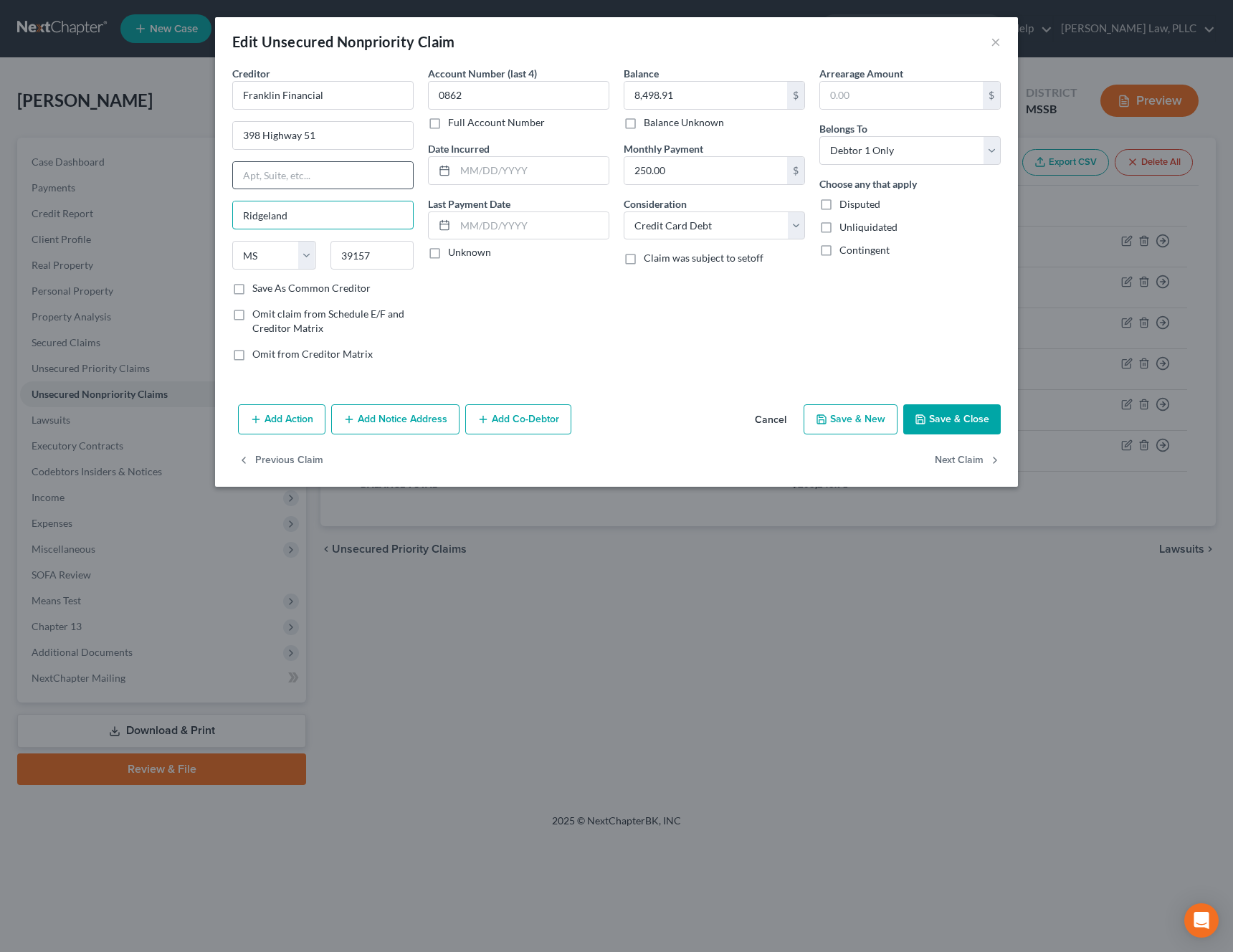
type input "Ridgeland"
click at [308, 184] on input "text" at bounding box center [323, 175] width 180 height 27
click at [244, 98] on input "Franklin Financial" at bounding box center [322, 95] width 181 height 29
type input "1st Franklin Financial"
click at [333, 281] on label "Save As Common Creditor" at bounding box center [311, 288] width 118 height 14
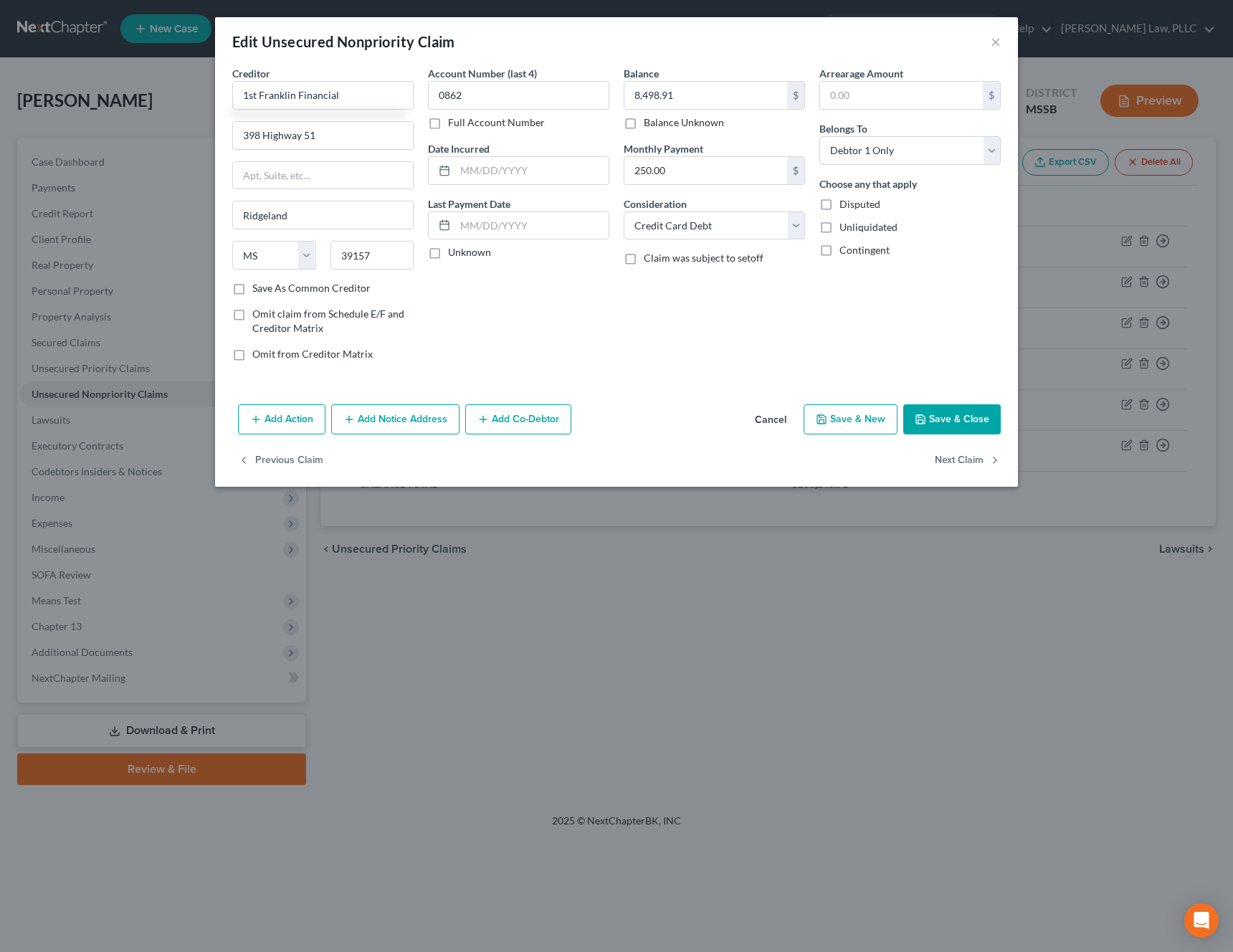
click at [268, 281] on input "Save As Common Creditor" at bounding box center [262, 285] width 9 height 9
checkbox input "true"
type input "1st Franklin Financial"
click at [954, 420] on button "Save & Close" at bounding box center [952, 420] width 98 height 30
checkbox input "false"
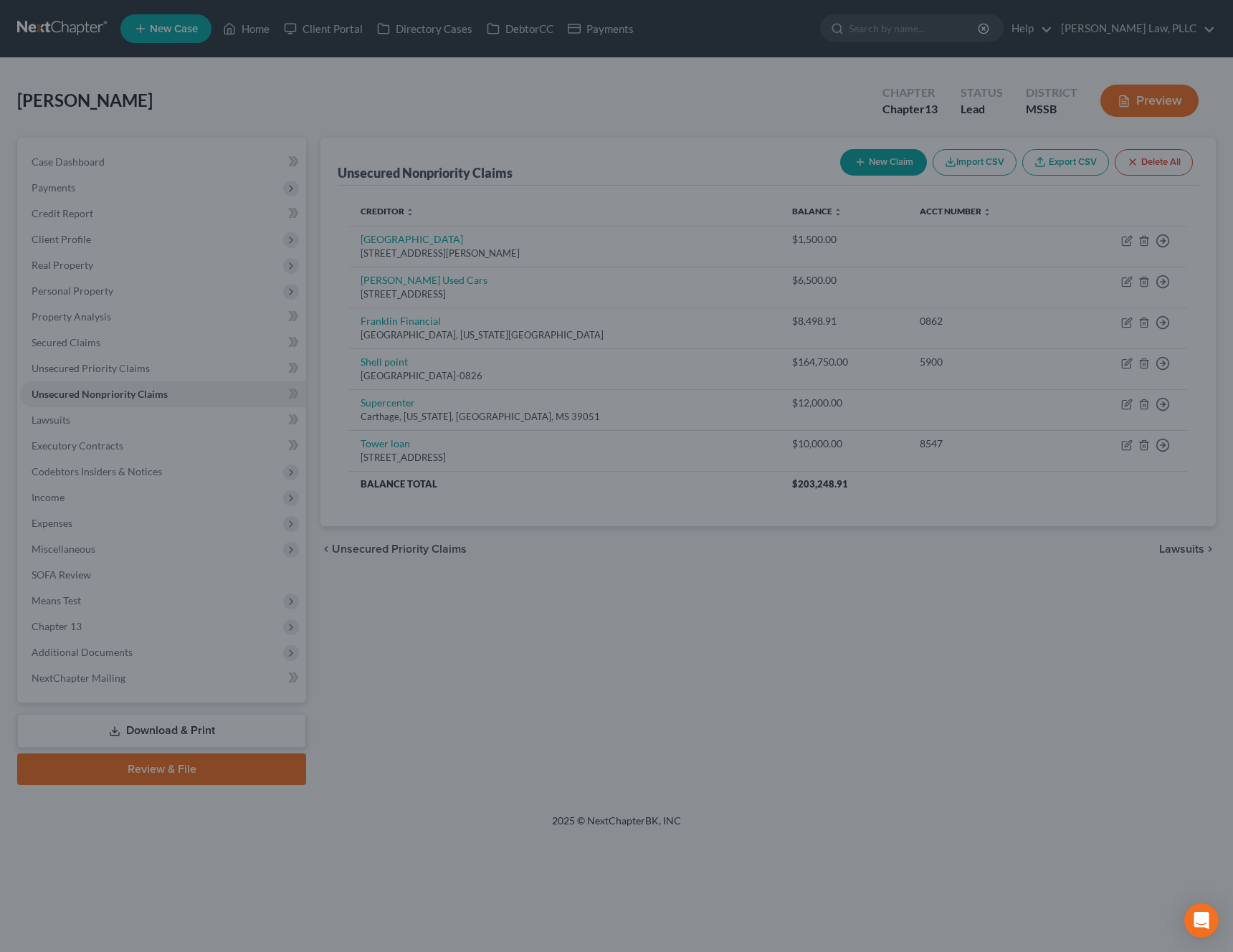
type input "0"
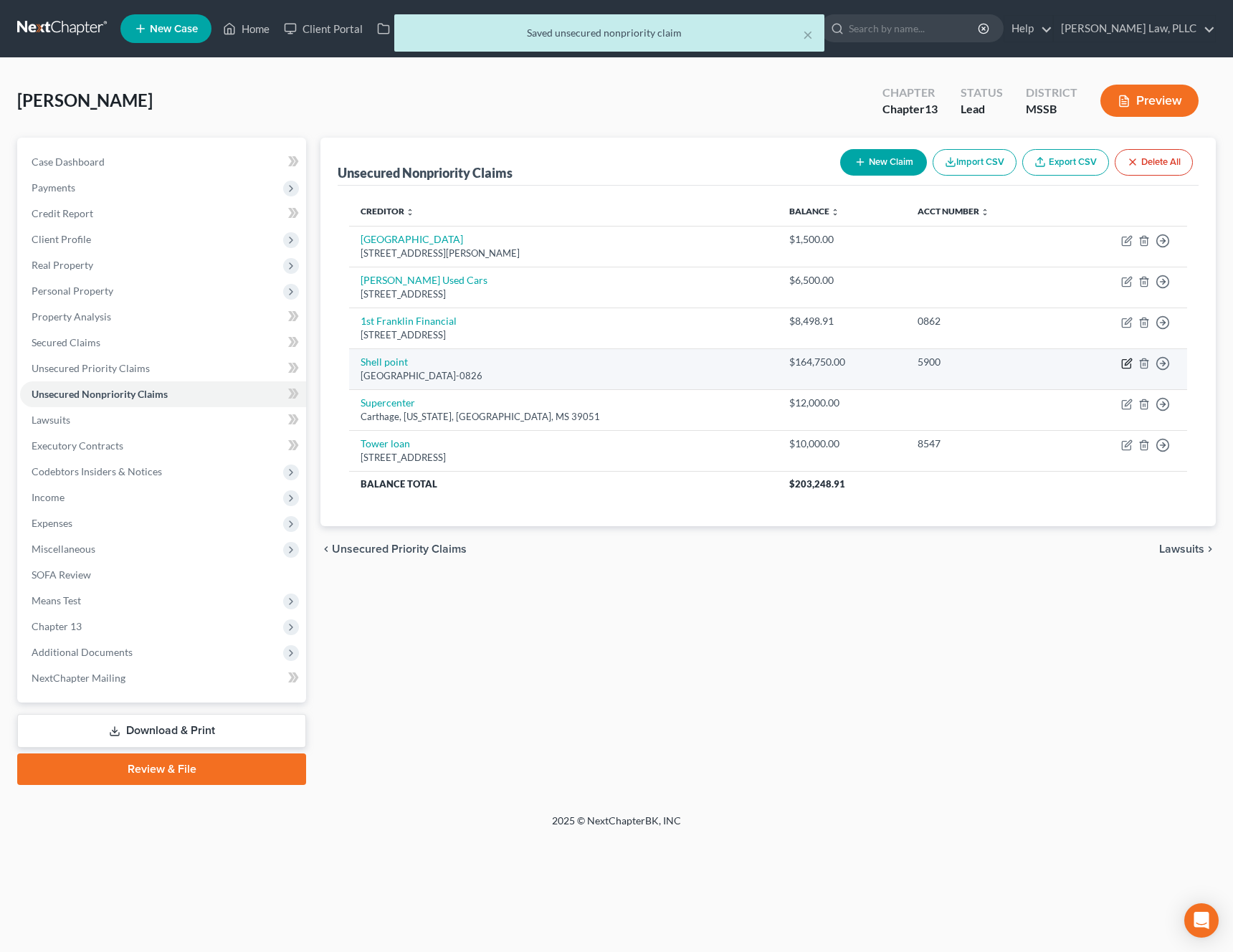
click at [1129, 364] on icon "button" at bounding box center [1126, 363] width 11 height 11
select select "4"
select select "11"
select select "0"
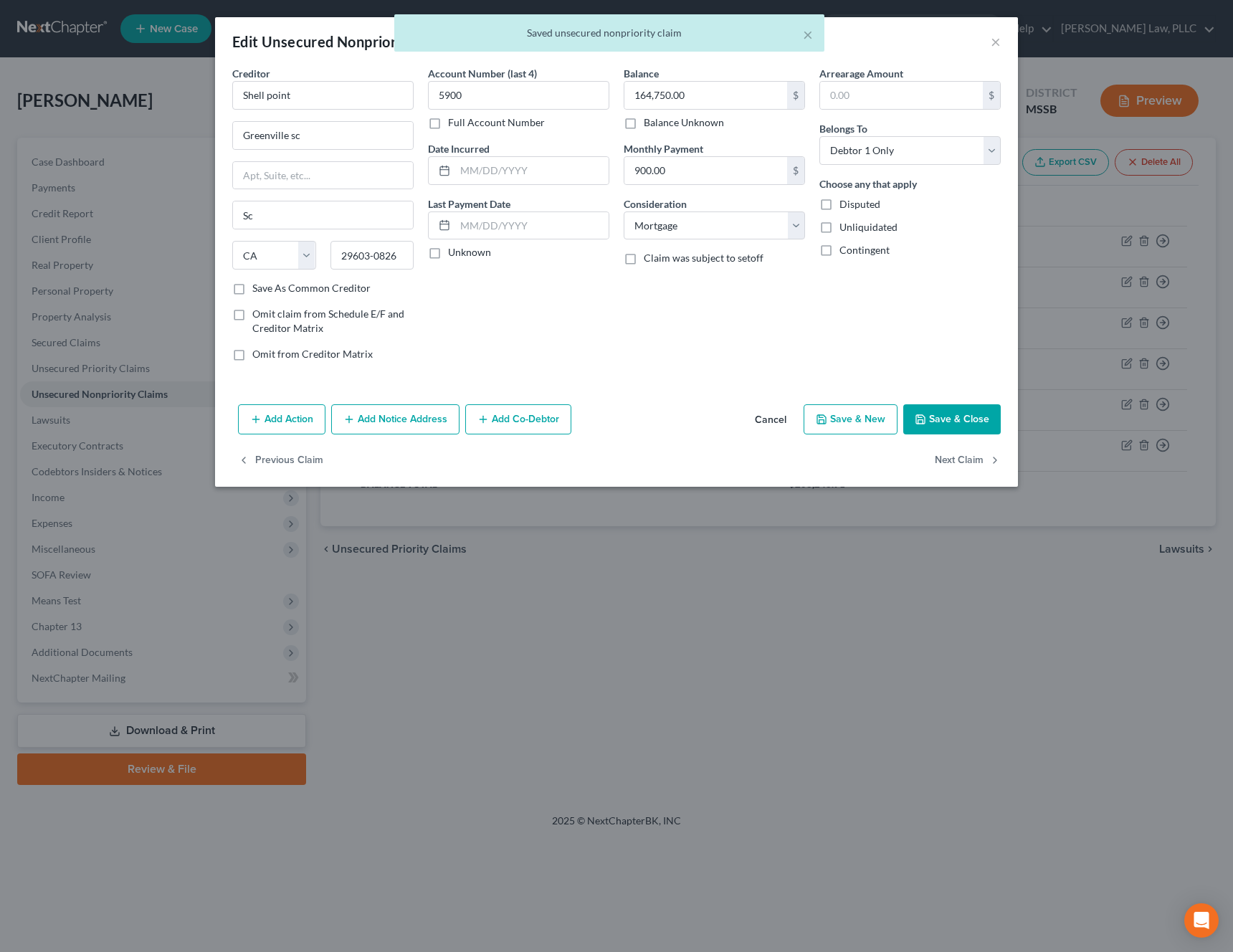
click at [777, 414] on button "Cancel" at bounding box center [770, 420] width 55 height 29
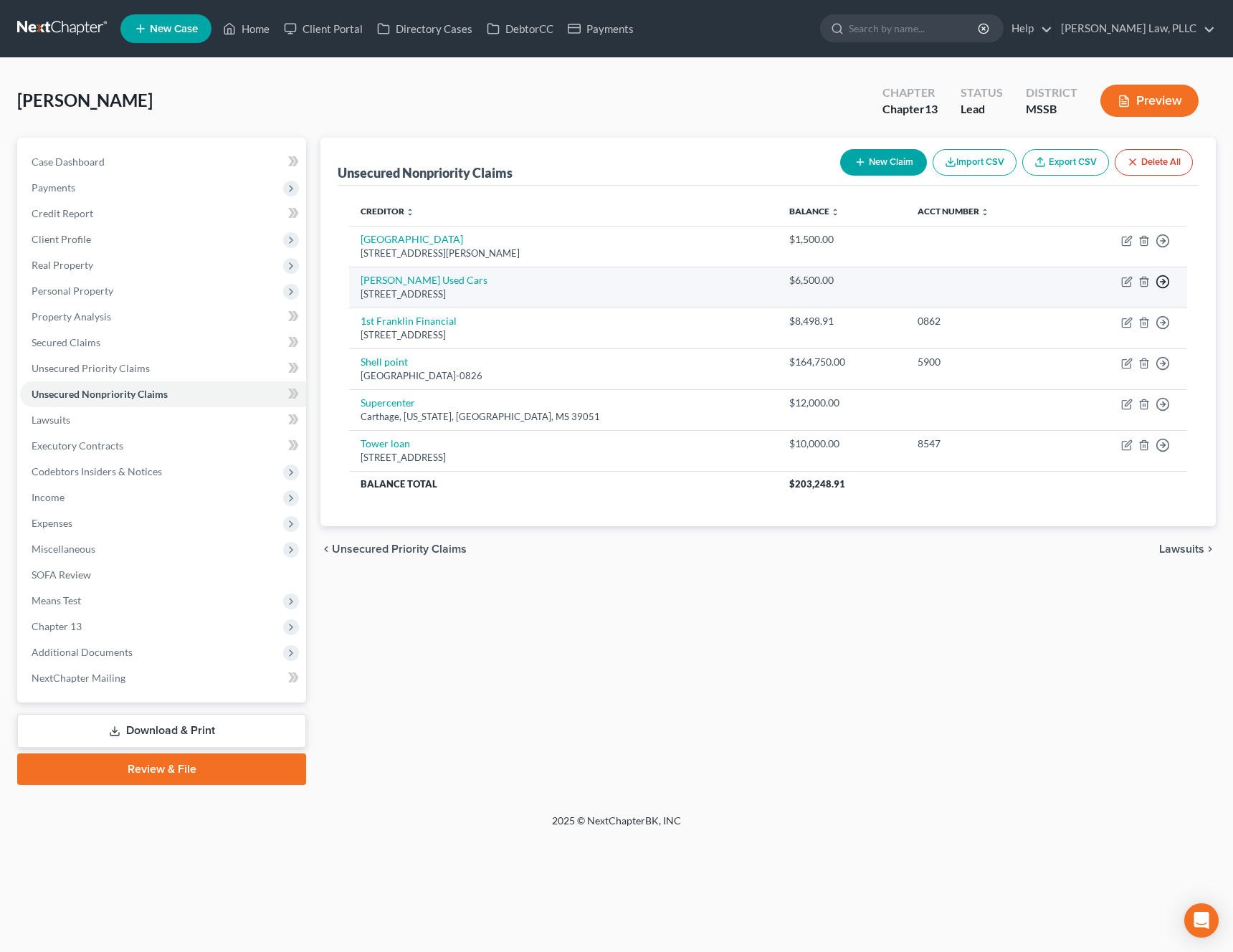
click at [1165, 248] on icon "button" at bounding box center [1162, 241] width 14 height 14
click at [1112, 295] on link "Move to D" at bounding box center [1097, 292] width 120 height 24
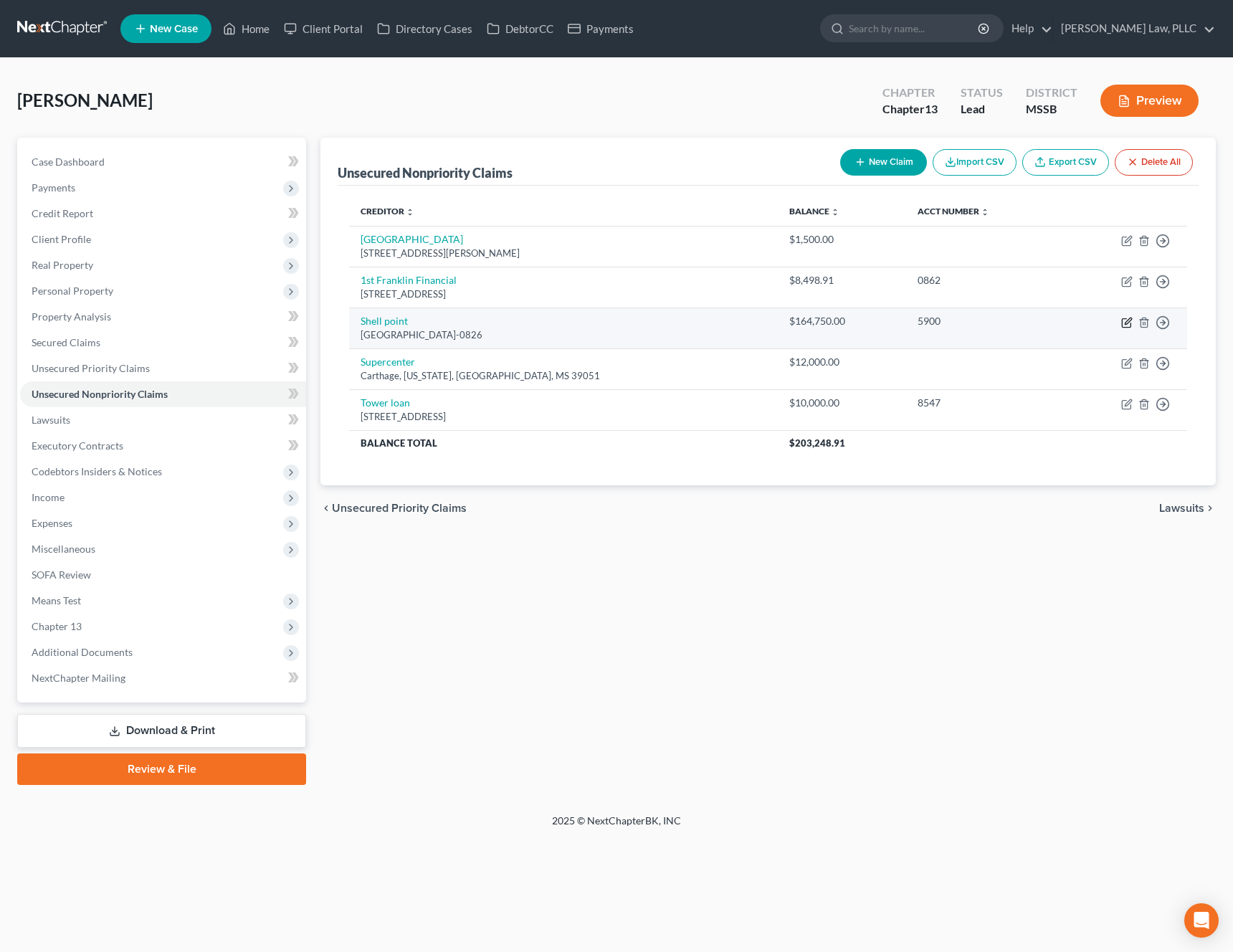
click at [1126, 325] on icon "button" at bounding box center [1126, 322] width 11 height 11
select select "4"
select select "11"
select select "0"
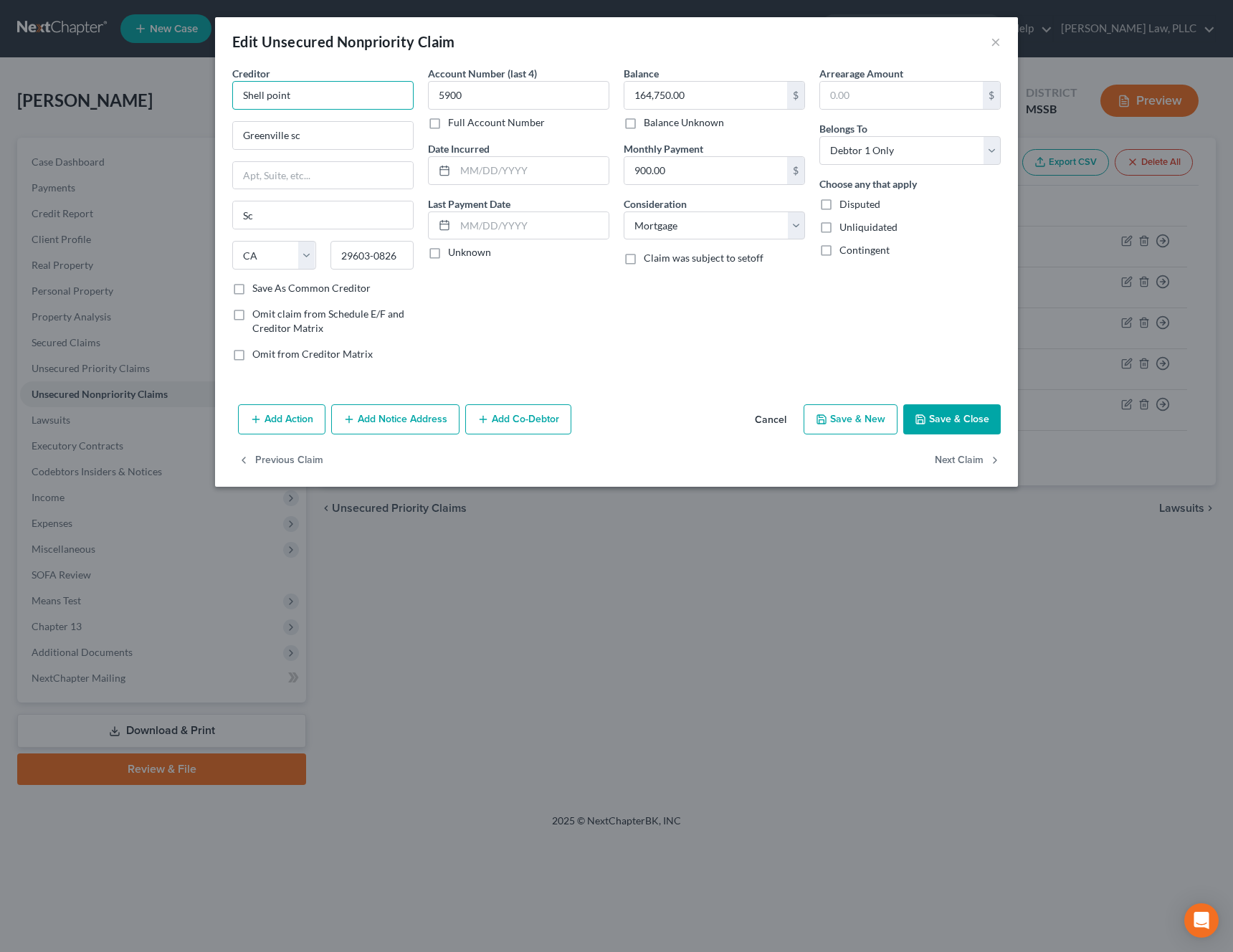
click at [268, 90] on input "Shell point" at bounding box center [322, 95] width 181 height 29
click at [341, 100] on input "Shellpoint" at bounding box center [322, 95] width 181 height 29
type input "Shellpoint Mortgage Servicing"
drag, startPoint x: 361, startPoint y: 134, endPoint x: 131, endPoint y: 131, distance: 230.0
click at [131, 131] on div "Edit Unsecured Nonpriority Claim × Creditor * Shellpoint Mortgage Servicing [GE…" at bounding box center [616, 476] width 1233 height 952
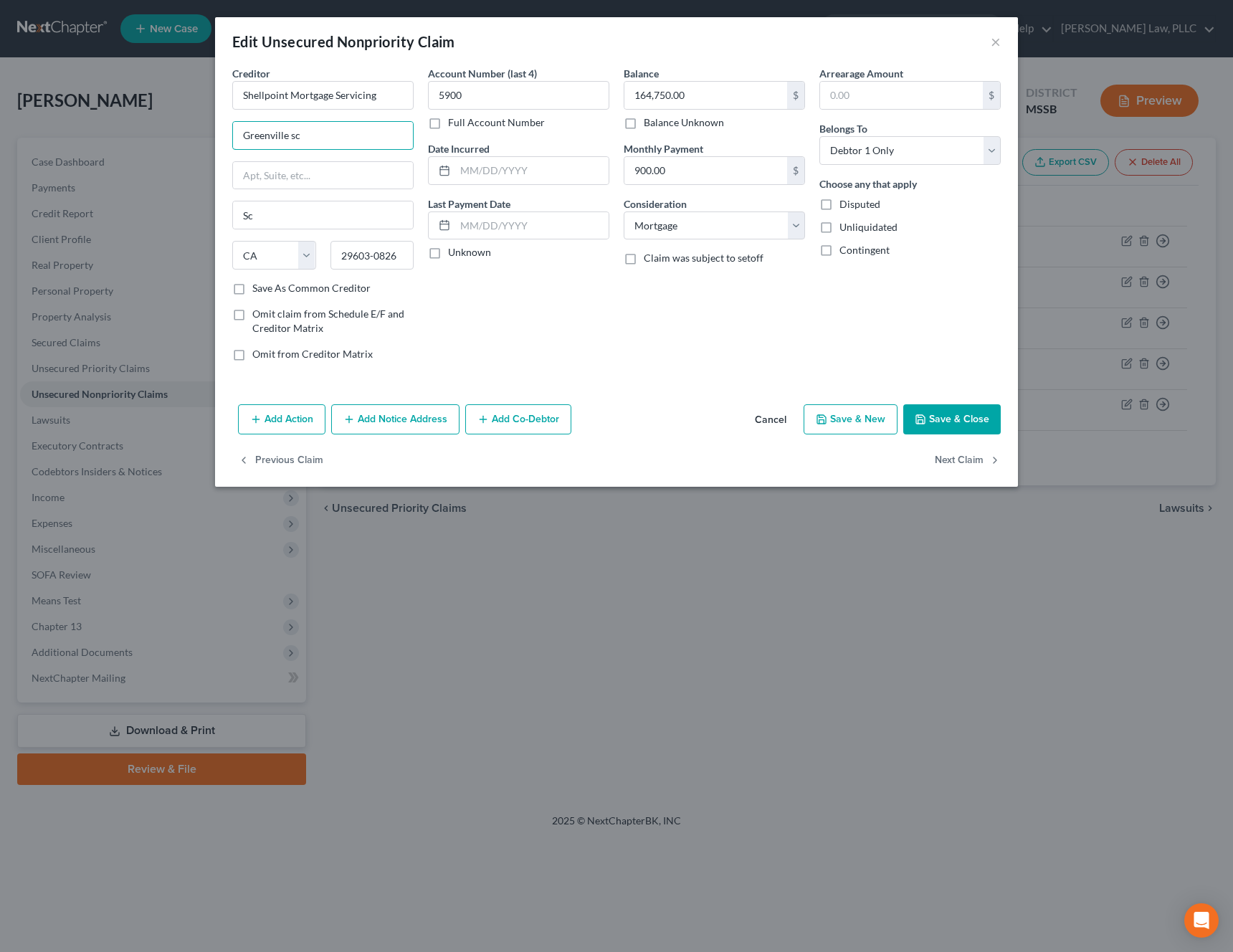
paste input "PO Box 10826"
type input "PO Box 10826"
drag, startPoint x: 407, startPoint y: 256, endPoint x: 291, endPoint y: 256, distance: 116.0
click at [291, 256] on div "State [US_STATE] AK AR AZ CA CO CT DE DC [GEOGRAPHIC_DATA] [GEOGRAPHIC_DATA] GU…" at bounding box center [323, 261] width 196 height 40
paste input "text"
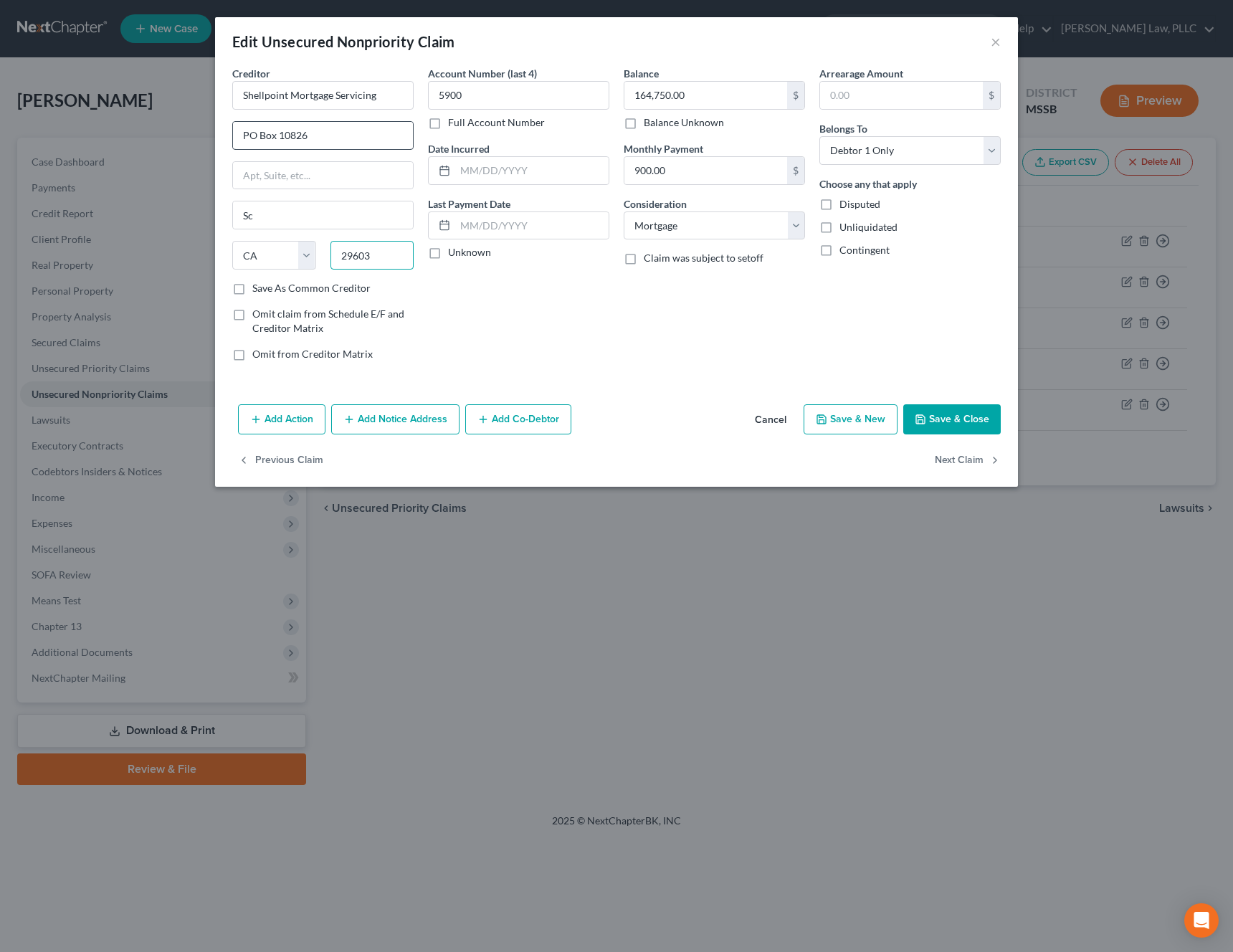
type input "29603"
type input "[GEOGRAPHIC_DATA]"
select select "42"
click at [360, 145] on input "PO Box 10826" at bounding box center [323, 135] width 180 height 27
click at [317, 291] on label "Save As Common Creditor" at bounding box center [311, 288] width 118 height 14
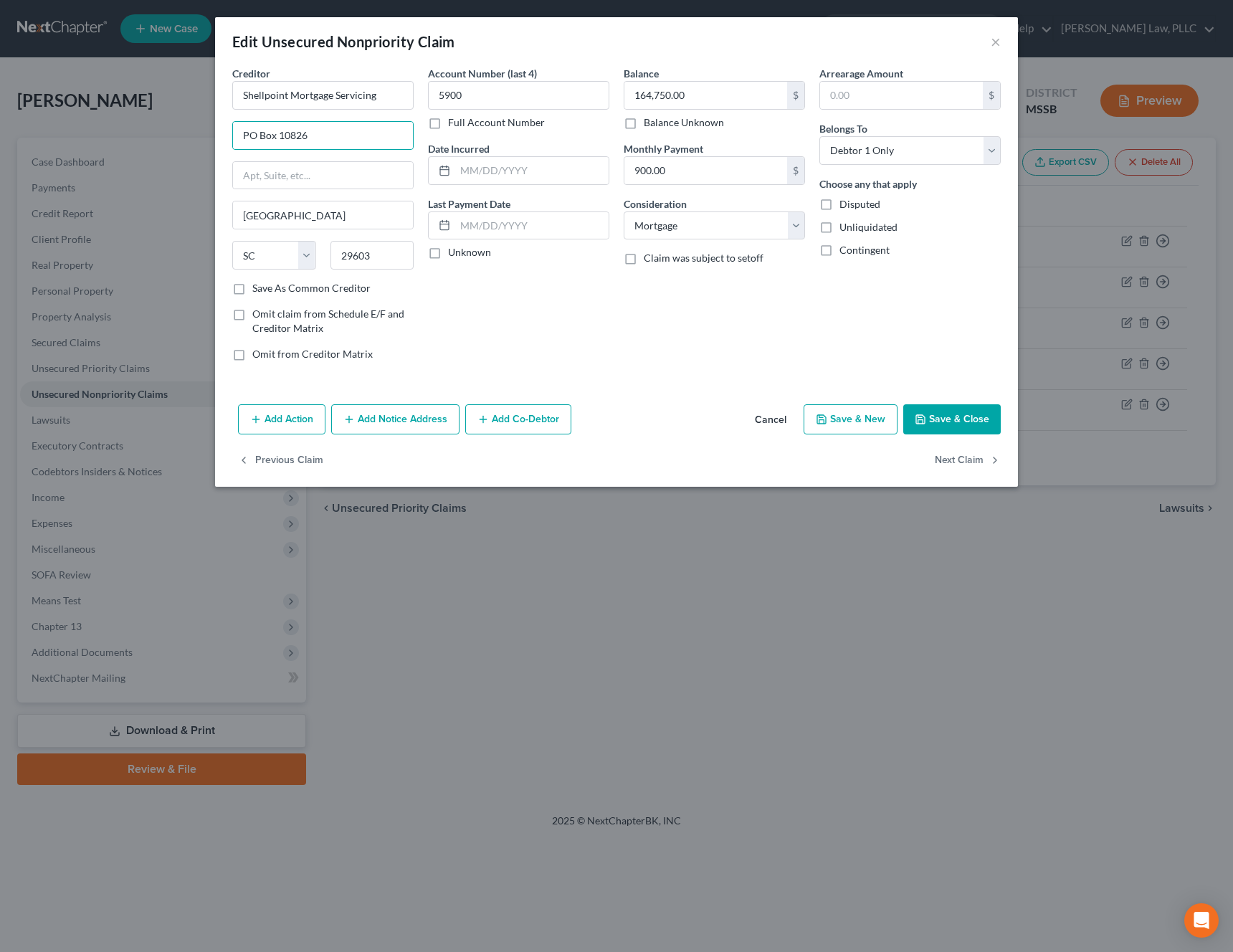
click at [268, 291] on input "Save As Common Creditor" at bounding box center [262, 285] width 9 height 9
click at [949, 422] on button "Save & Close" at bounding box center [952, 420] width 98 height 30
checkbox input "false"
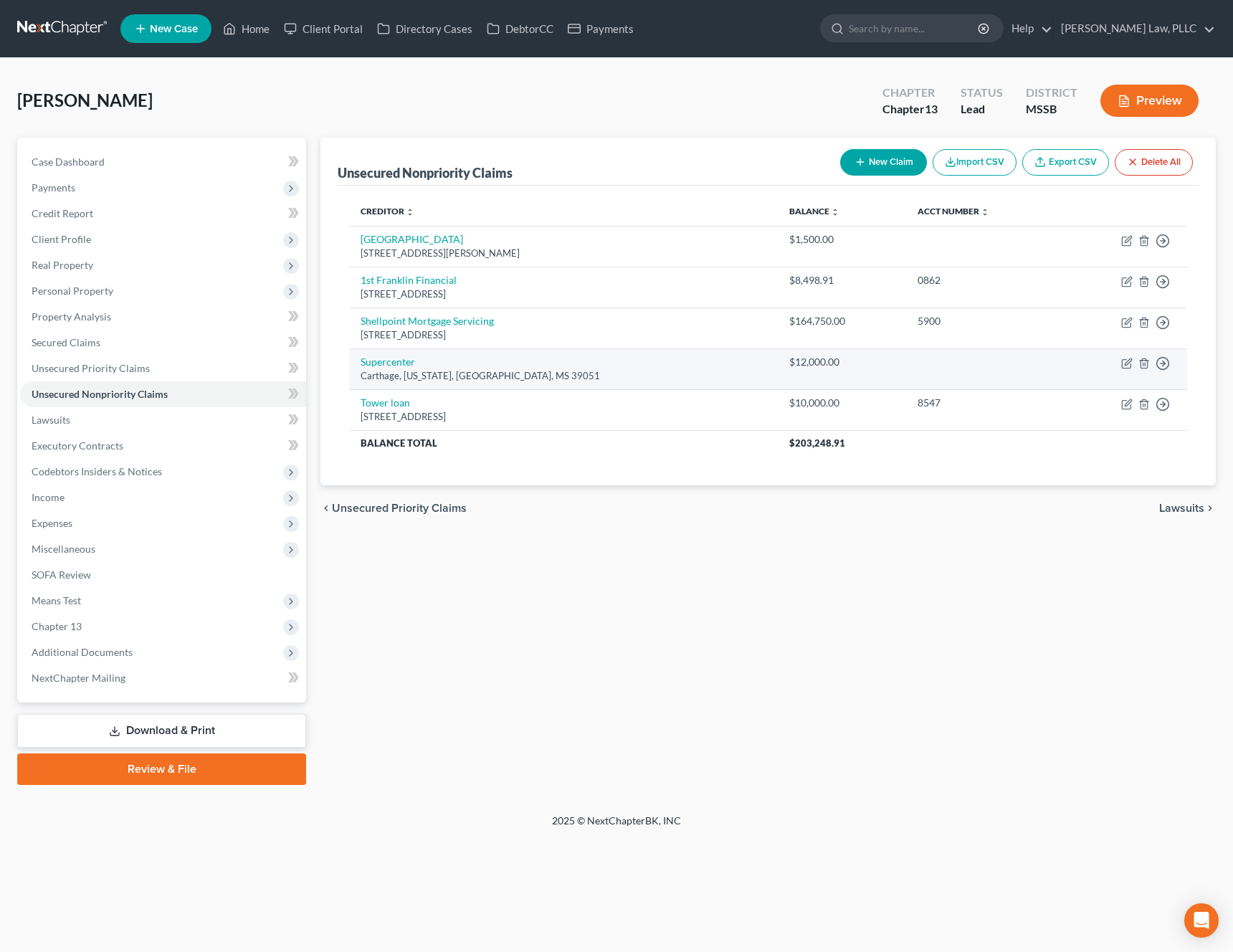
click at [1129, 369] on td "Move to D Move to E Move to G Move to Notice Only" at bounding box center [1124, 369] width 126 height 41
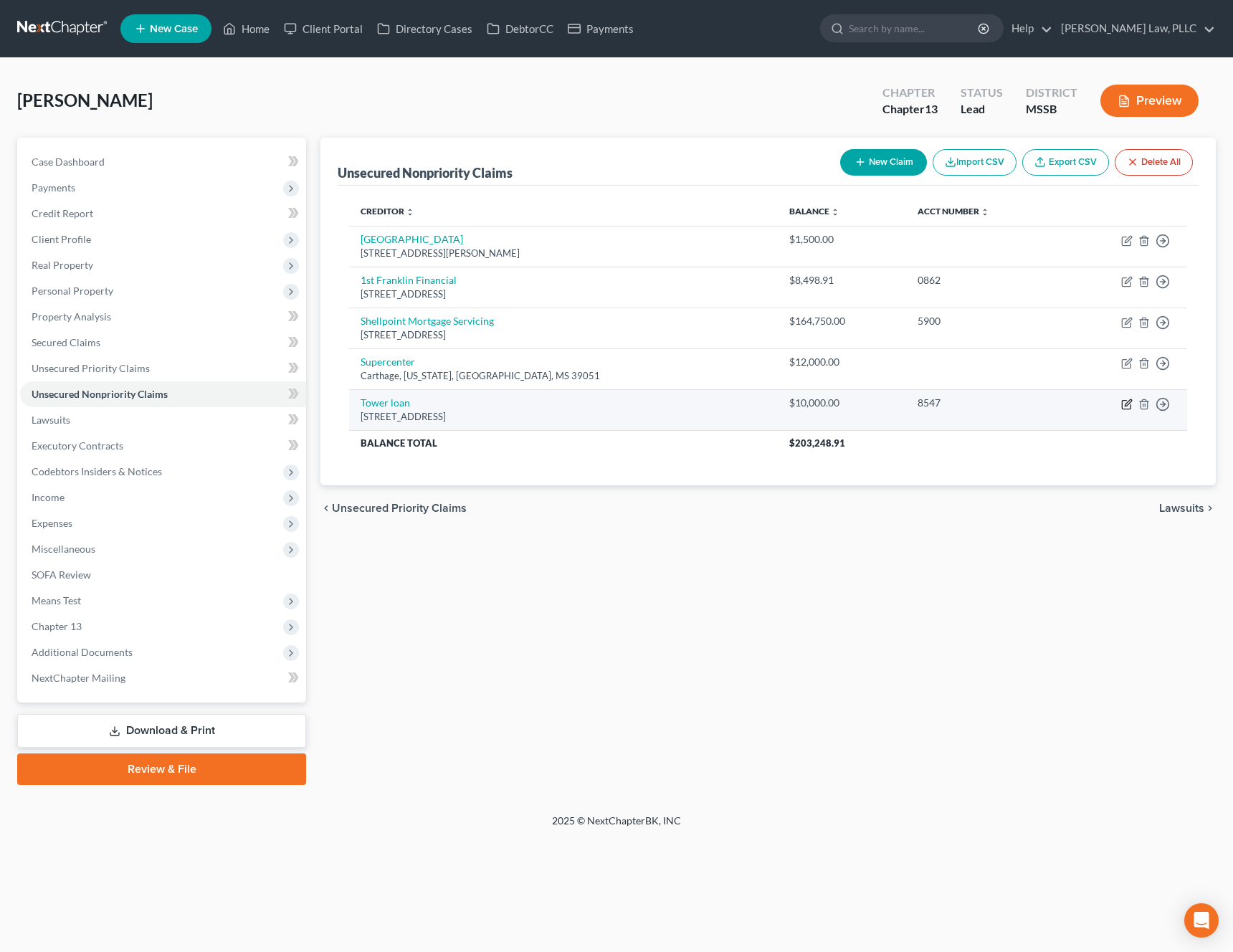
click at [1128, 404] on icon "button" at bounding box center [1127, 403] width 6 height 6
select select "25"
select select "1"
select select "0"
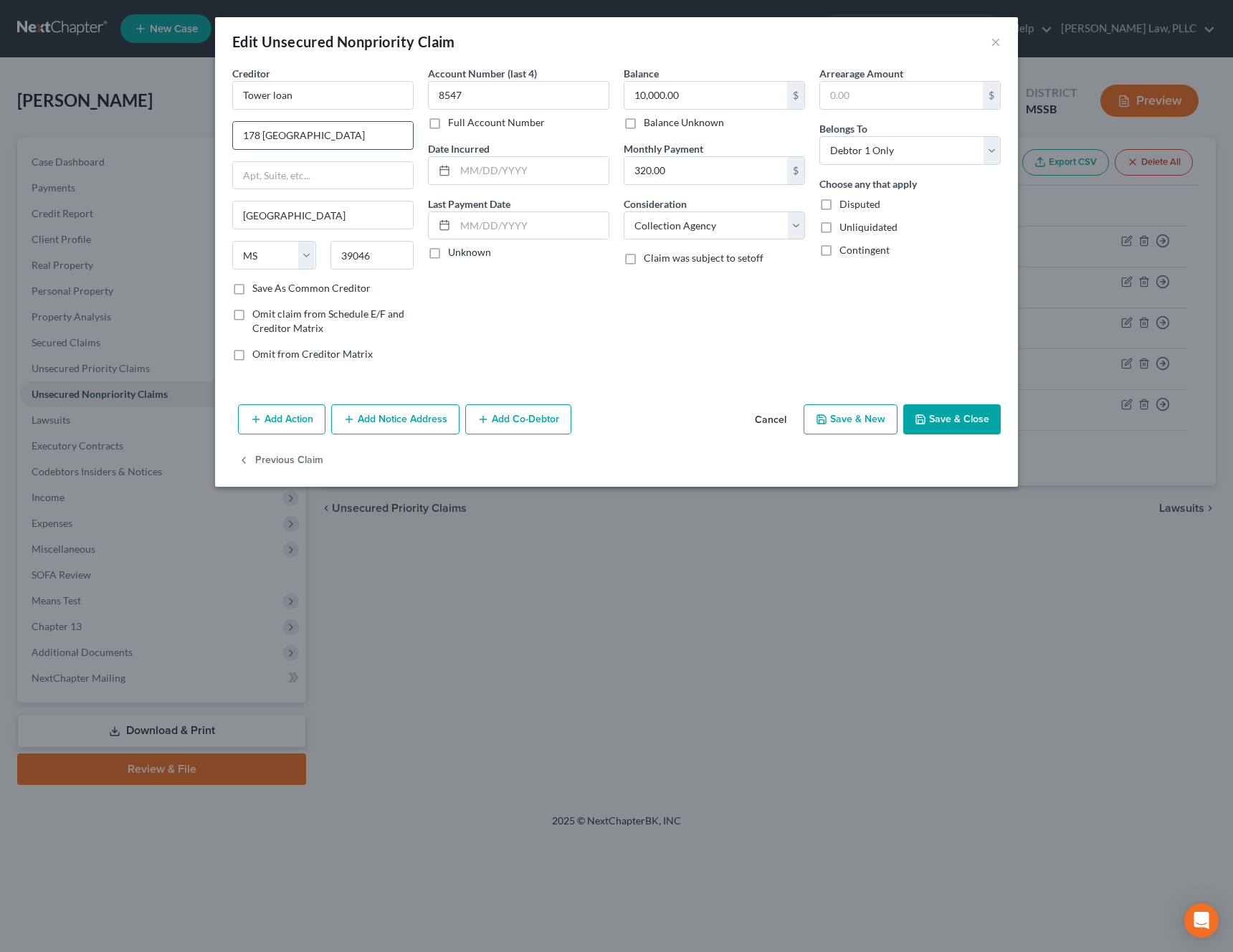
click at [263, 140] on input "178 [GEOGRAPHIC_DATA]" at bounding box center [323, 135] width 180 height 27
click at [288, 141] on input "178 [GEOGRAPHIC_DATA]" at bounding box center [323, 135] width 180 height 27
type input "[GEOGRAPHIC_DATA]"
click at [319, 176] on input "text" at bounding box center [323, 175] width 180 height 27
click at [270, 95] on input "Tower loan" at bounding box center [322, 95] width 181 height 29
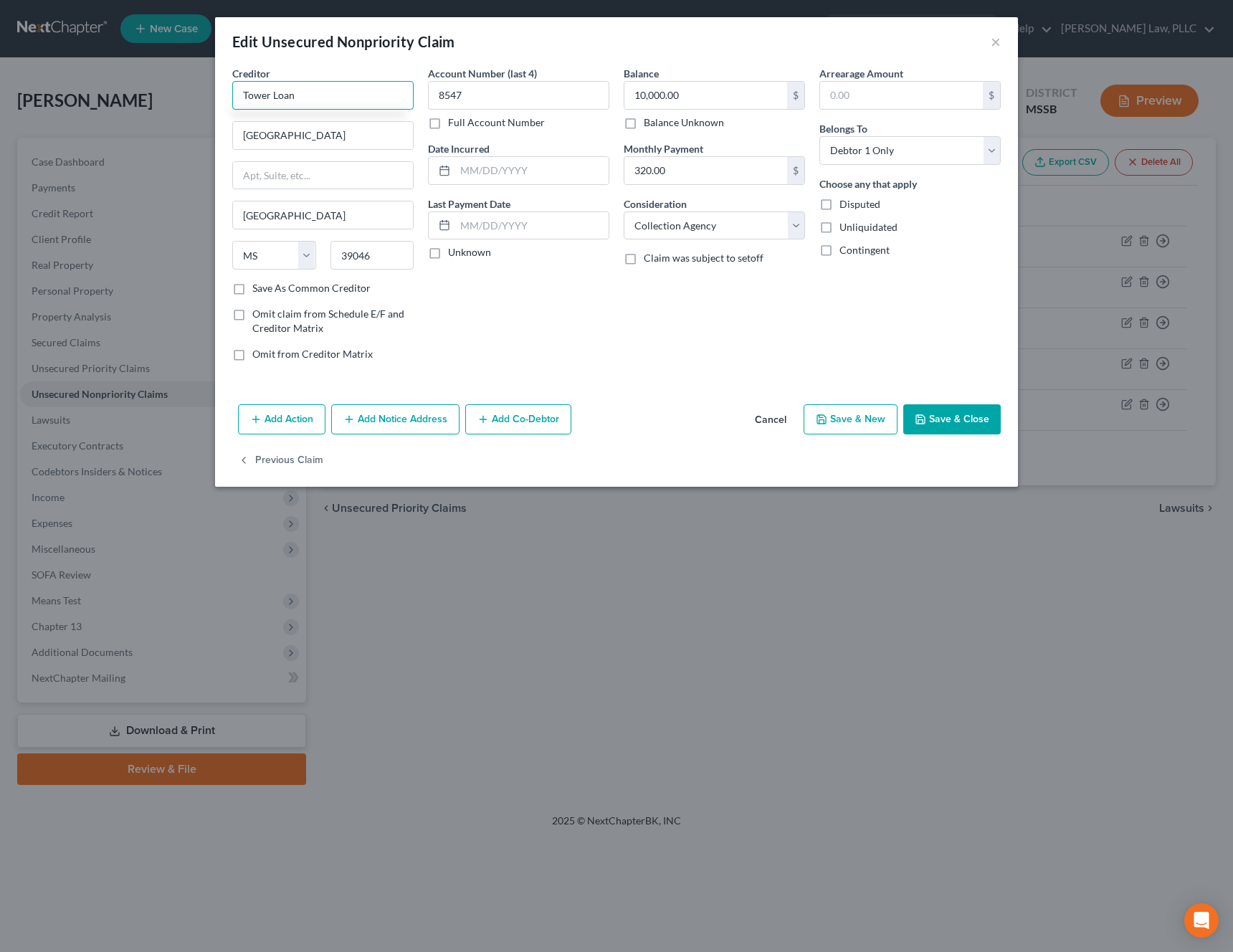
type input "Tower Loan"
click at [985, 420] on button "Save & Close" at bounding box center [952, 420] width 98 height 30
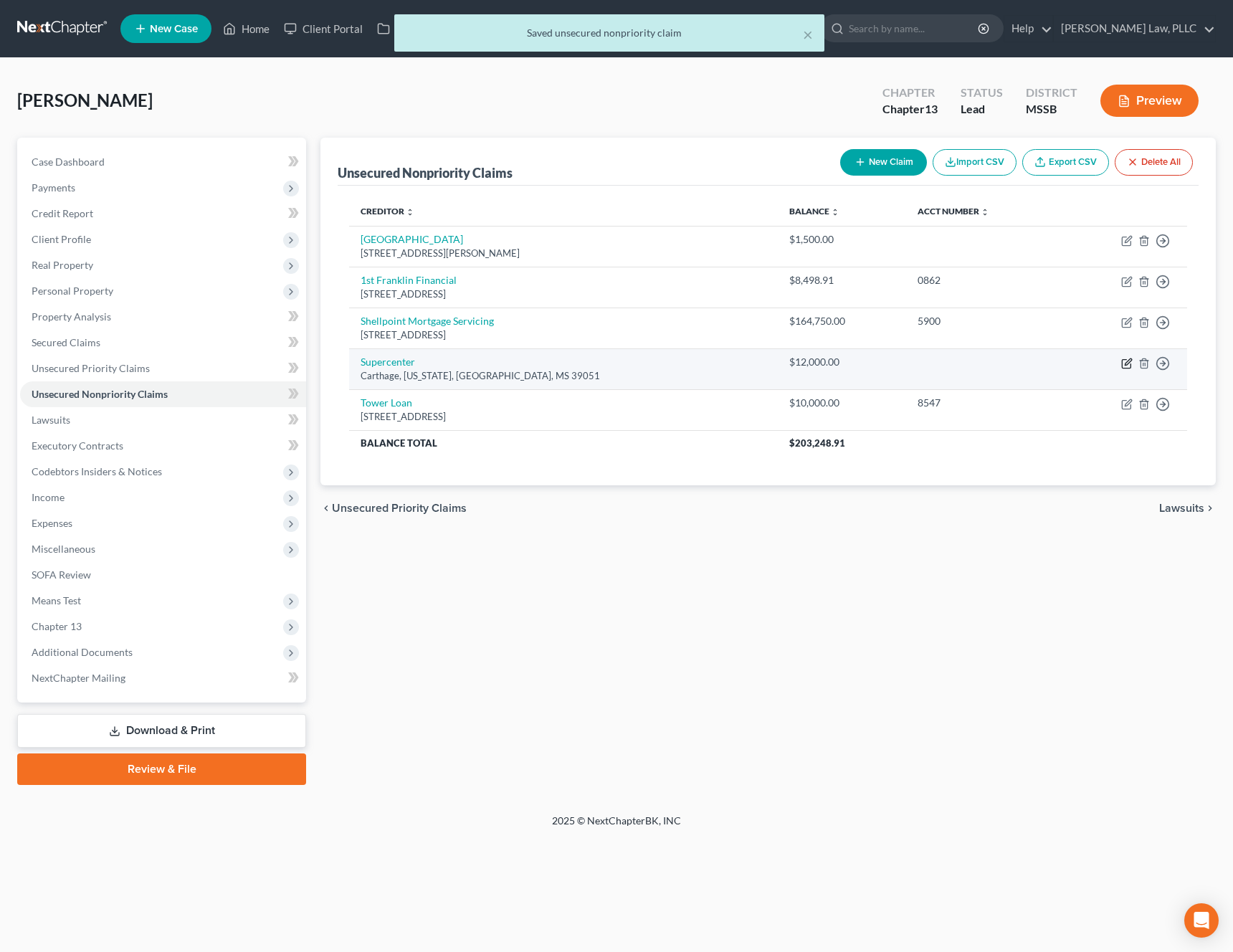
click at [1129, 362] on icon "button" at bounding box center [1127, 362] width 6 height 6
select select "25"
select select "6"
select select "0"
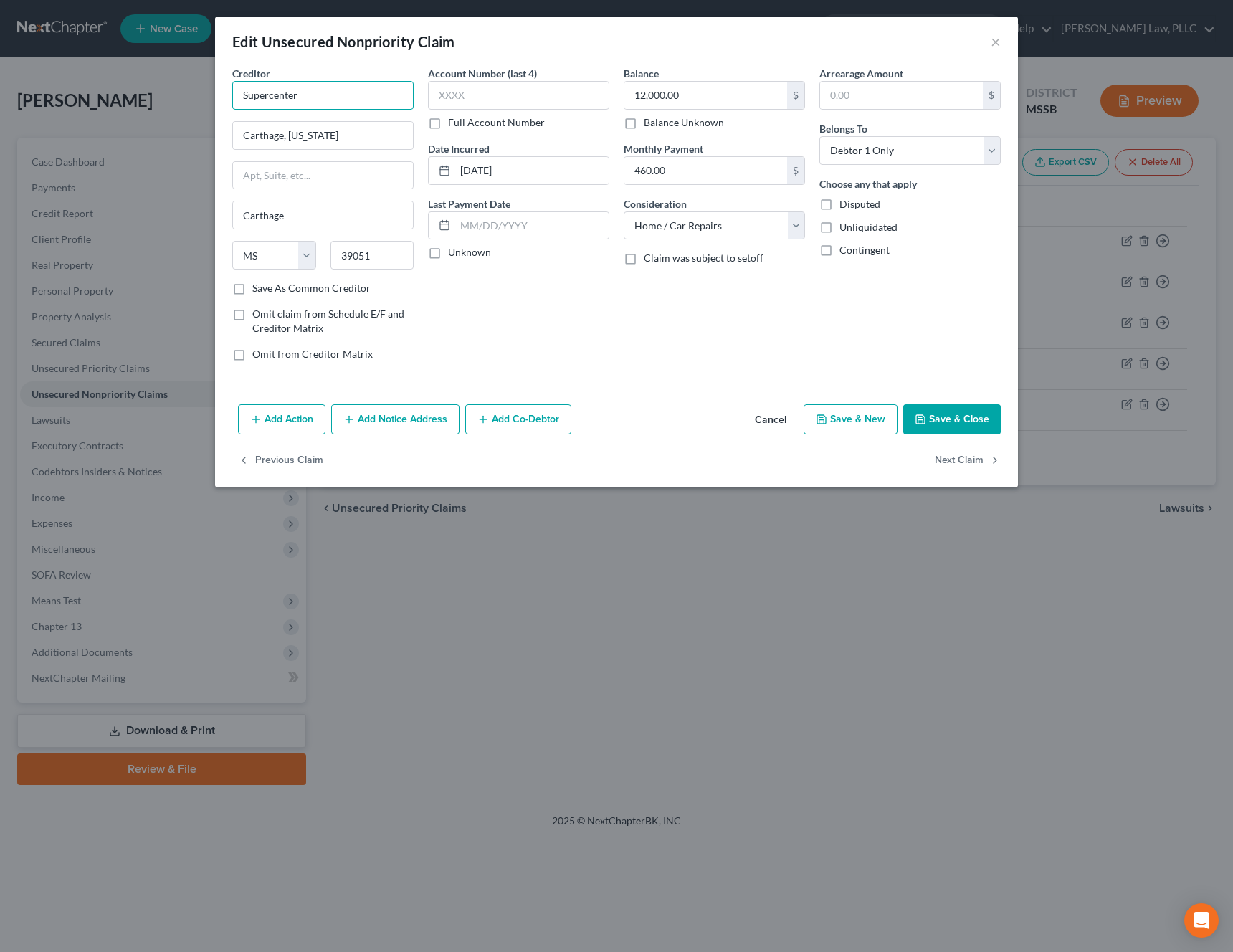
click at [238, 94] on input "Supercenter" at bounding box center [322, 95] width 181 height 29
type input "Walmart Supercenter"
drag, startPoint x: 377, startPoint y: 139, endPoint x: 163, endPoint y: 133, distance: 214.1
click at [163, 133] on div "Edit Unsecured Nonpriority Claim × Creditor * Walmart Supercenter Carthage, [US…" at bounding box center [616, 476] width 1233 height 952
paste input "[STREET_ADDRESS]"
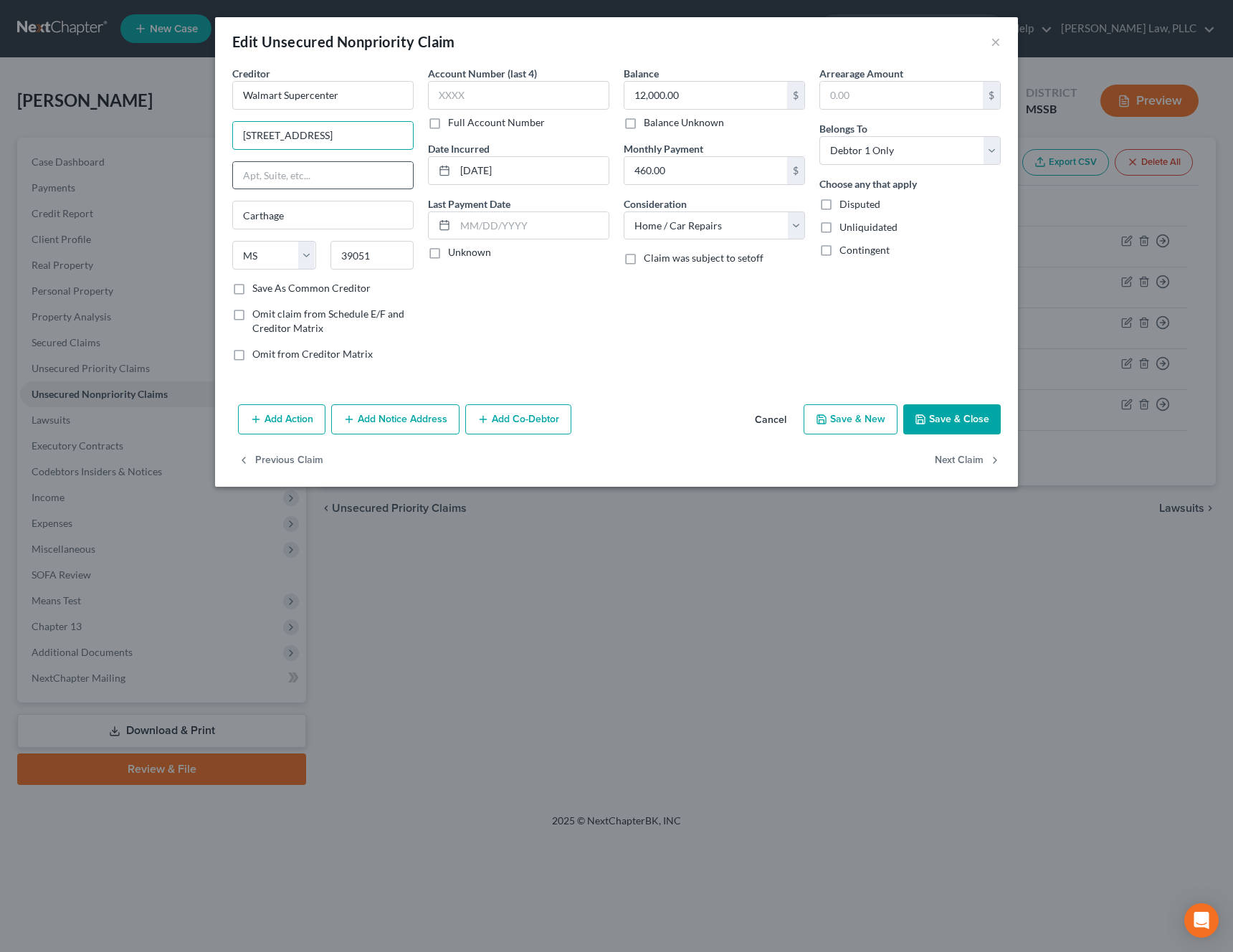
type input "[STREET_ADDRESS]"
click at [250, 169] on input "text" at bounding box center [323, 175] width 180 height 27
click at [273, 291] on label "Save As Common Creditor" at bounding box center [311, 288] width 118 height 14
click at [268, 291] on input "Save As Common Creditor" at bounding box center [262, 285] width 9 height 9
checkbox input "true"
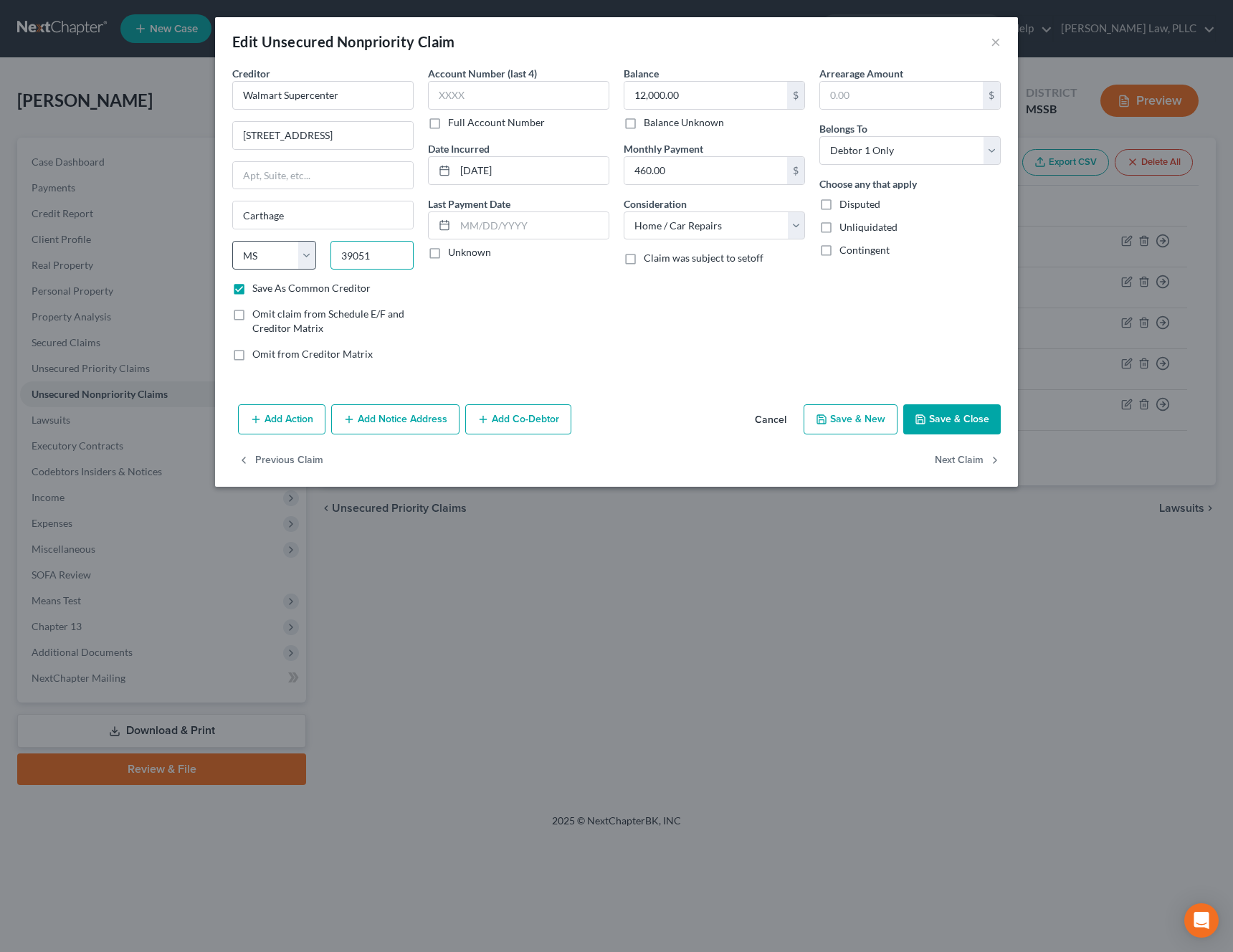
drag, startPoint x: 377, startPoint y: 253, endPoint x: 307, endPoint y: 250, distance: 70.1
click at [307, 250] on div "State [US_STATE] AK AR AZ CA CO CT DE DC [GEOGRAPHIC_DATA] [GEOGRAPHIC_DATA] GU…" at bounding box center [323, 261] width 196 height 40
paste input "72712"
type input "72712"
type input "[GEOGRAPHIC_DATA]"
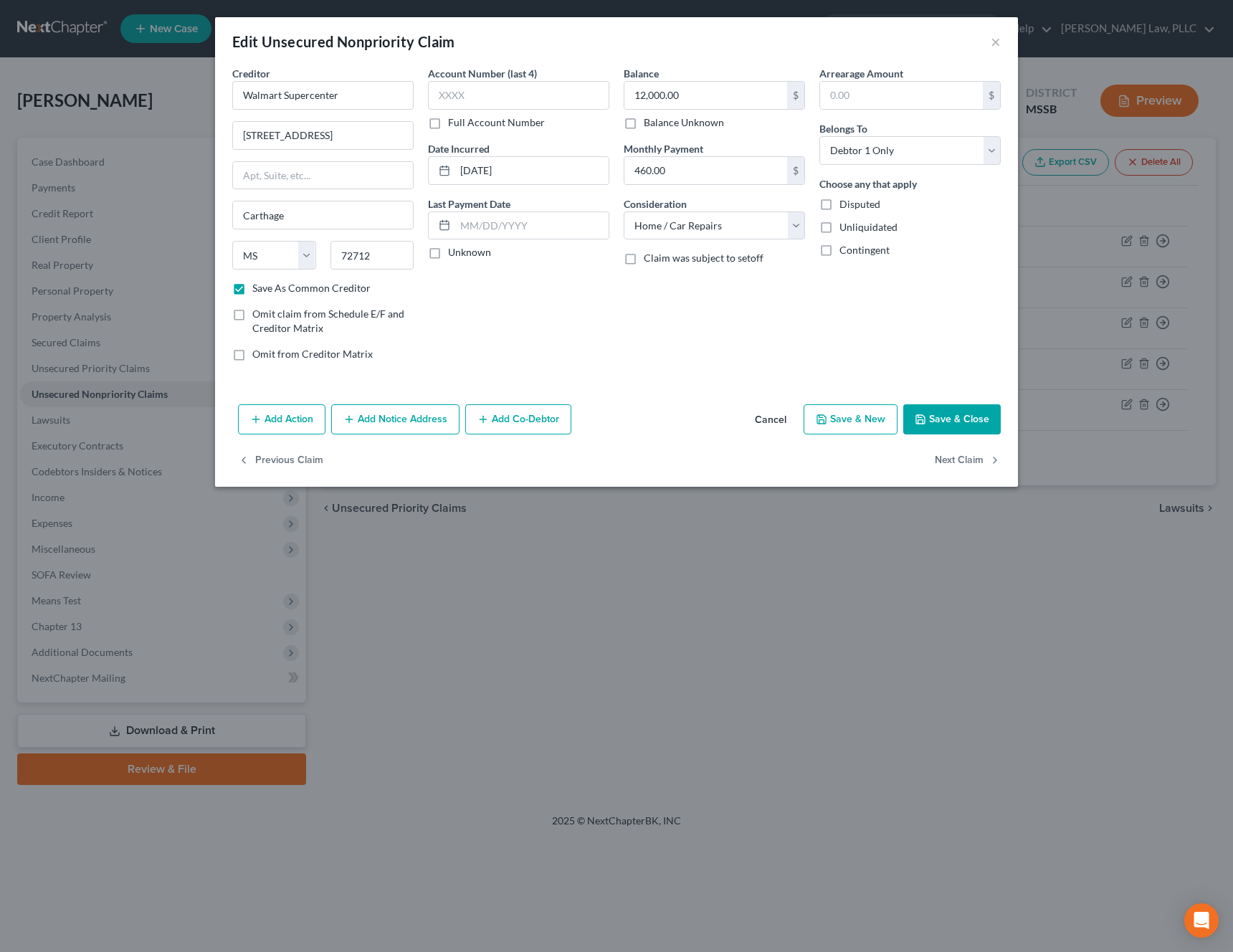
select select "2"
click at [529, 335] on div "Account Number (last 4) Full Account Number Date Incurred [DATE] Last Payment D…" at bounding box center [519, 219] width 196 height 307
drag, startPoint x: 358, startPoint y: 97, endPoint x: 192, endPoint y: 95, distance: 166.0
click at [192, 95] on div "Edit Unsecured Nonpriority Claim × Creditor * Walmart Supercenter [STREET_ADDRE…" at bounding box center [616, 476] width 1233 height 952
paste input "Carthage Supercenter"
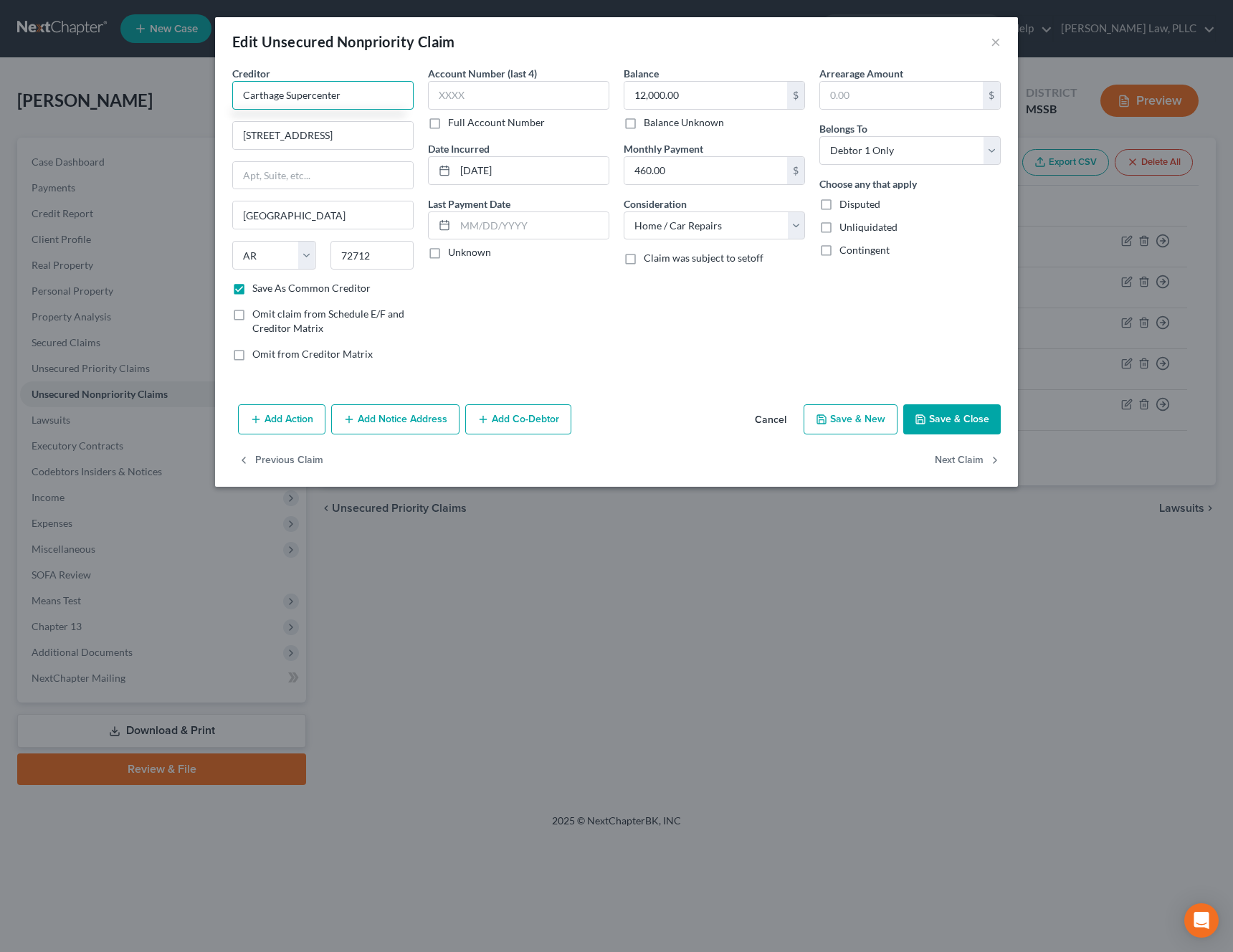
type input "Carthage Supercenter"
drag, startPoint x: 360, startPoint y: 133, endPoint x: 165, endPoint y: 132, distance: 195.0
click at [165, 132] on div "Edit Unsecured Nonpriority Claim × Creditor * Carthage Supercenter [STREET_ADDR…" at bounding box center [616, 476] width 1233 height 952
paste input "1500 Highway 35 N"
type input "1500 Highway 35 N"
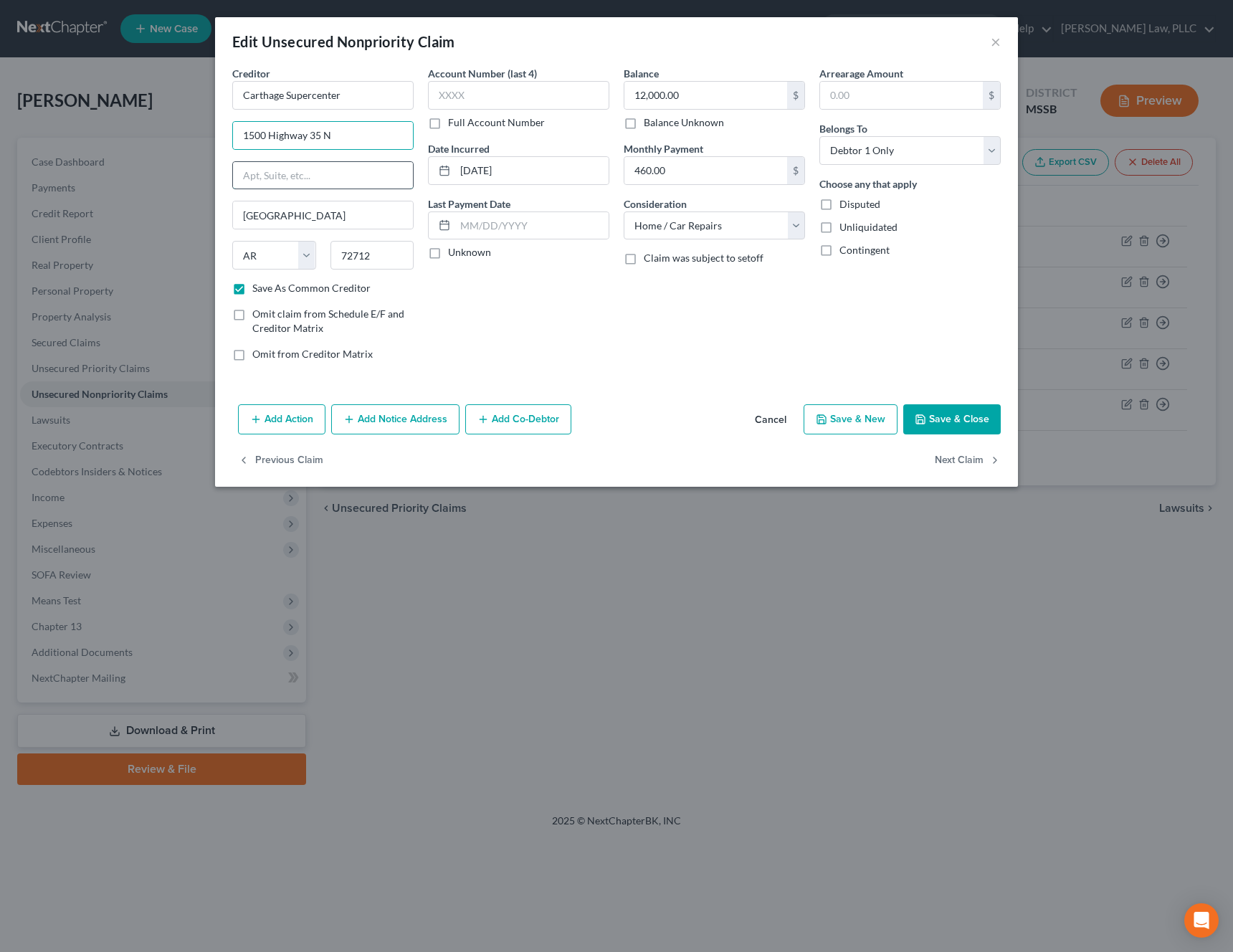
click at [369, 184] on input "text" at bounding box center [323, 175] width 180 height 27
drag, startPoint x: 384, startPoint y: 260, endPoint x: 275, endPoint y: 260, distance: 109.0
click at [275, 260] on div "State [US_STATE] AK AR AZ CA CO CT DE DC [GEOGRAPHIC_DATA] [GEOGRAPHIC_DATA] GU…" at bounding box center [323, 261] width 196 height 40
paste input "39051"
type input "39051"
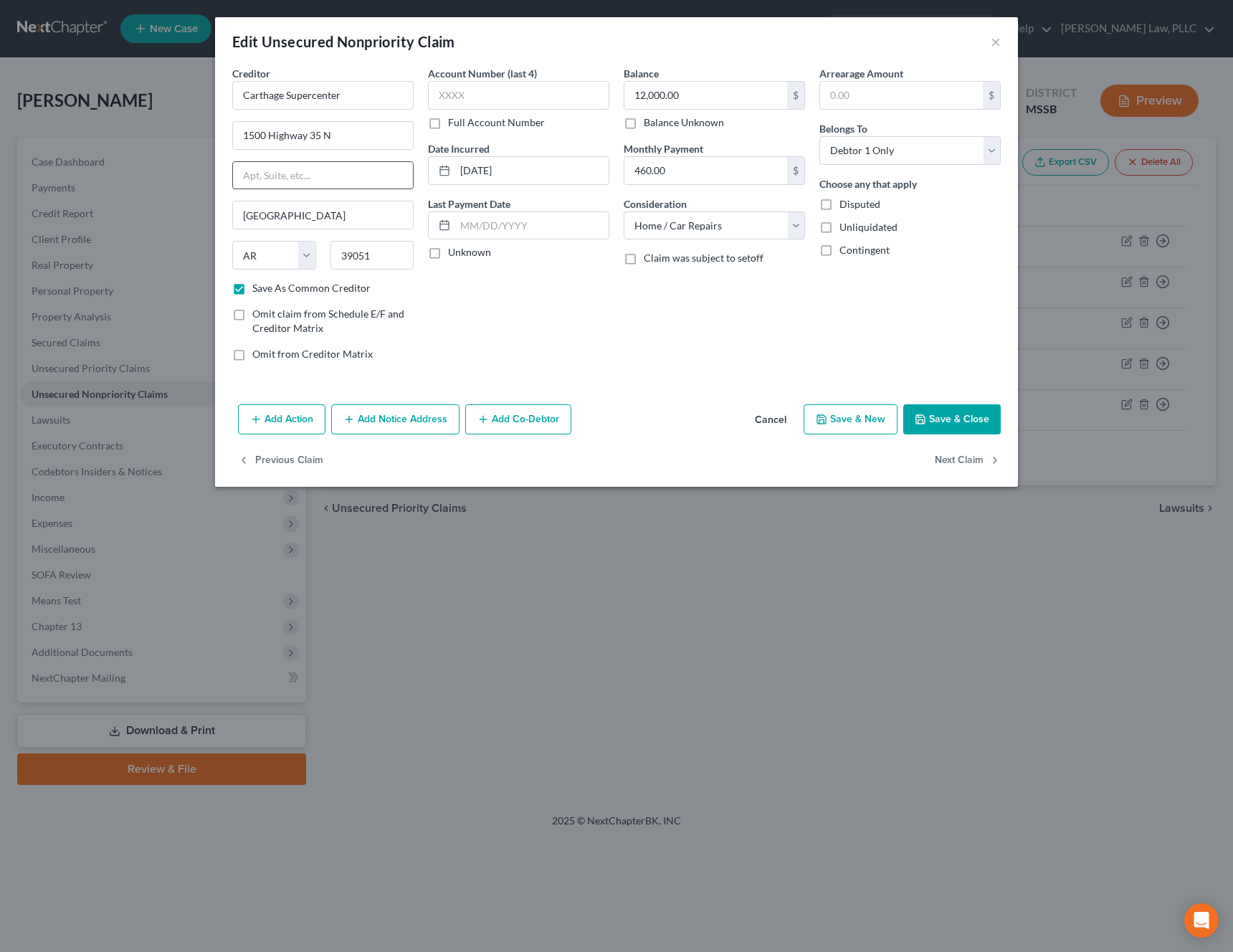
type input "Carthage"
select select "25"
click at [346, 181] on input "text" at bounding box center [323, 175] width 180 height 27
click at [942, 413] on button "Save & Close" at bounding box center [952, 420] width 98 height 30
checkbox input "false"
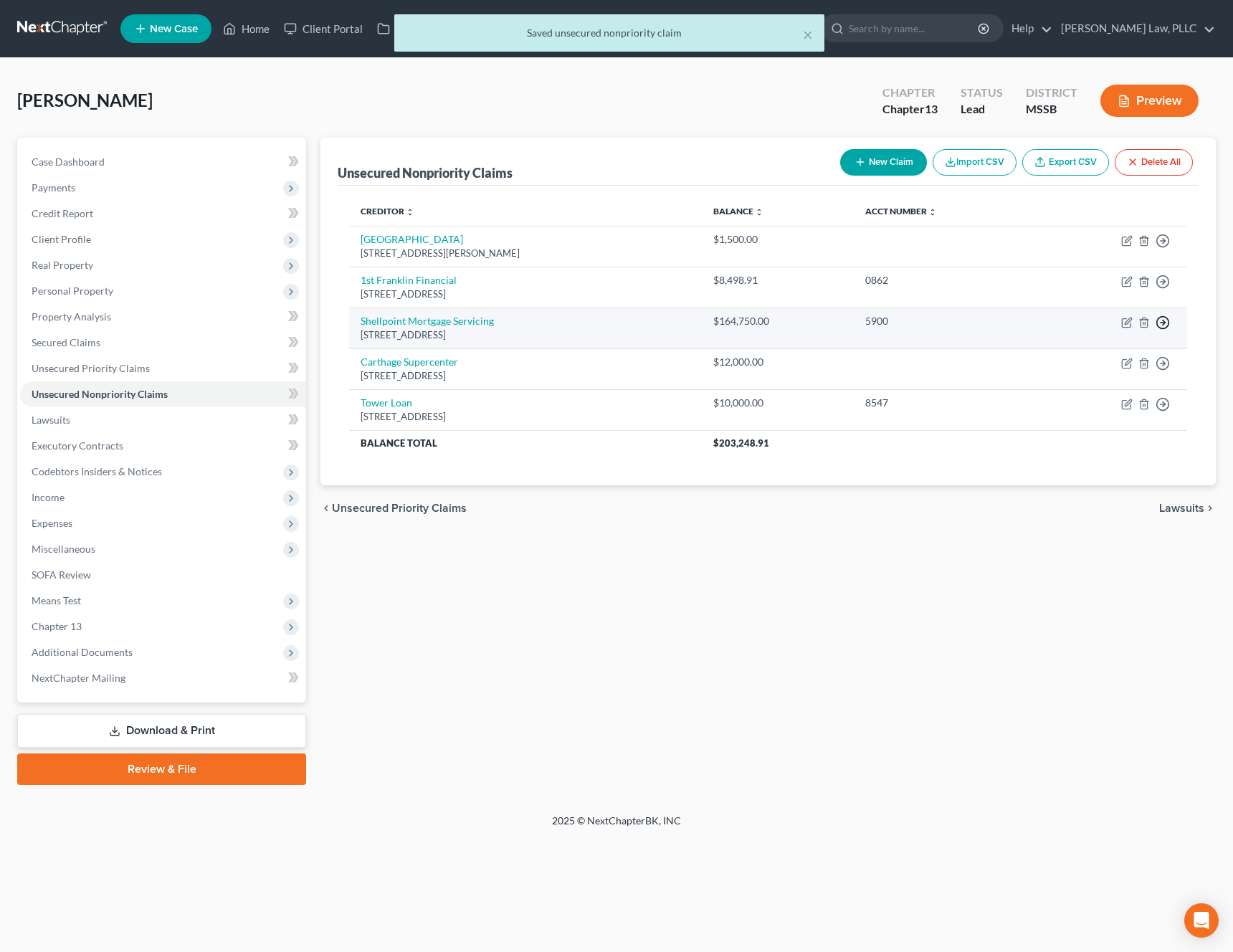
click at [1164, 241] on line "button" at bounding box center [1162, 241] width 5 height 0
click at [1119, 333] on link "Move to D" at bounding box center [1097, 333] width 120 height 24
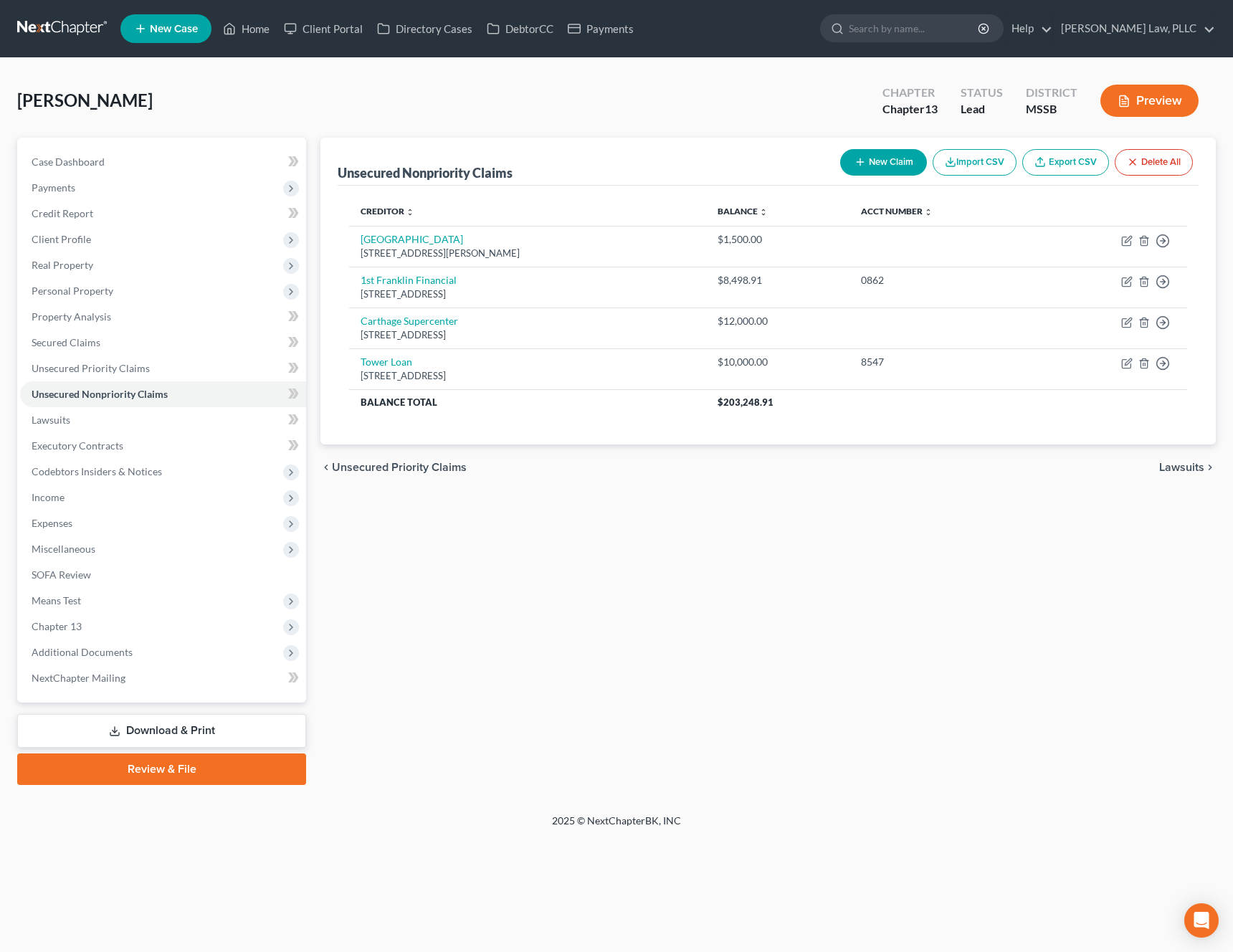
click at [182, 773] on link "Review & File" at bounding box center [161, 769] width 289 height 32
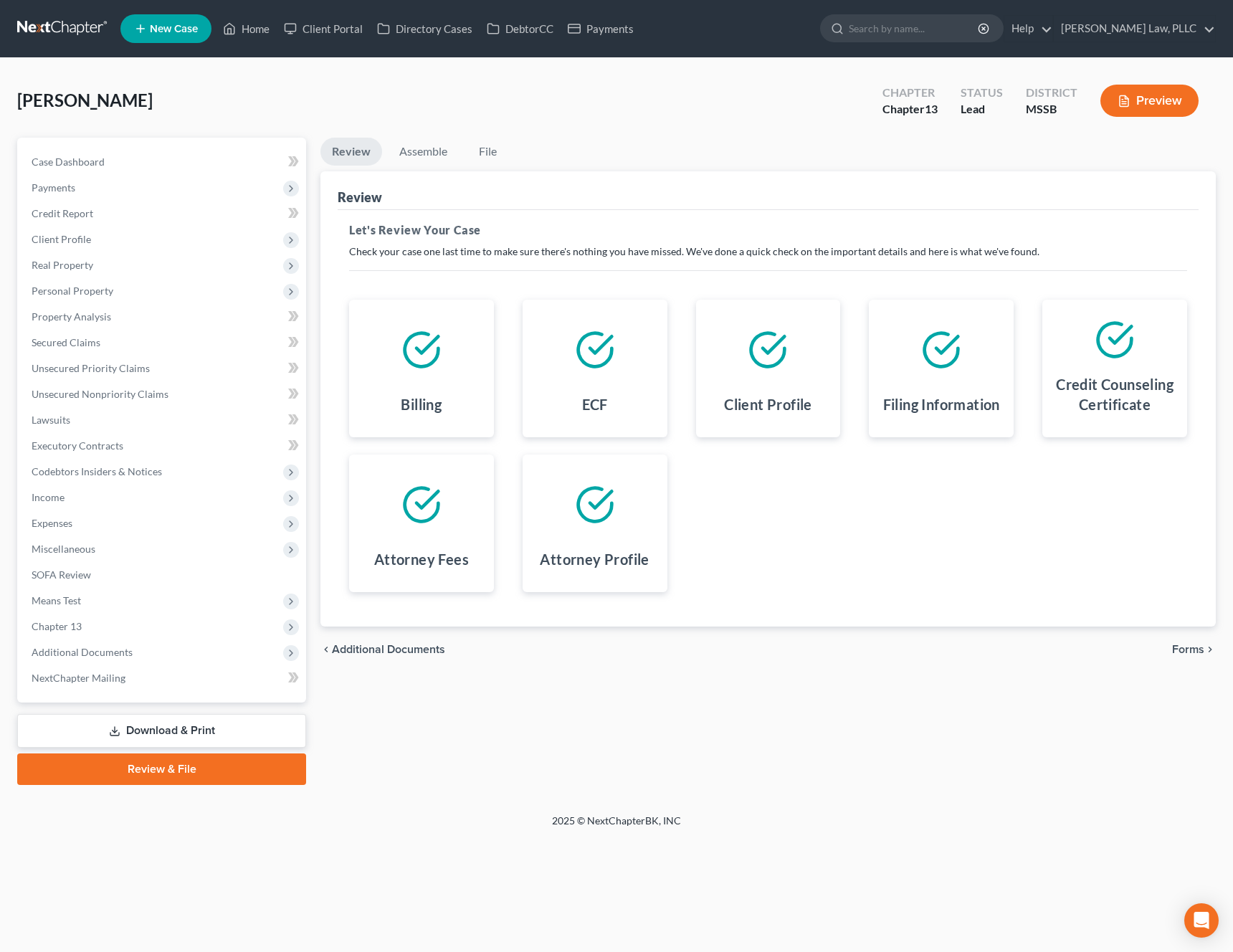
click at [1200, 651] on span "Forms" at bounding box center [1188, 648] width 32 height 11
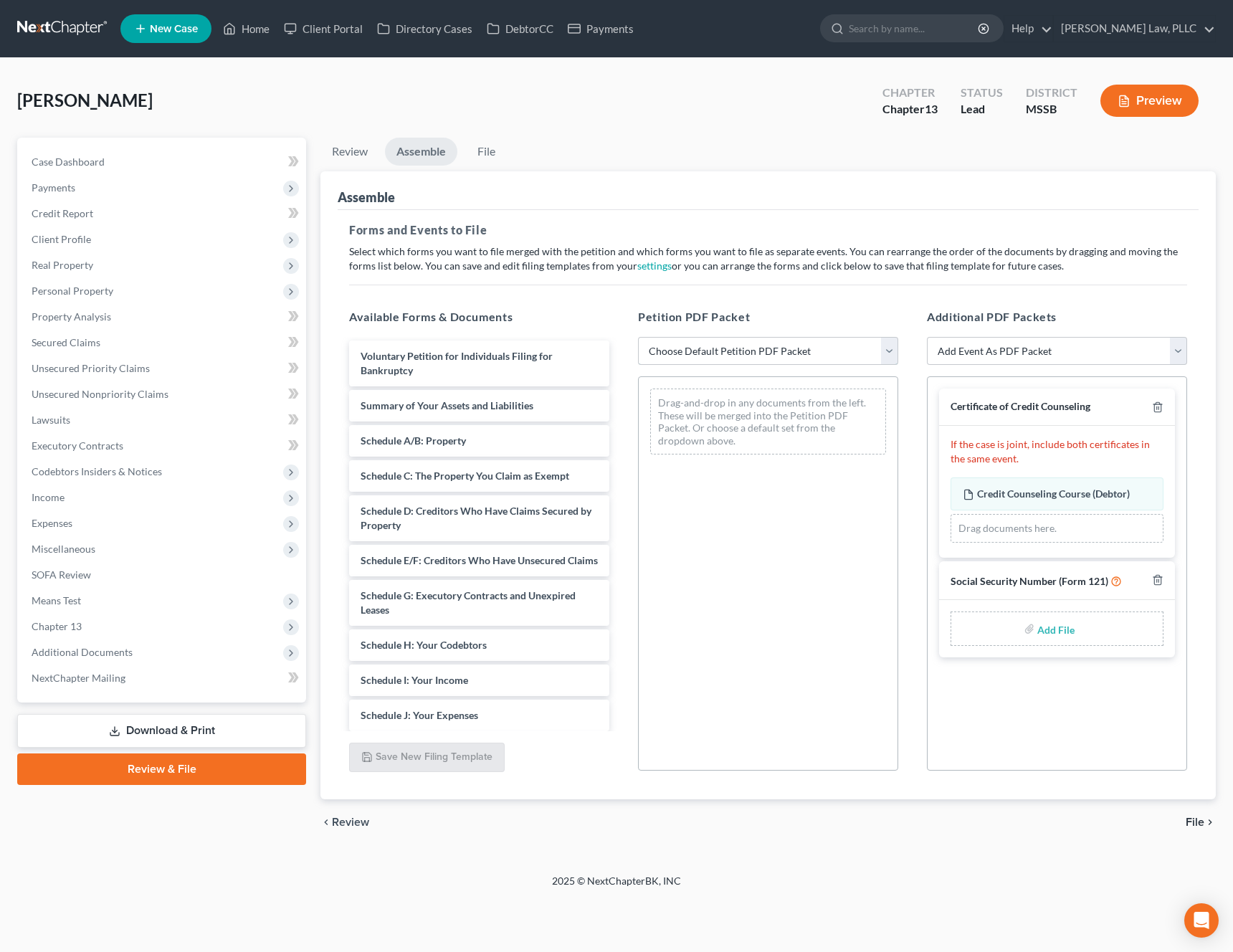
click at [849, 356] on select "Choose Default Petition PDF Packet Emergency Filing (Voluntary Petition and Cre…" at bounding box center [767, 351] width 260 height 29
select select "0"
click at [637, 337] on select "Choose Default Petition PDF Packet Emergency Filing (Voluntary Petition and Cre…" at bounding box center [767, 351] width 260 height 29
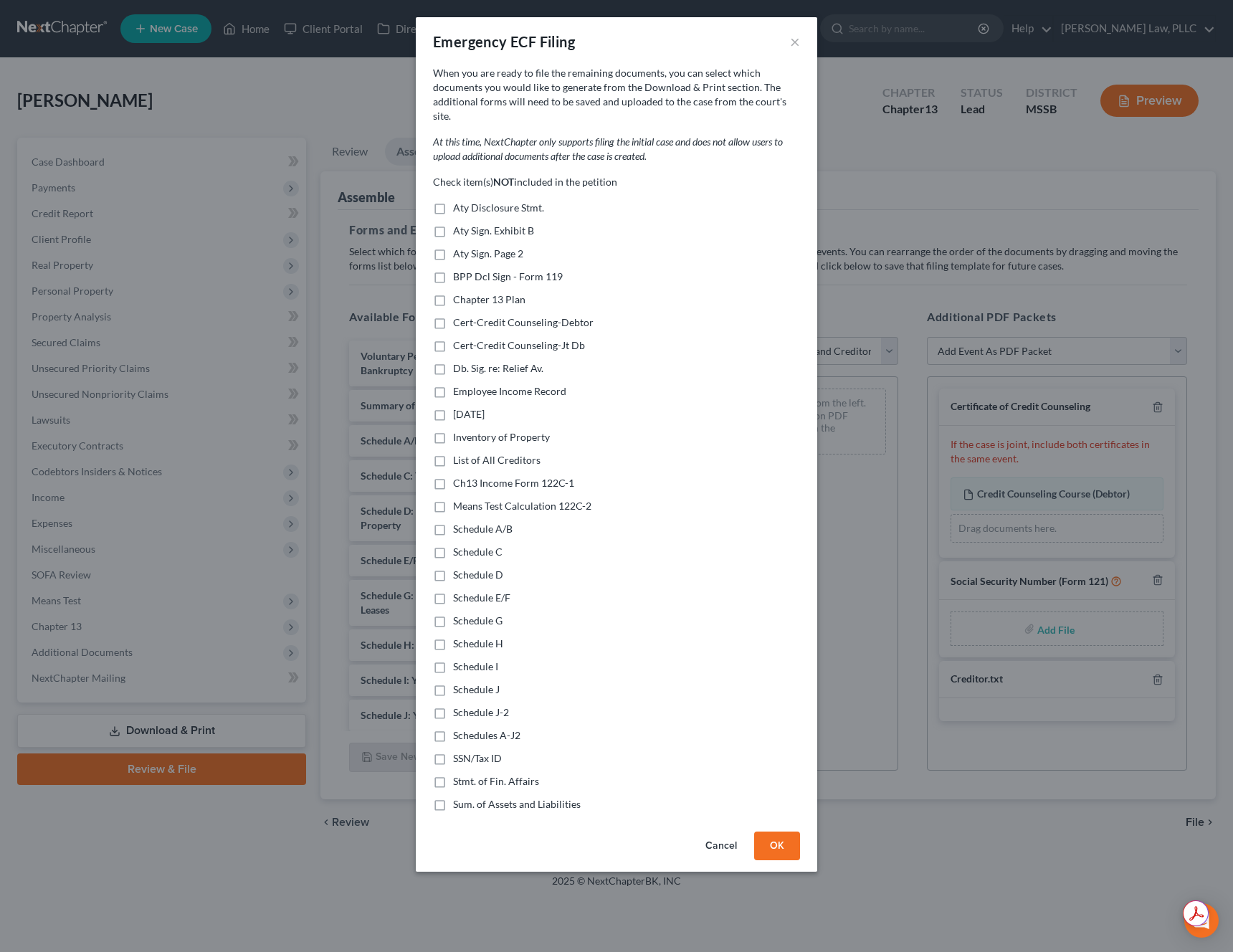
click at [496, 729] on span "Schedules A-J2" at bounding box center [486, 735] width 67 height 12
click at [468, 728] on input "Schedules A-J2" at bounding box center [463, 732] width 9 height 9
checkbox input "true"
click at [497, 499] on span "Means Test Calculation 122C-2" at bounding box center [522, 505] width 138 height 12
click at [468, 498] on input "Means Test Calculation 122C-2" at bounding box center [463, 502] width 9 height 9
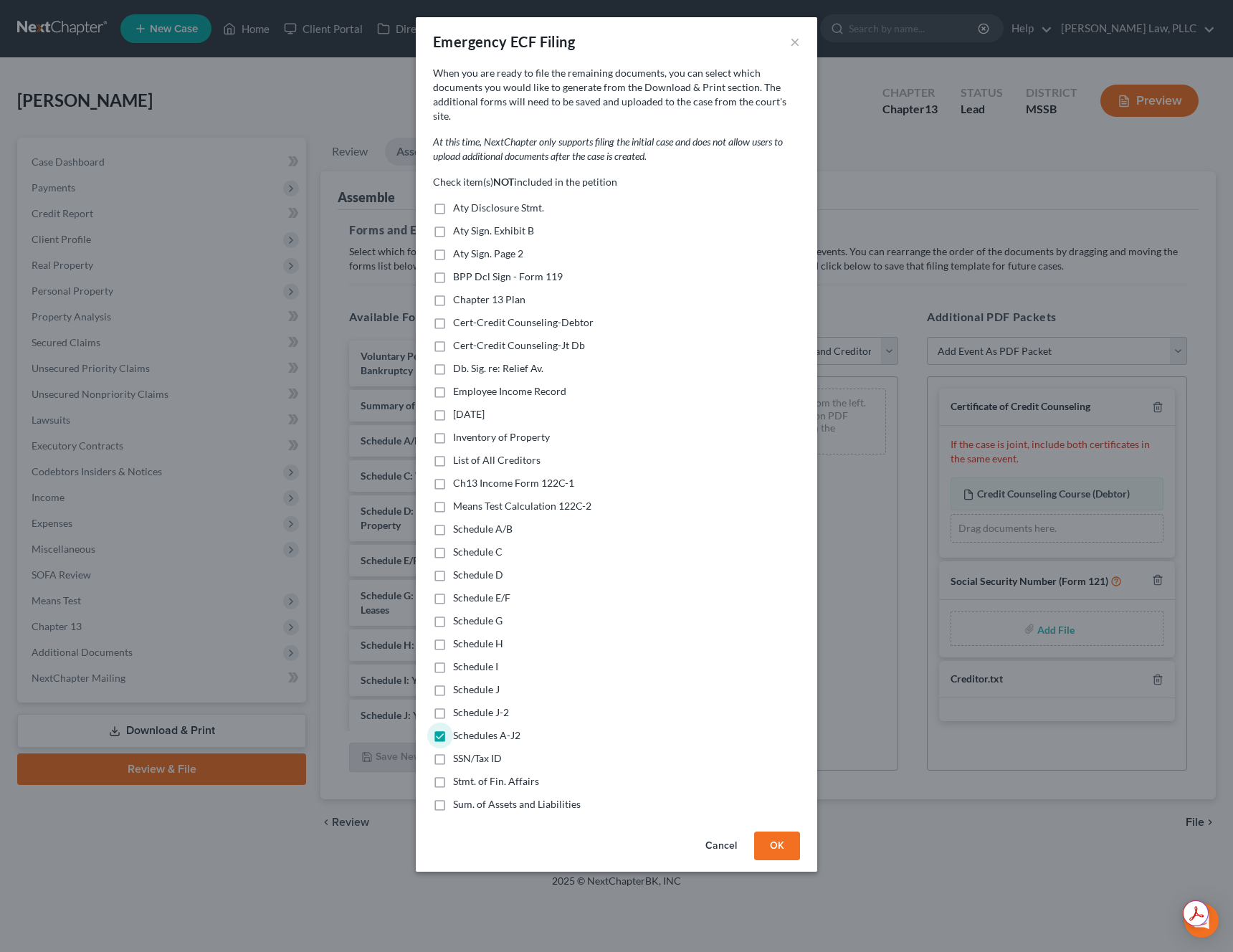
checkbox input "true"
click at [496, 293] on span "Chapter 13 Plan" at bounding box center [489, 299] width 72 height 12
click at [468, 293] on input "Chapter 13 Plan" at bounding box center [463, 297] width 9 height 9
checkbox input "true"
click at [470, 774] on span "Stmt. of Fin. Affairs" at bounding box center [496, 780] width 86 height 12
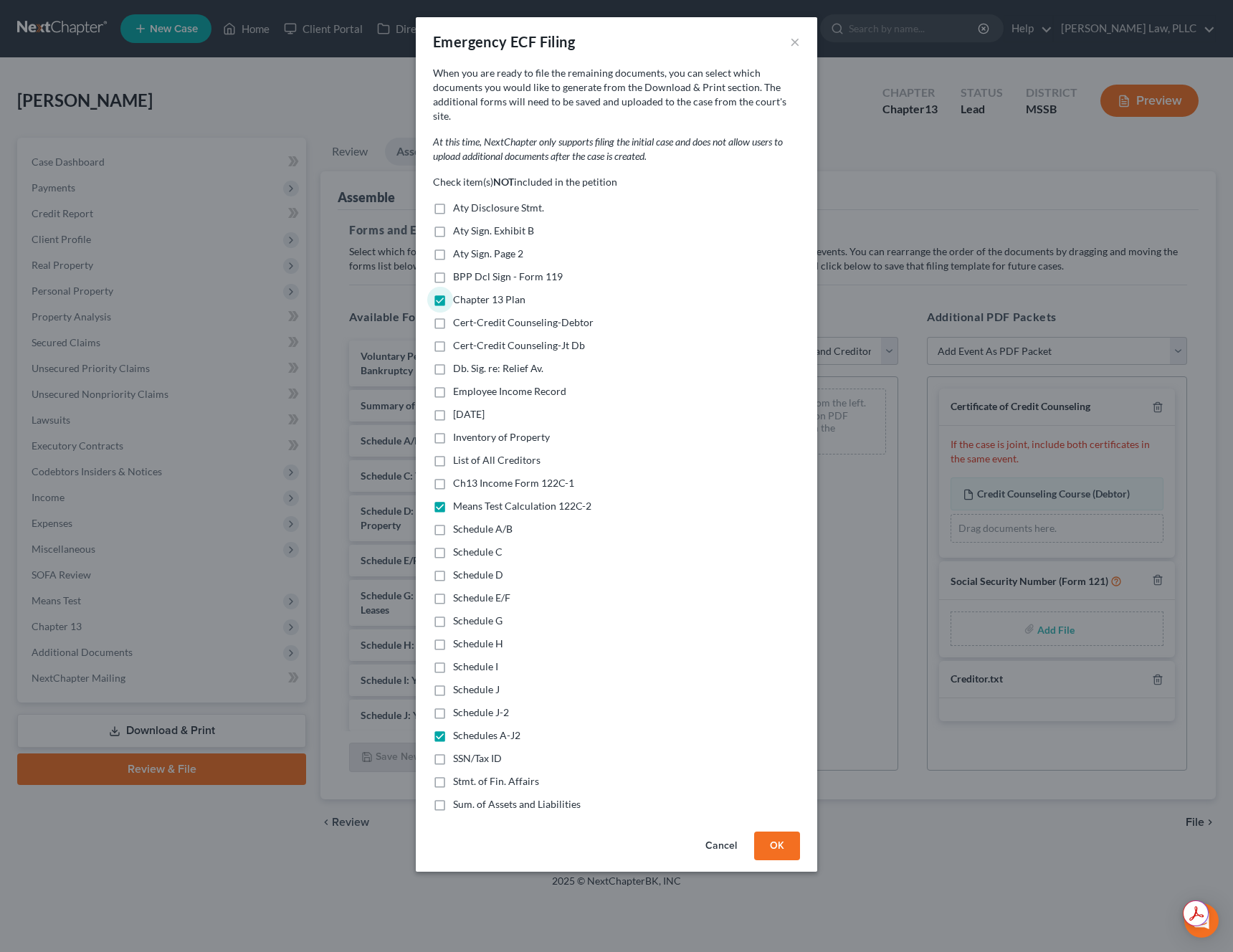
click at [468, 774] on input "Stmt. of Fin. Affairs" at bounding box center [463, 778] width 9 height 9
checkbox input "true"
click at [474, 797] on span "Sum. of Assets and Liabilities" at bounding box center [517, 803] width 128 height 12
click at [468, 797] on input "Sum. of Assets and Liabilities" at bounding box center [463, 801] width 9 height 9
checkbox input "true"
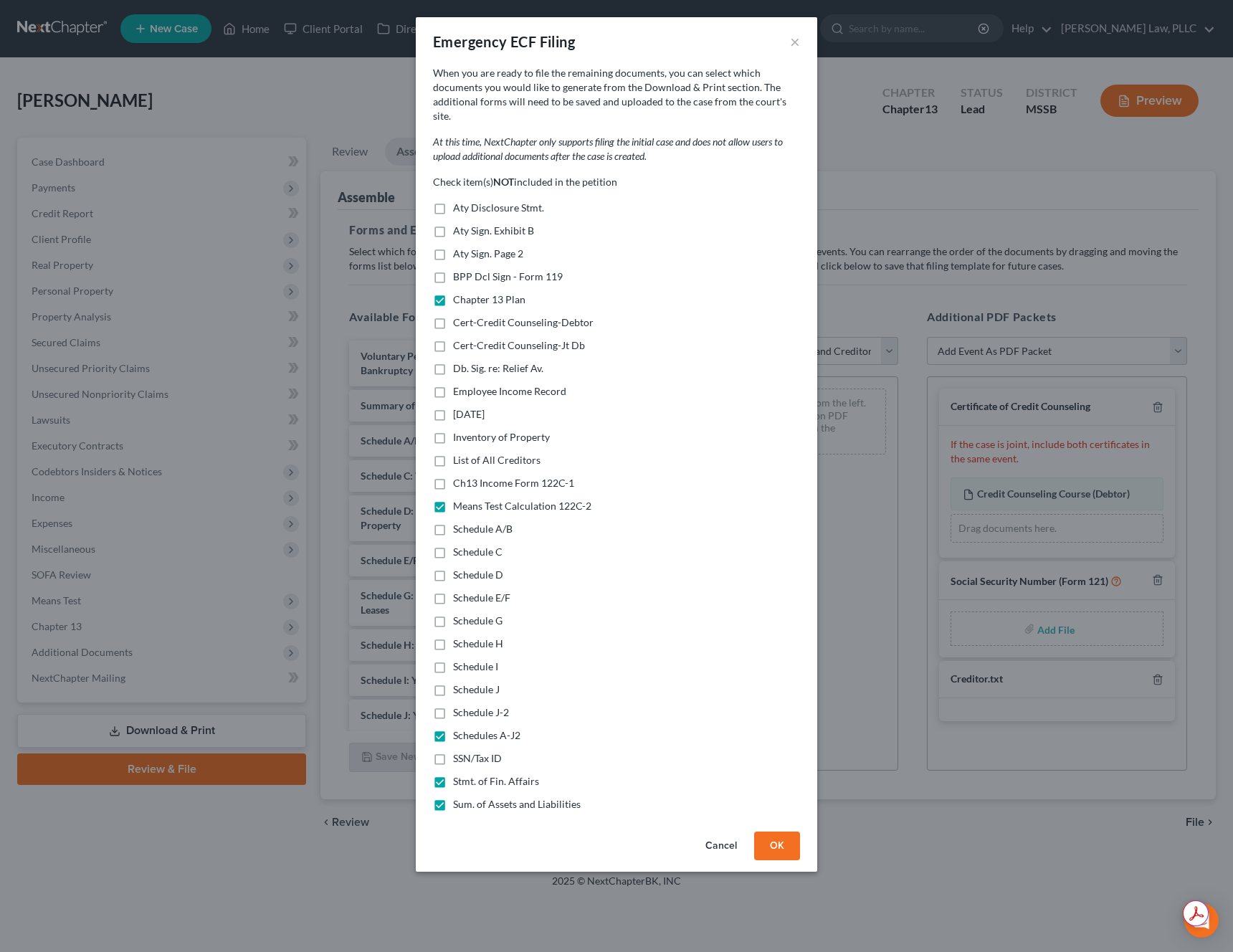
click at [769, 831] on button "OK" at bounding box center [777, 845] width 46 height 29
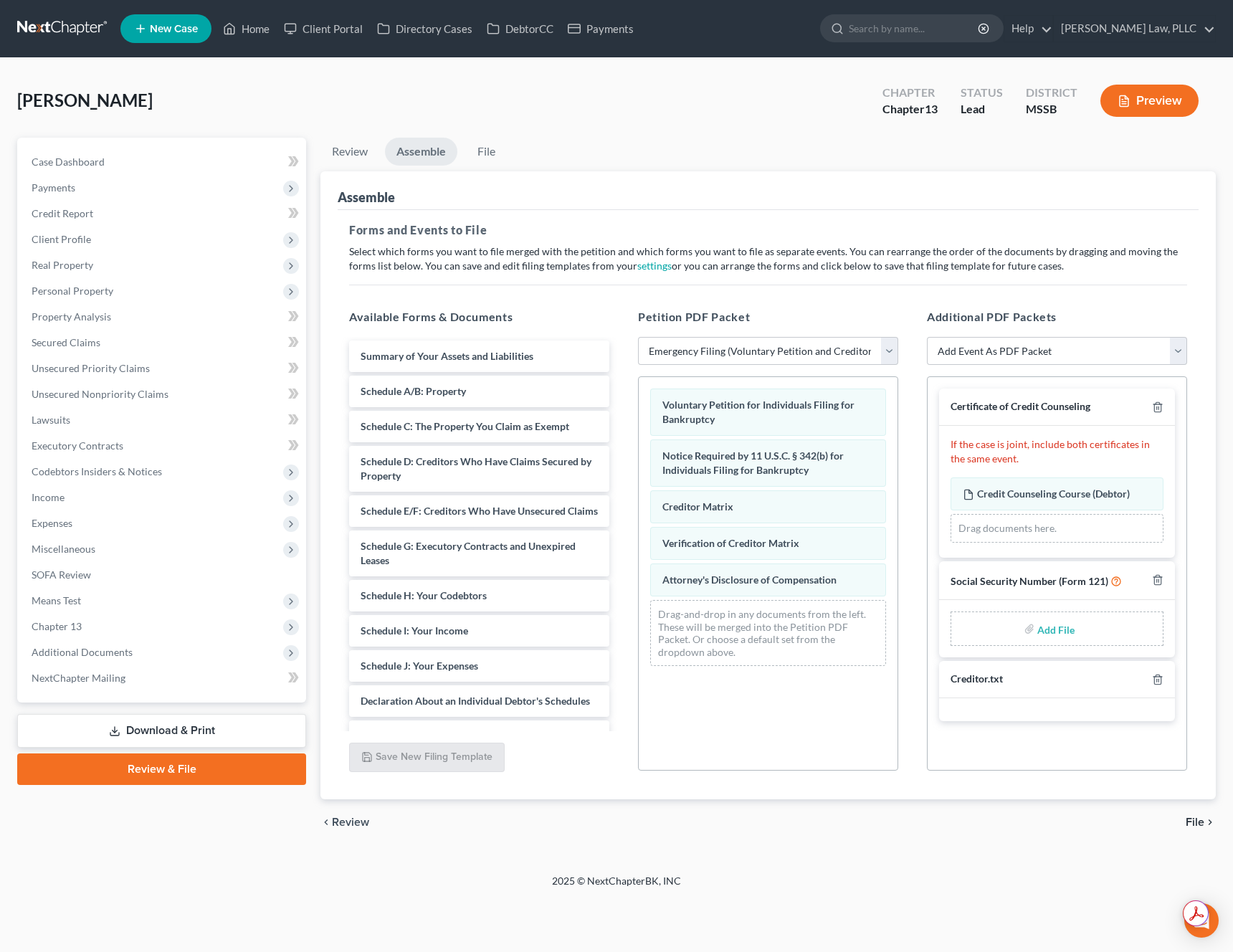
click at [1061, 630] on input "file" at bounding box center [1054, 628] width 34 height 26
type input "C:\fakepath\97777850-2a3d-4b0a-b1a5-aedff67eba24.pdf"
click at [1196, 822] on span "File" at bounding box center [1194, 821] width 19 height 11
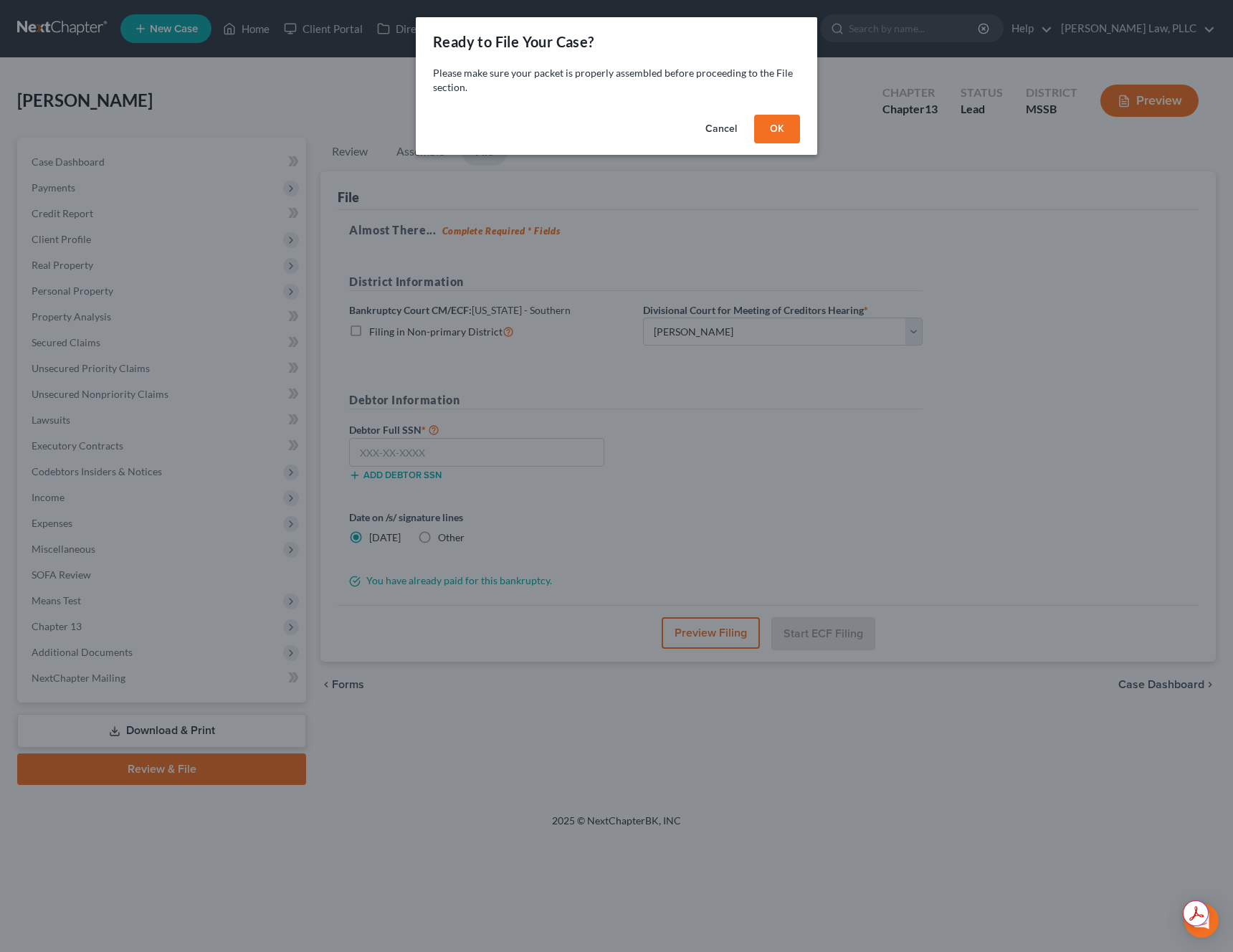
click at [783, 129] on button "OK" at bounding box center [777, 129] width 46 height 29
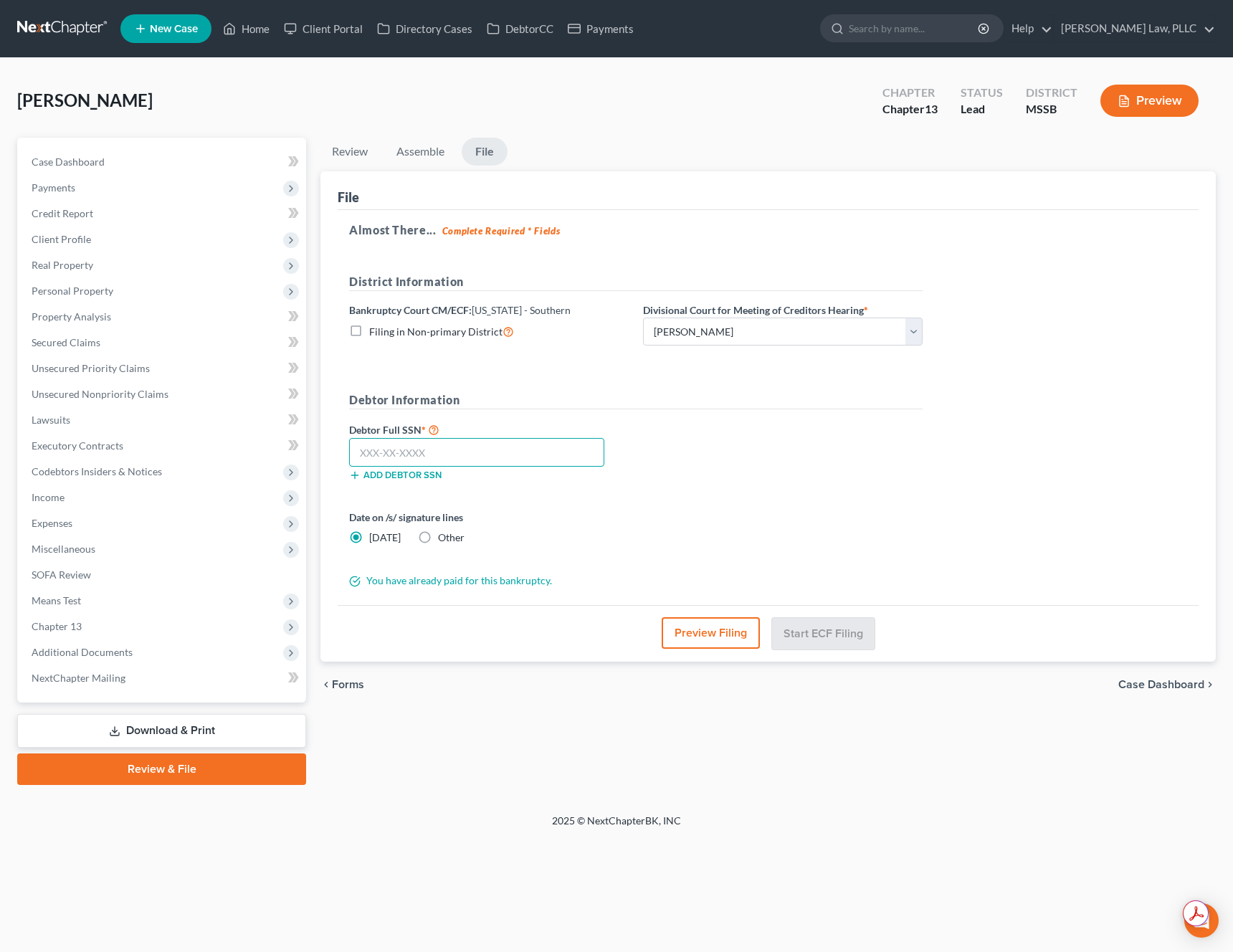
click at [450, 456] on input "text" at bounding box center [476, 452] width 255 height 29
paste input "427-65-5387"
type input "427-65-5387"
click at [438, 531] on label "Other" at bounding box center [451, 537] width 27 height 14
click at [444, 531] on input "Other" at bounding box center [448, 534] width 9 height 9
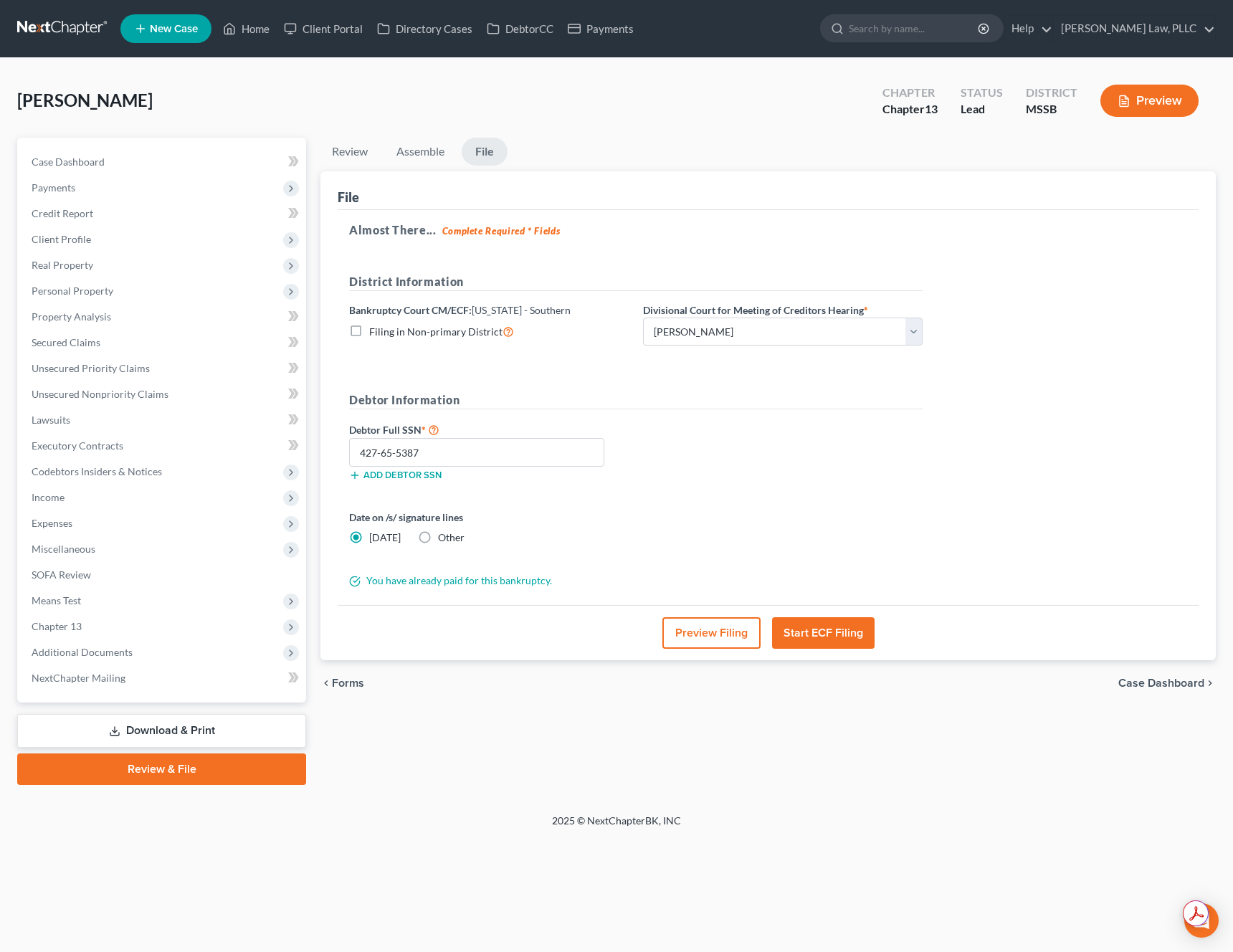
radio input "true"
radio input "false"
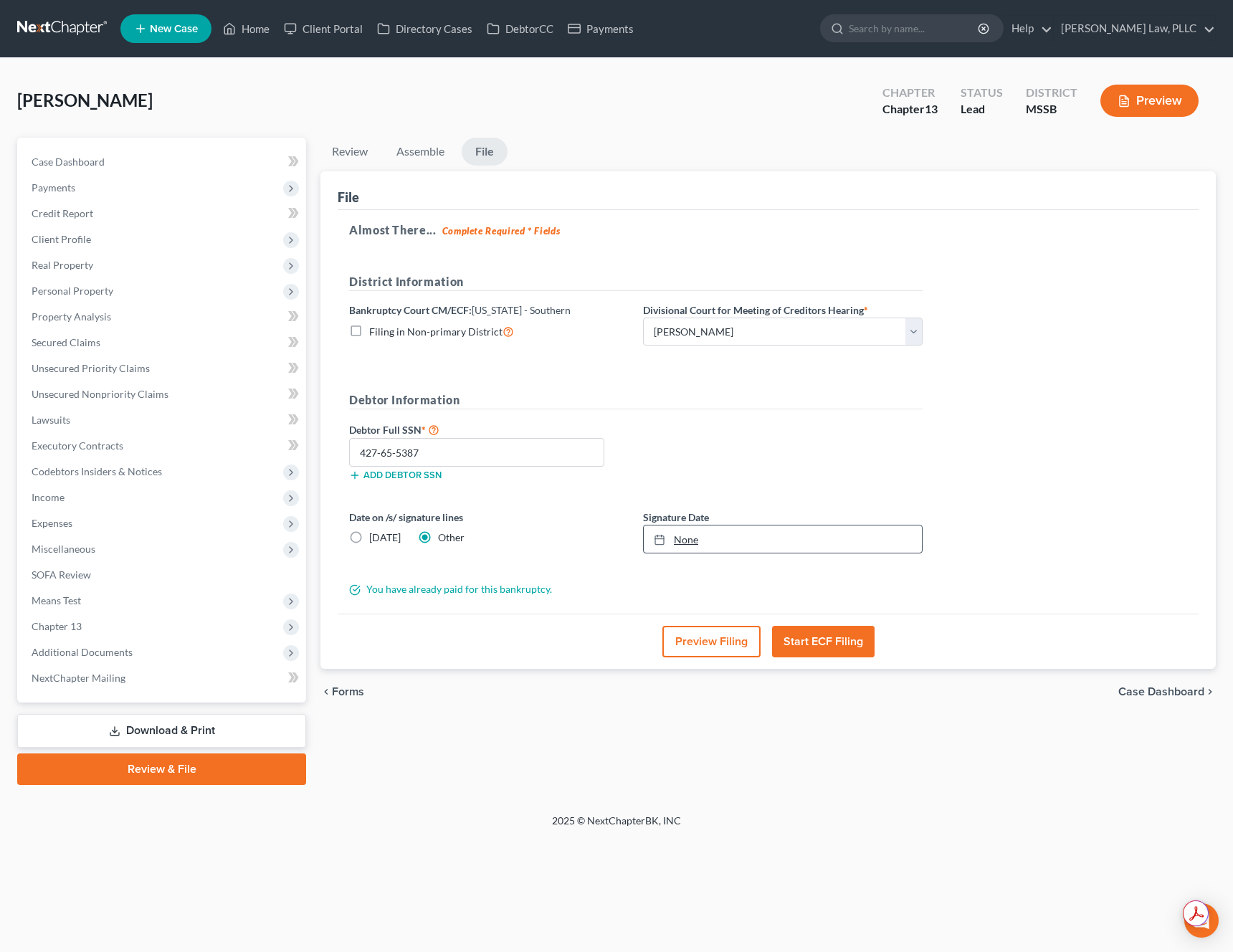
type input "[DATE]"
click at [693, 526] on link "None" at bounding box center [782, 538] width 278 height 27
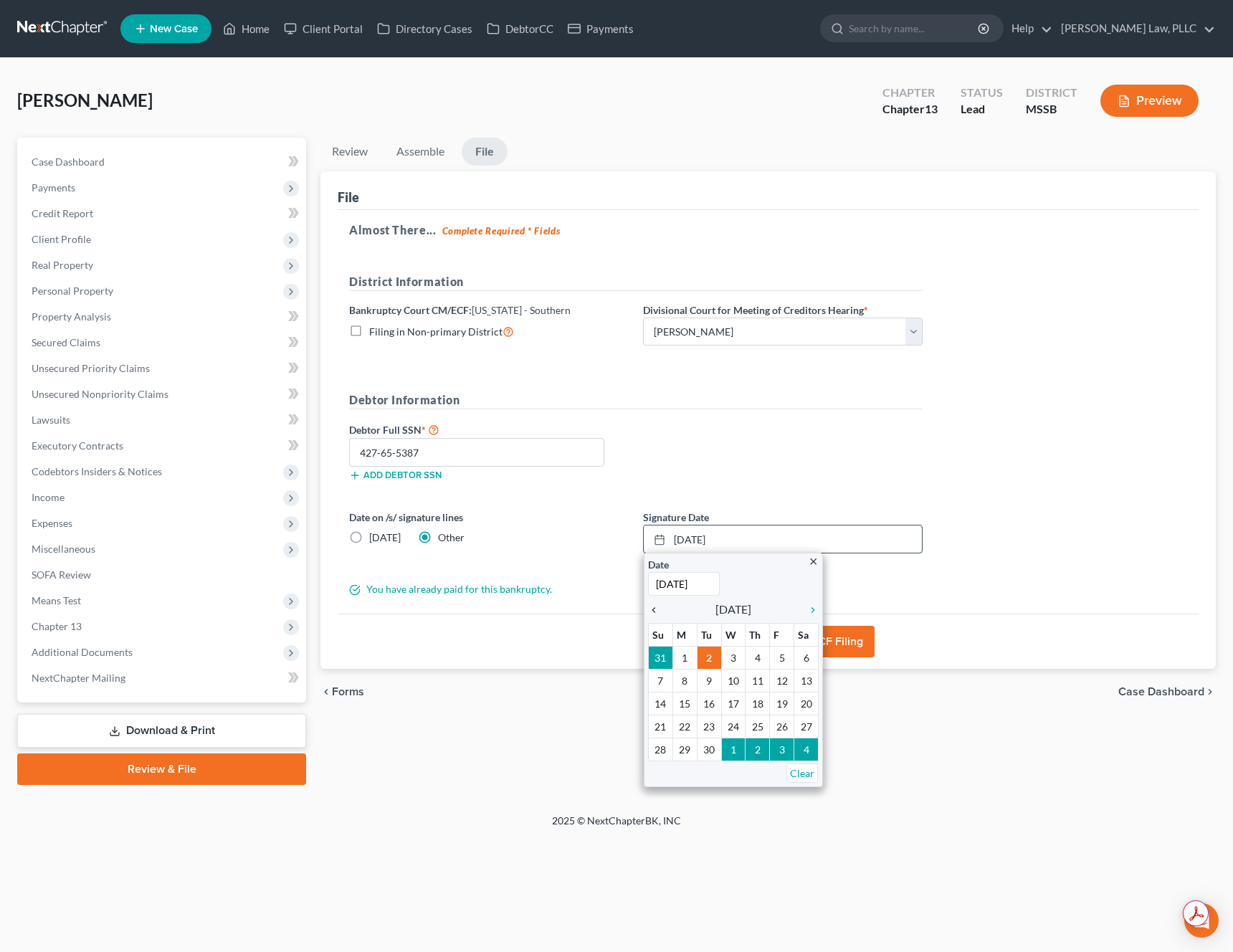
click at [656, 611] on icon "chevron_left" at bounding box center [656, 609] width 19 height 11
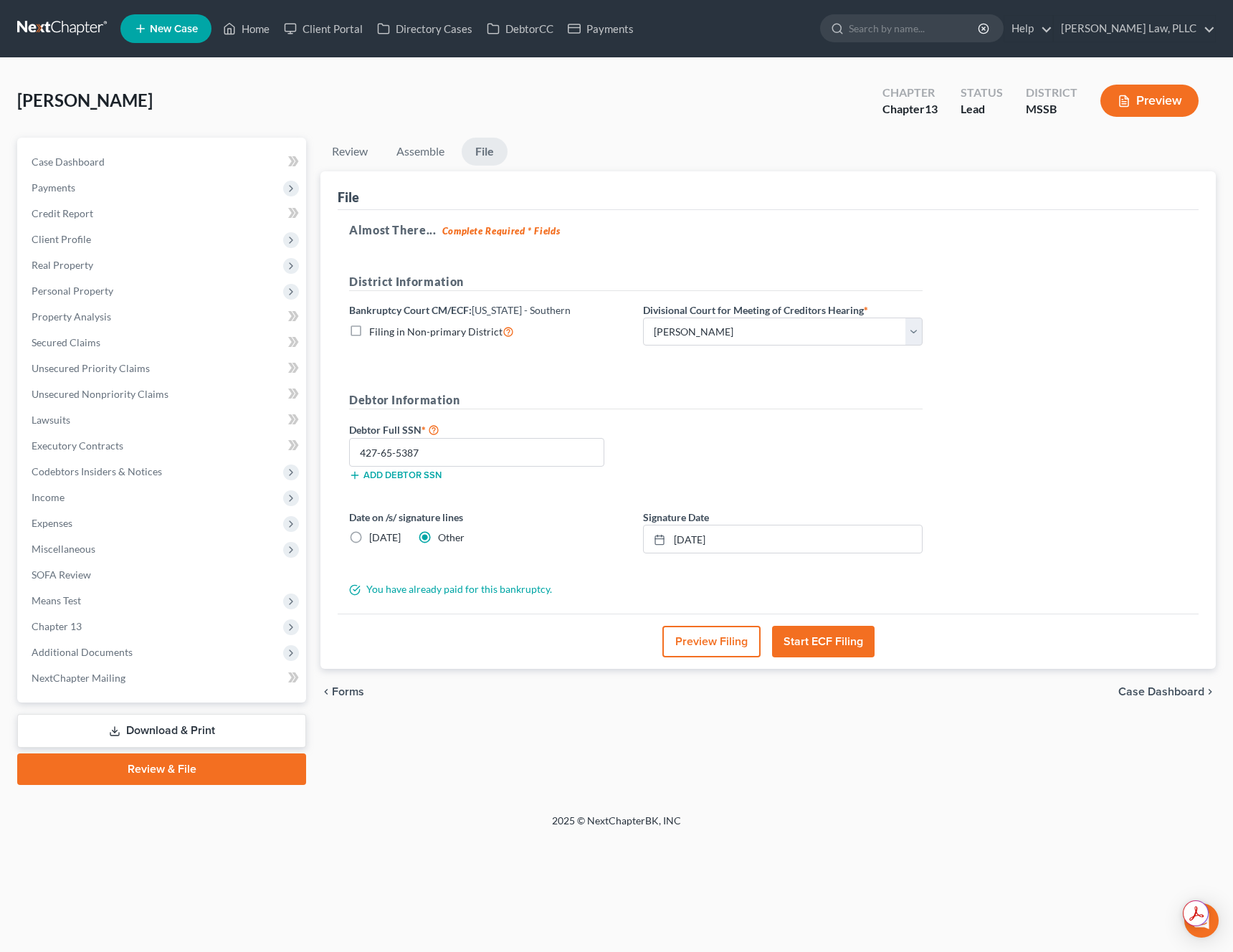
click at [827, 648] on button "Start ECF Filing" at bounding box center [823, 641] width 103 height 32
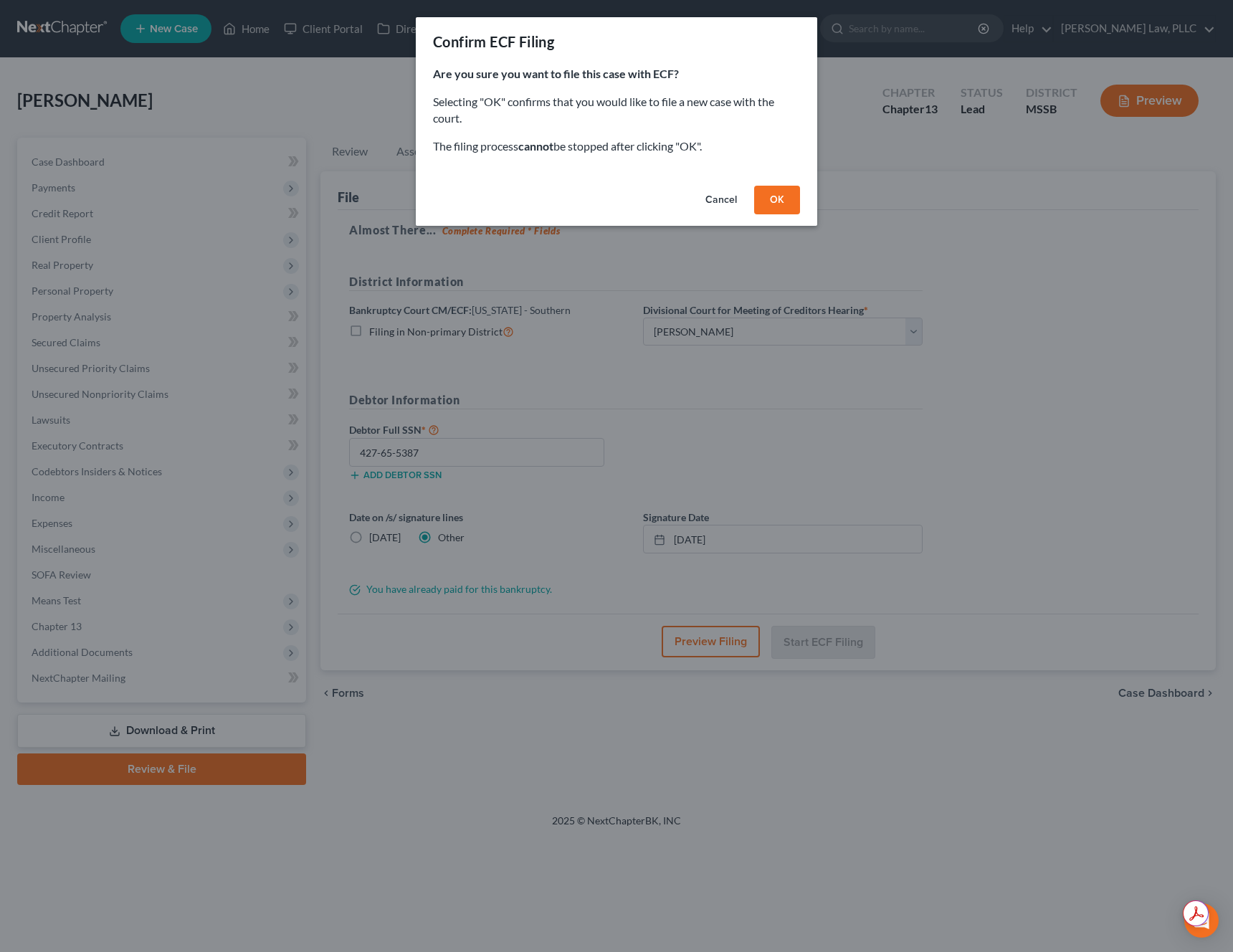
click at [777, 197] on button "OK" at bounding box center [777, 200] width 46 height 29
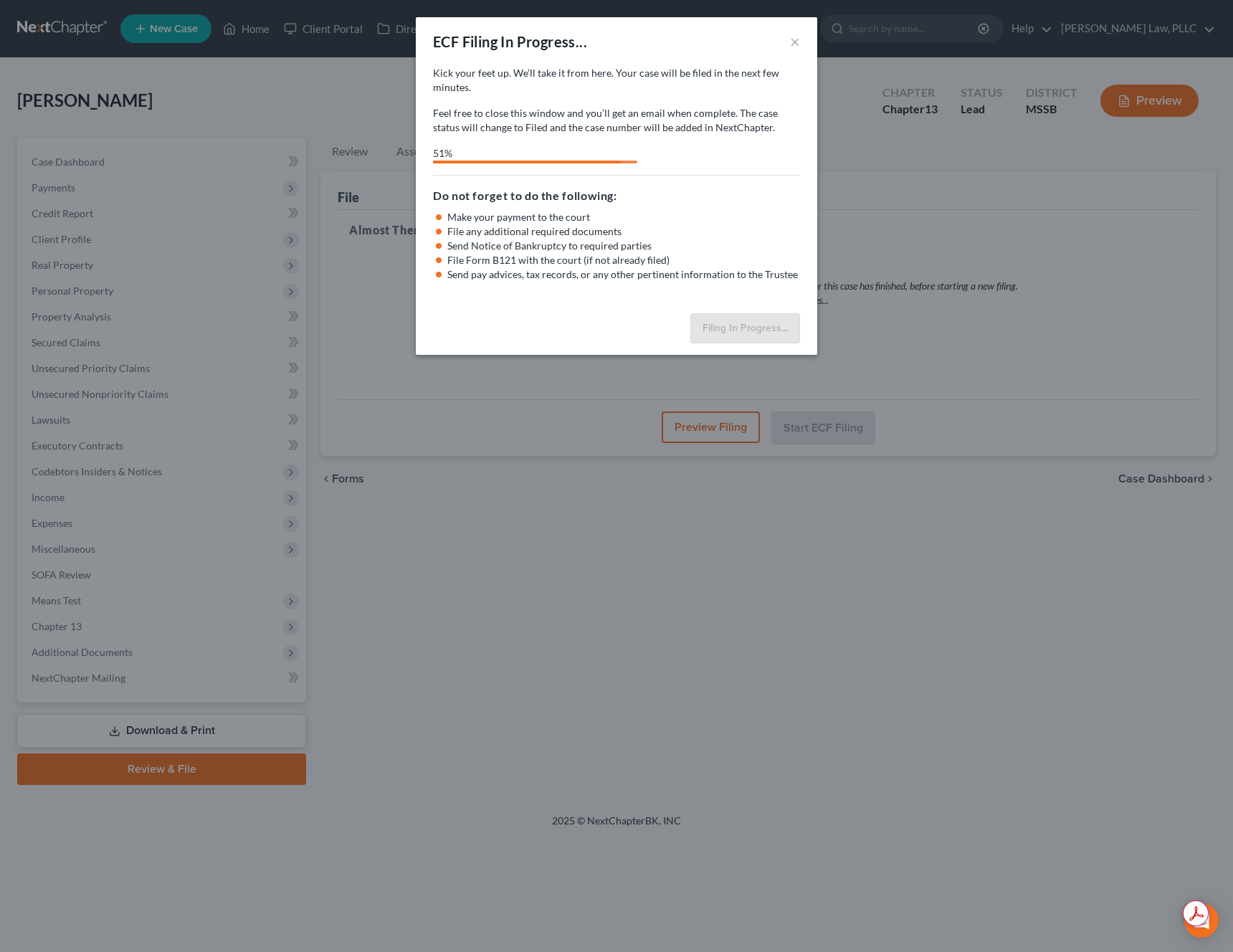
select select "1"
